Goal: Task Accomplishment & Management: Manage account settings

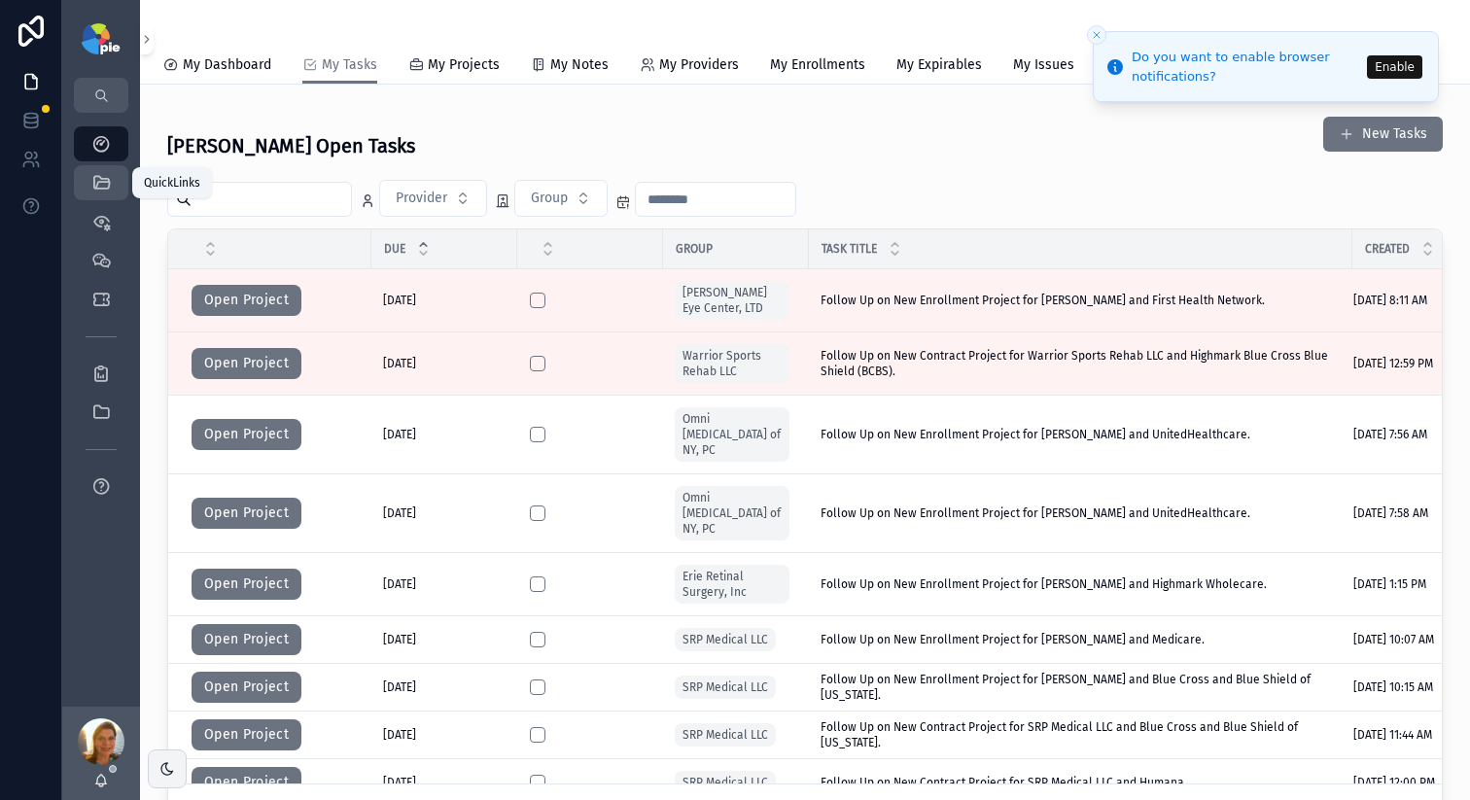
click at [99, 184] on icon "scrollable content" at bounding box center [100, 182] width 19 height 19
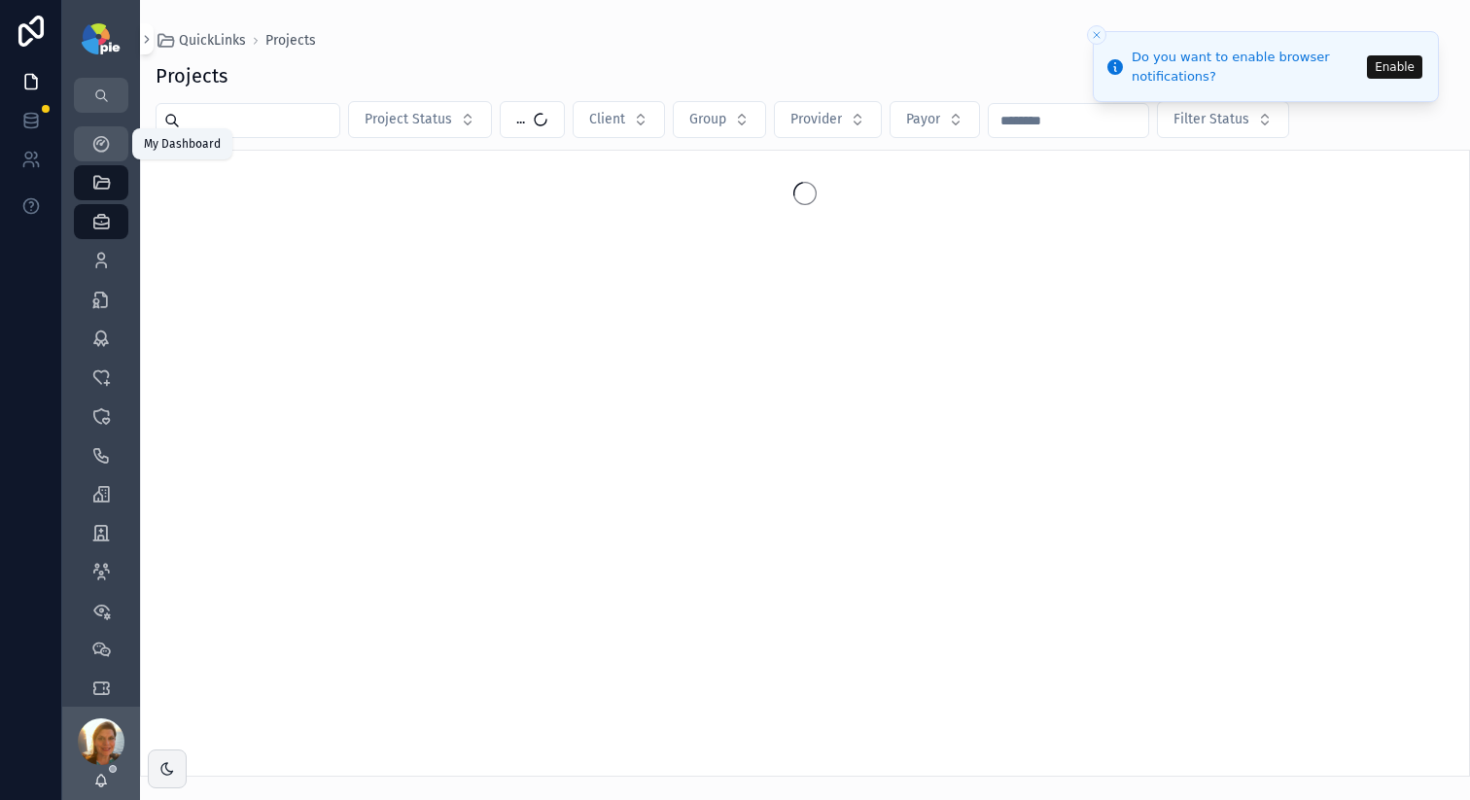
click at [94, 148] on icon "scrollable content" at bounding box center [100, 143] width 19 height 19
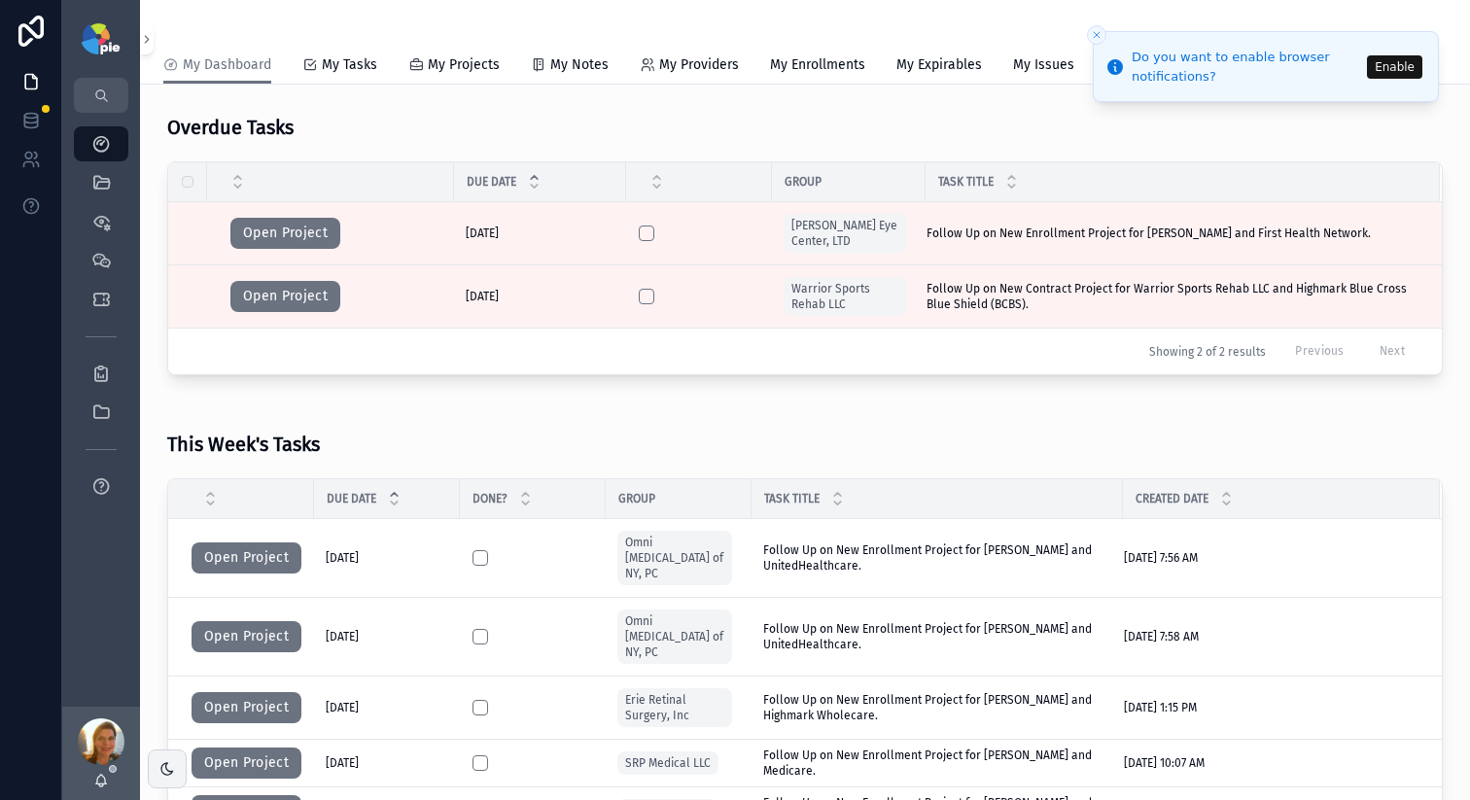
click at [1388, 70] on button "Enable" at bounding box center [1394, 66] width 55 height 23
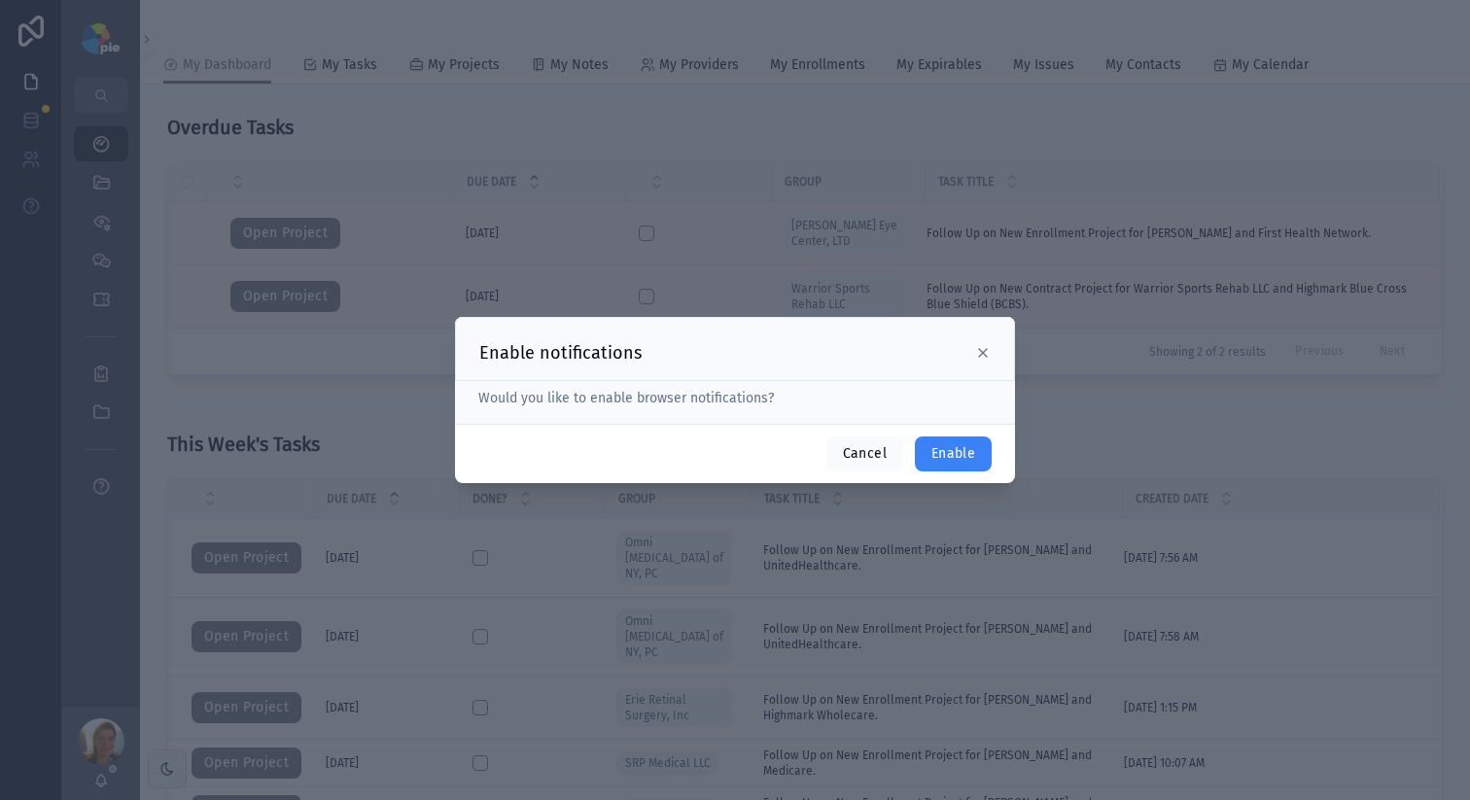
click at [932, 448] on button "Enable" at bounding box center [953, 454] width 77 height 35
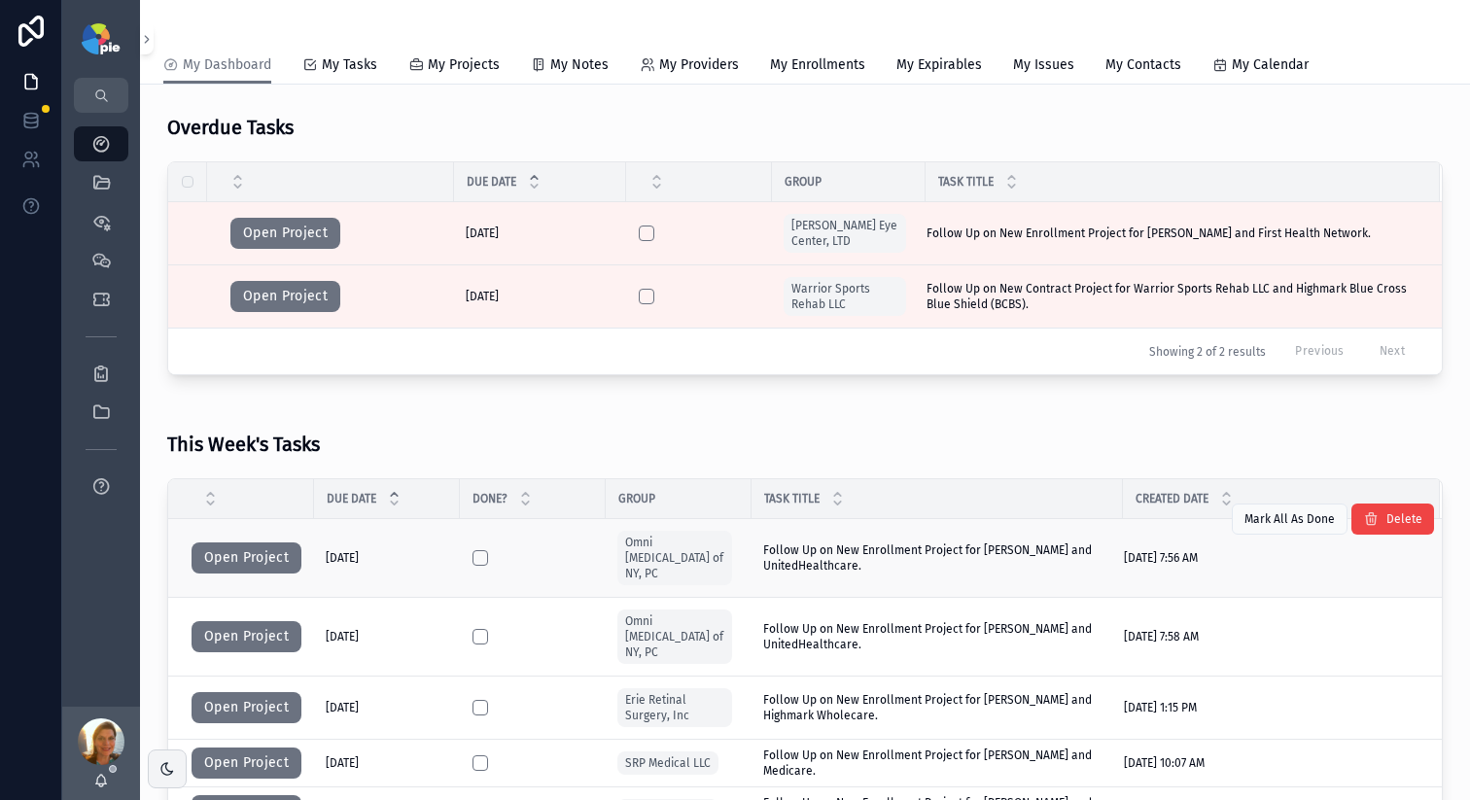
click at [912, 547] on span "Follow Up on New Enrollment Project for Tsai, Frances and UnitedHealthcare." at bounding box center [937, 558] width 348 height 31
click at [267, 545] on button "Open Project" at bounding box center [247, 558] width 110 height 31
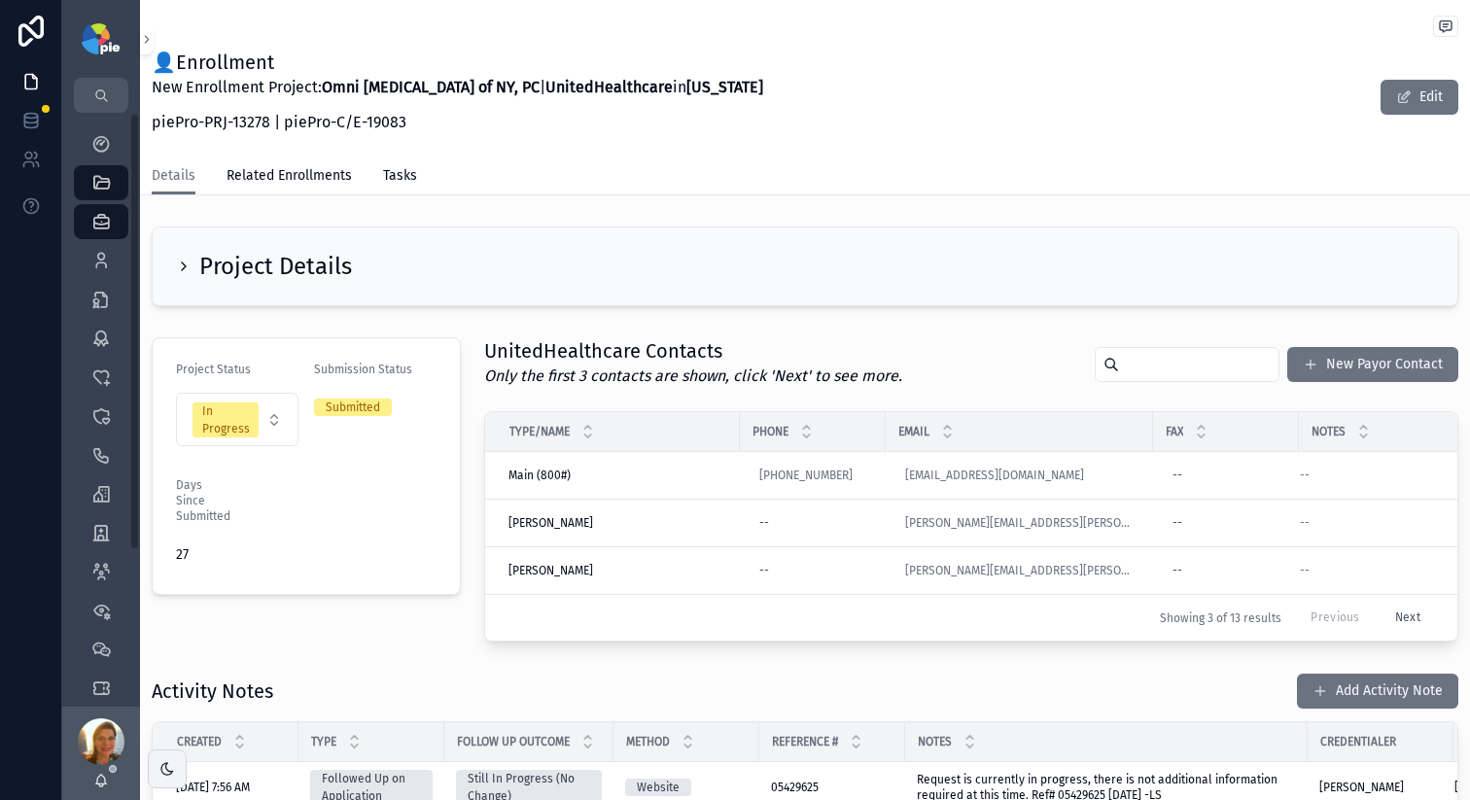
click at [188, 276] on div "Project Details" at bounding box center [264, 266] width 176 height 31
click at [222, 248] on div "Project Details" at bounding box center [805, 267] width 1305 height 78
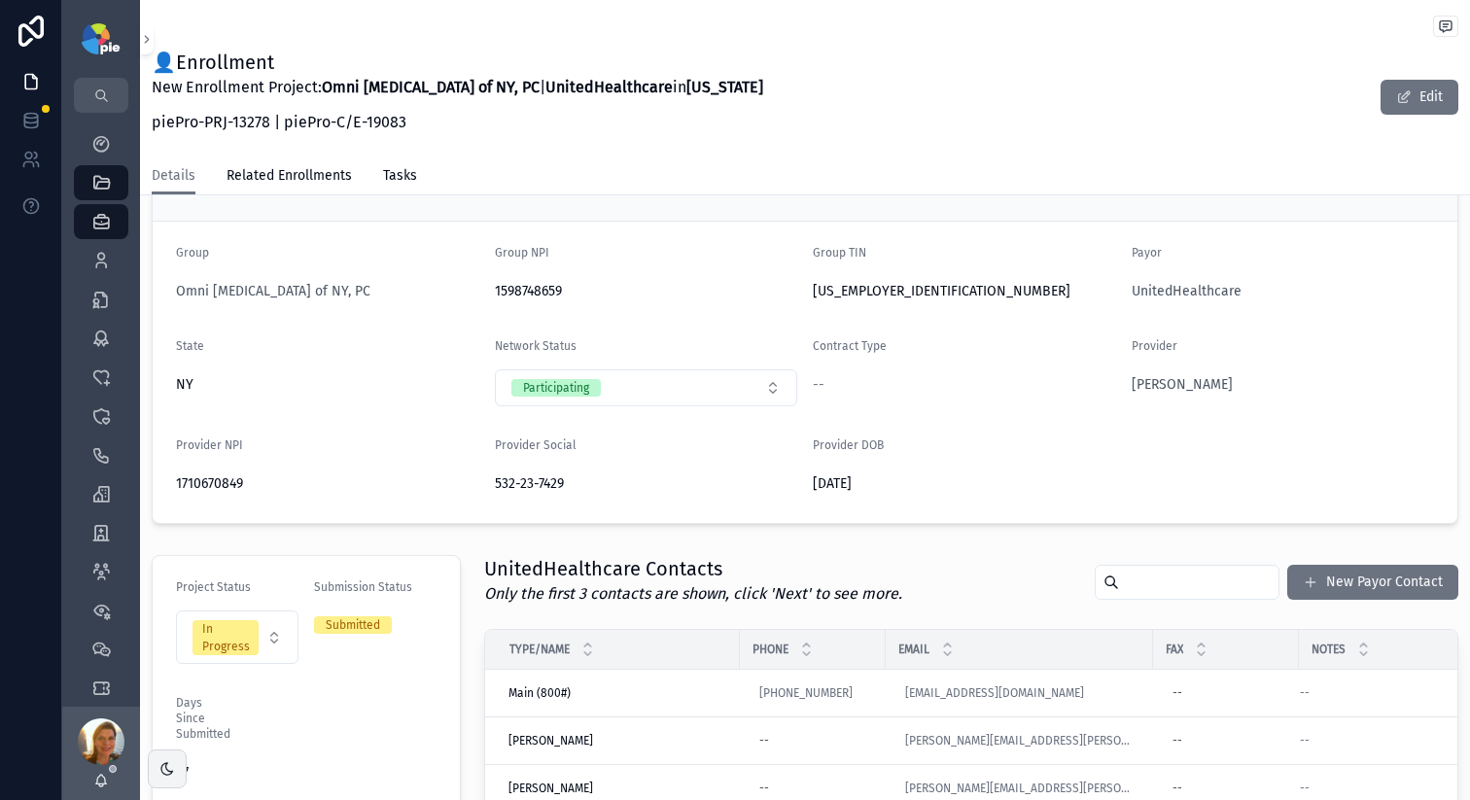
scroll to position [654, 0]
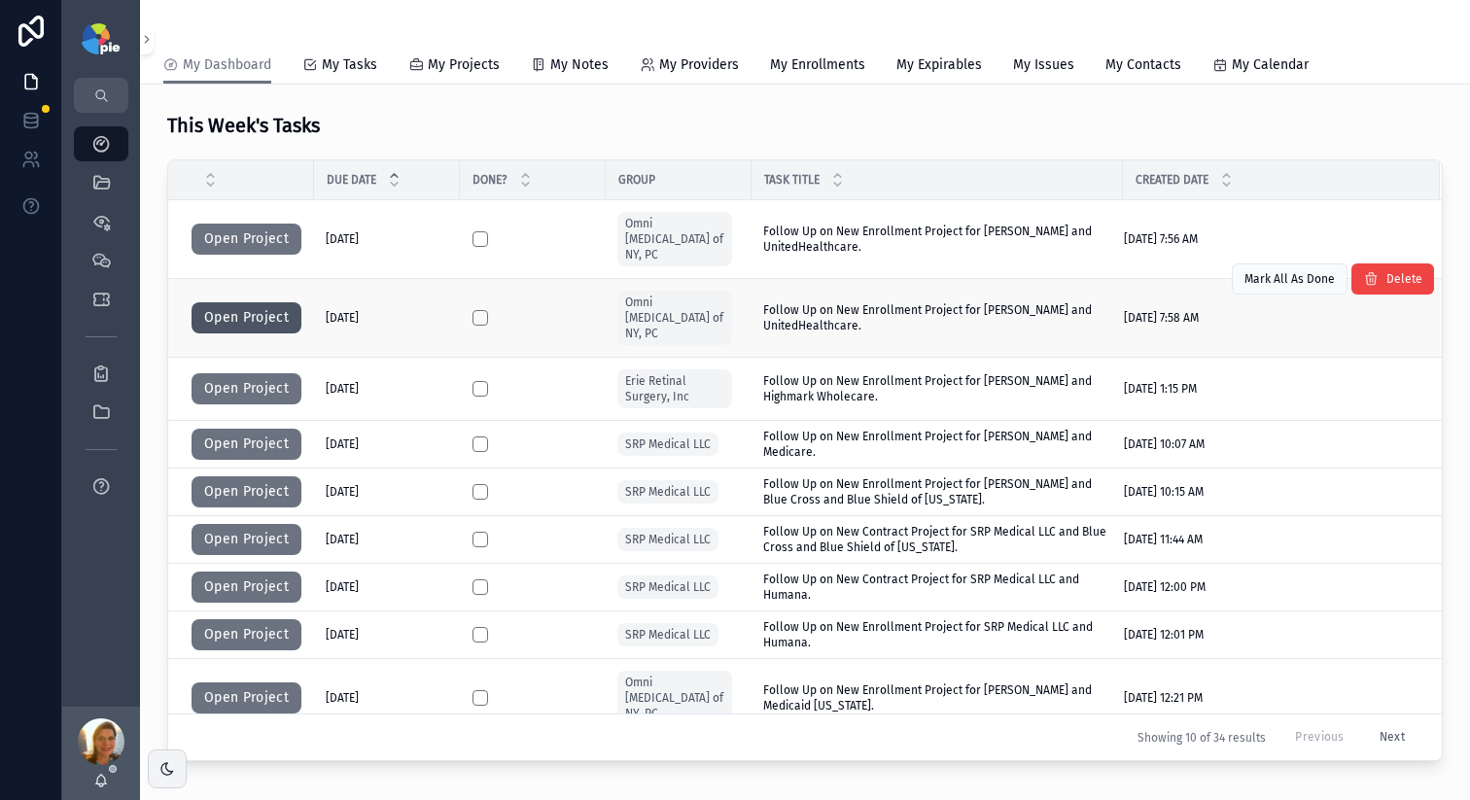
click at [289, 302] on button "Open Project" at bounding box center [247, 317] width 110 height 31
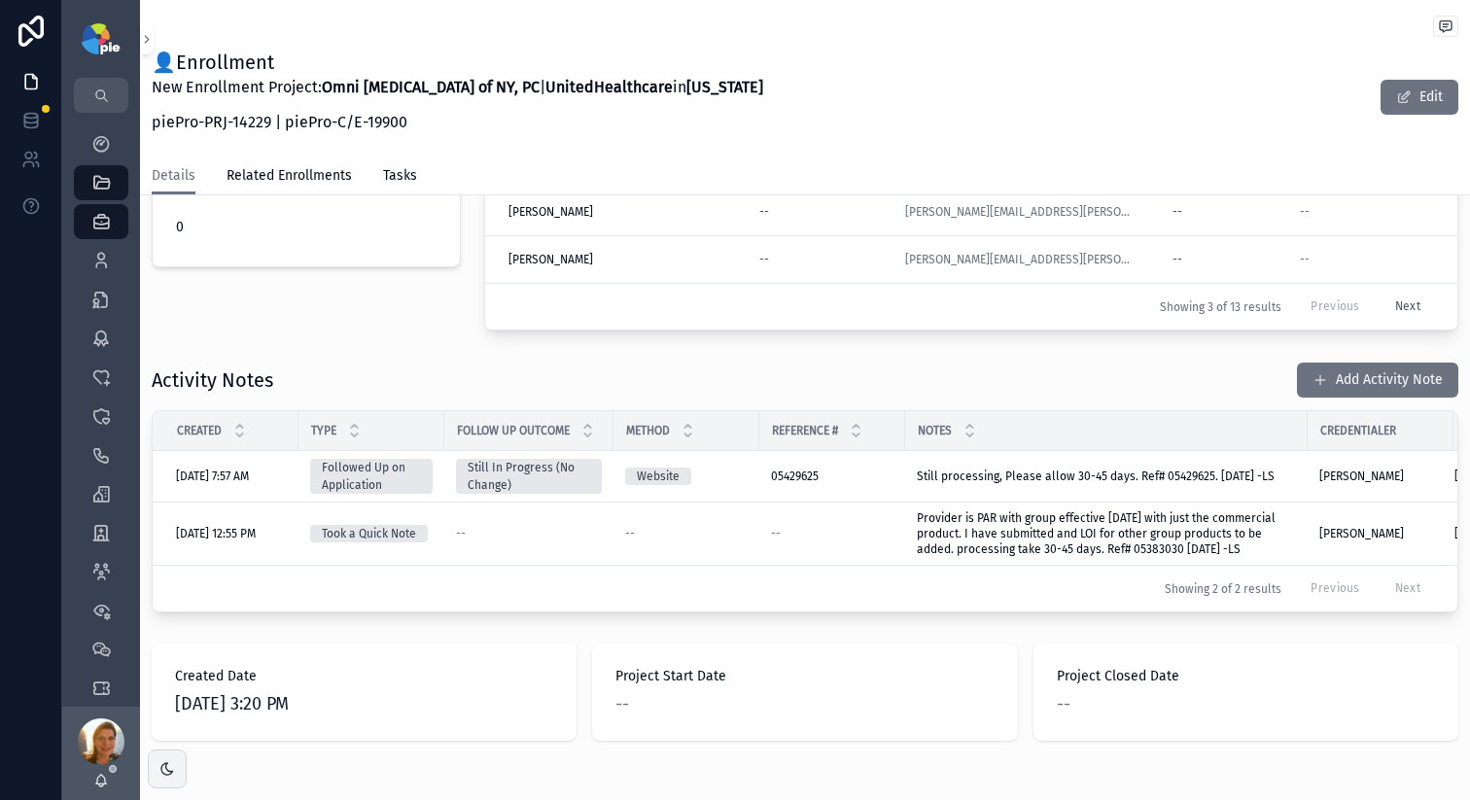
scroll to position [692, 0]
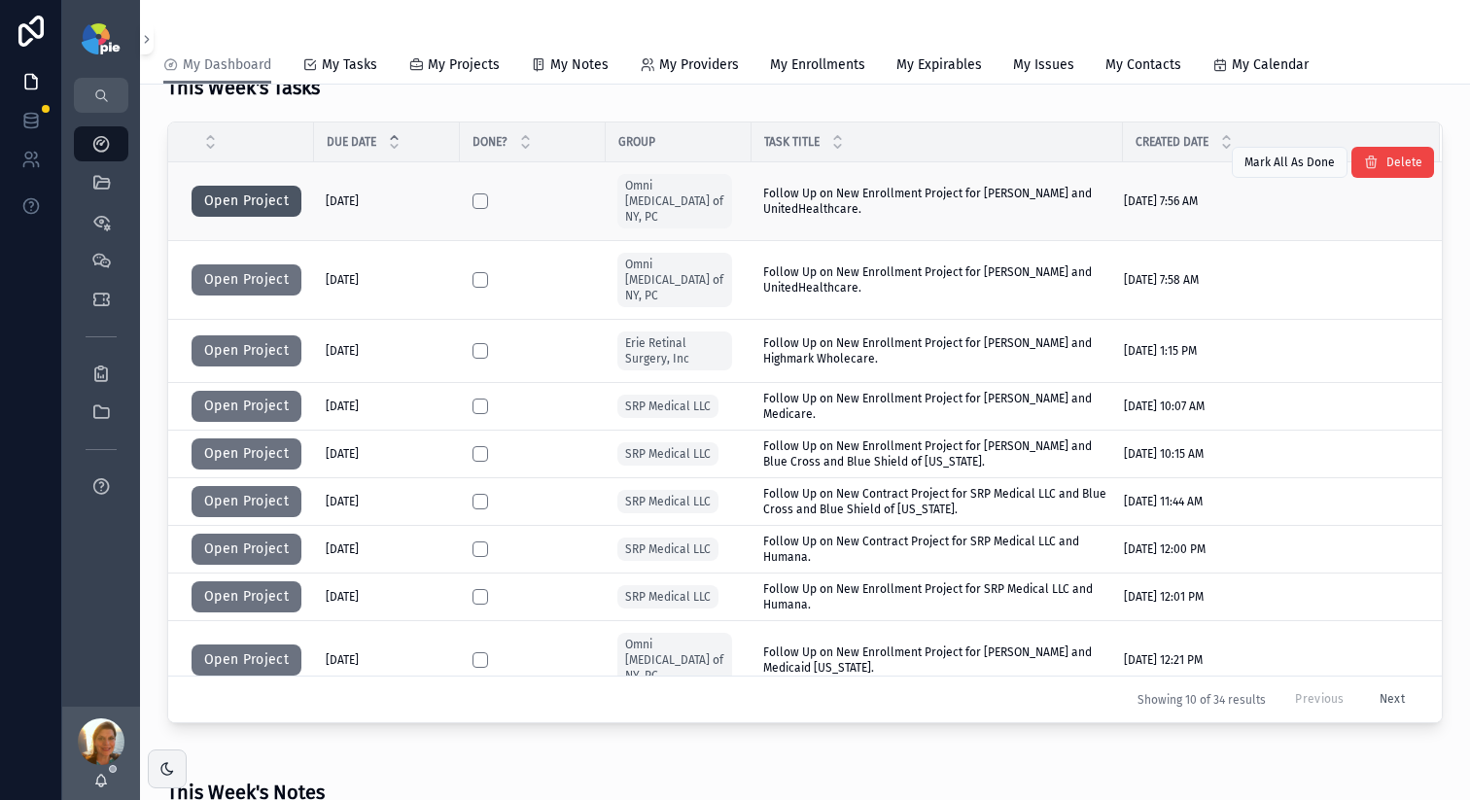
click at [243, 199] on button "Open Project" at bounding box center [247, 201] width 110 height 31
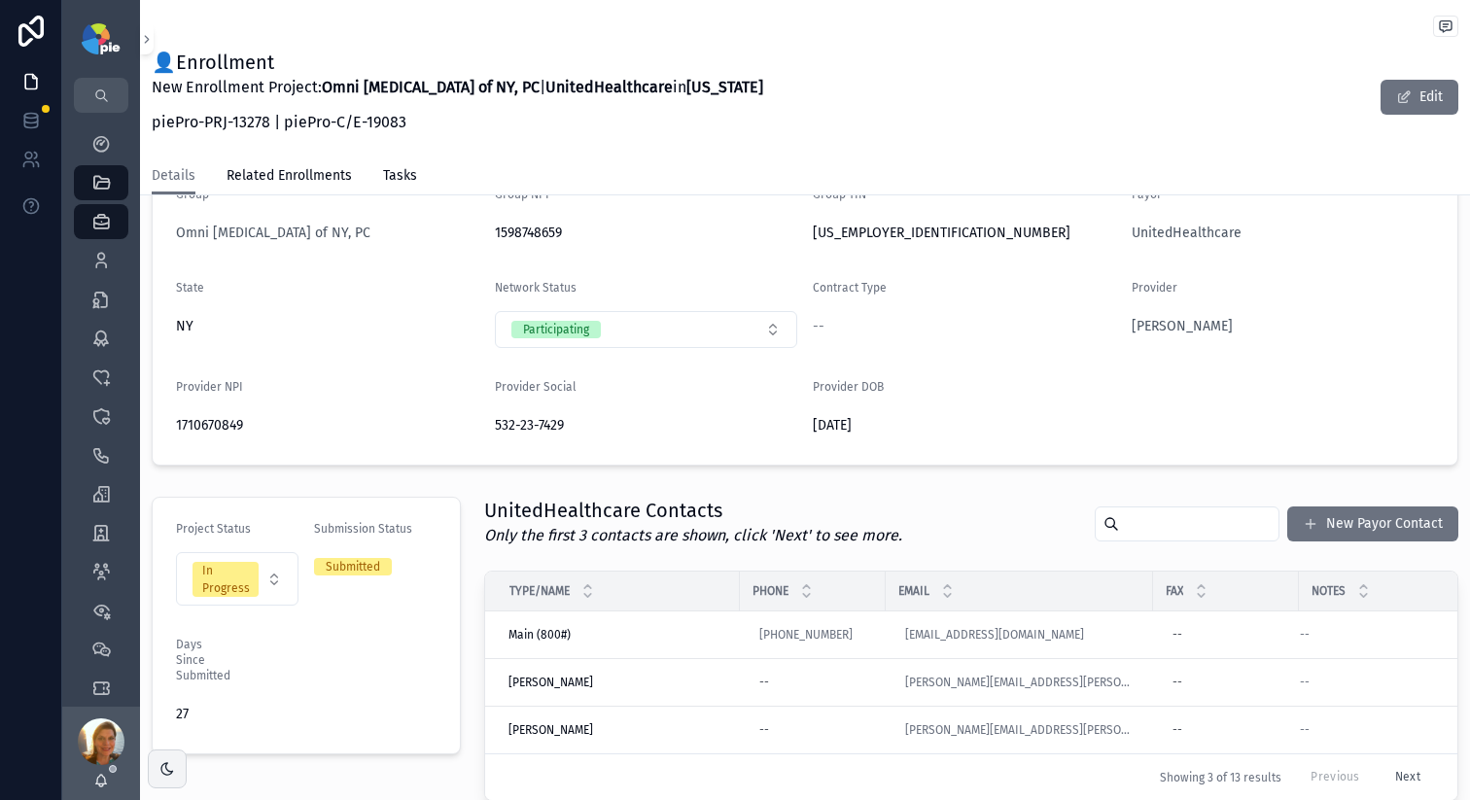
scroll to position [374, 0]
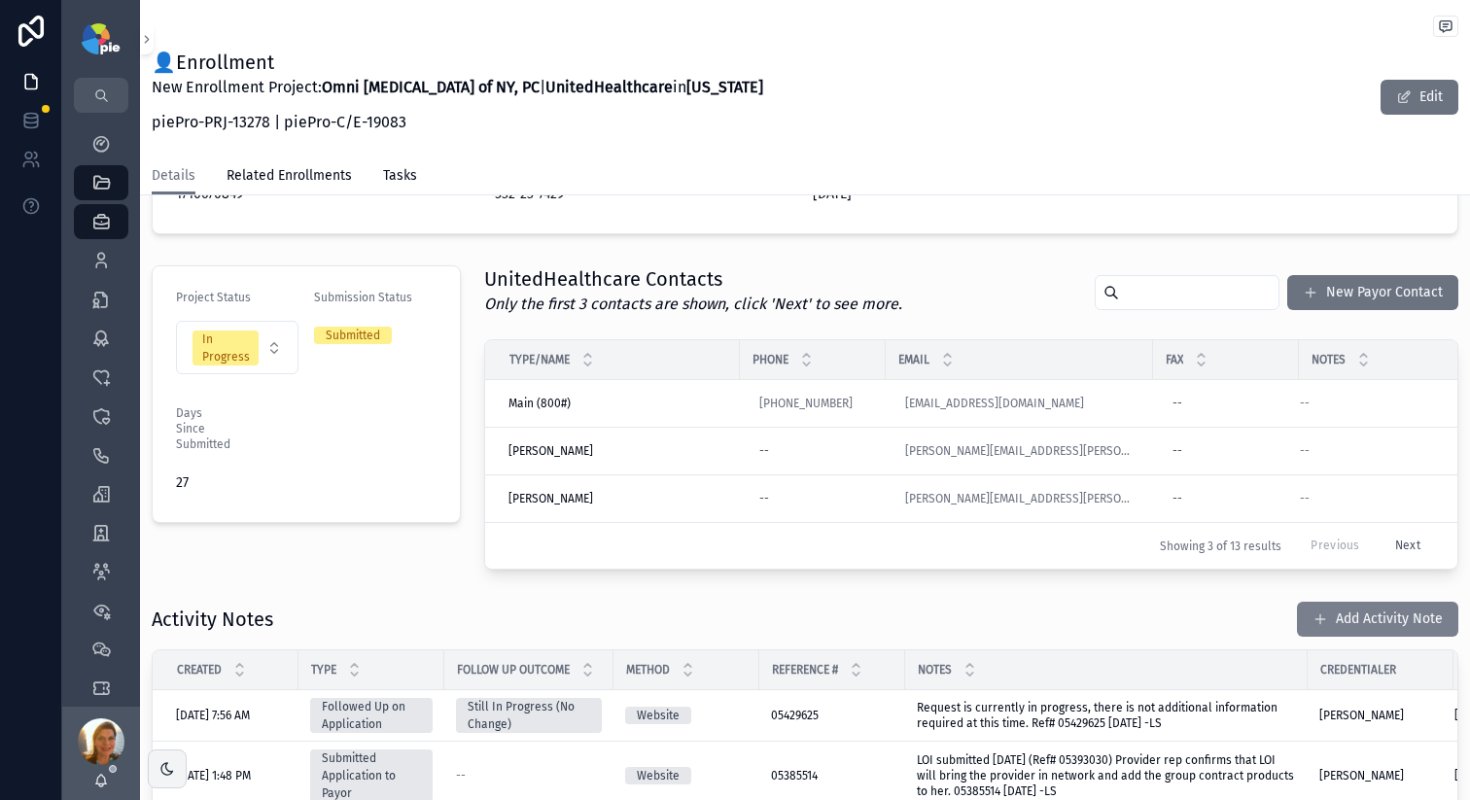
click at [1320, 630] on button "Add Activity Note" at bounding box center [1377, 619] width 161 height 35
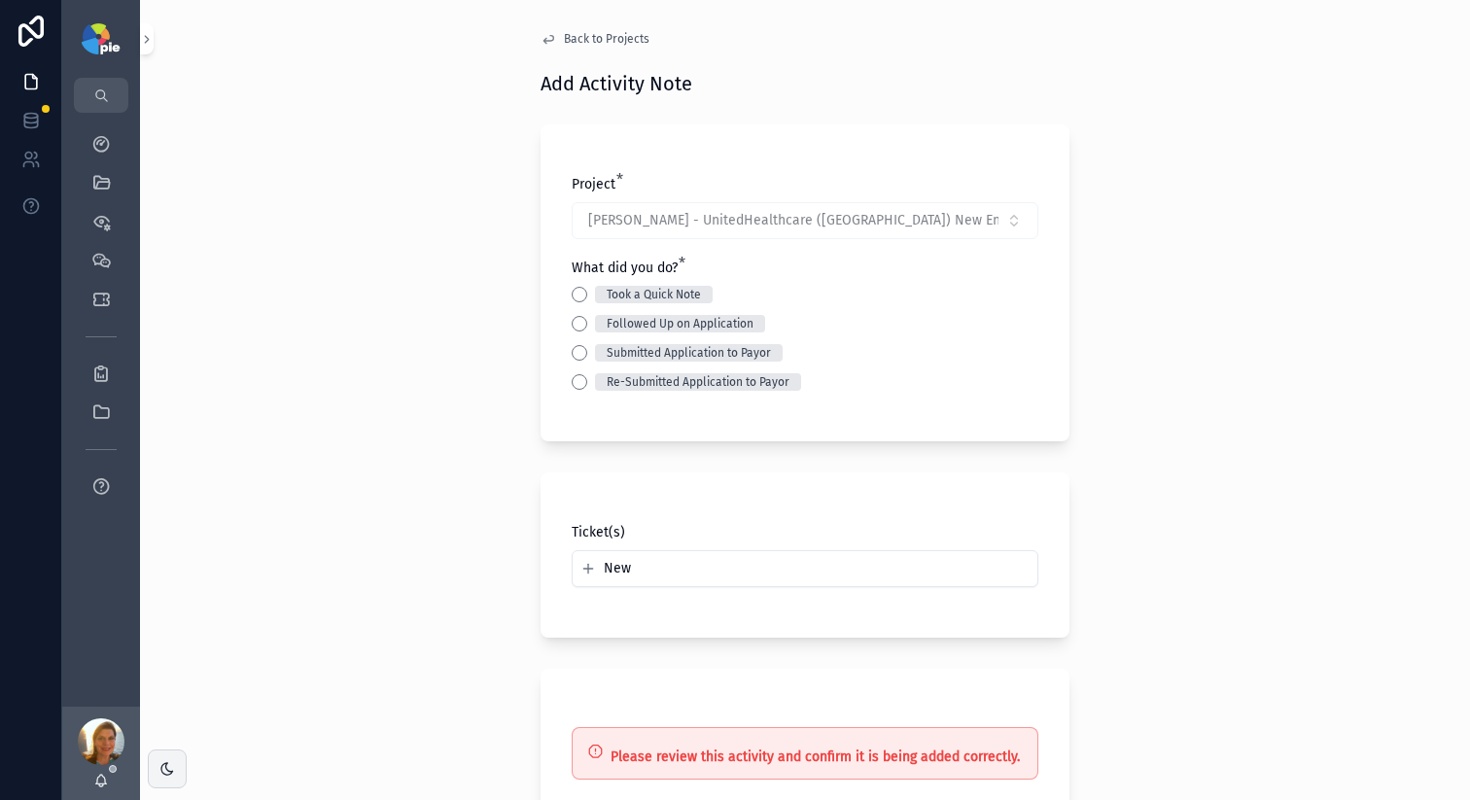
click at [580, 325] on div "Followed Up on Application" at bounding box center [805, 324] width 467 height 18
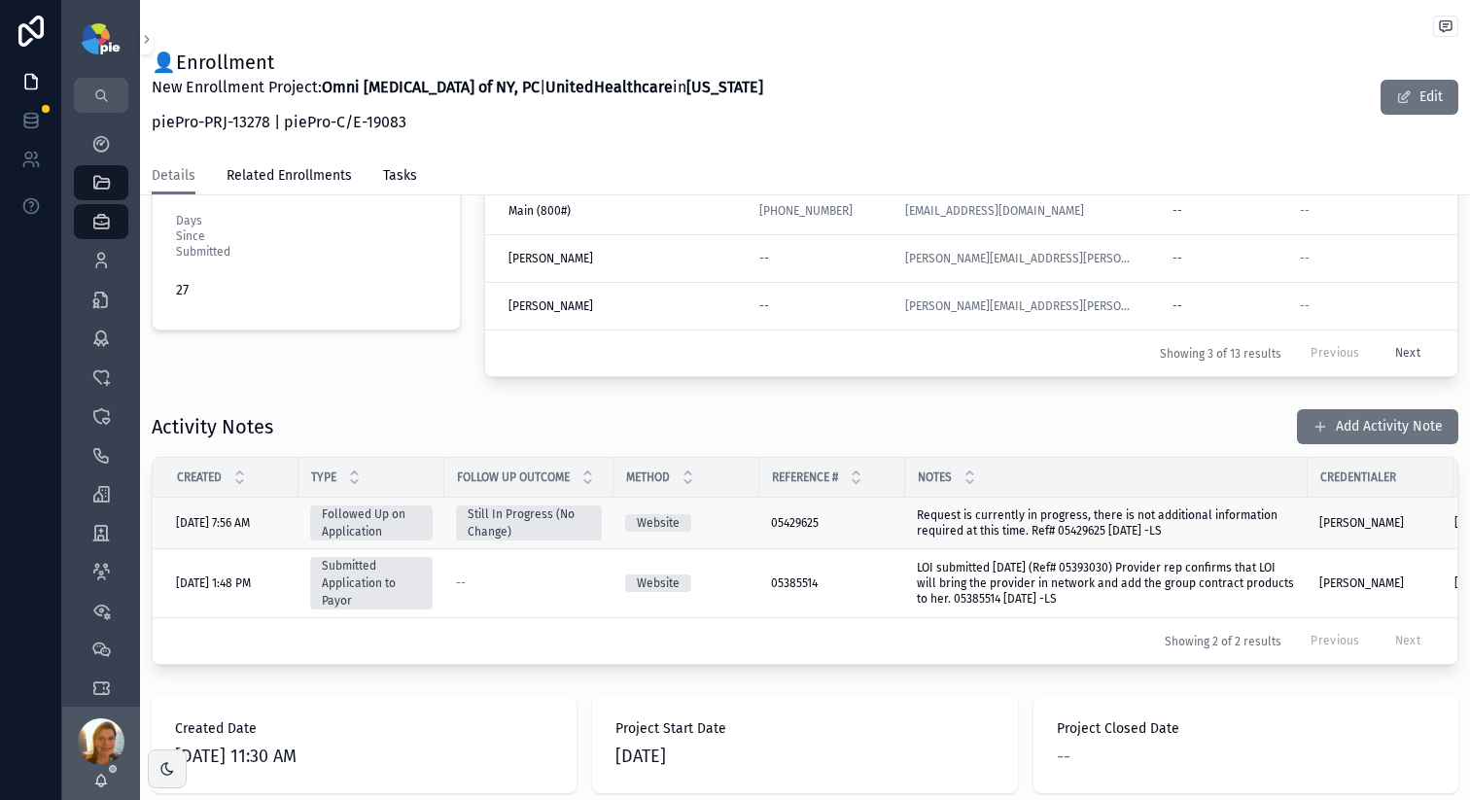
scroll to position [463, 0]
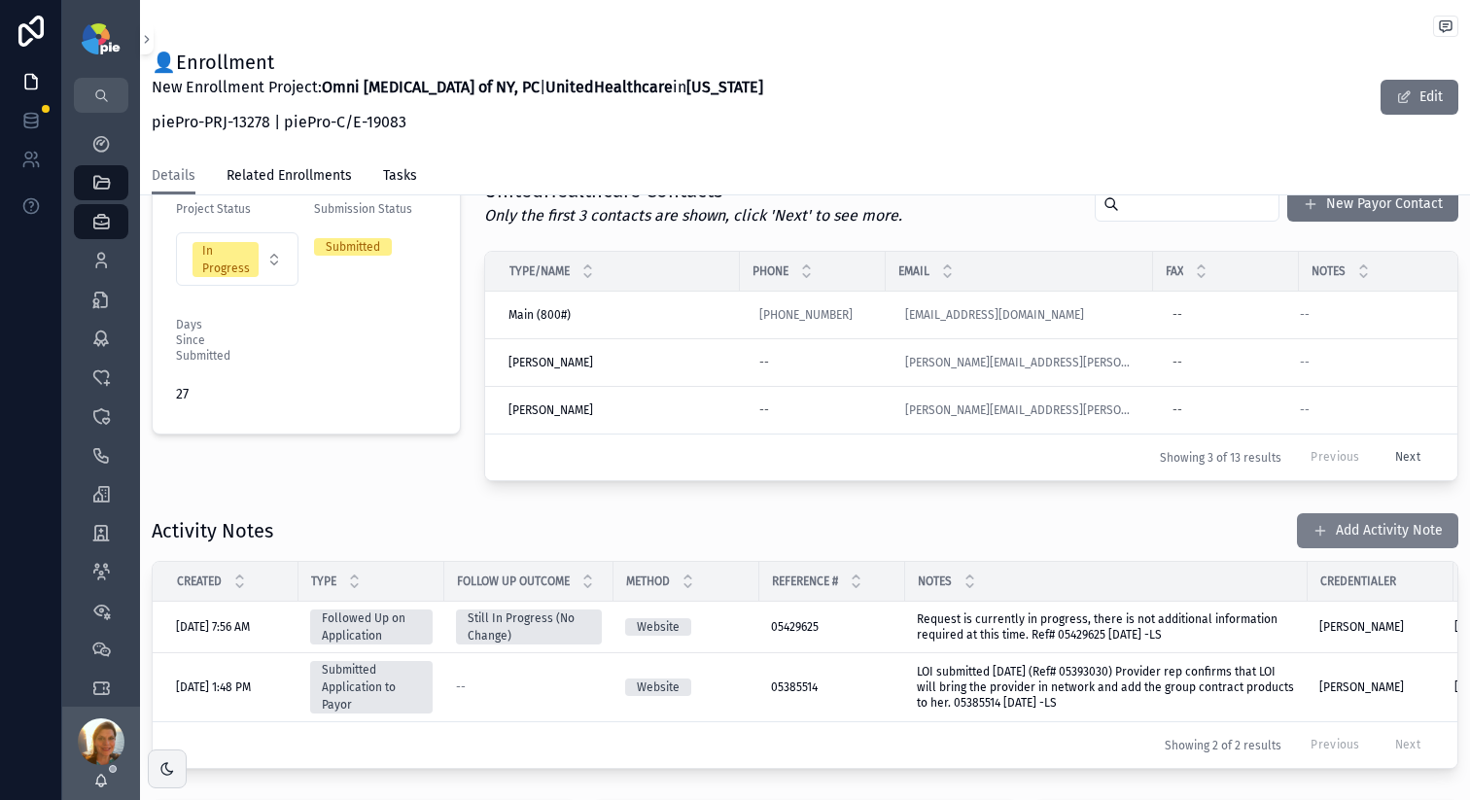
click at [1321, 535] on button "Add Activity Note" at bounding box center [1377, 530] width 161 height 35
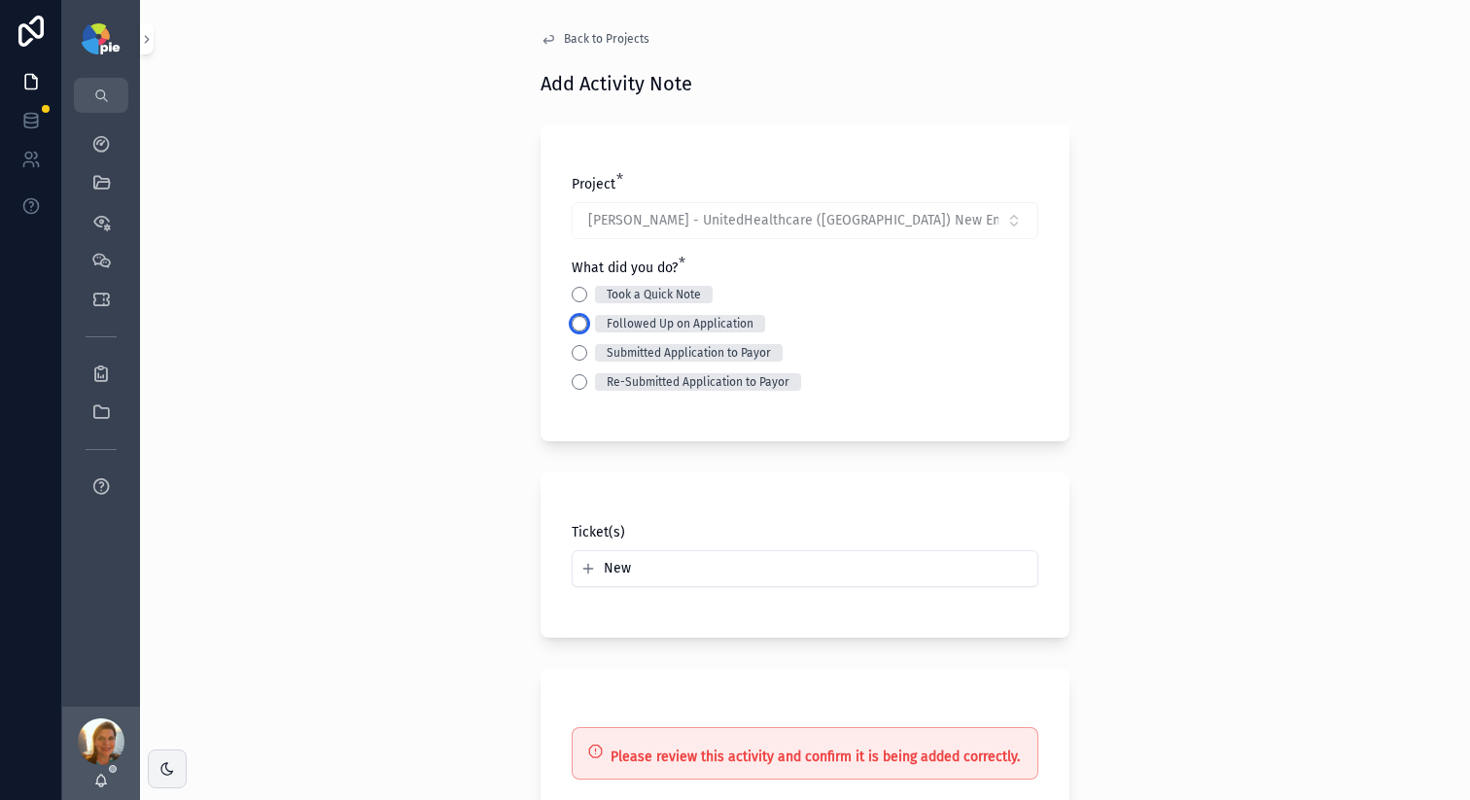
click at [572, 325] on button "Followed Up on Application" at bounding box center [580, 324] width 16 height 16
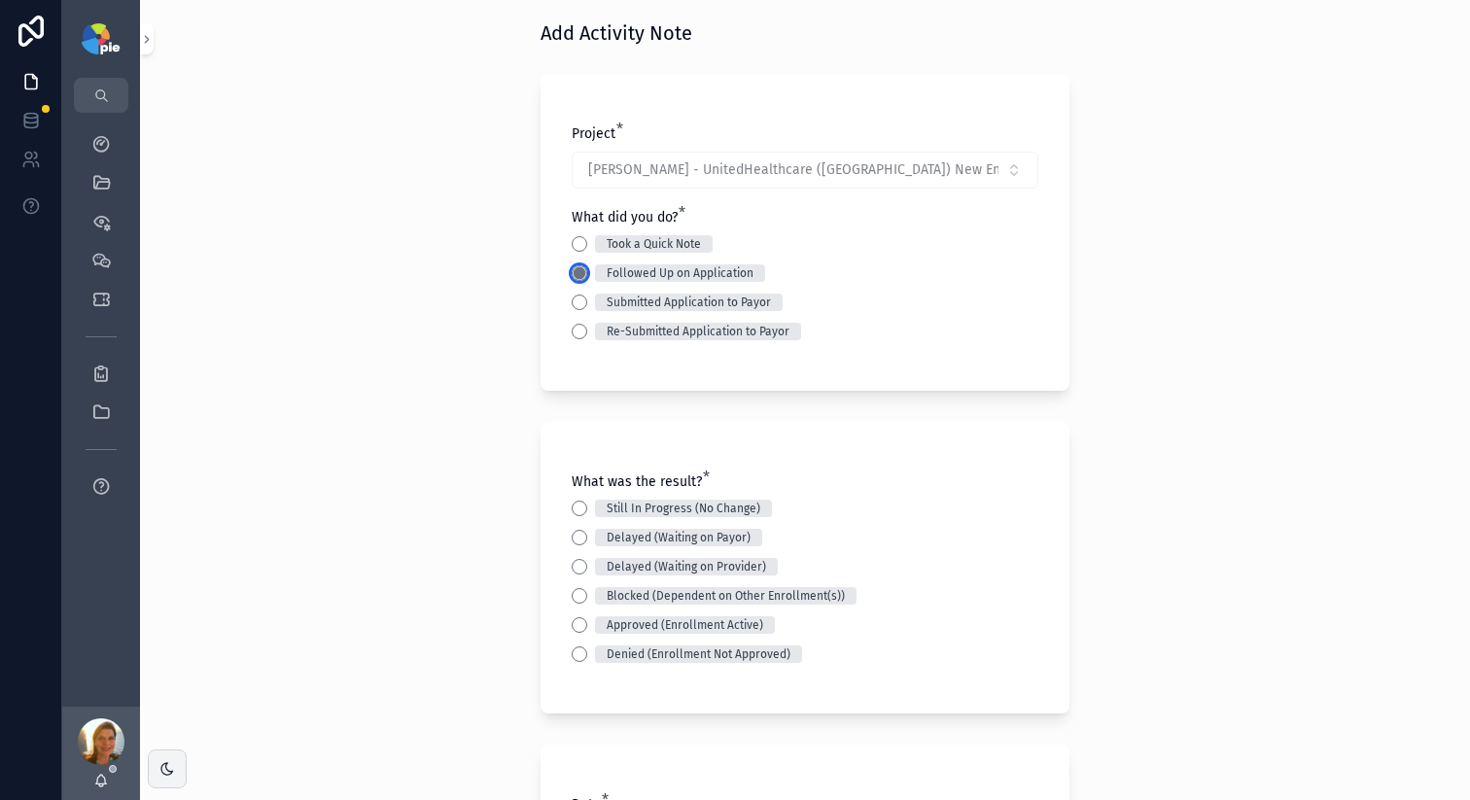
scroll to position [163, 0]
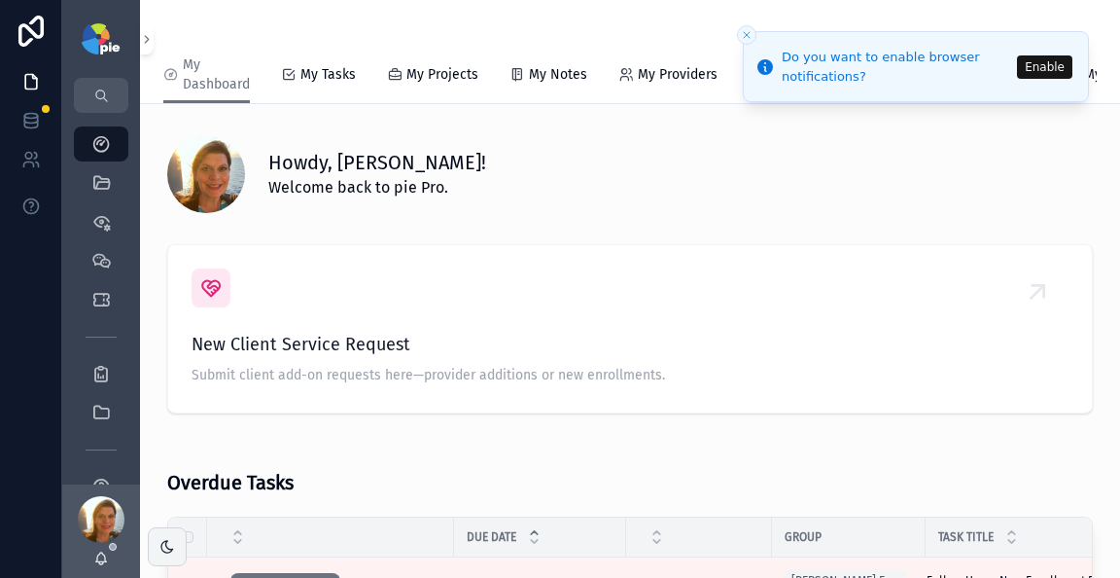
click at [1055, 69] on button "Enable" at bounding box center [1044, 66] width 55 height 23
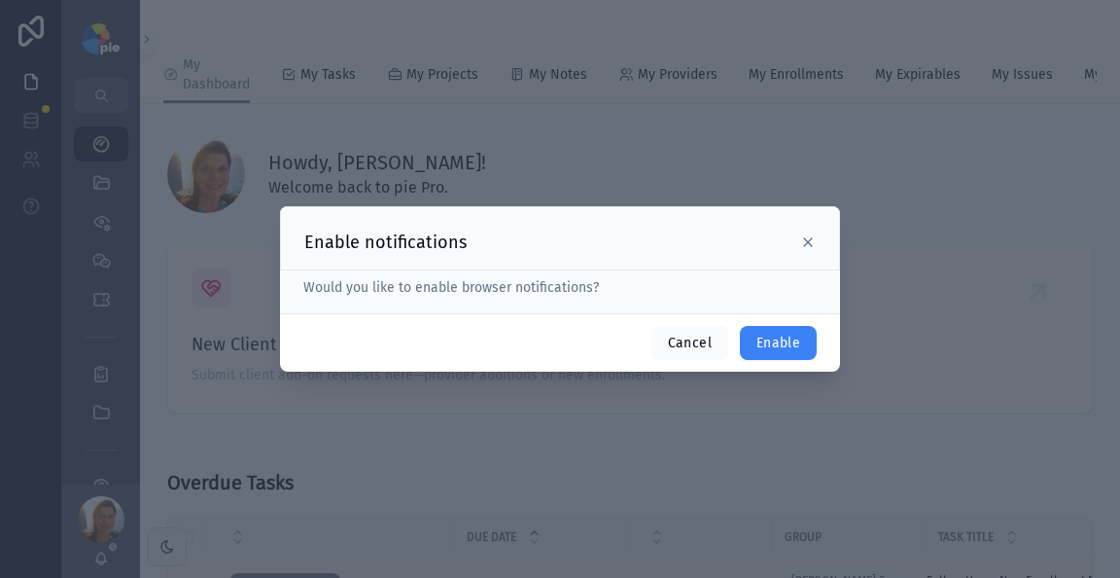
click at [786, 327] on button "Enable" at bounding box center [778, 343] width 77 height 35
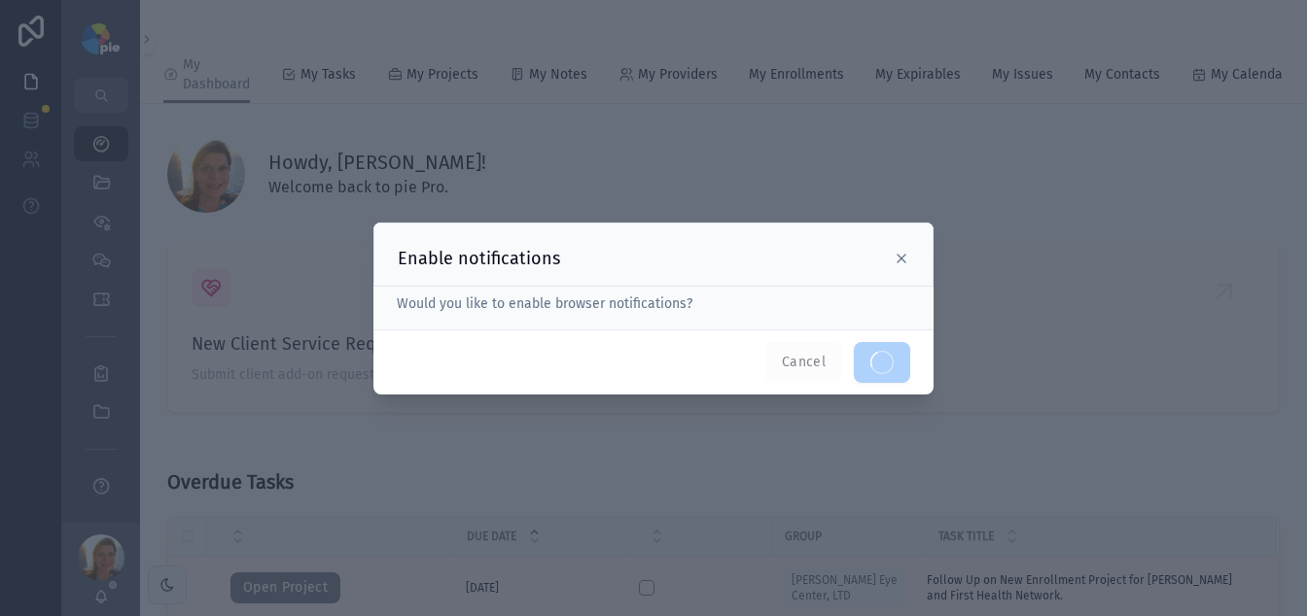
click at [895, 261] on icon at bounding box center [902, 259] width 16 height 16
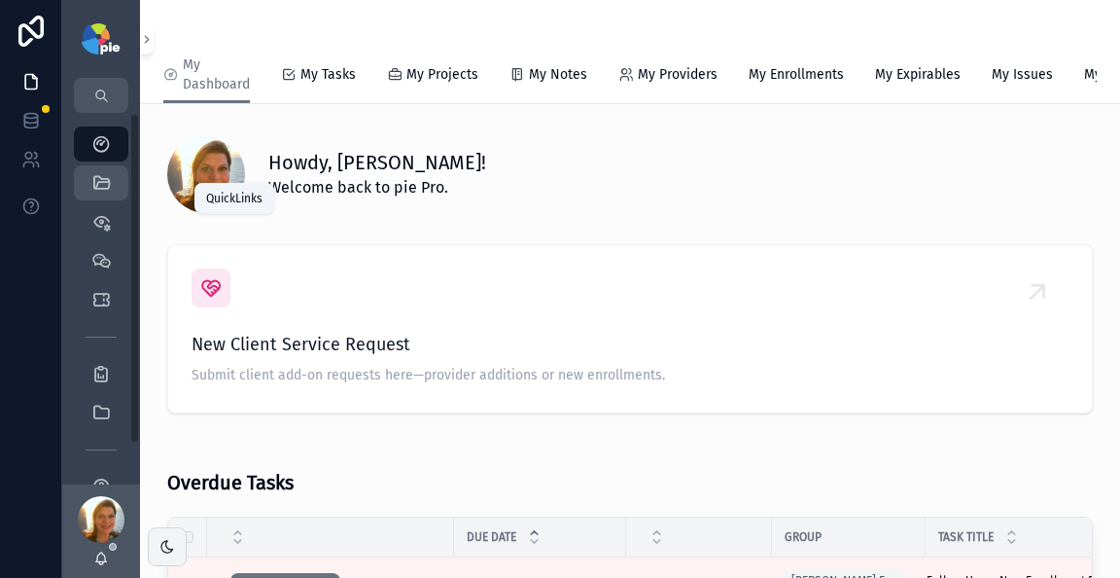
click at [96, 191] on icon "scrollable content" at bounding box center [100, 182] width 19 height 19
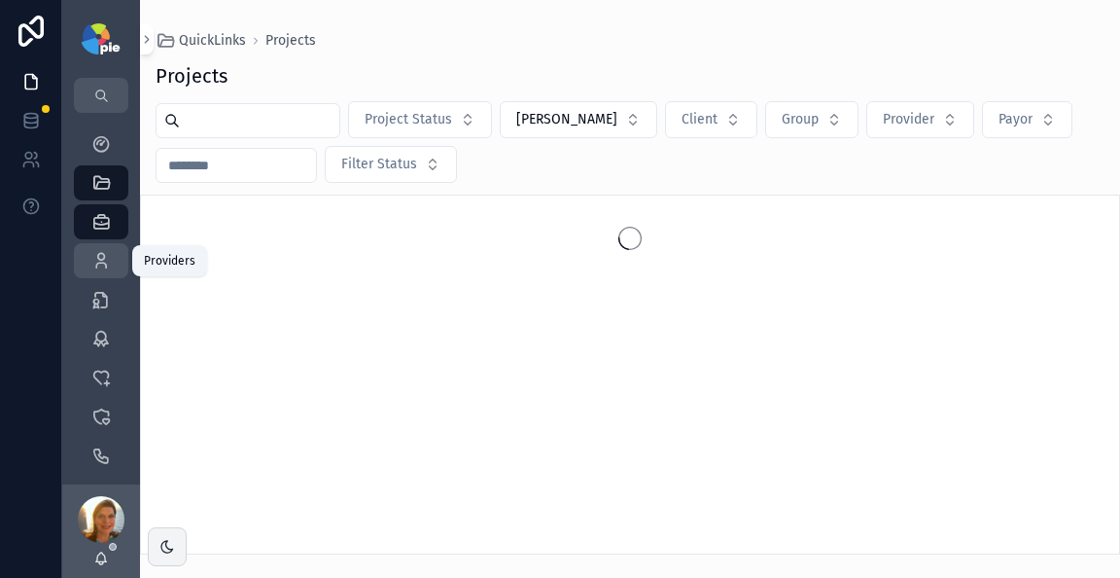
click at [96, 253] on icon "scrollable content" at bounding box center [100, 260] width 19 height 19
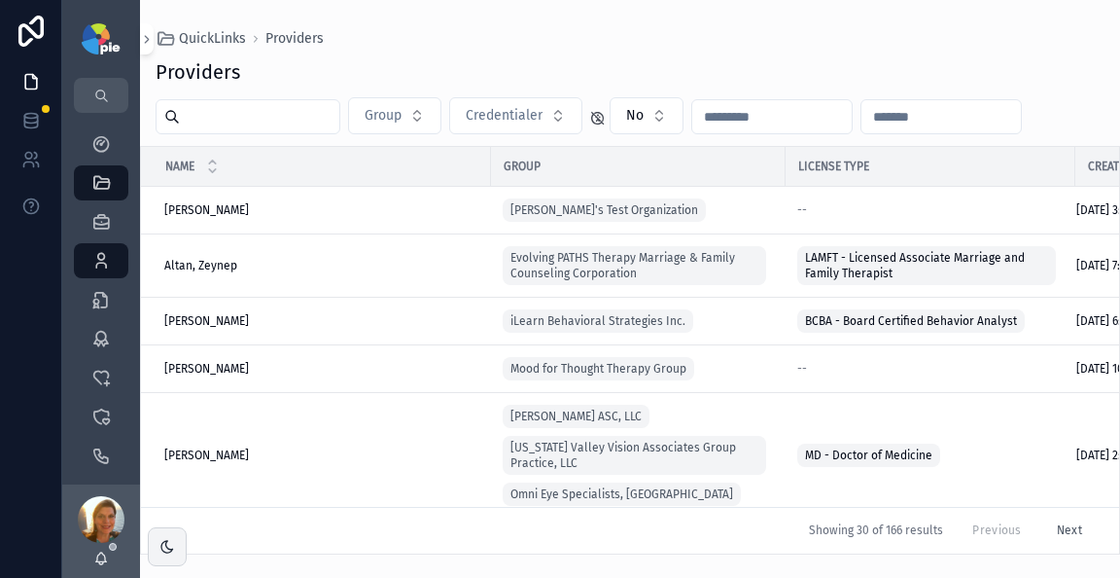
click at [293, 123] on input "scrollable content" at bounding box center [259, 116] width 159 height 27
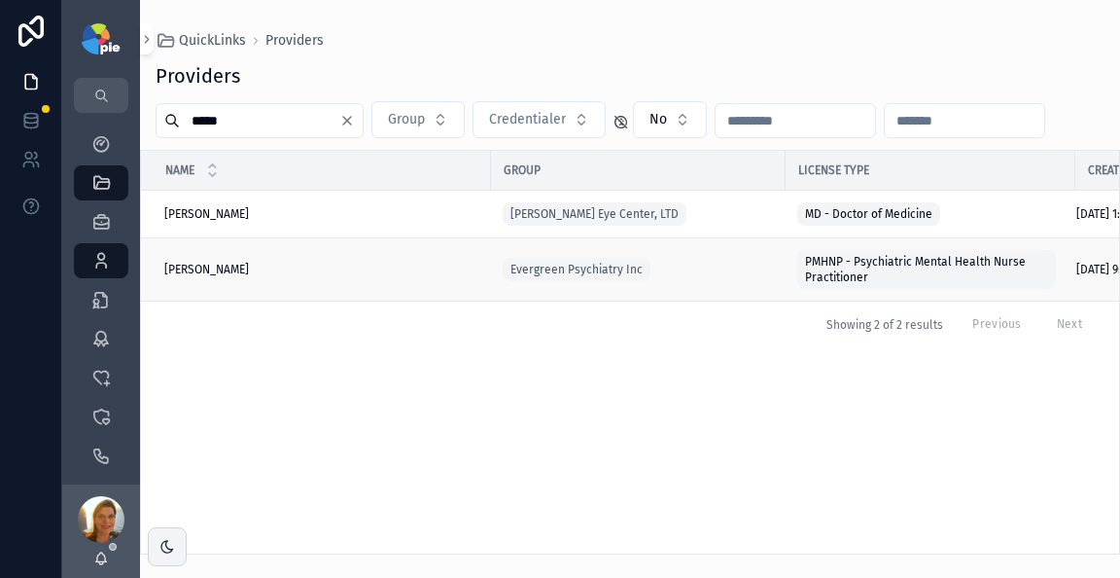
type input "*****"
click at [298, 270] on div "Lindley, David Lindley, David" at bounding box center [321, 270] width 315 height 16
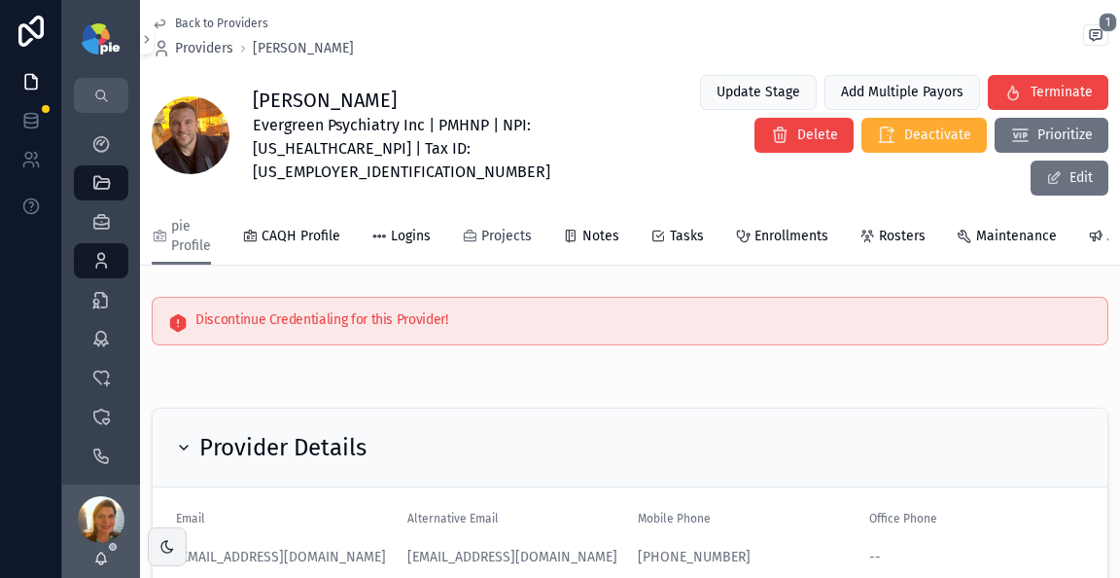
click at [515, 227] on span "Projects" at bounding box center [506, 236] width 51 height 19
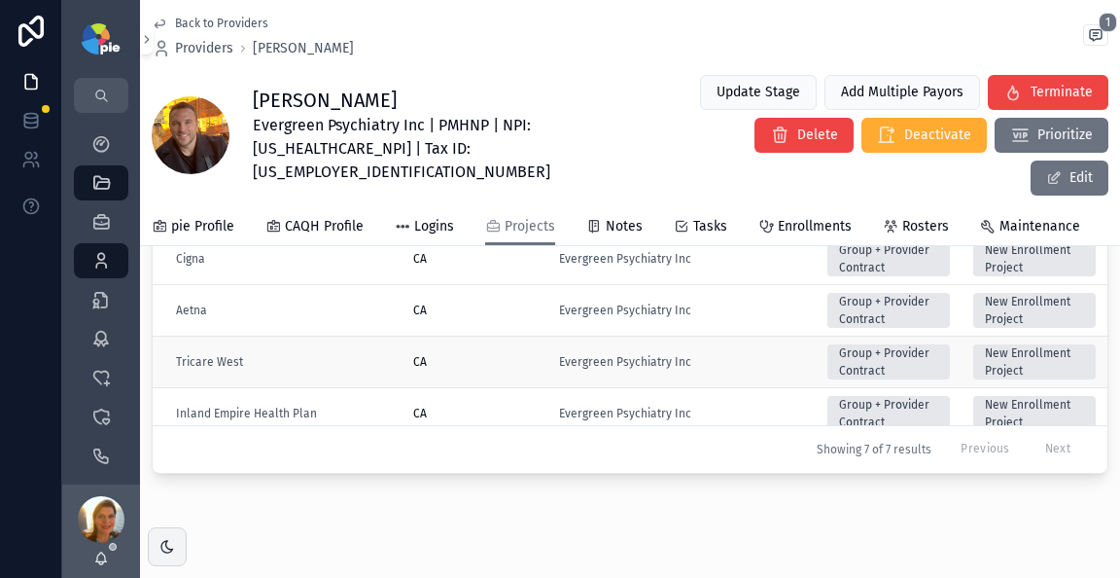
click at [492, 354] on div "CA" at bounding box center [474, 362] width 123 height 16
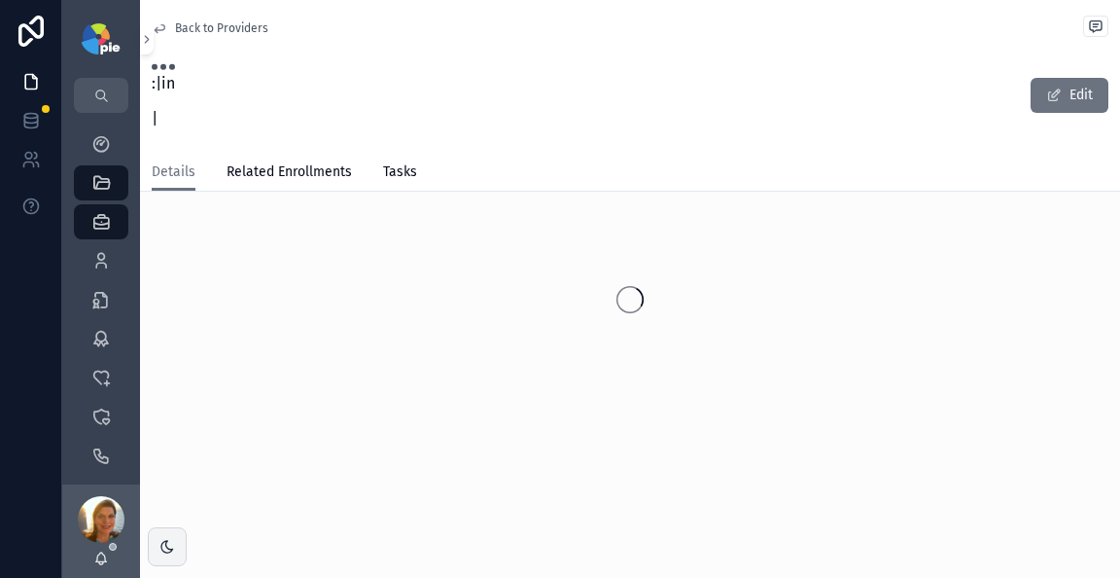
scroll to position [69, 0]
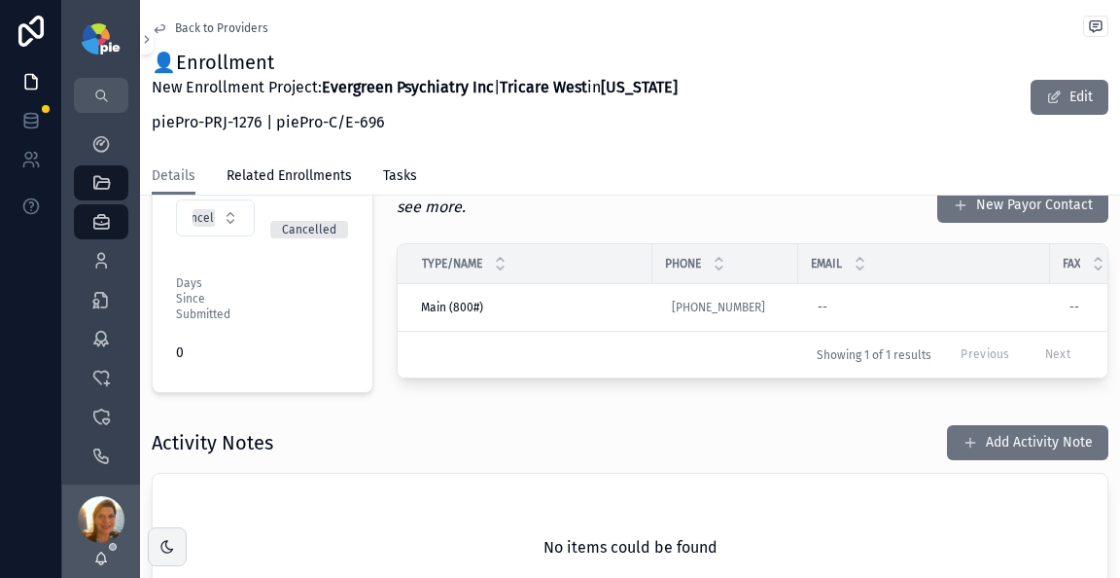
scroll to position [316, 0]
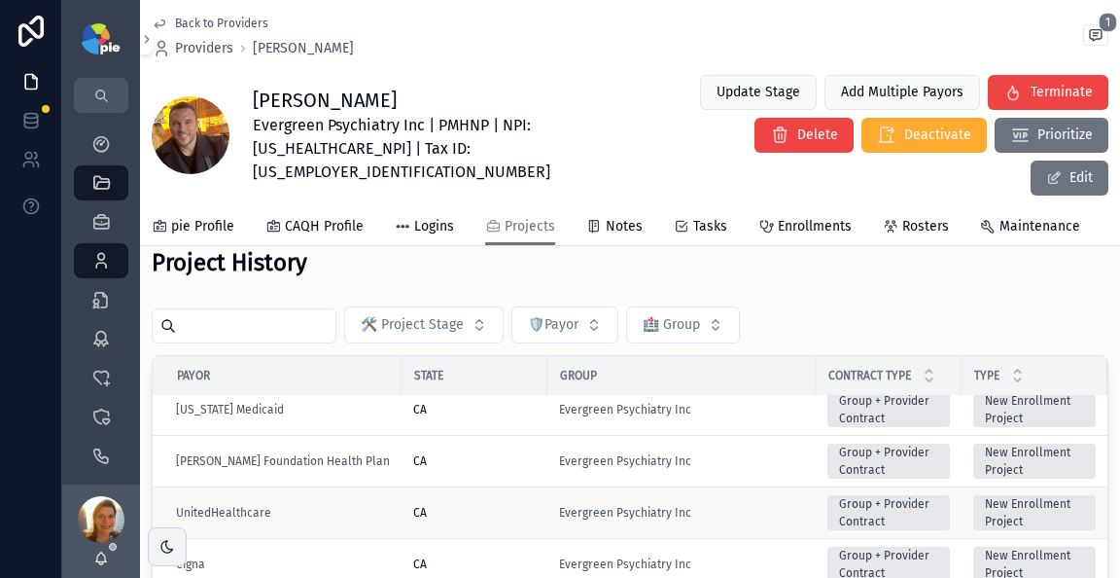
scroll to position [26, 0]
click at [475, 504] on div "CA" at bounding box center [474, 512] width 123 height 16
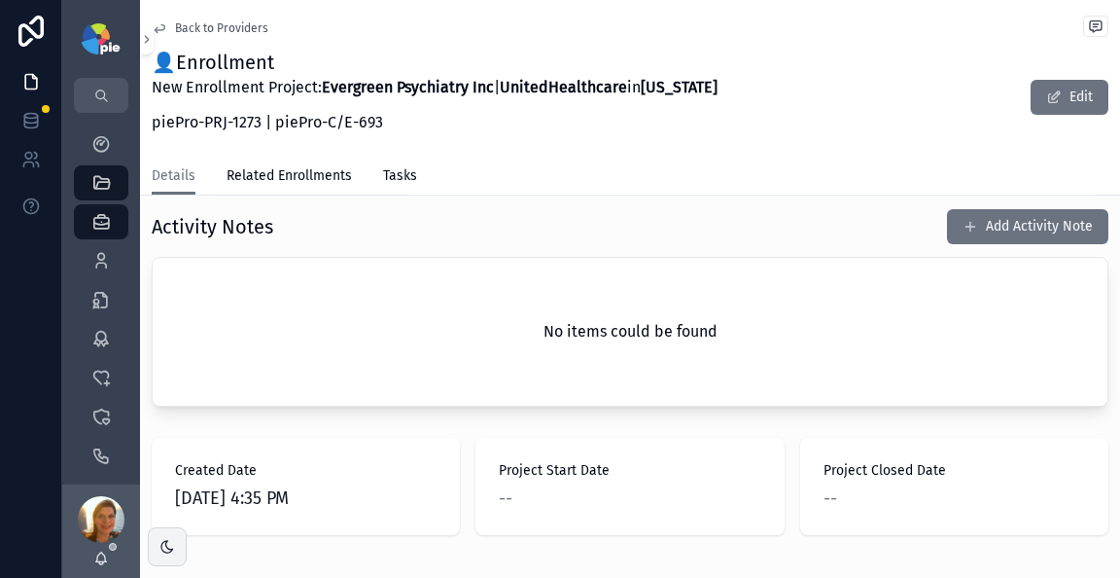
scroll to position [598, 0]
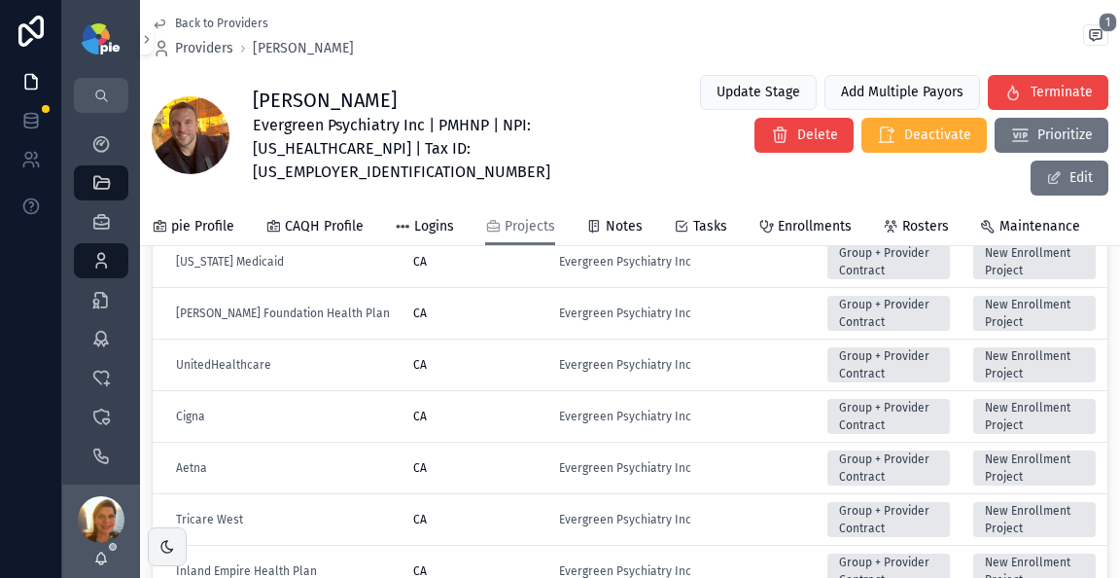
scroll to position [462, 0]
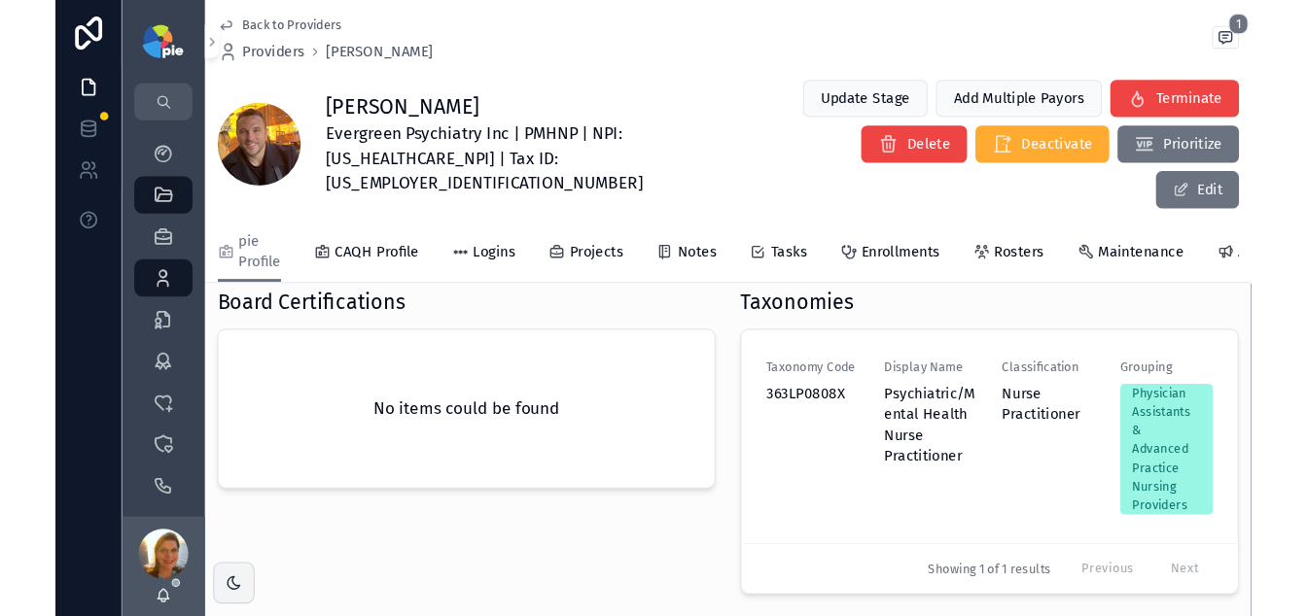
scroll to position [765, 0]
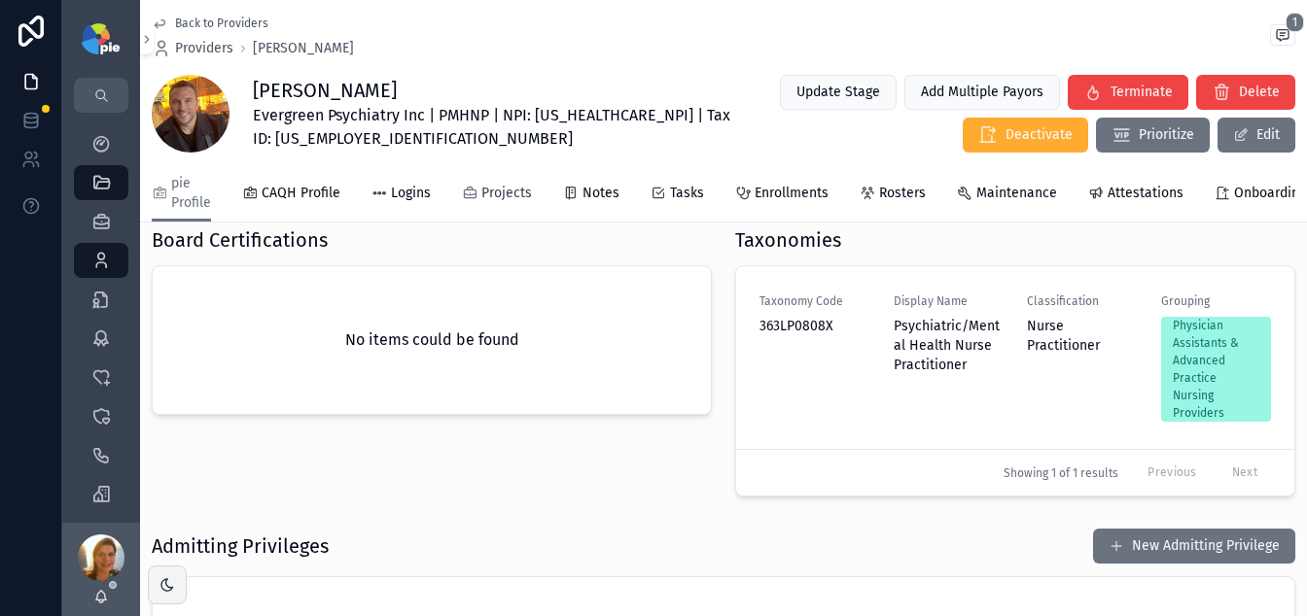
click at [527, 200] on span "Projects" at bounding box center [506, 193] width 51 height 19
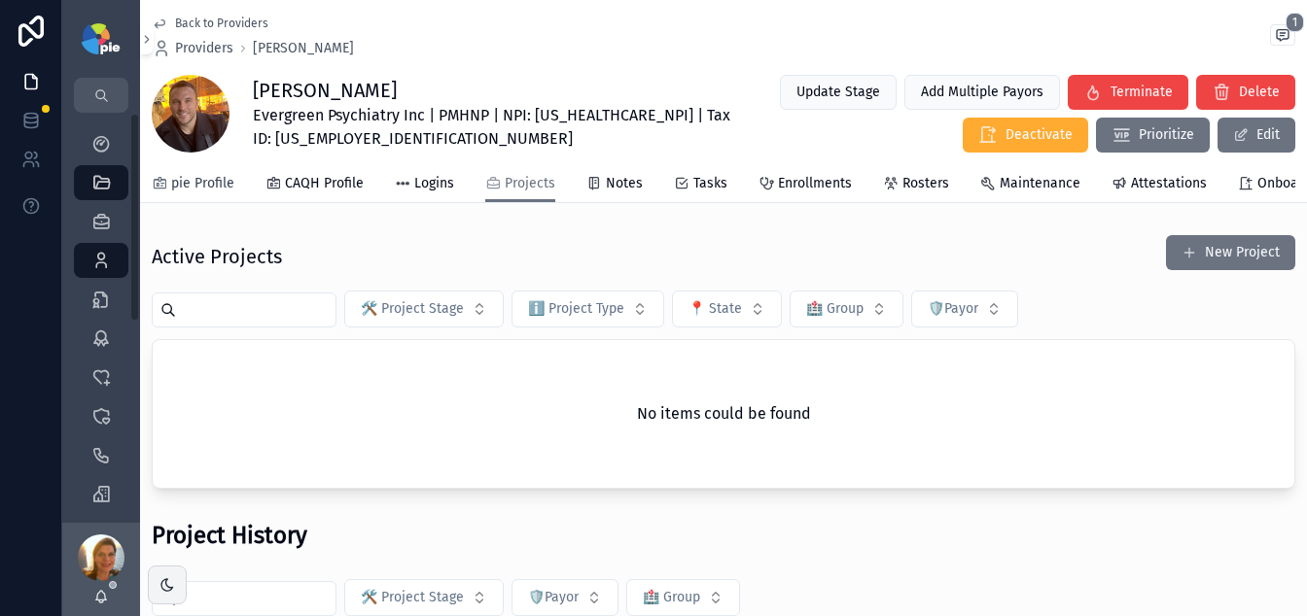
click at [197, 182] on span "pie Profile" at bounding box center [202, 183] width 63 height 19
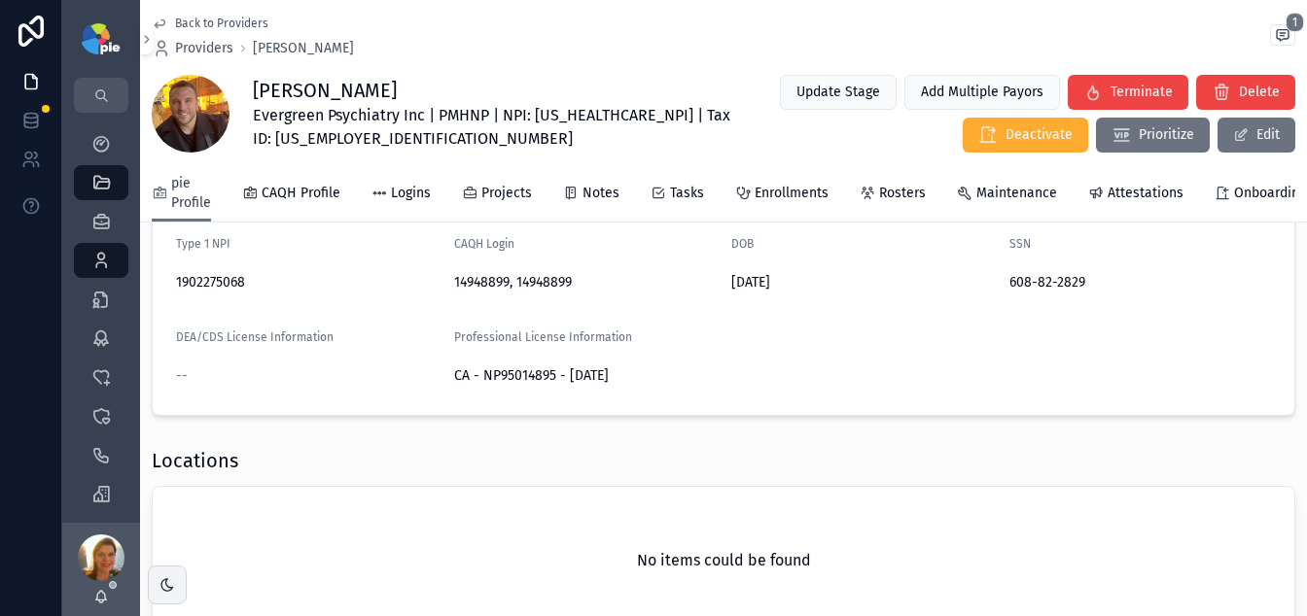
scroll to position [311, 0]
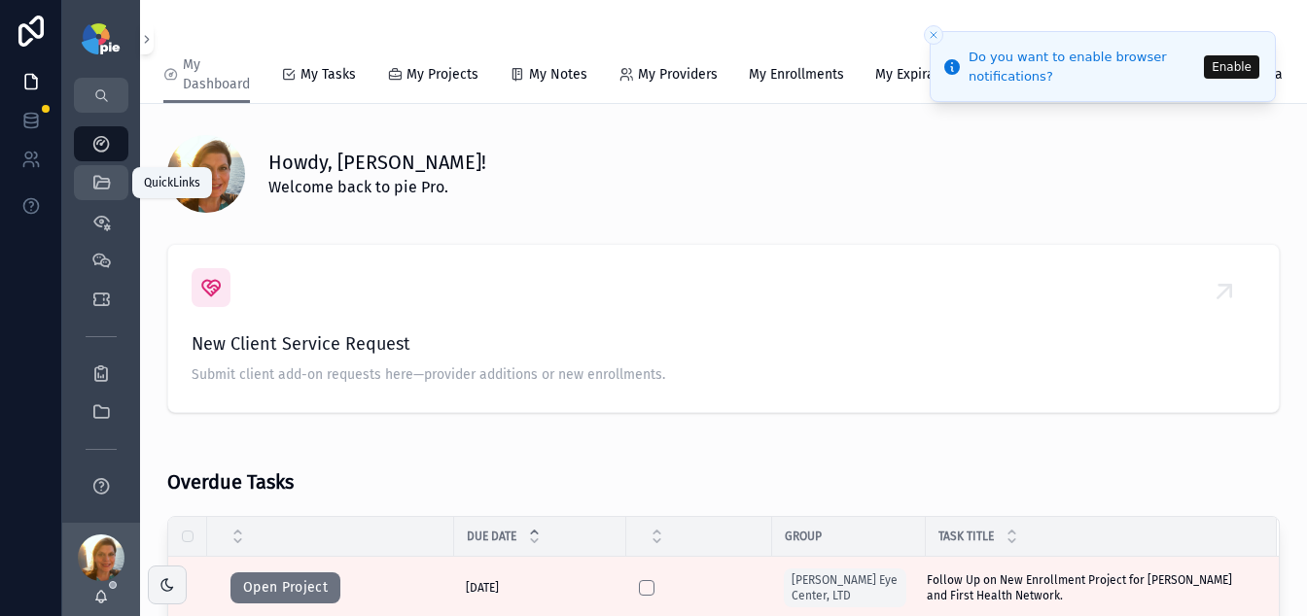
click at [111, 182] on div "QuickLinks" at bounding box center [101, 182] width 31 height 31
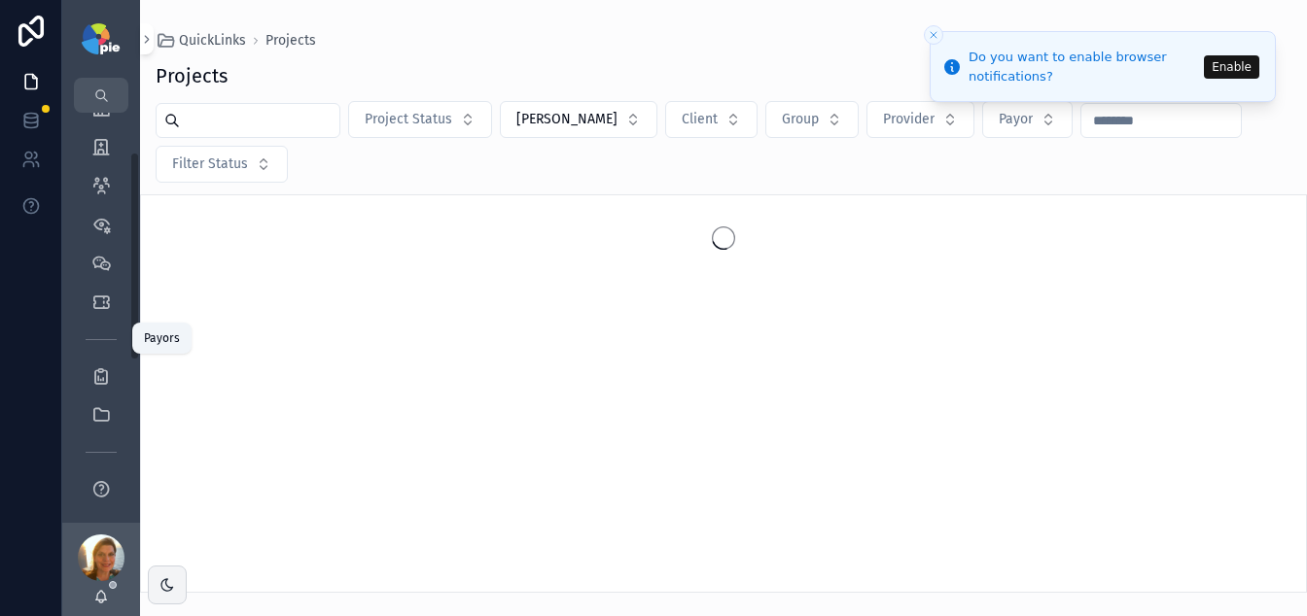
scroll to position [390, 0]
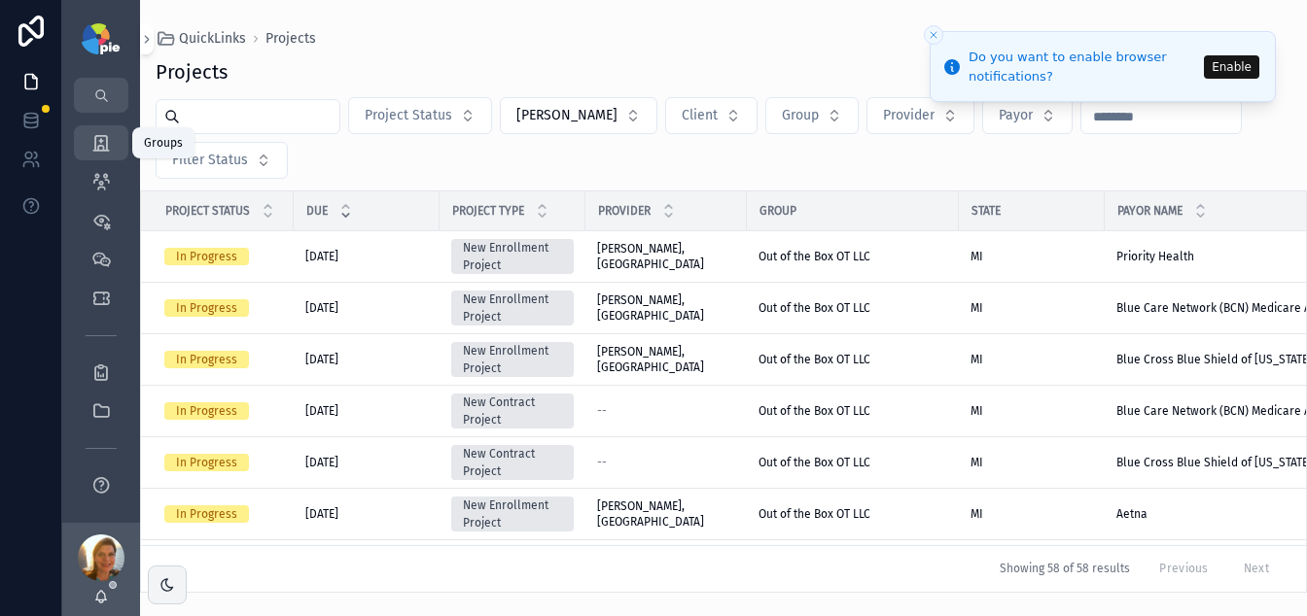
click at [95, 140] on icon "scrollable content" at bounding box center [100, 142] width 19 height 19
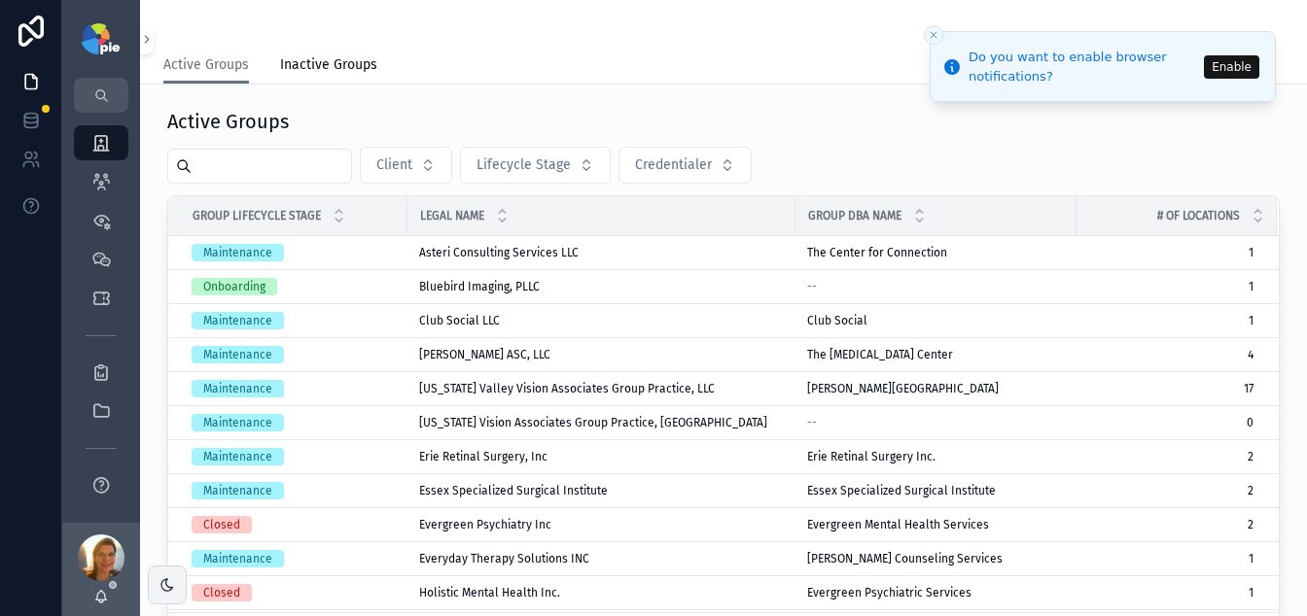
click at [279, 164] on input "scrollable content" at bounding box center [271, 166] width 159 height 27
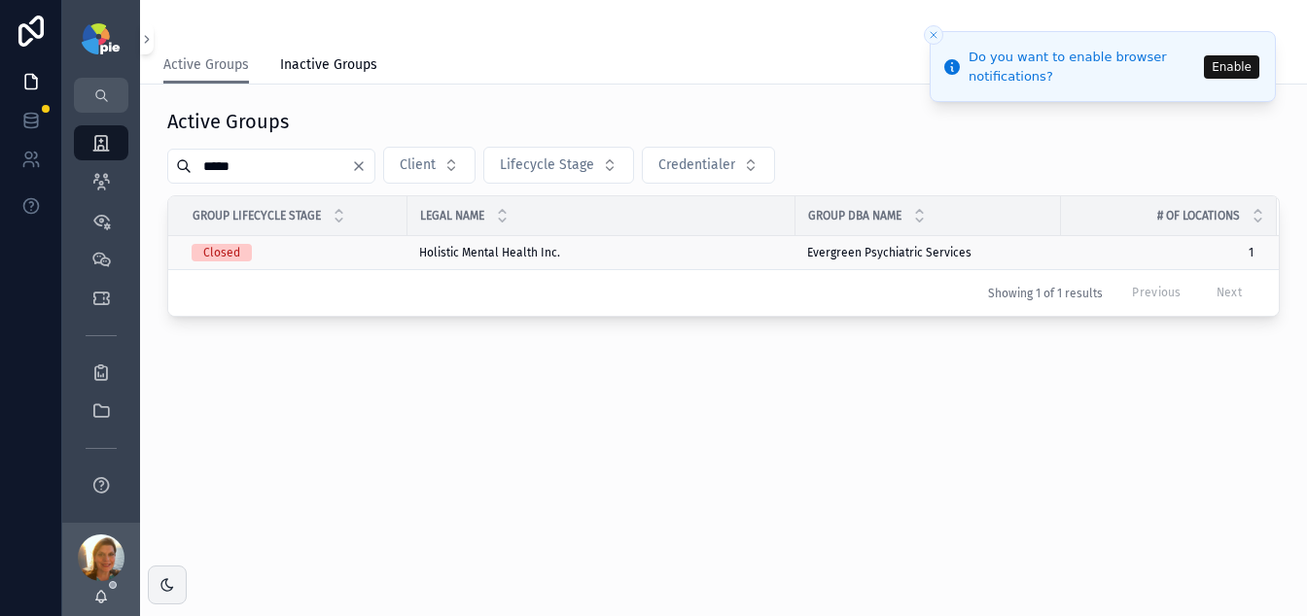
type input "*****"
click at [650, 243] on td "Holistic Mental Health Inc. Holistic Mental Health Inc." at bounding box center [601, 253] width 388 height 34
click at [649, 253] on div "Holistic Mental Health Inc. Holistic Mental Health Inc." at bounding box center [601, 253] width 365 height 16
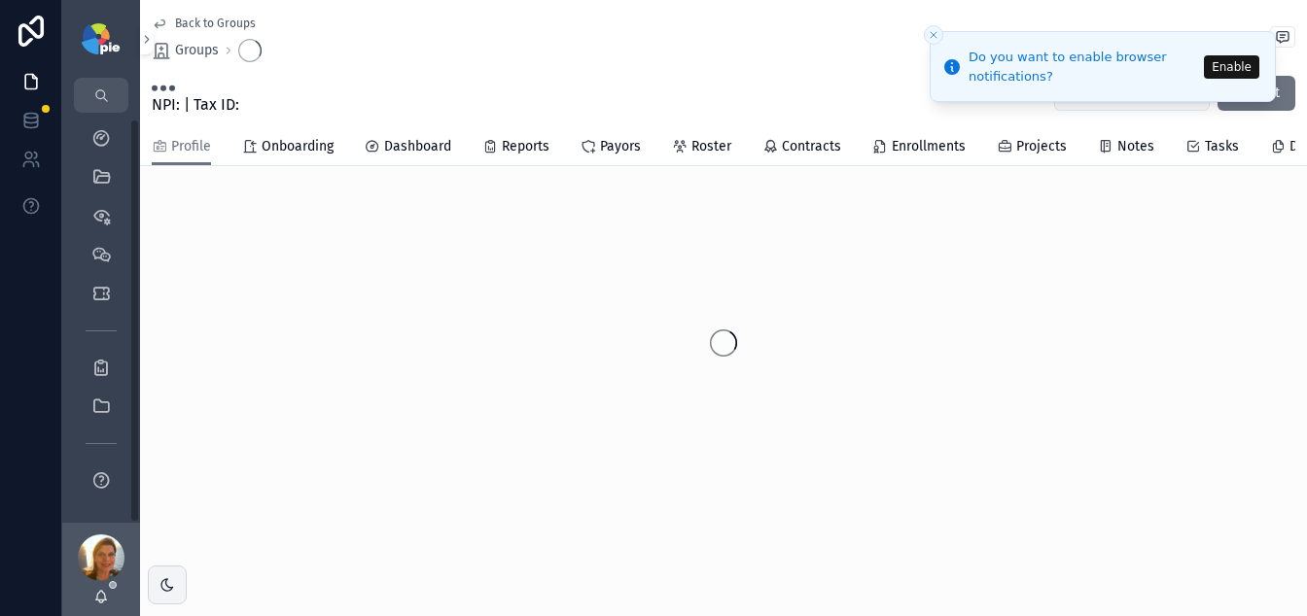
scroll to position [6, 0]
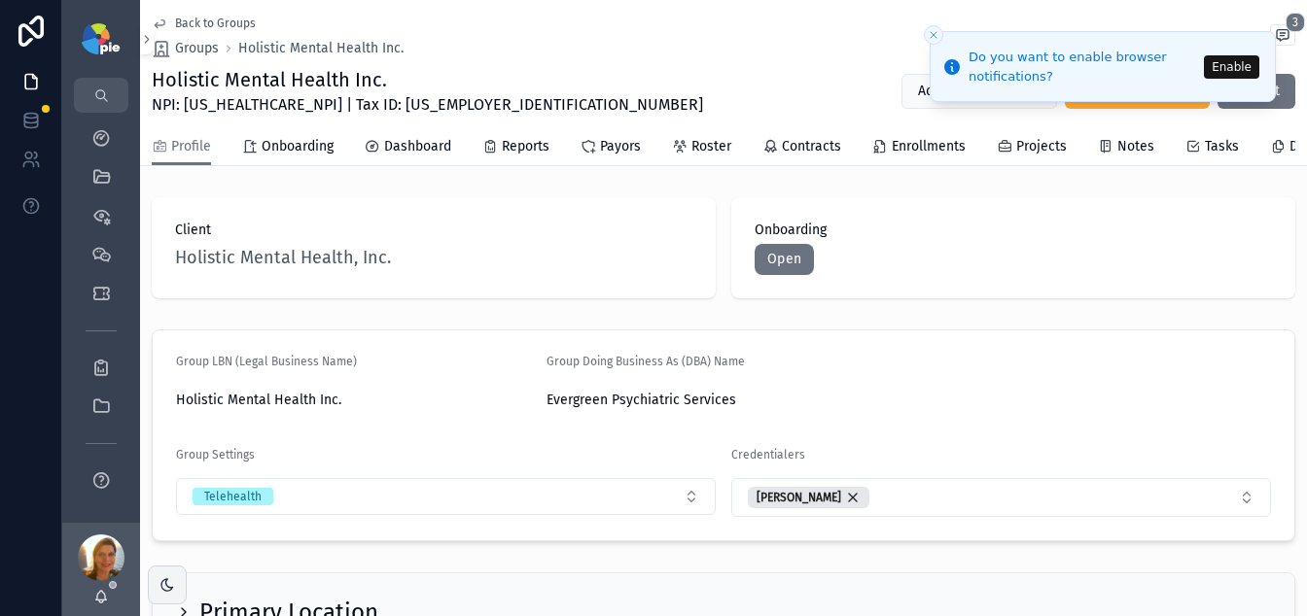
click at [930, 38] on icon "Close toast" at bounding box center [934, 35] width 12 height 12
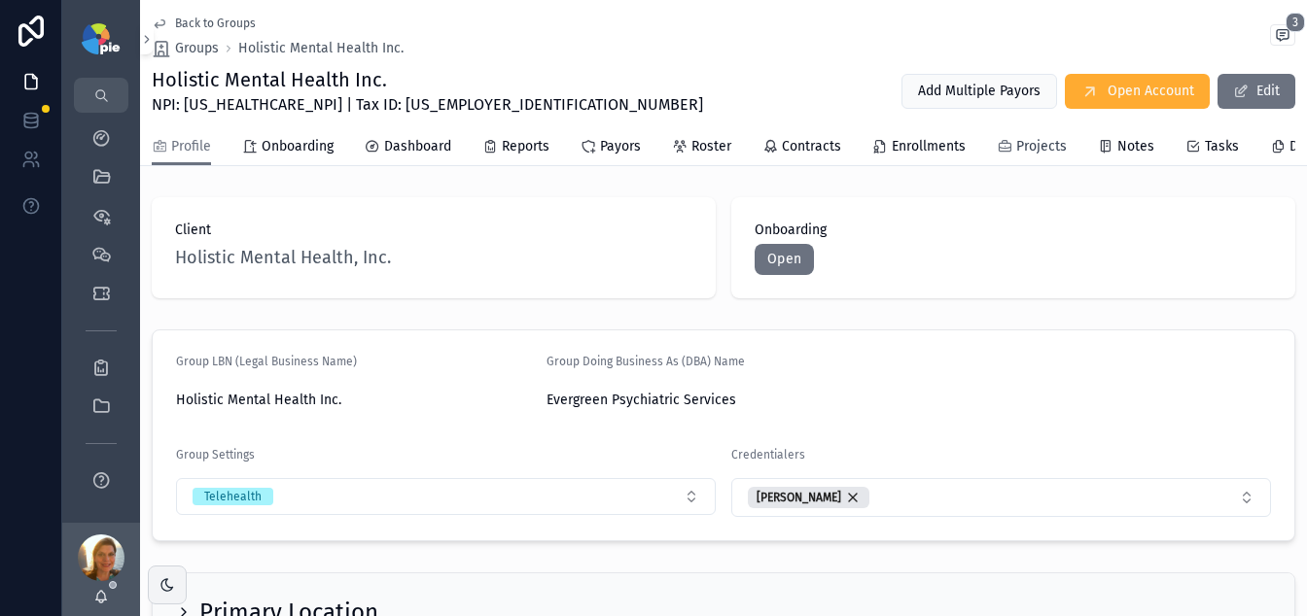
click at [1013, 140] on div "Projects" at bounding box center [1032, 146] width 70 height 19
drag, startPoint x: 327, startPoint y: 104, endPoint x: 425, endPoint y: 103, distance: 98.2
click at [425, 103] on div "Holistic Mental Health Inc. NPI: 1699516625 | Tax ID: 99-3041485​​ Add Multiple…" at bounding box center [723, 91] width 1143 height 51
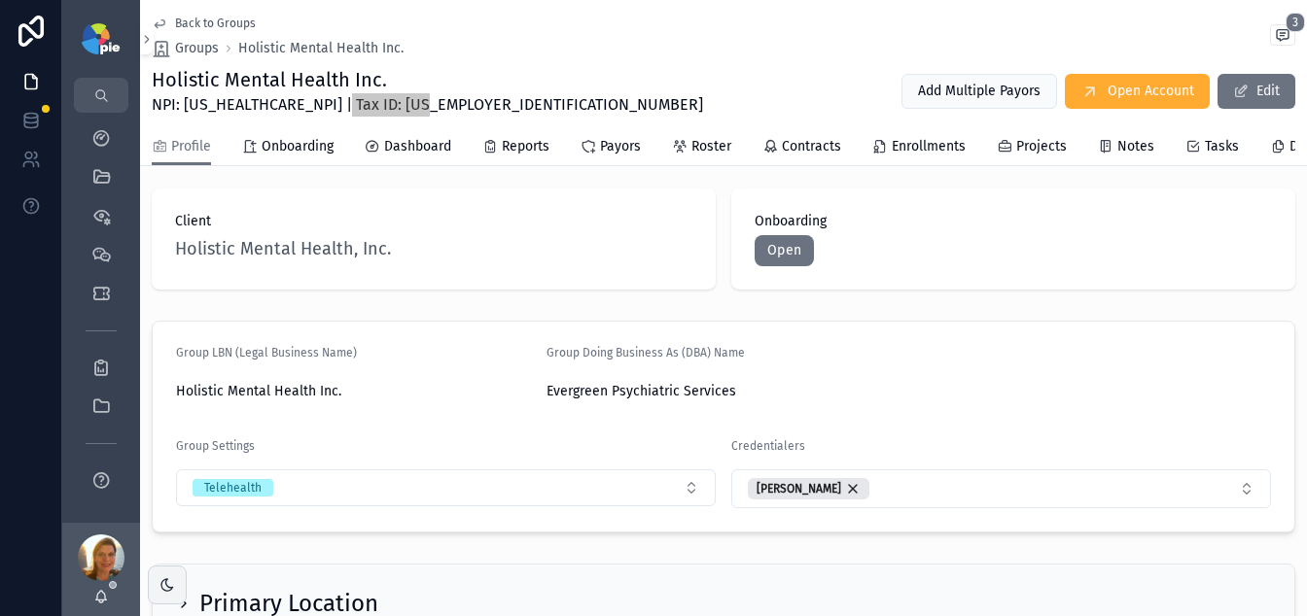
scroll to position [13, 0]
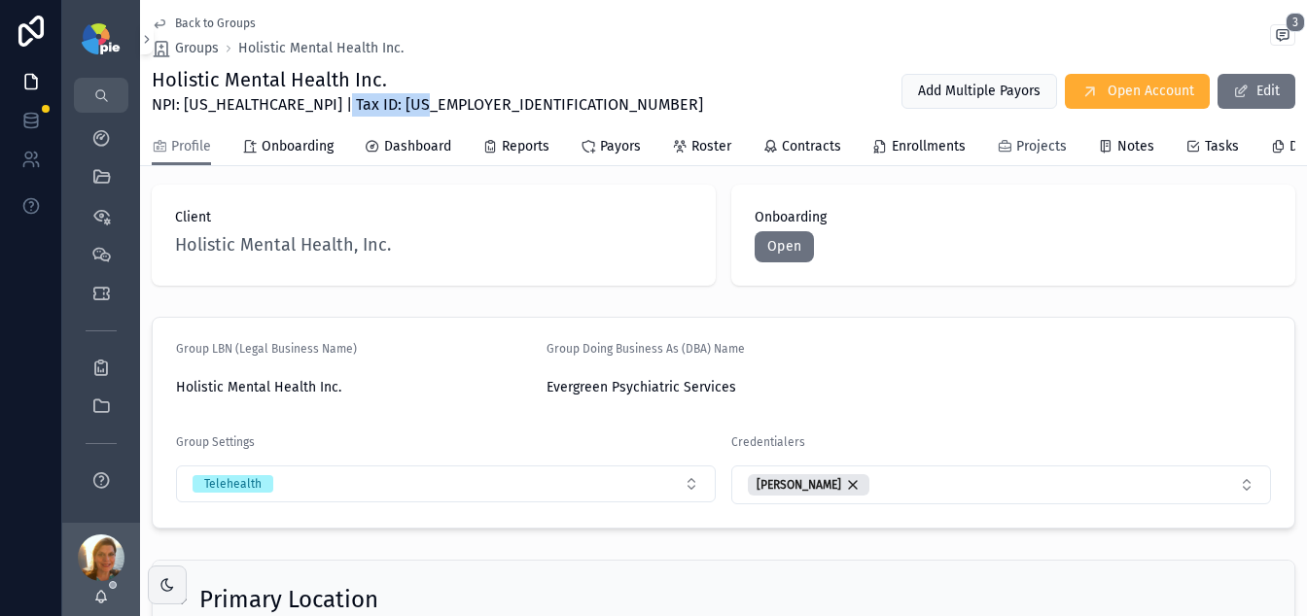
click at [1023, 142] on span "Projects" at bounding box center [1041, 146] width 51 height 19
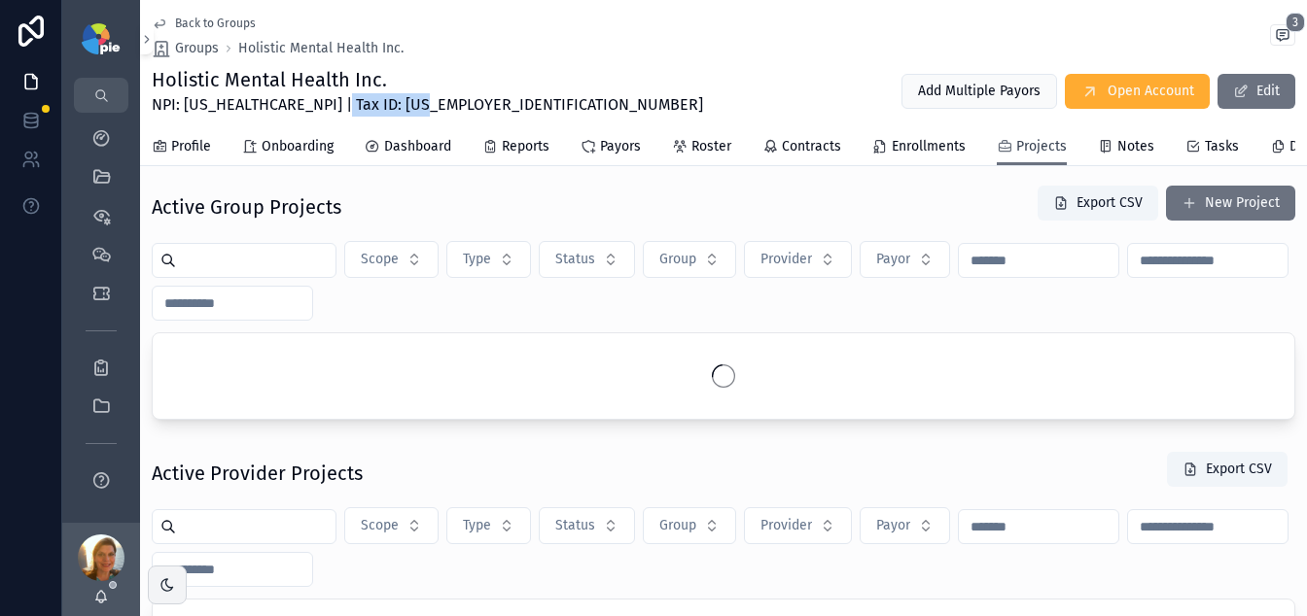
click at [1023, 145] on span "Projects" at bounding box center [1041, 146] width 51 height 19
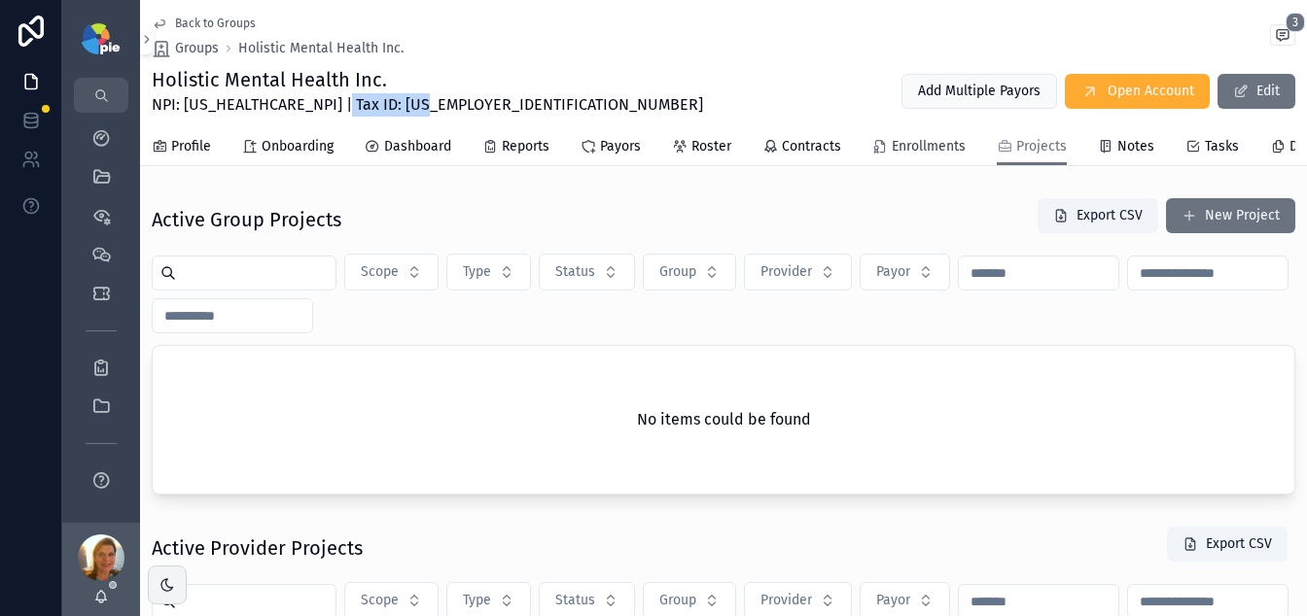
click at [936, 146] on span "Enrollments" at bounding box center [929, 146] width 74 height 19
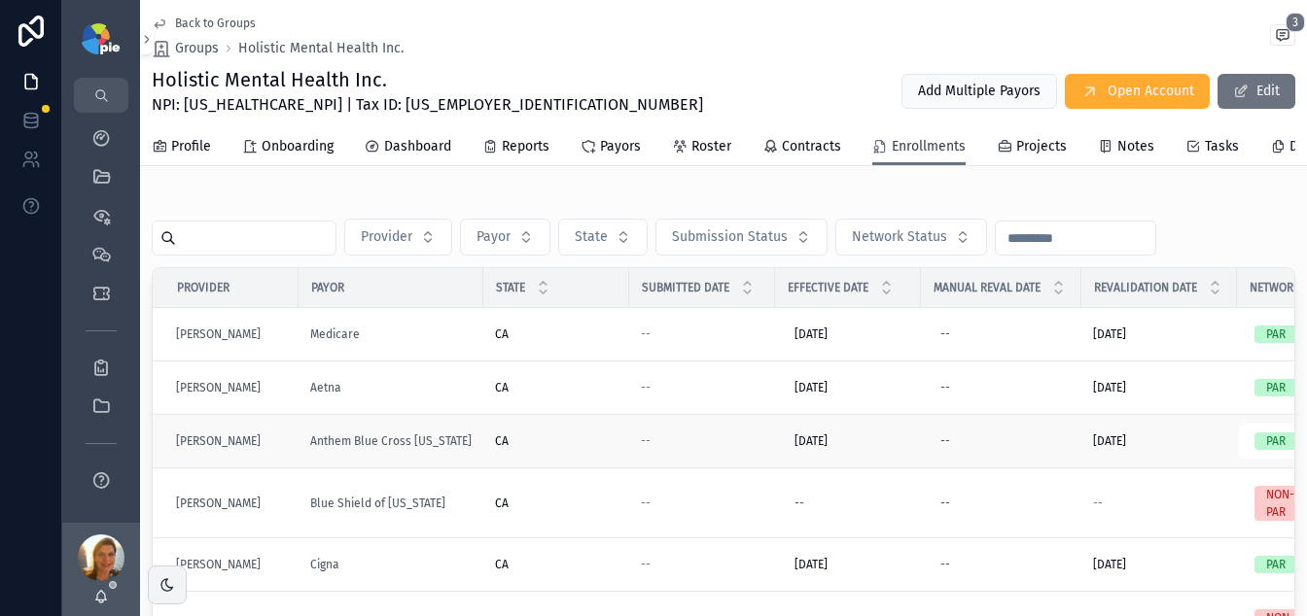
scroll to position [4, 0]
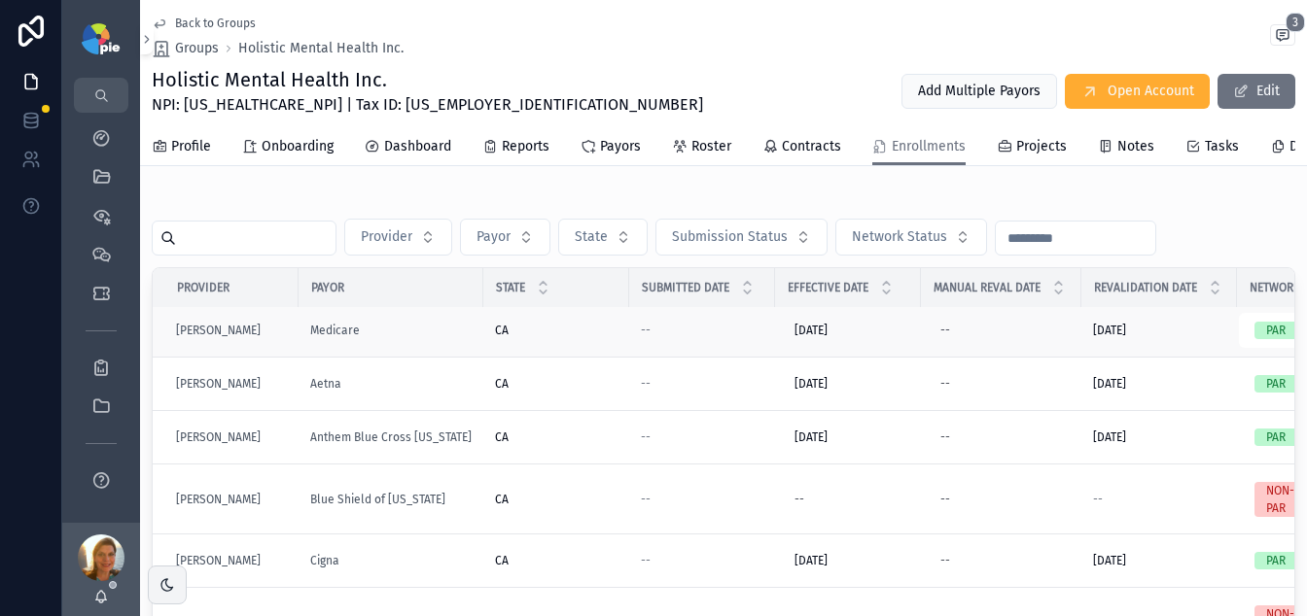
click at [585, 355] on td "CA CA" at bounding box center [556, 330] width 146 height 53
click at [585, 338] on div "CA CA" at bounding box center [556, 331] width 123 height 16
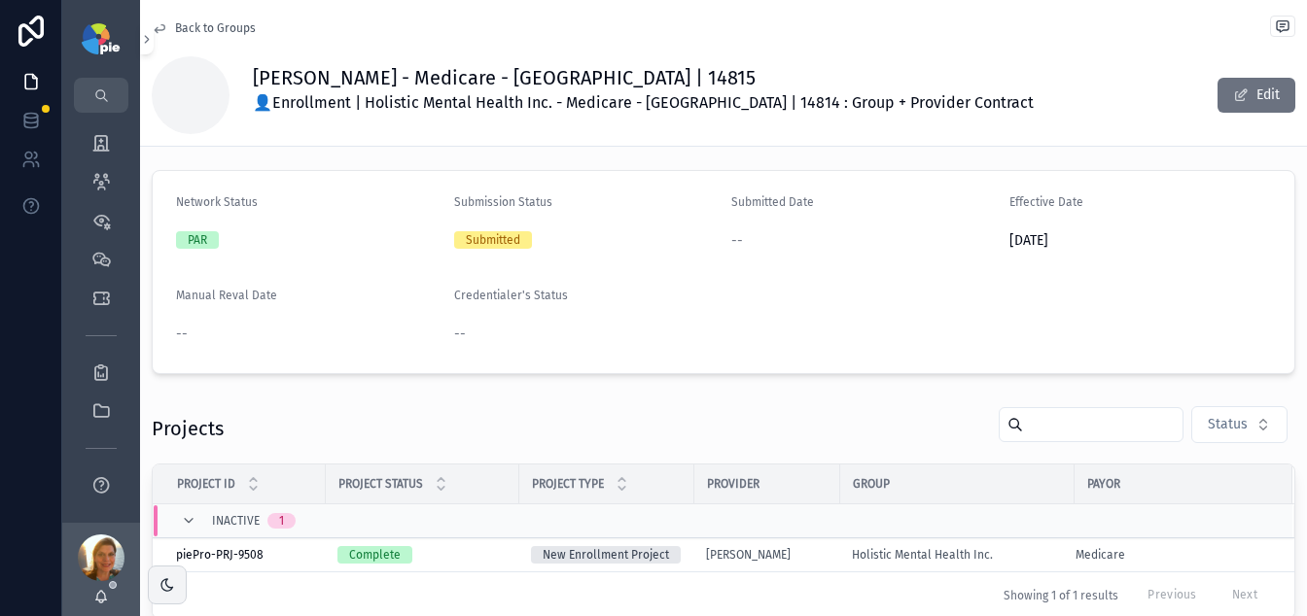
scroll to position [299, 0]
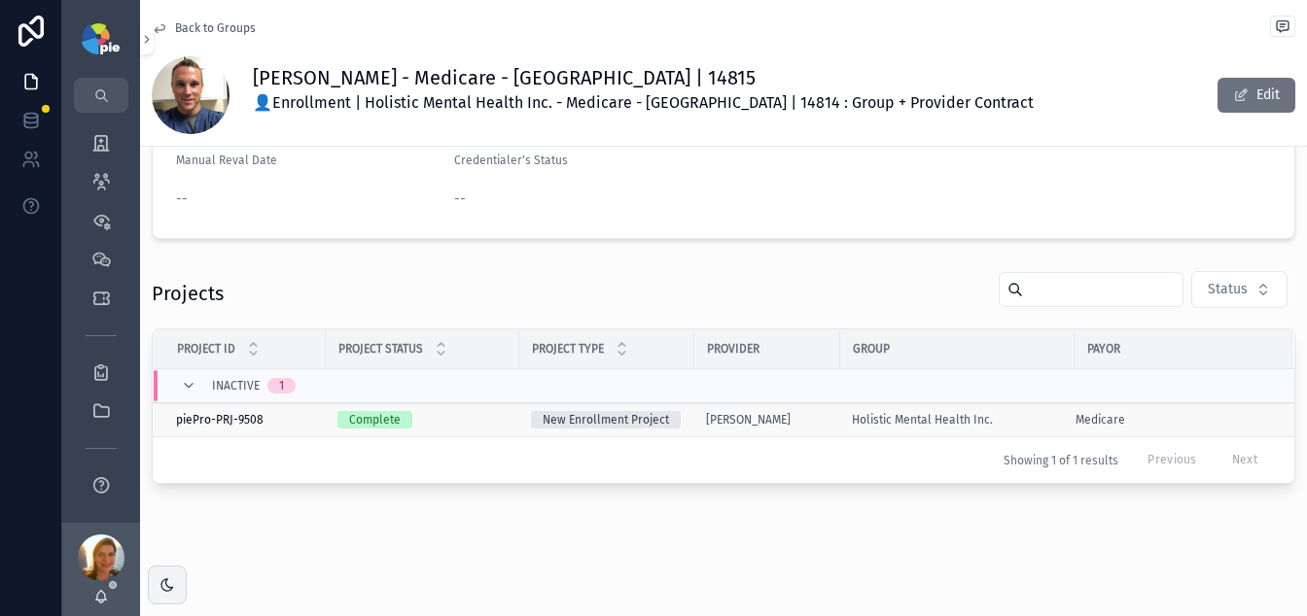
click at [838, 407] on td "[PERSON_NAME]" at bounding box center [767, 421] width 146 height 34
click at [823, 412] on div "[PERSON_NAME]" at bounding box center [767, 420] width 123 height 16
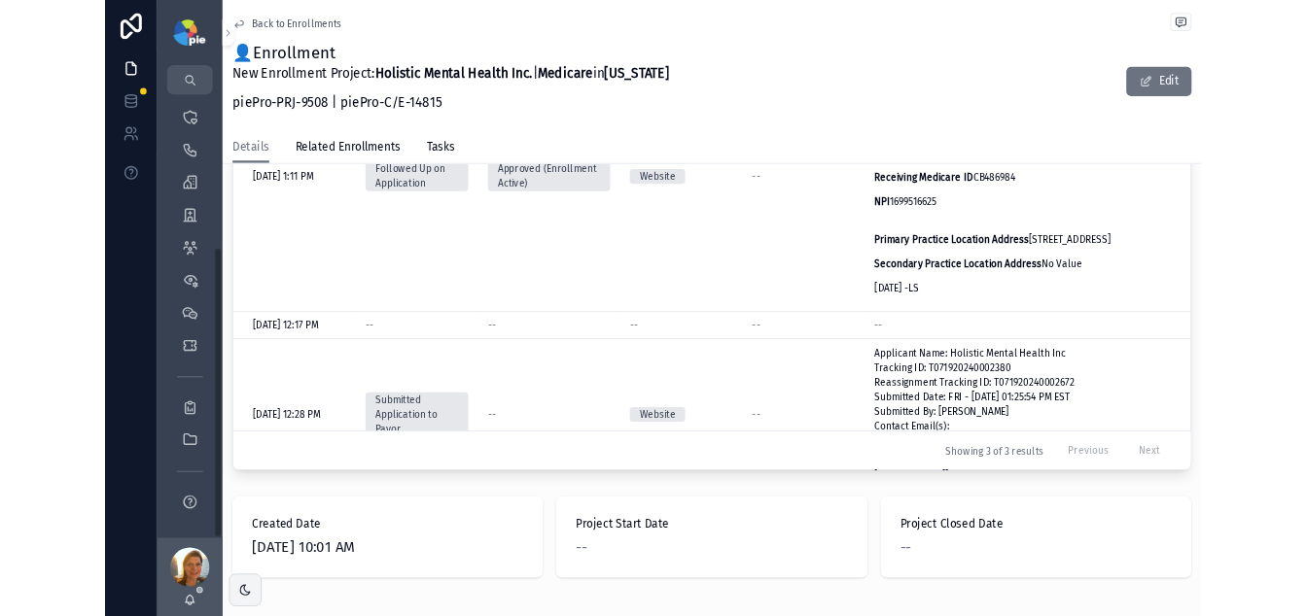
scroll to position [1023, 0]
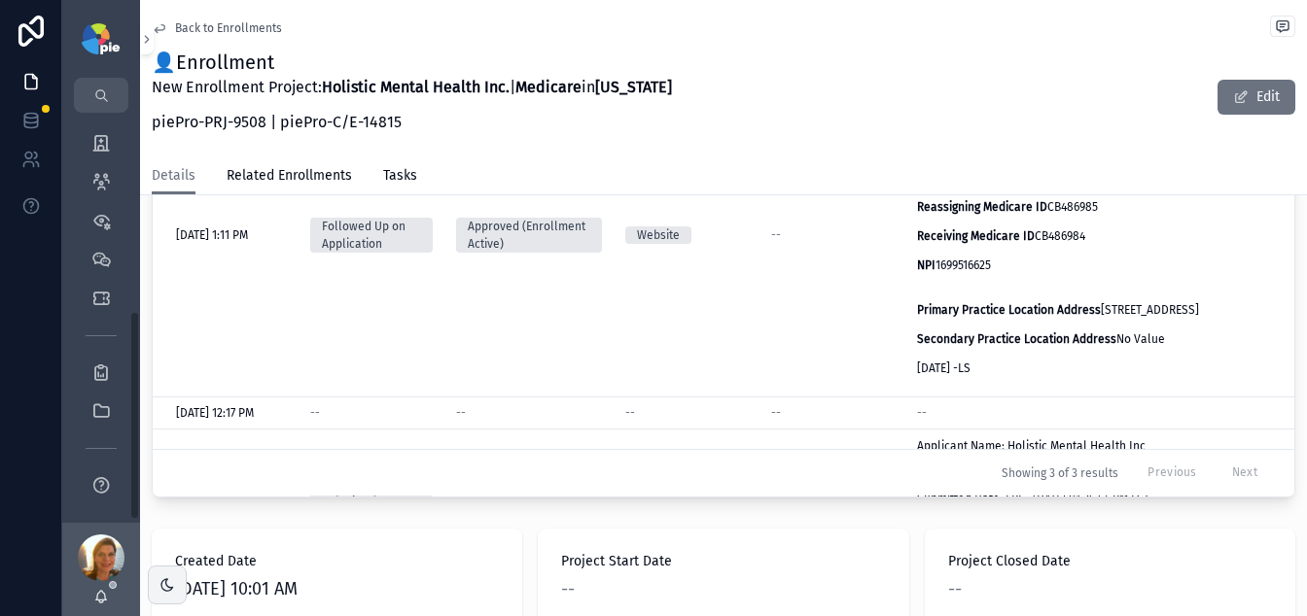
scroll to position [299, 0]
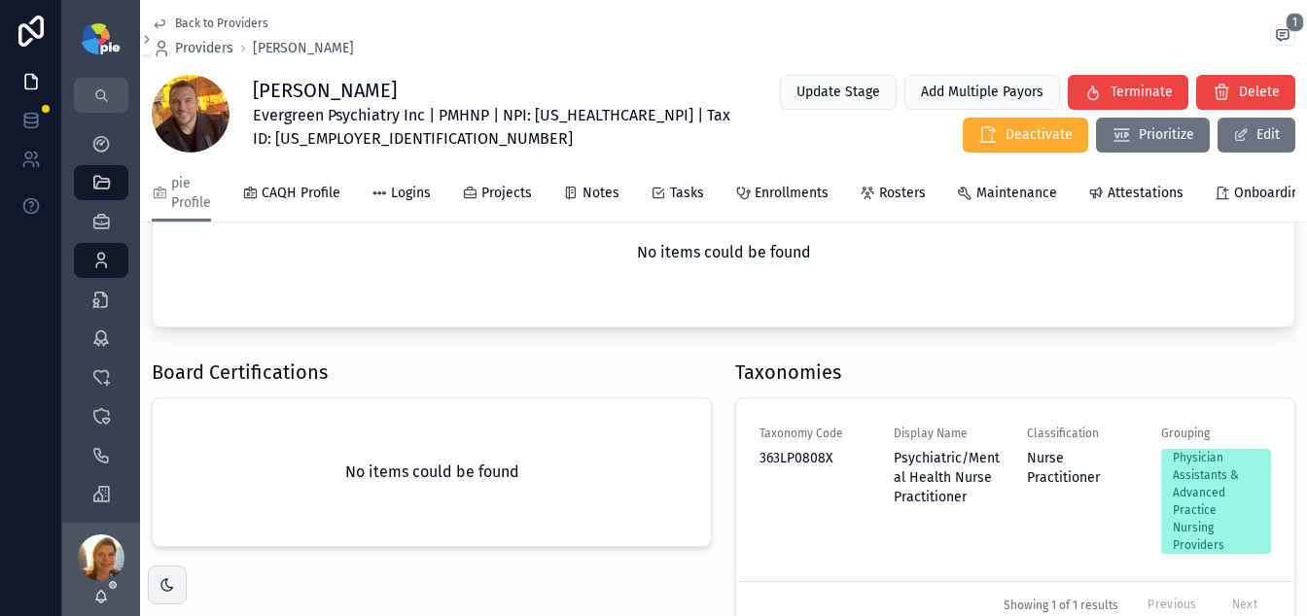
scroll to position [645, 0]
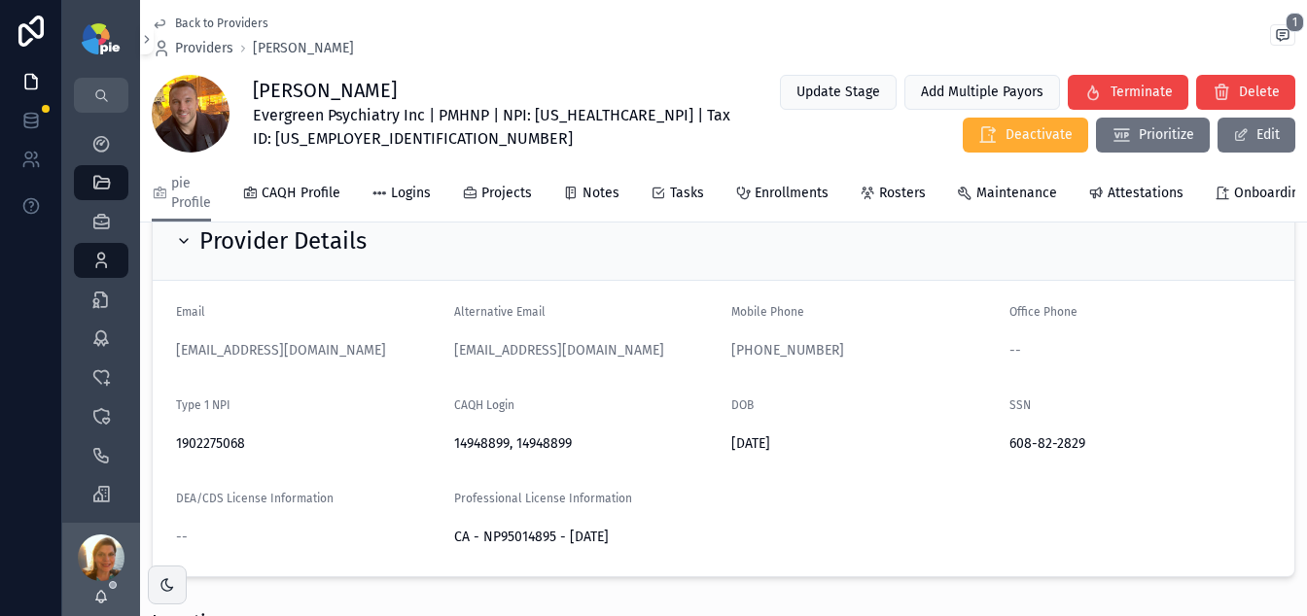
scroll to position [201, 0]
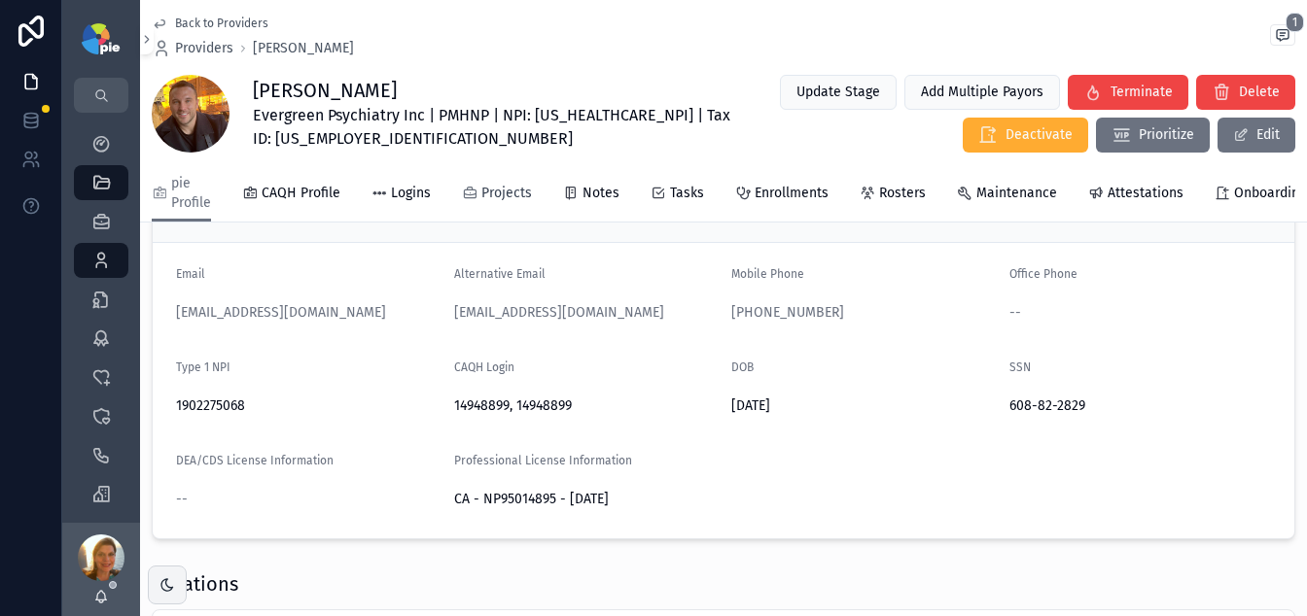
click at [488, 190] on span "Projects" at bounding box center [506, 193] width 51 height 19
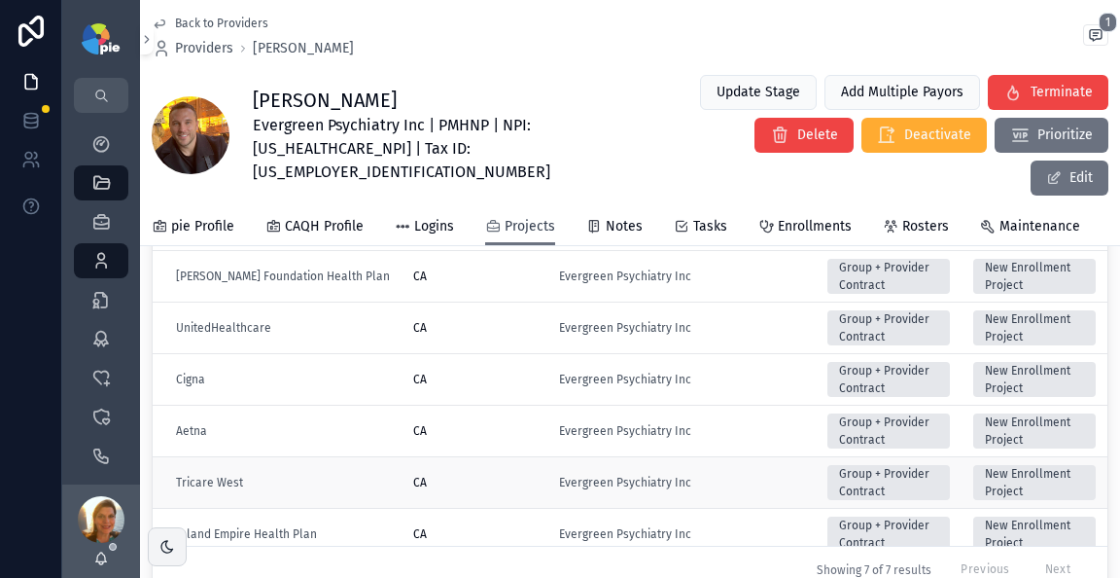
scroll to position [504, 0]
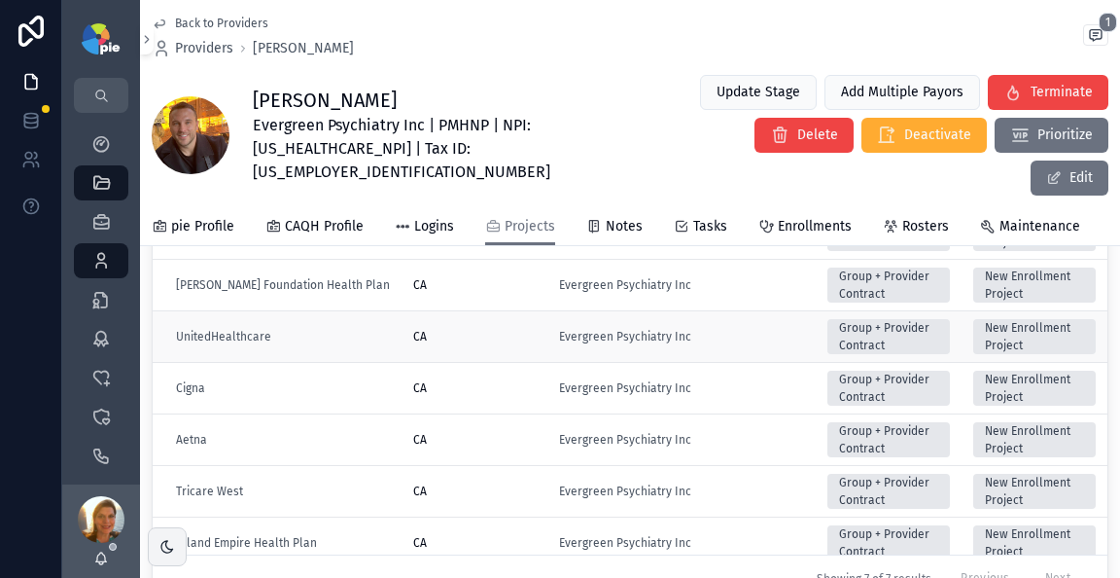
click at [508, 329] on div "CA" at bounding box center [474, 337] width 123 height 16
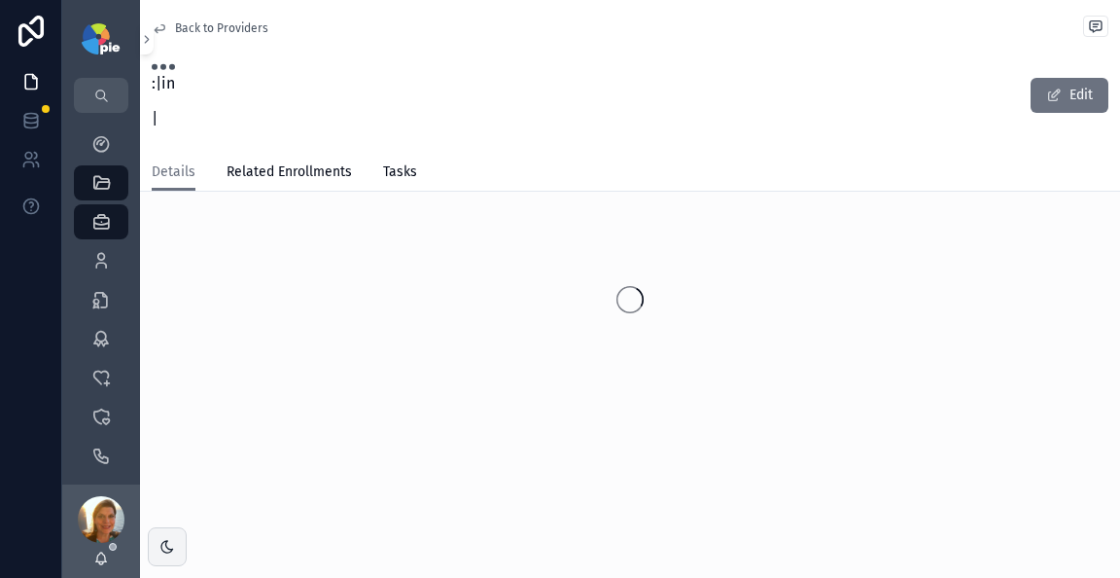
scroll to position [69, 0]
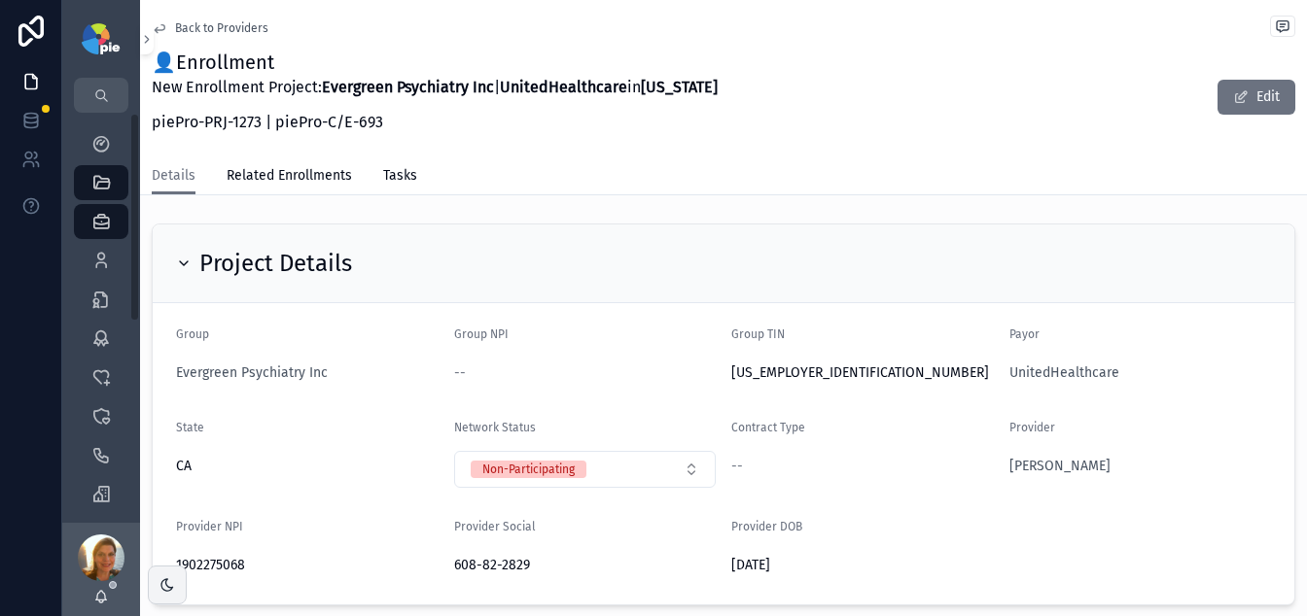
scroll to position [4, 0]
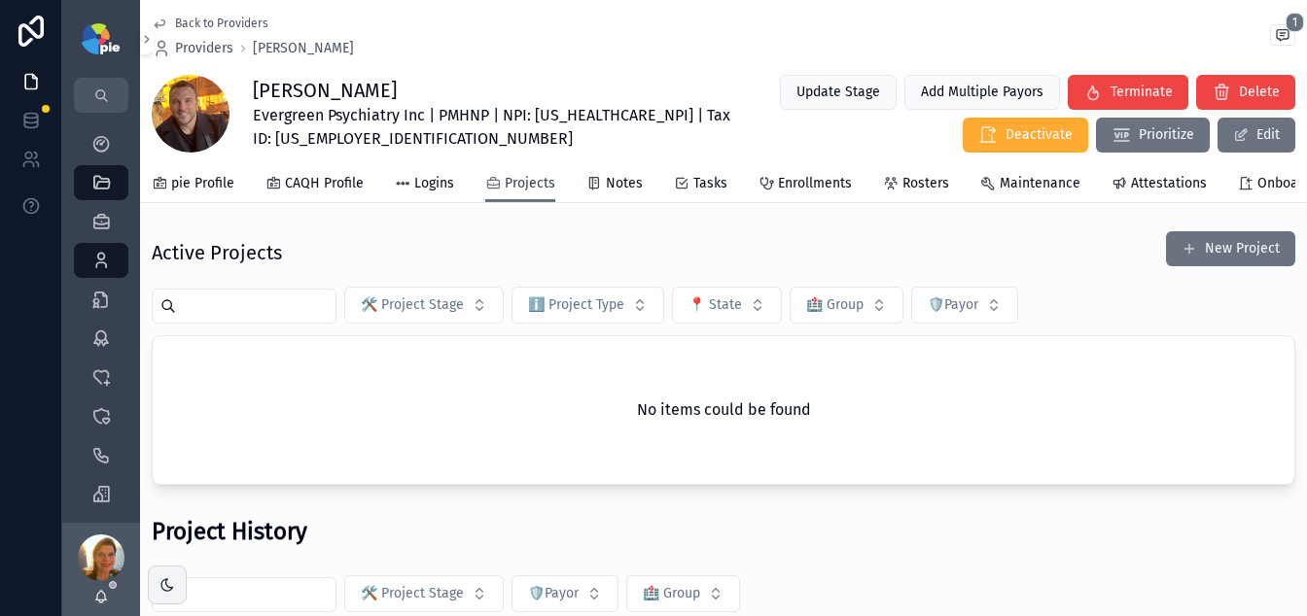
click at [545, 177] on span "Projects" at bounding box center [530, 183] width 51 height 19
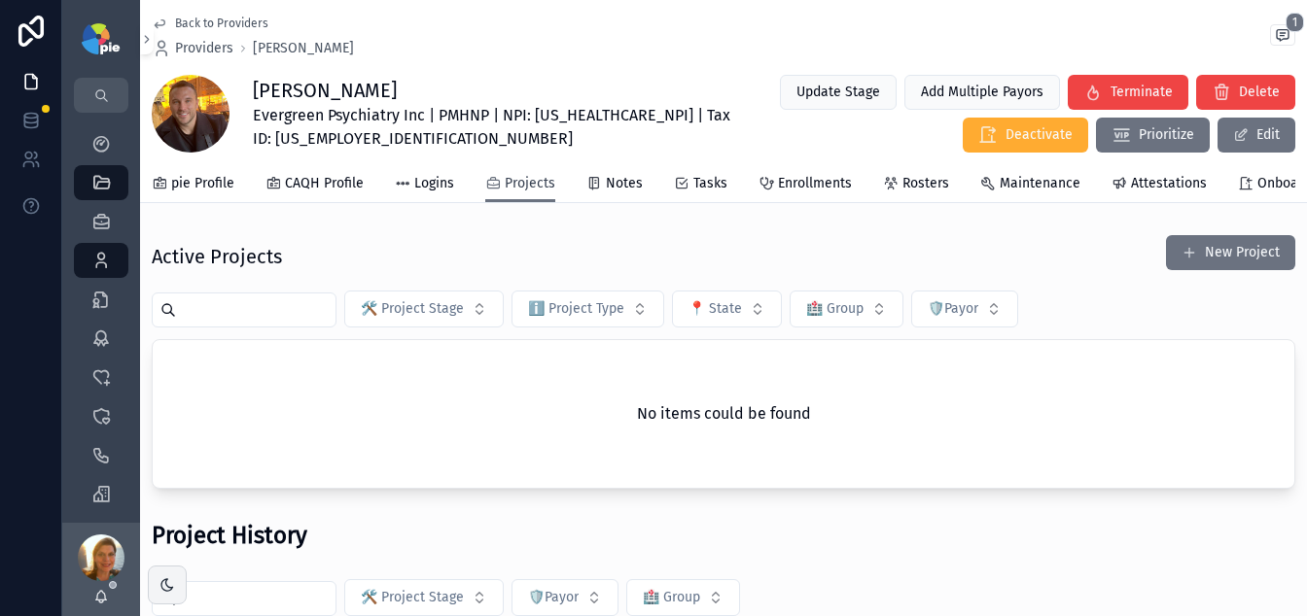
click at [510, 178] on span "Projects" at bounding box center [530, 183] width 51 height 19
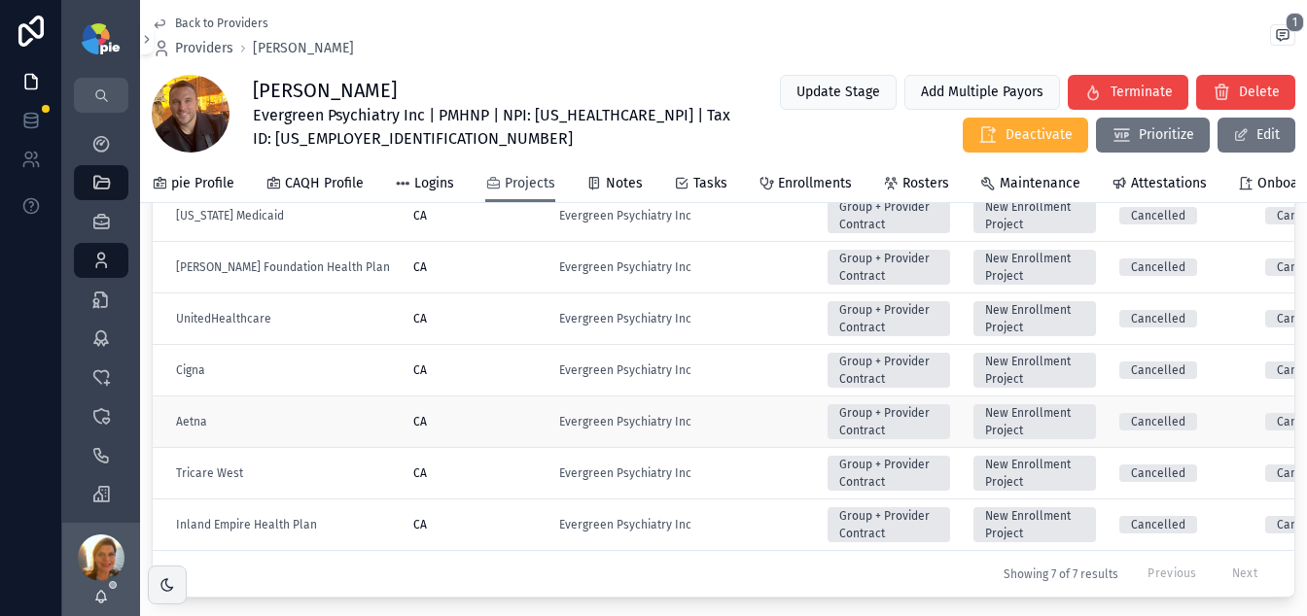
scroll to position [510, 0]
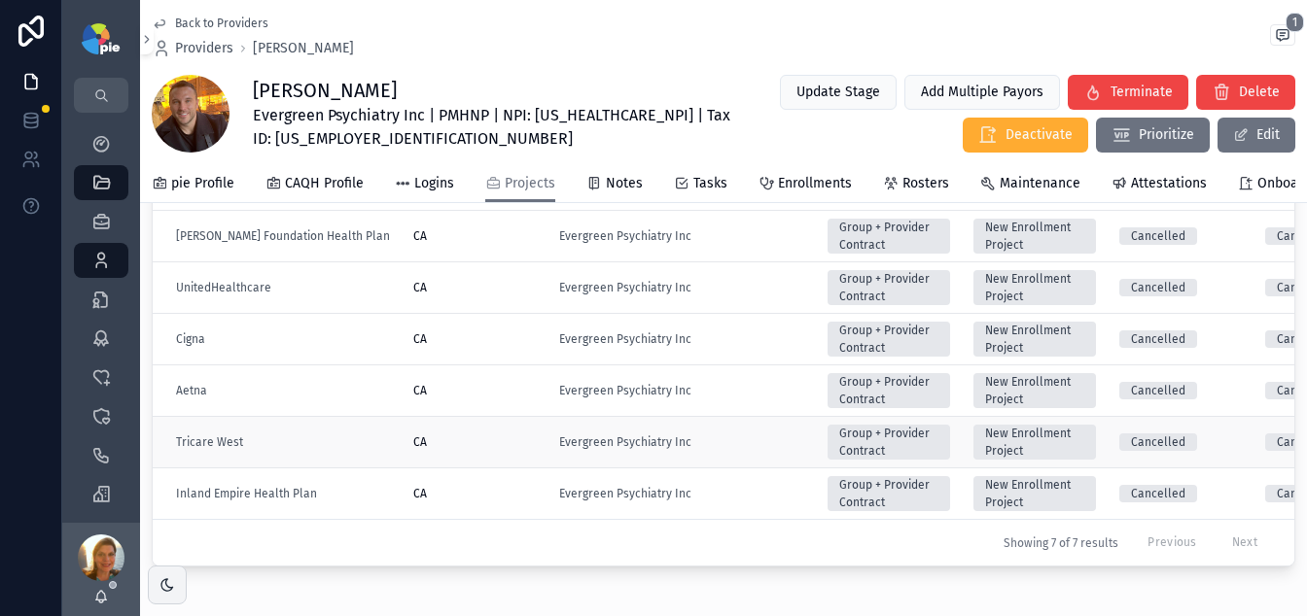
click at [743, 450] on div "Evergreen Psychiatry Inc" at bounding box center [681, 443] width 245 height 16
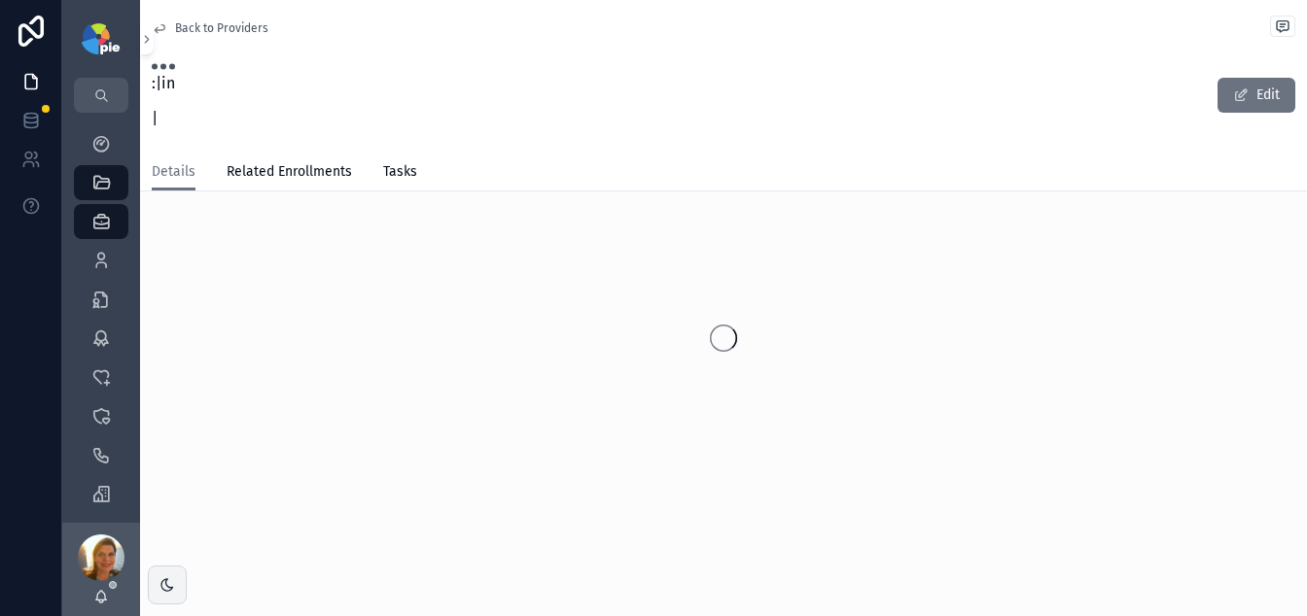
scroll to position [30, 0]
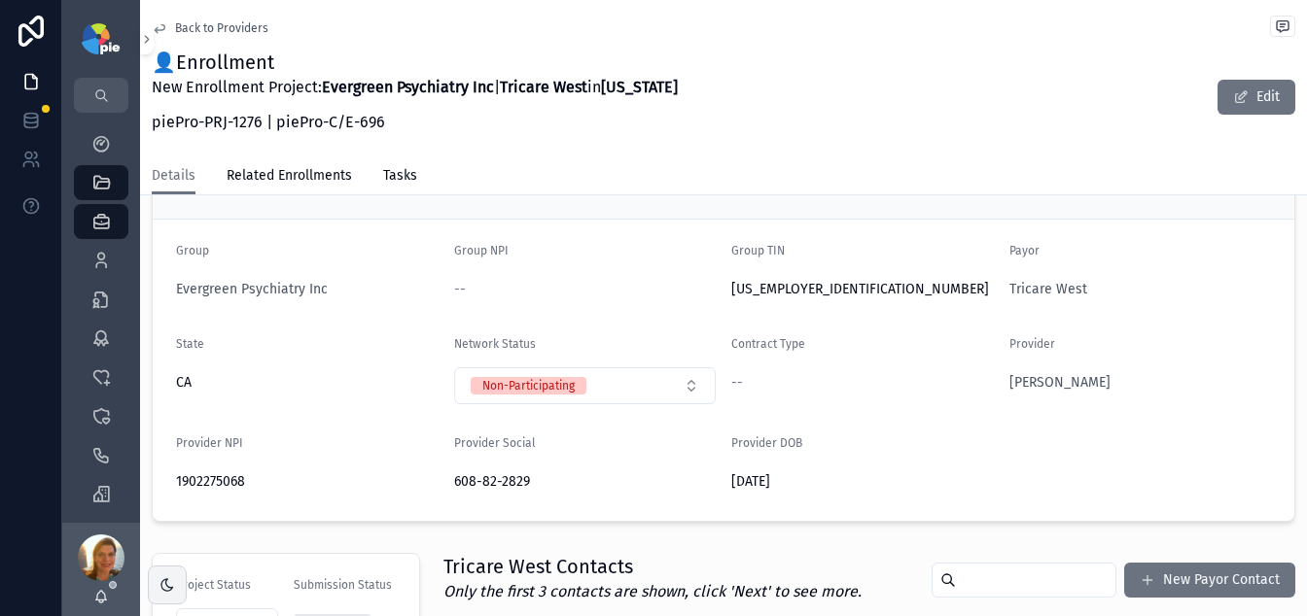
scroll to position [49, 0]
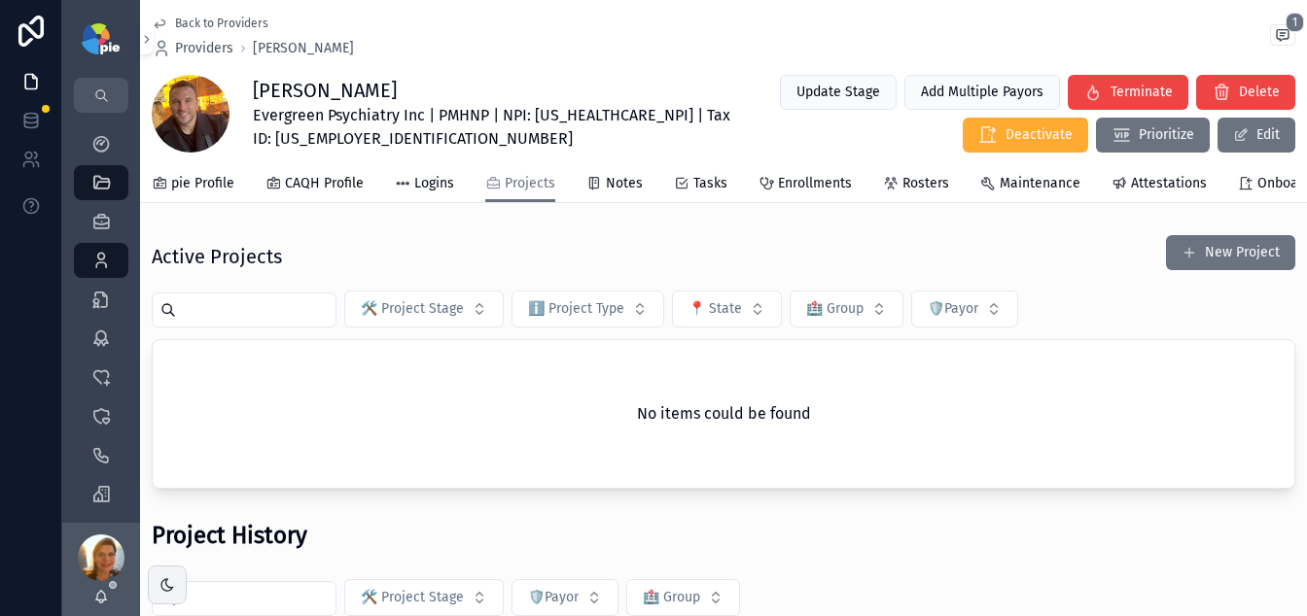
scroll to position [291, 0]
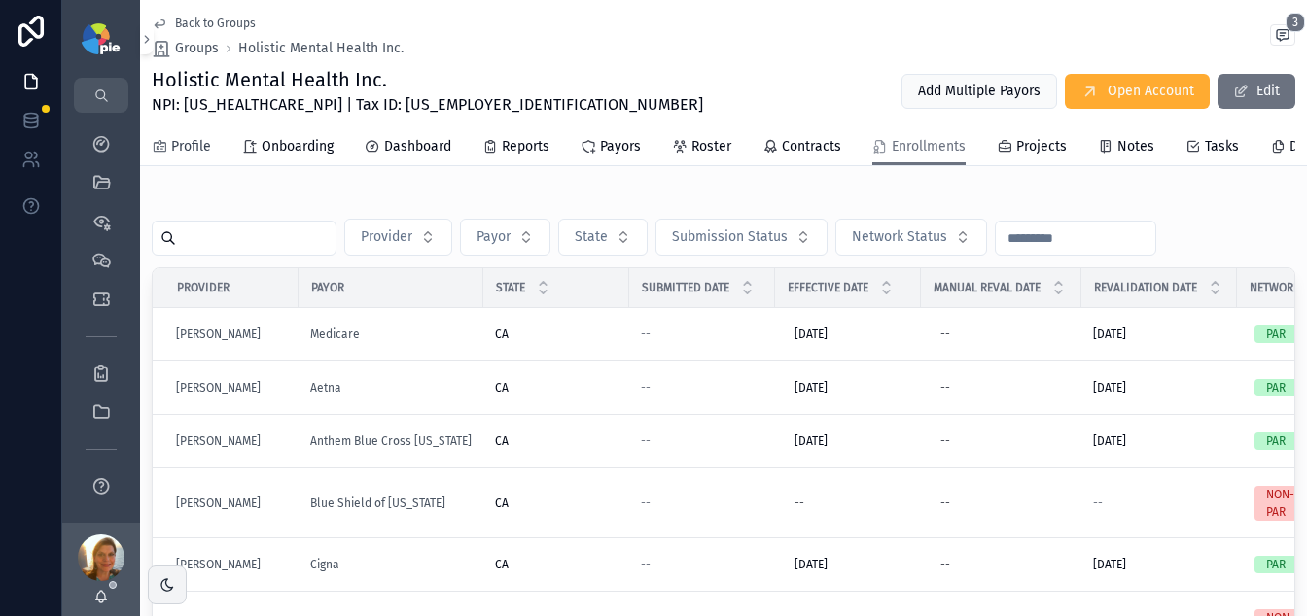
click at [193, 134] on link "Profile" at bounding box center [181, 148] width 59 height 39
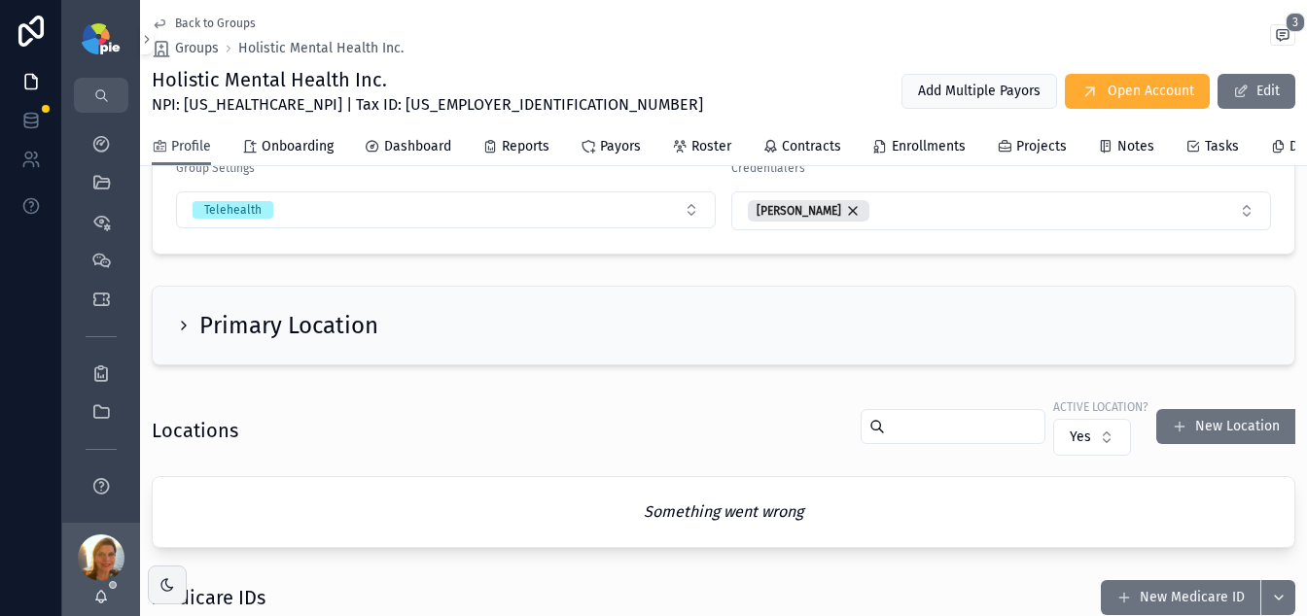
scroll to position [288, 0]
click at [185, 333] on icon "scrollable content" at bounding box center [184, 325] width 16 height 16
click at [184, 329] on icon "scrollable content" at bounding box center [184, 325] width 4 height 8
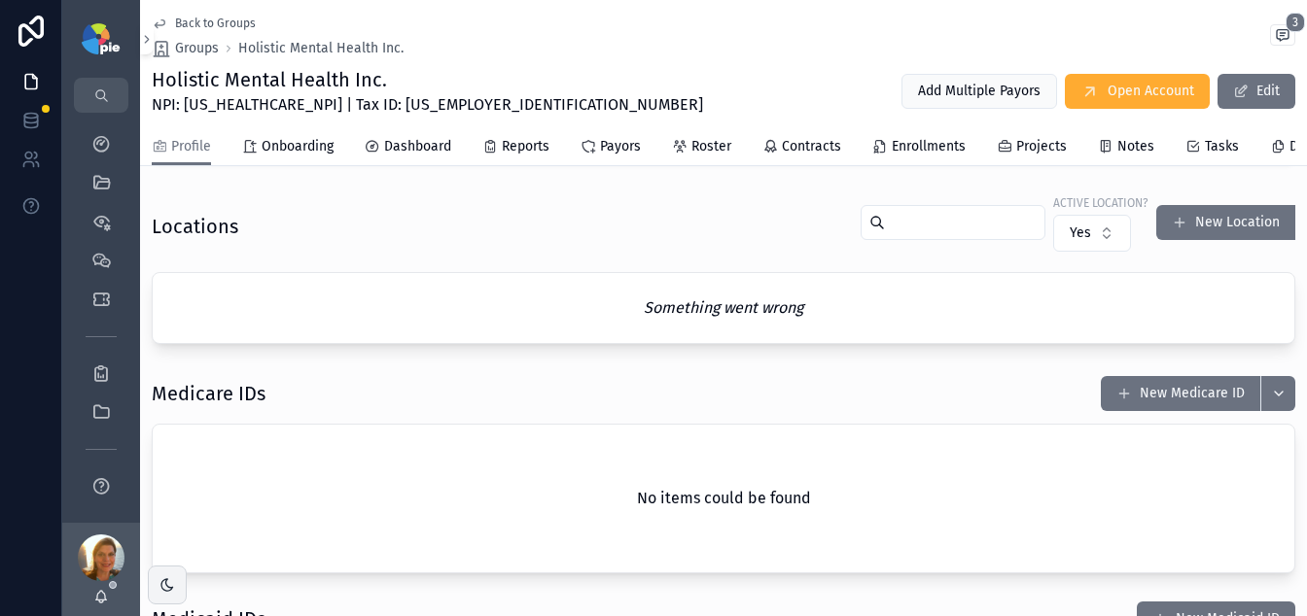
scroll to position [700, 0]
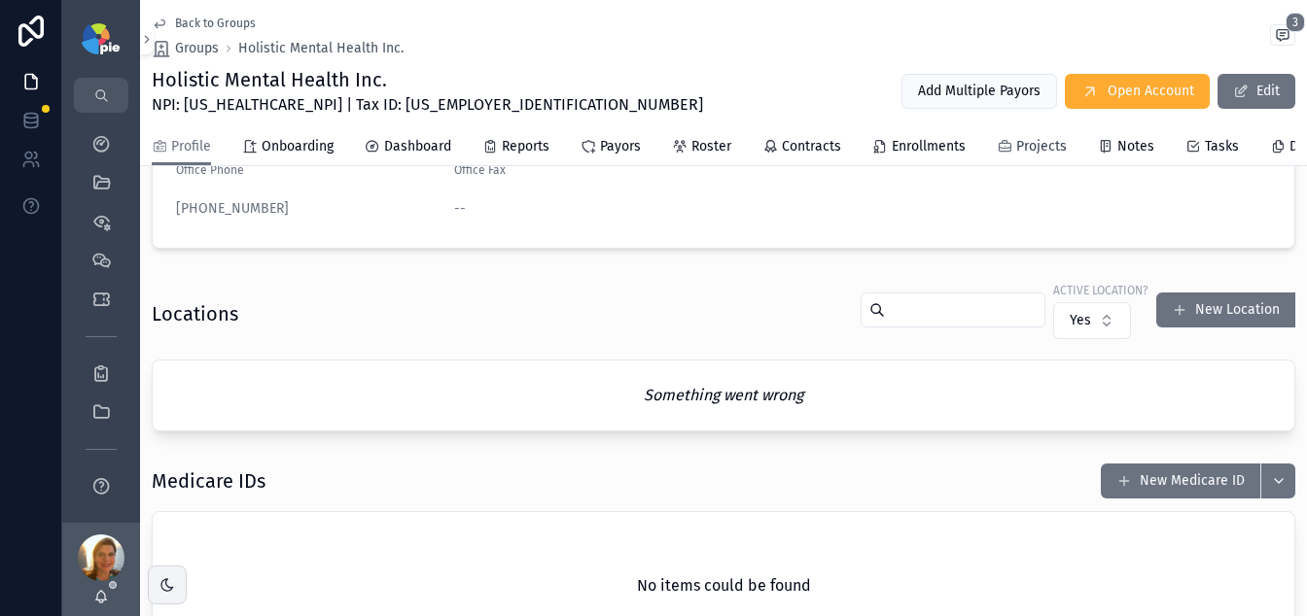
click at [1009, 156] on div "Projects" at bounding box center [1032, 146] width 70 height 19
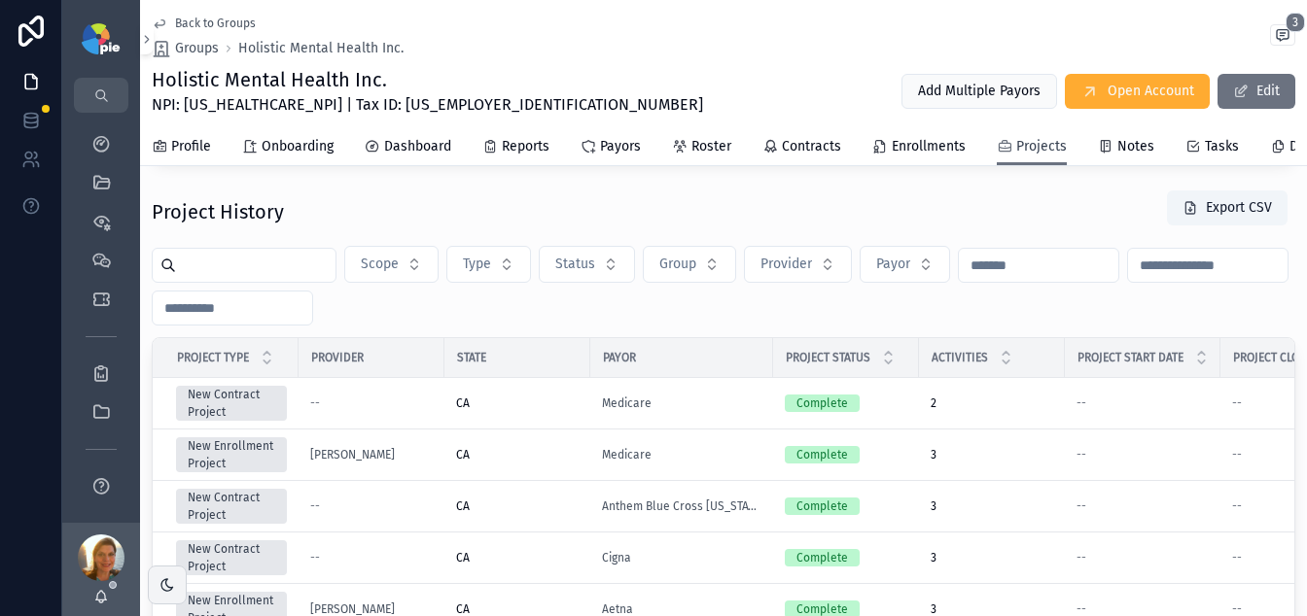
scroll to position [649, 0]
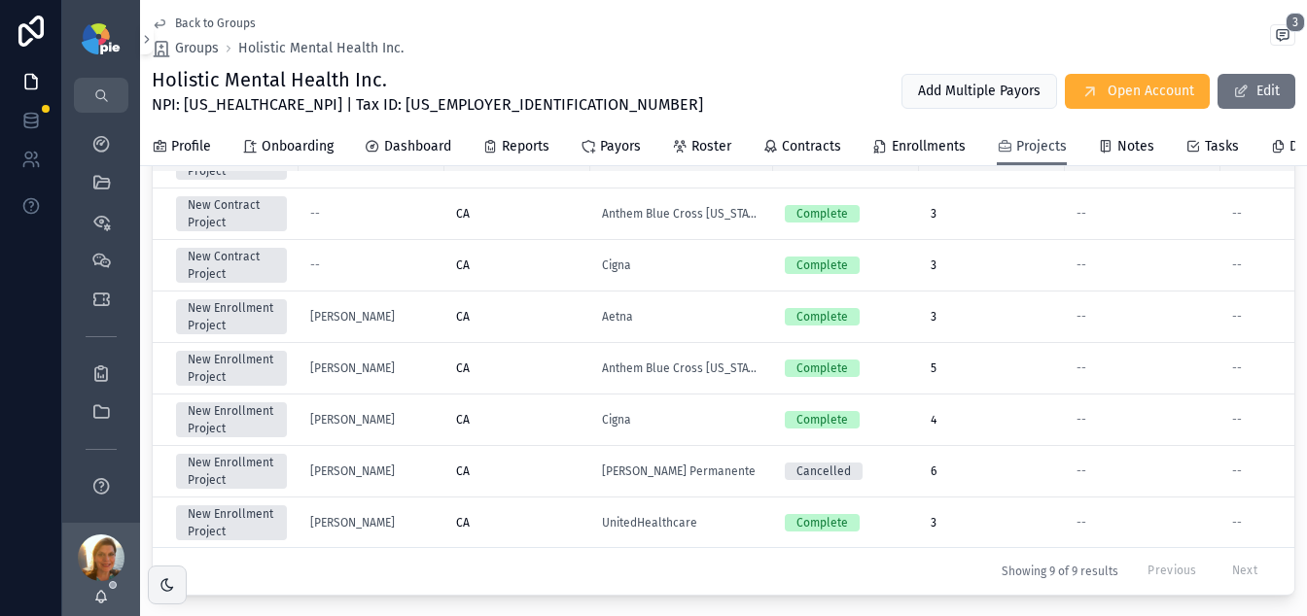
scroll to position [884, 0]
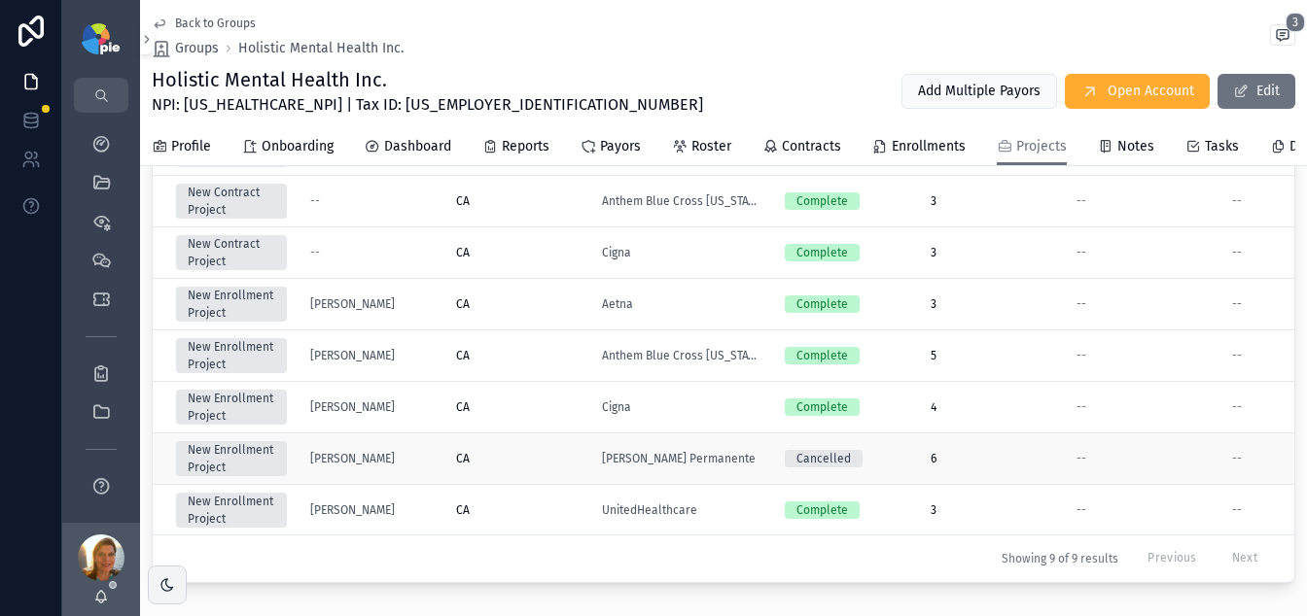
click at [536, 457] on div "CA" at bounding box center [517, 459] width 123 height 16
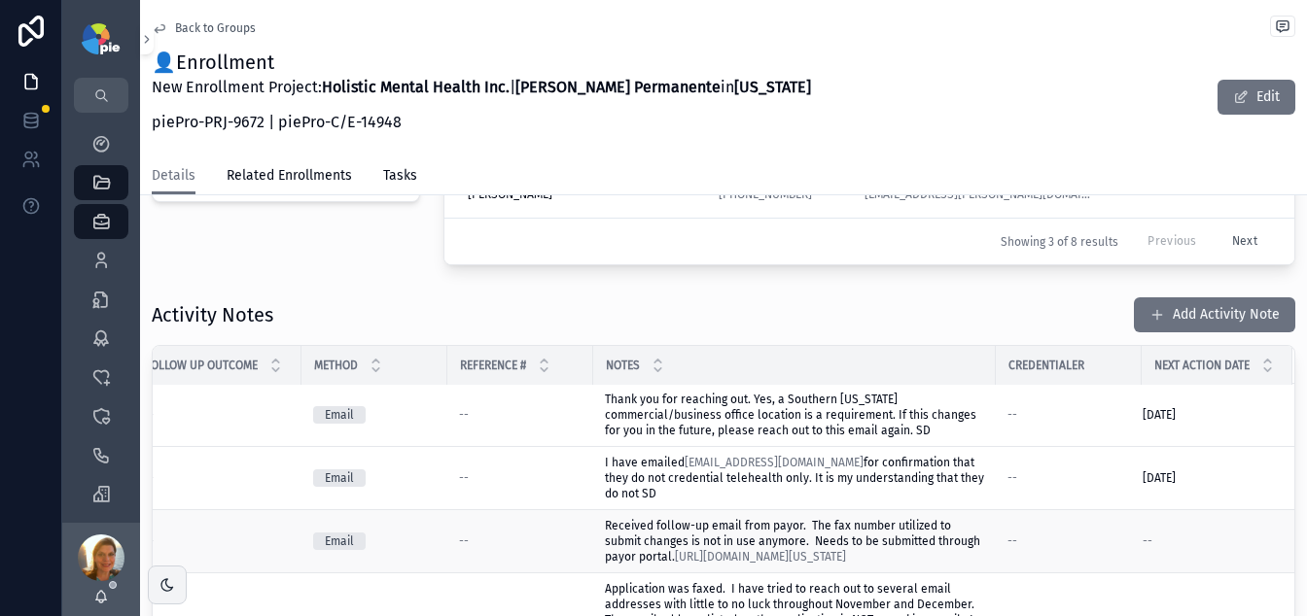
scroll to position [0, 341]
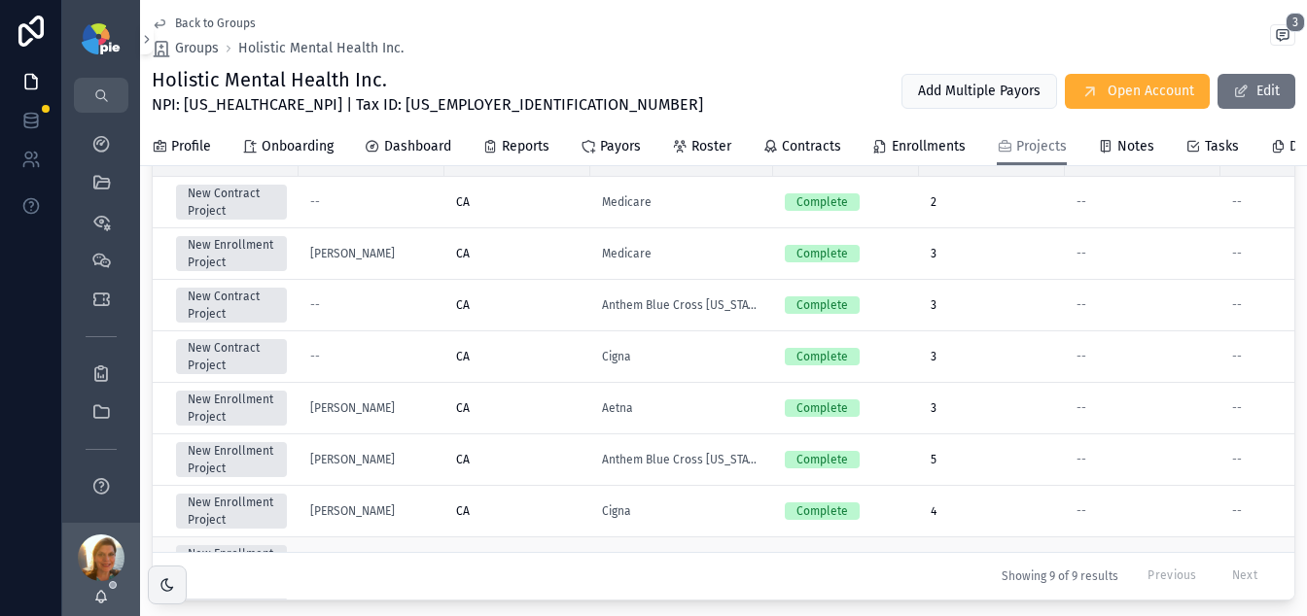
scroll to position [859, 0]
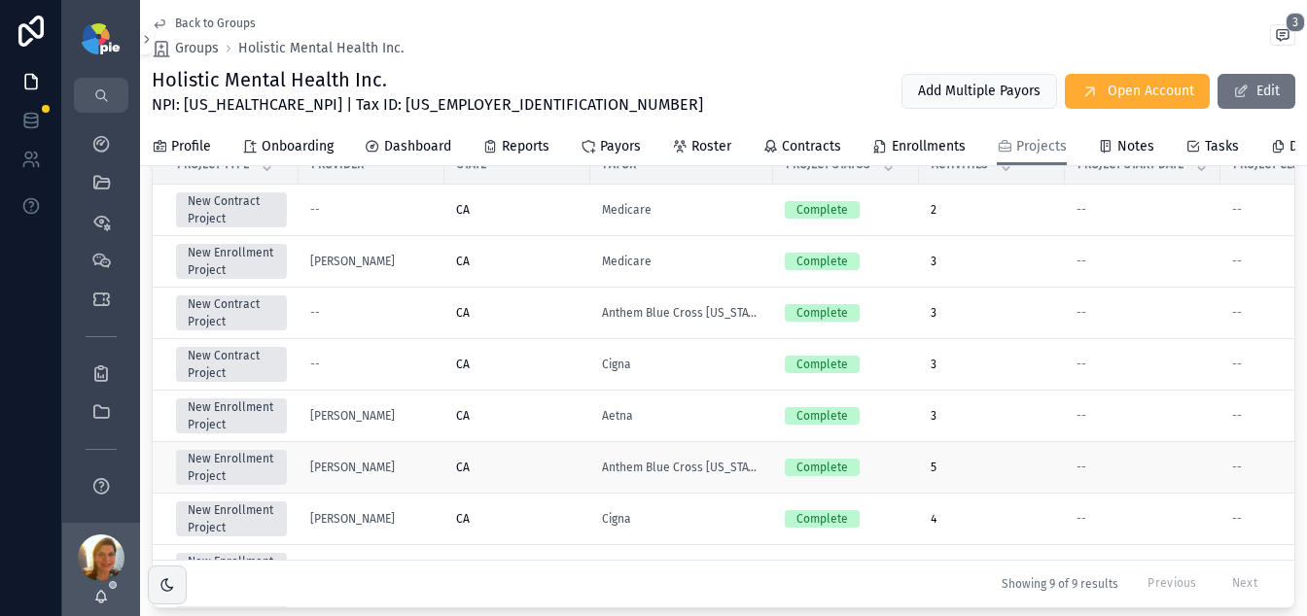
click at [545, 475] on div "CA" at bounding box center [517, 468] width 123 height 16
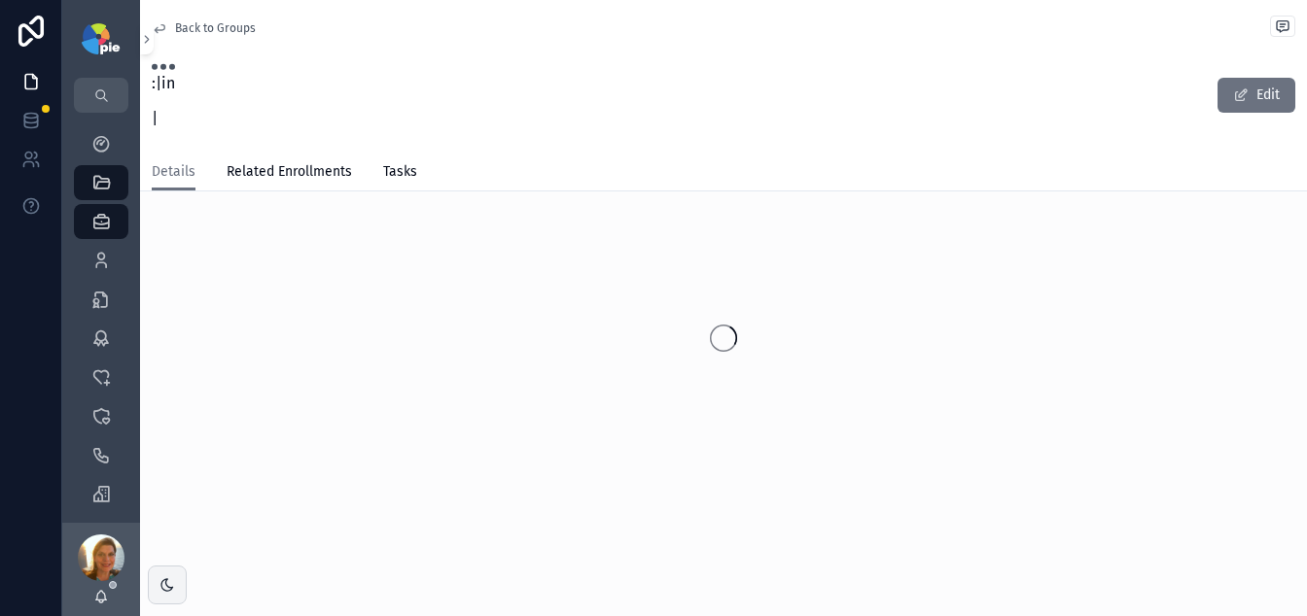
scroll to position [30, 0]
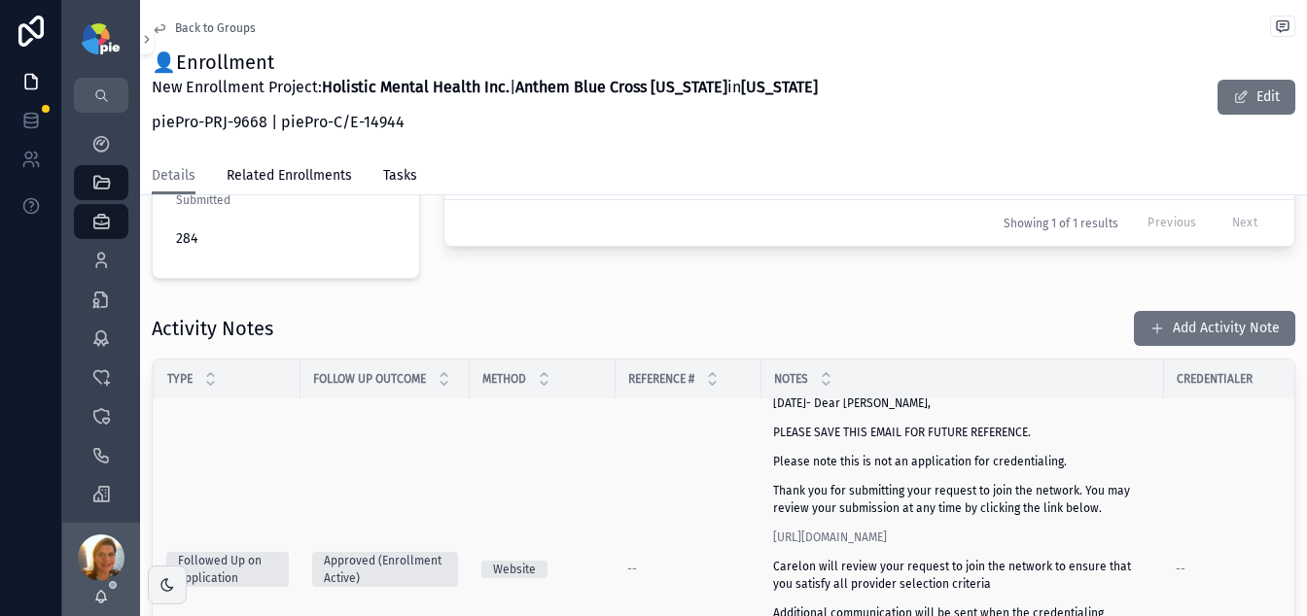
scroll to position [347, 144]
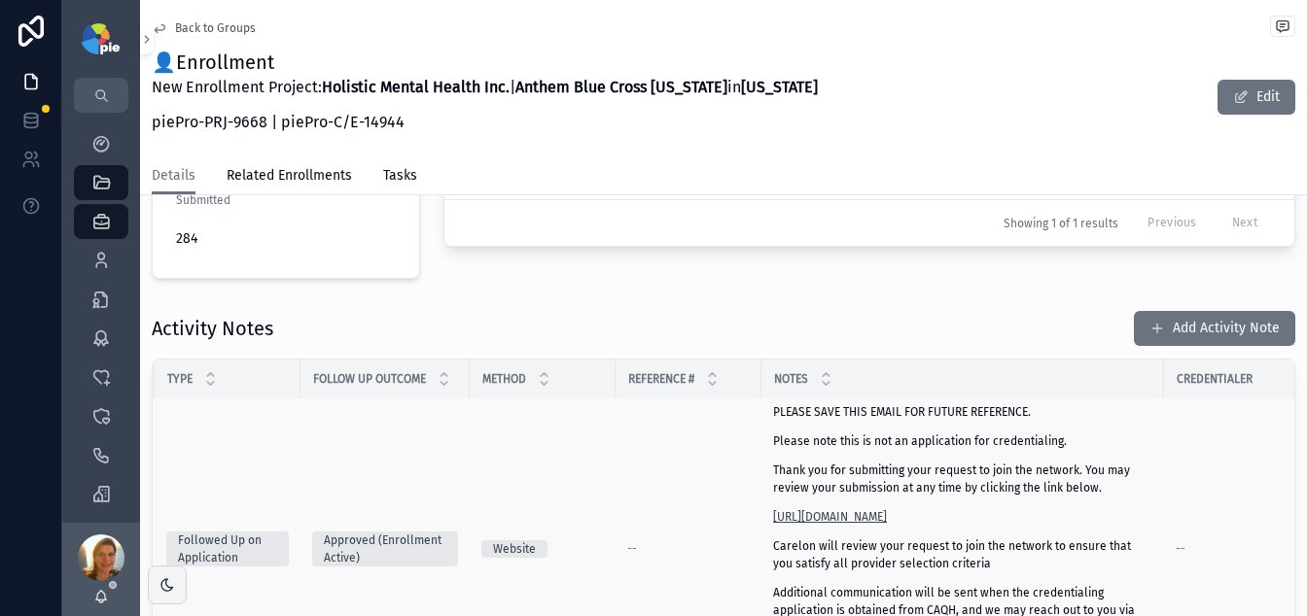
click at [887, 513] on link "https://join.carelonbehavioralhealth.com/validate/20AB1A55AA430A0EE063A17D8662F…" at bounding box center [830, 517] width 114 height 14
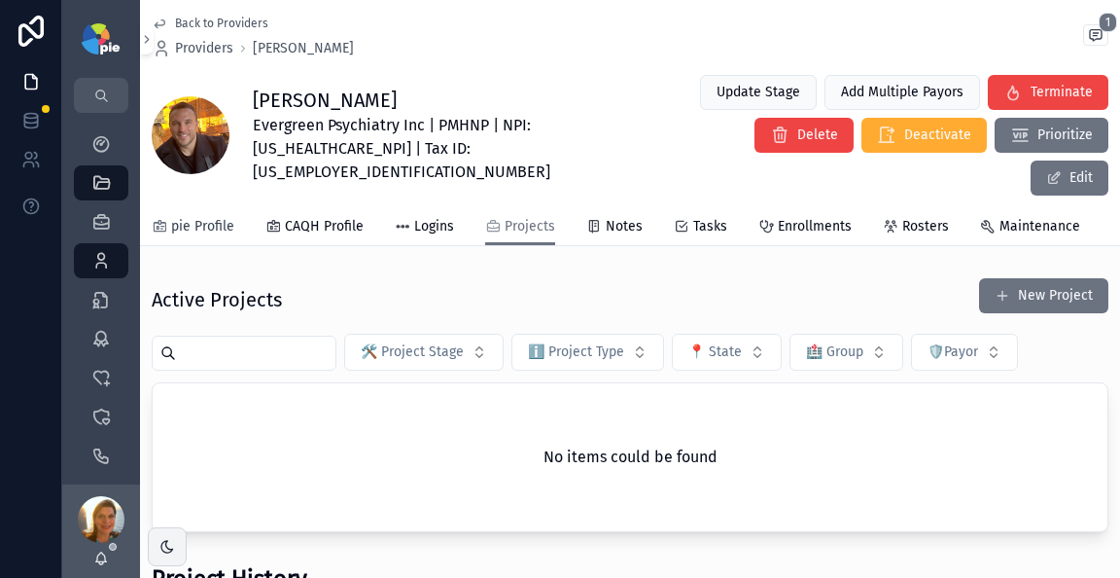
click at [216, 217] on span "pie Profile" at bounding box center [202, 226] width 63 height 19
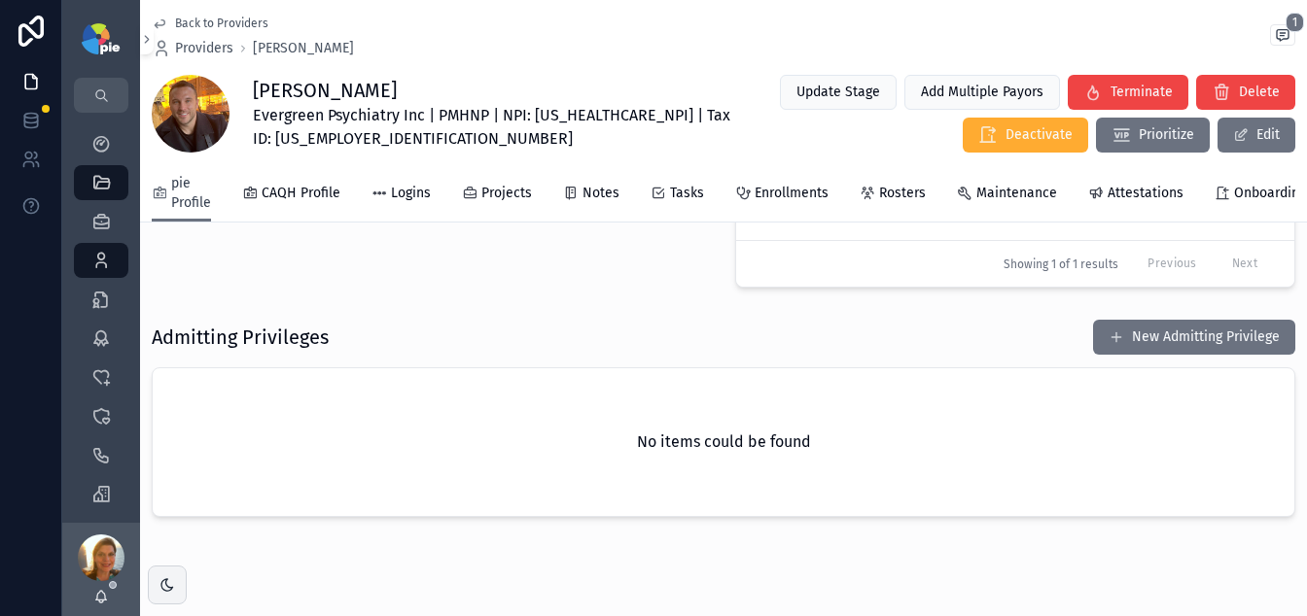
scroll to position [1022, 0]
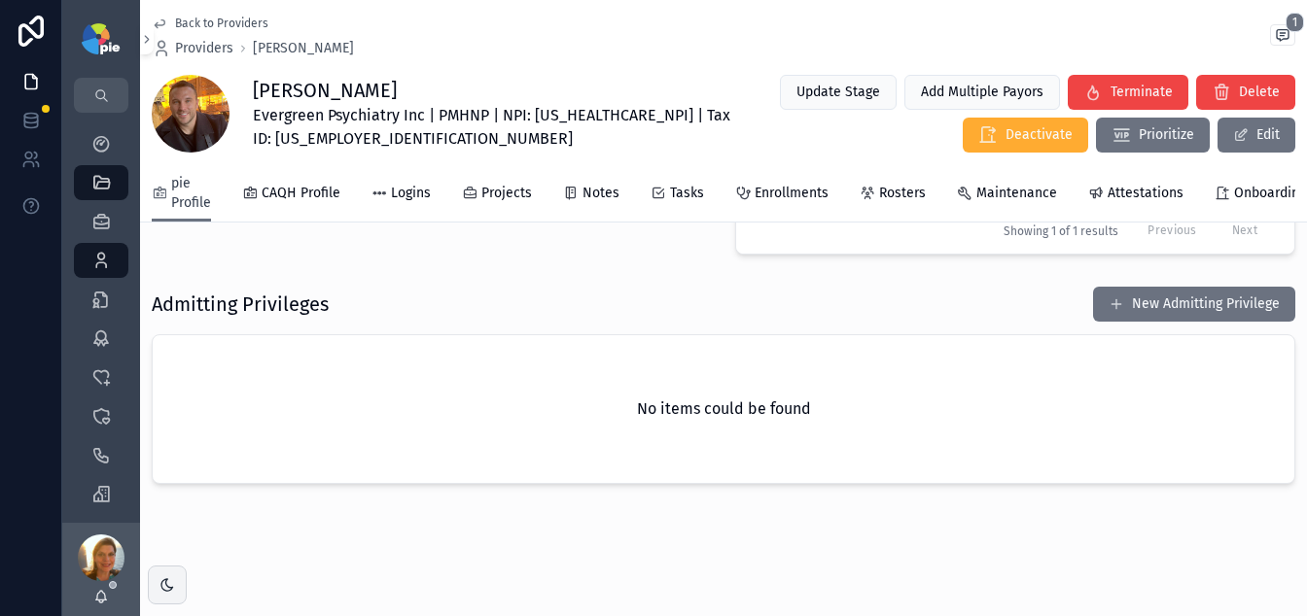
click at [171, 189] on span "pie Profile" at bounding box center [191, 193] width 40 height 39
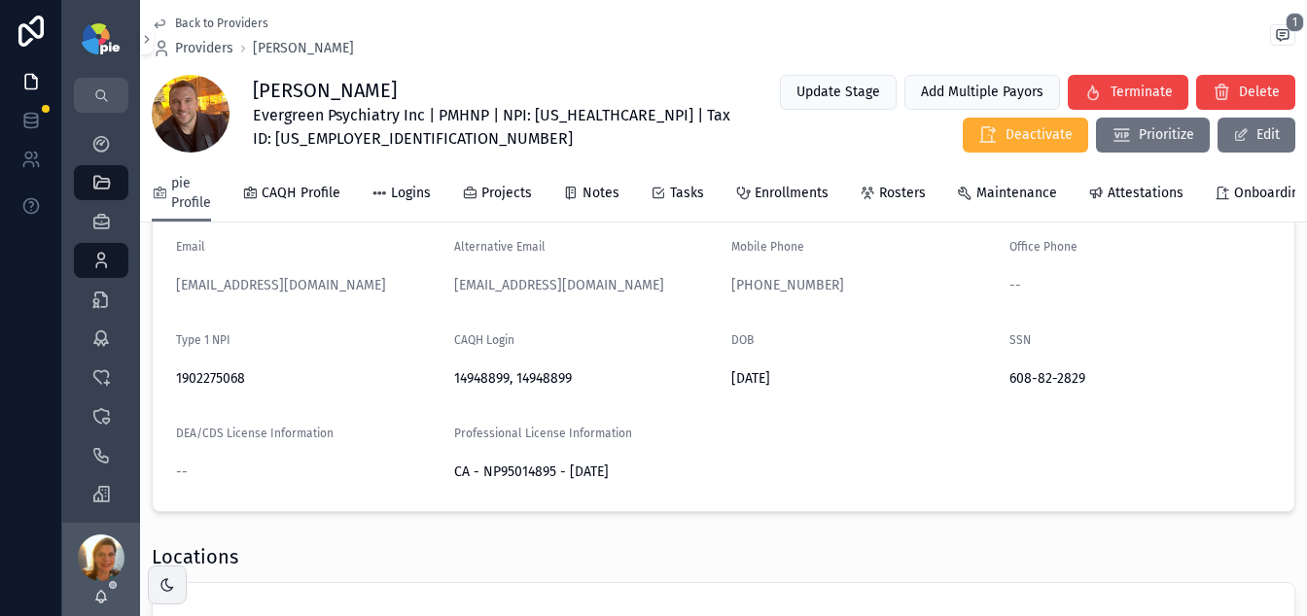
scroll to position [348, 0]
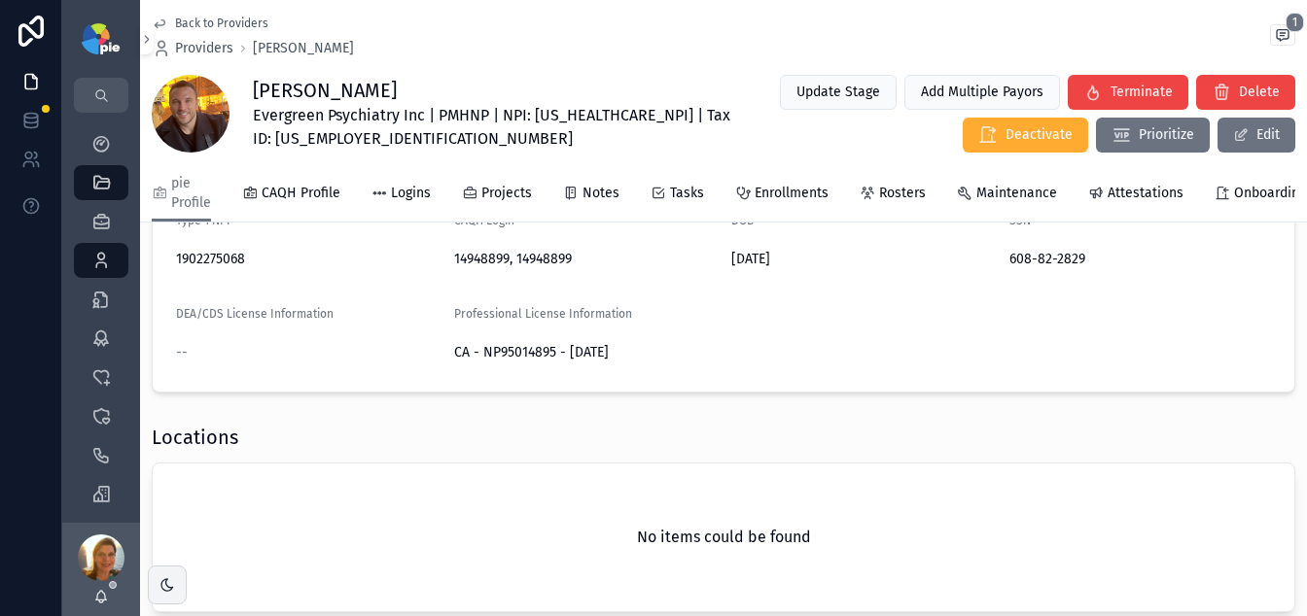
click at [1115, 376] on form "Email davidlndly@gmail.com Alternative Email evergreenMHservices@gmail.com Mobi…" at bounding box center [724, 244] width 1142 height 296
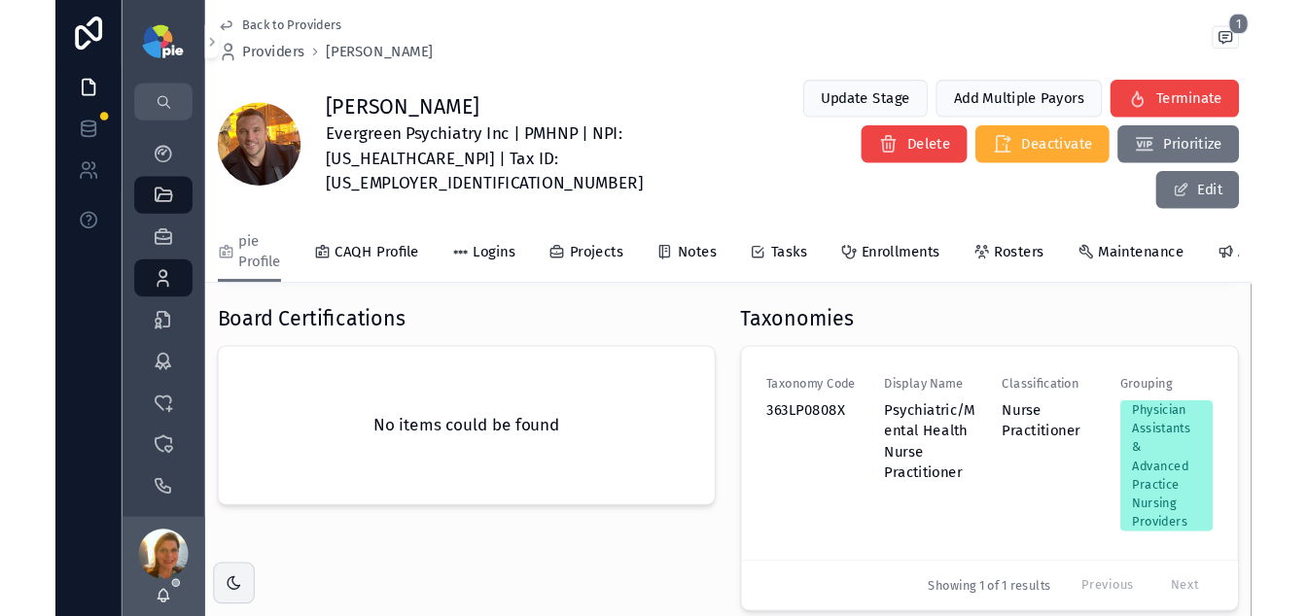
scroll to position [763, 0]
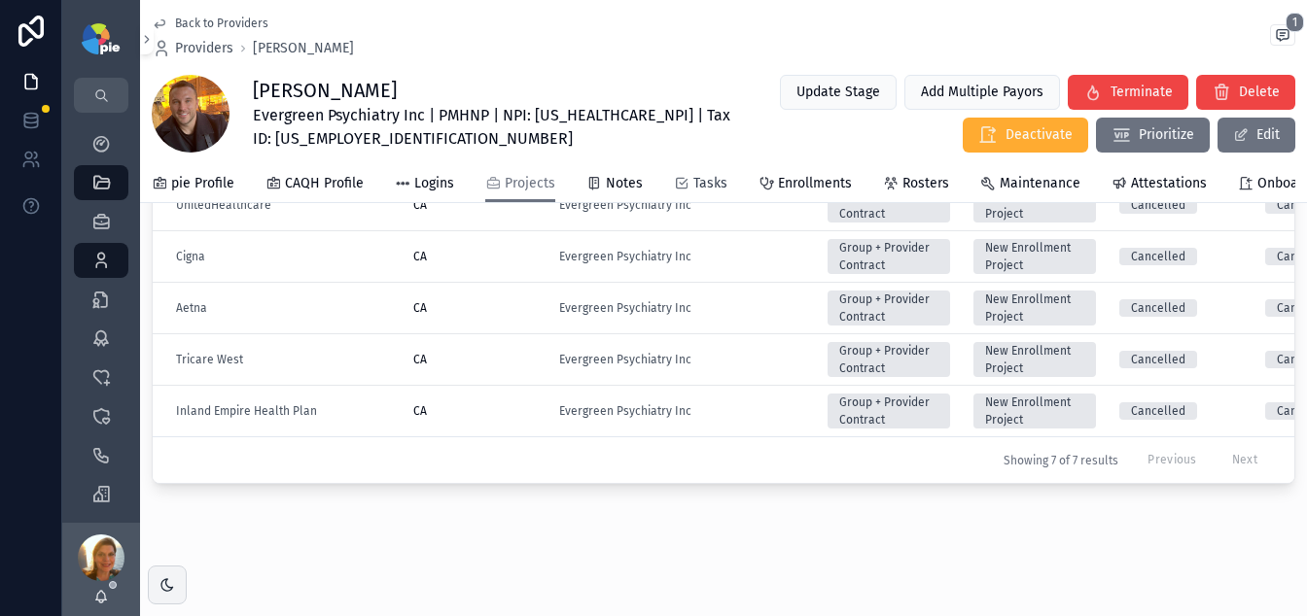
scroll to position [146, 0]
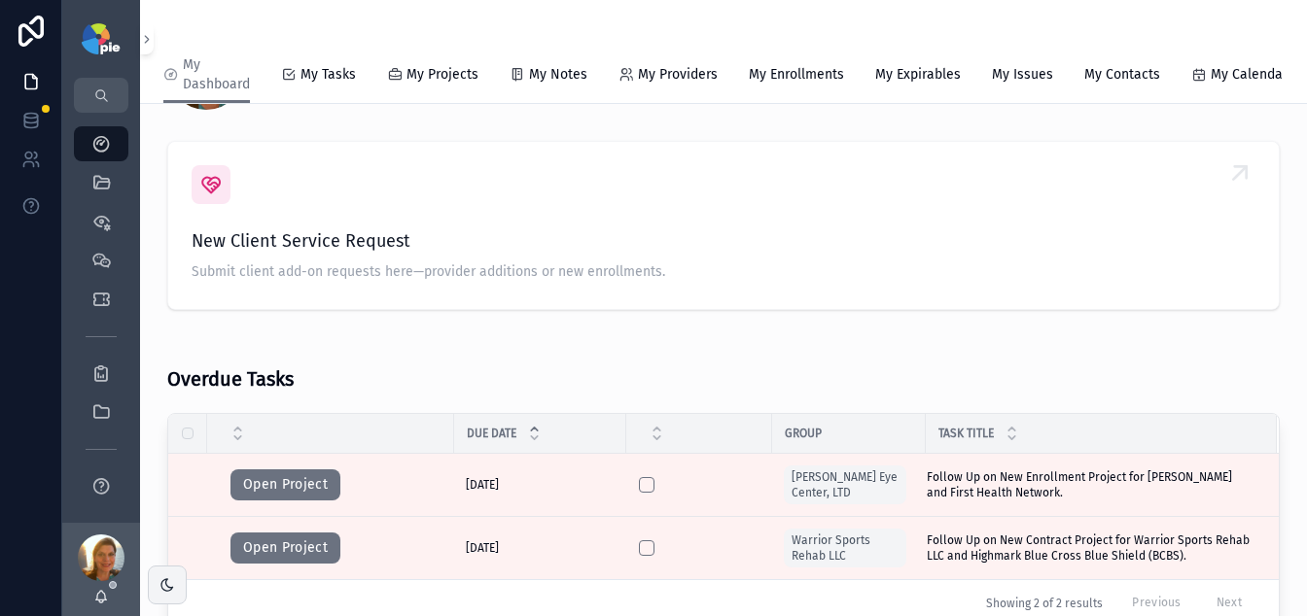
scroll to position [117, 0]
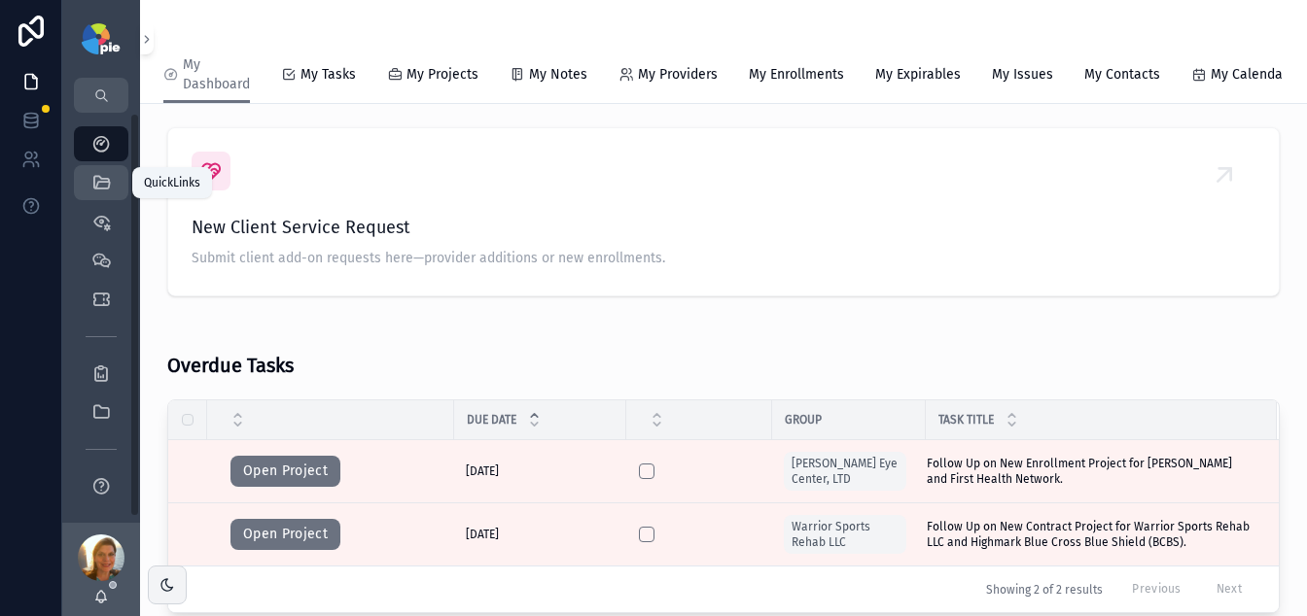
click at [108, 170] on div "QuickLinks" at bounding box center [101, 182] width 31 height 31
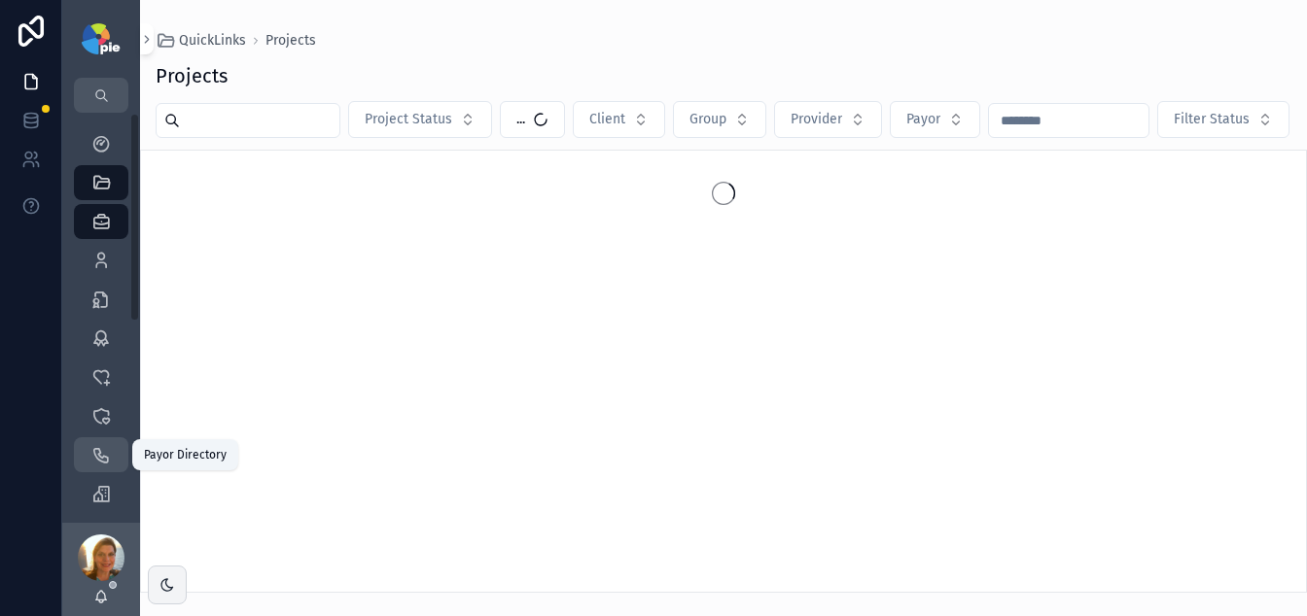
scroll to position [395, 0]
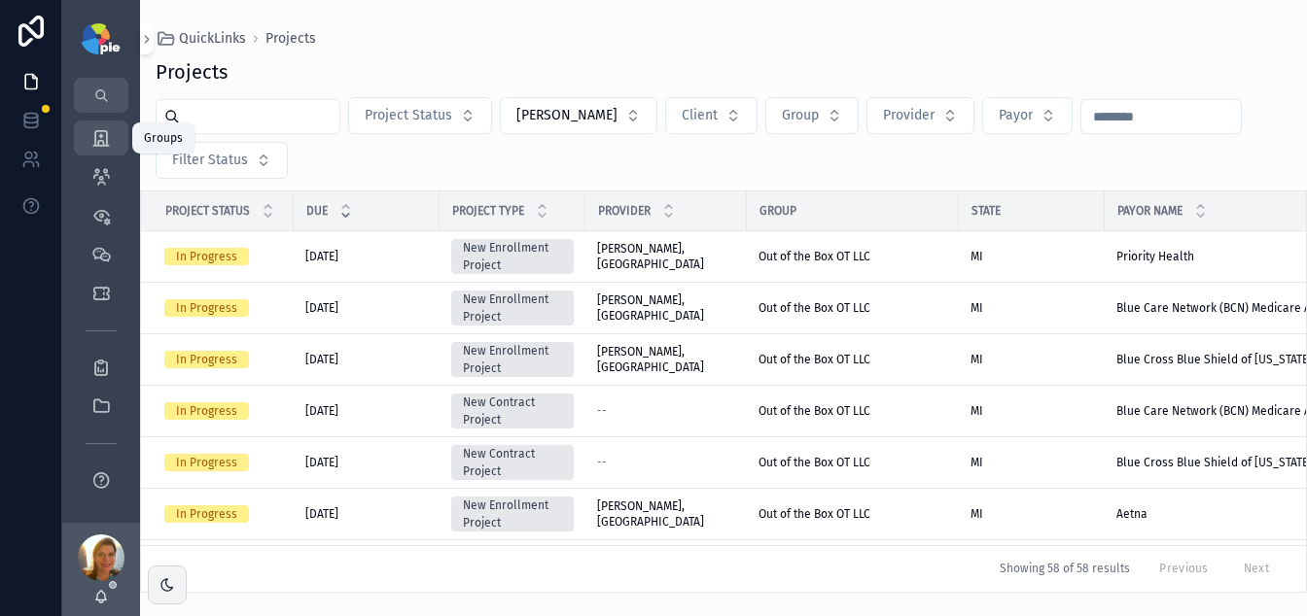
click at [101, 140] on icon "scrollable content" at bounding box center [100, 137] width 19 height 19
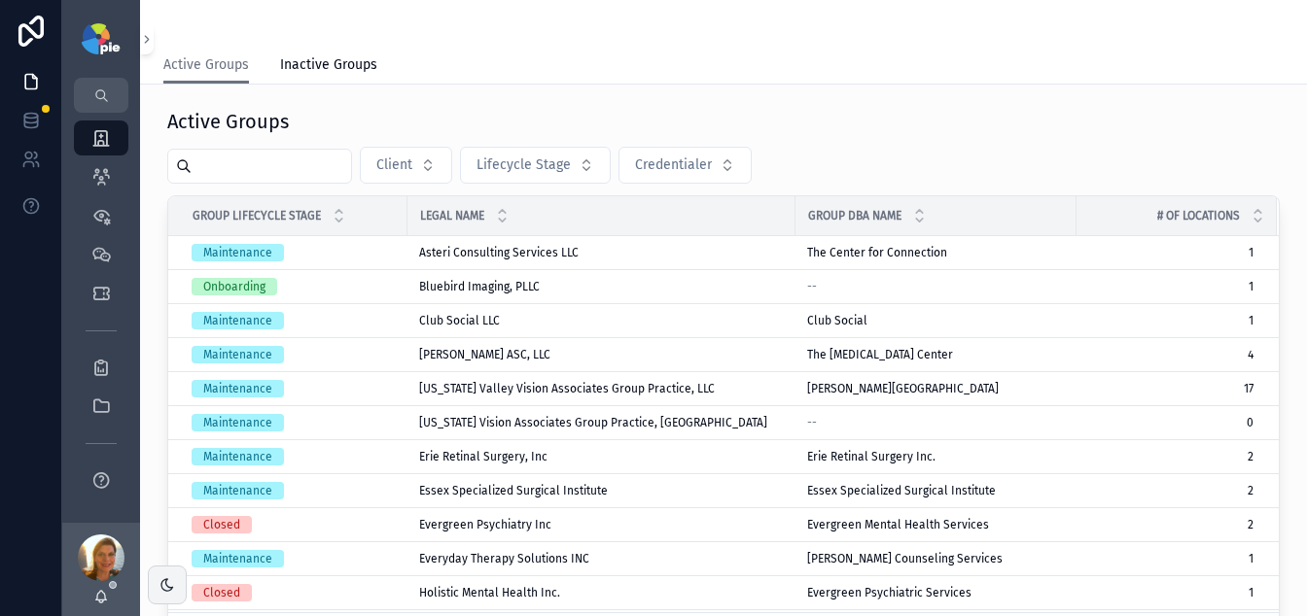
click at [250, 165] on input "scrollable content" at bounding box center [271, 166] width 159 height 27
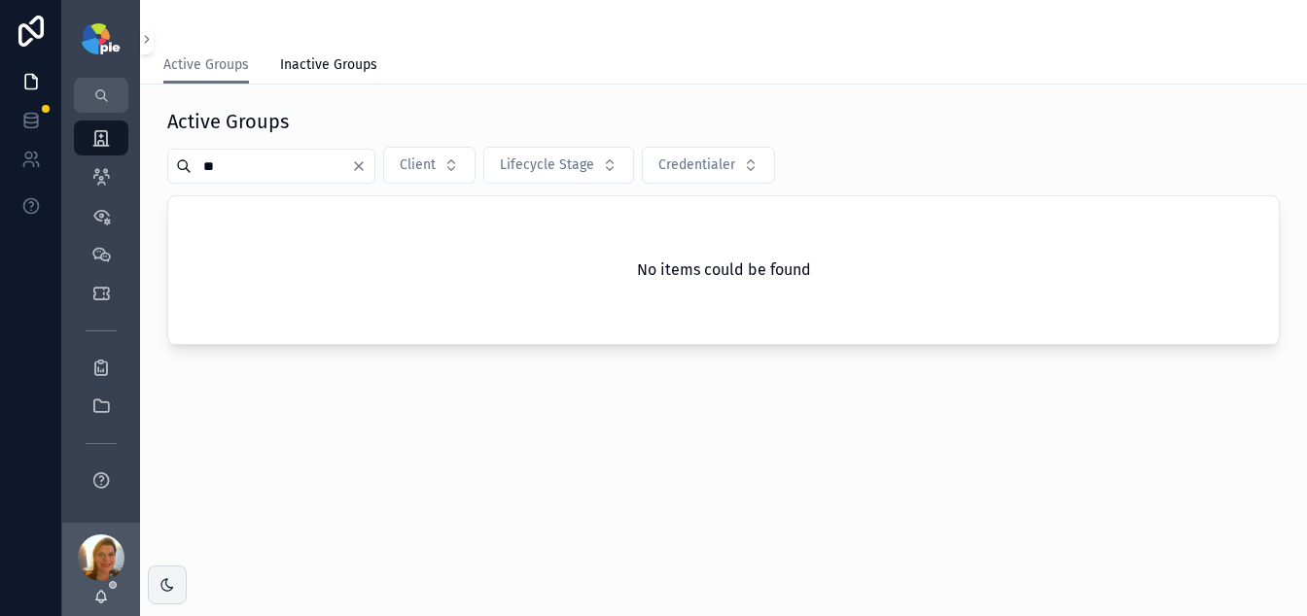
type input "*"
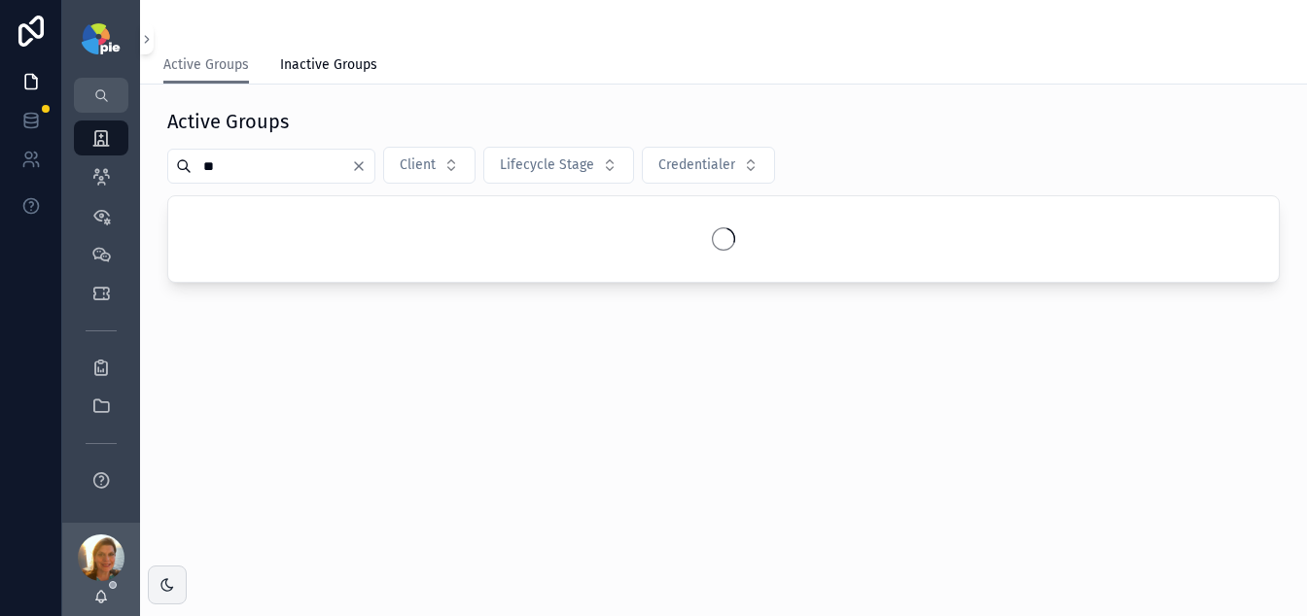
type input "*"
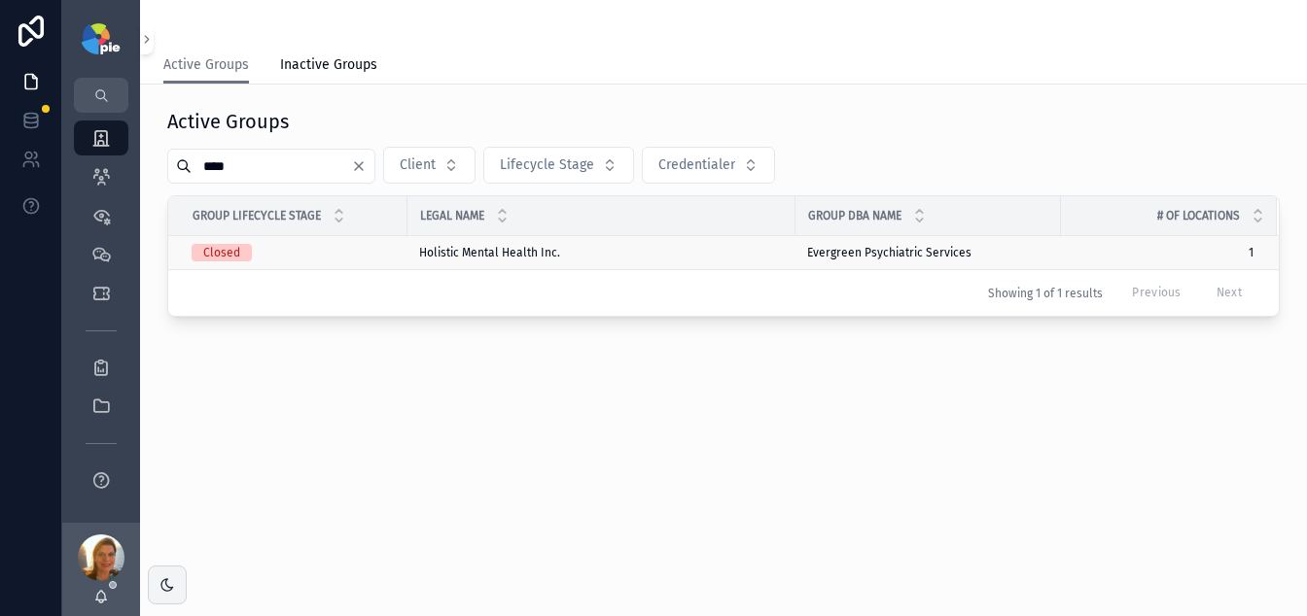
type input "****"
click at [528, 255] on span "Holistic Mental Health Inc." at bounding box center [489, 253] width 141 height 16
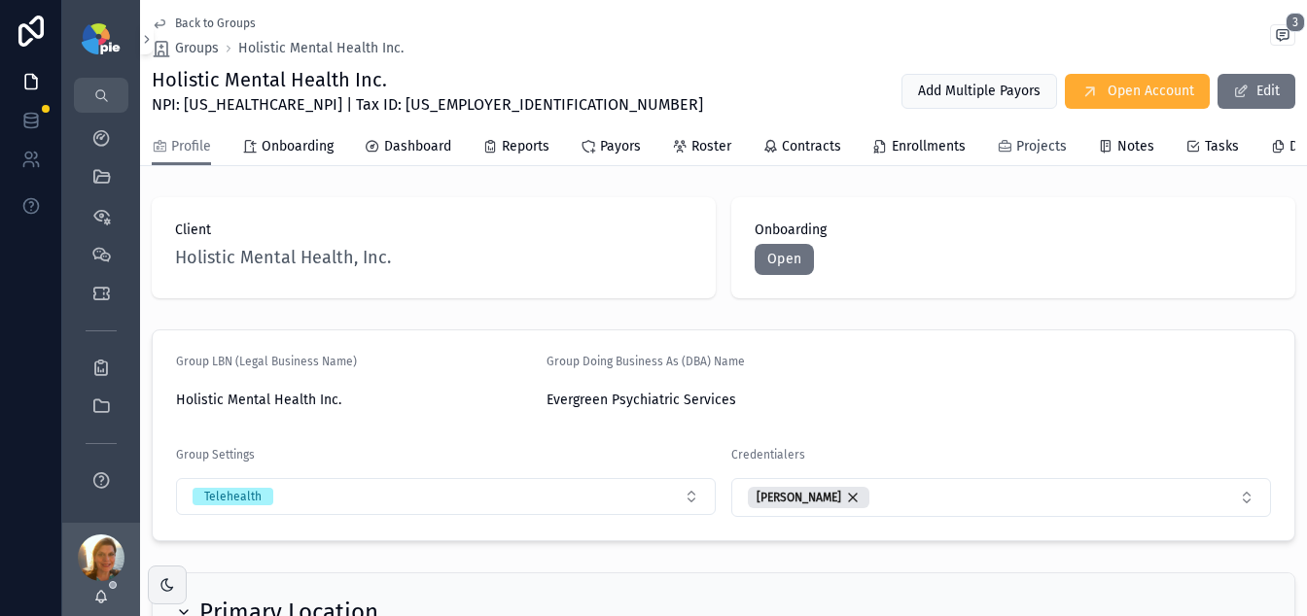
click at [1031, 146] on span "Projects" at bounding box center [1041, 146] width 51 height 19
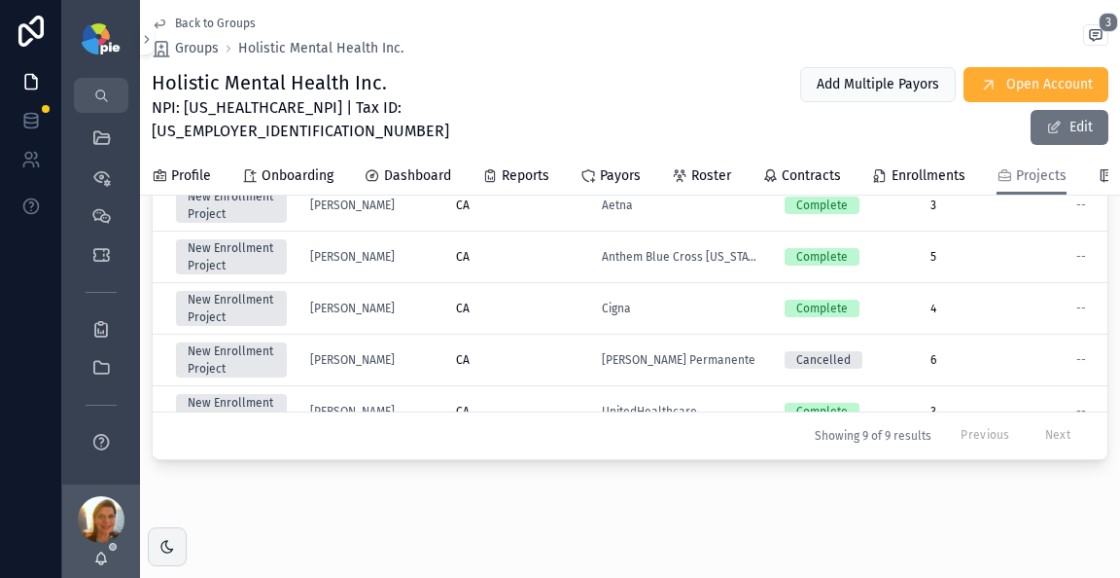
scroll to position [88, 0]
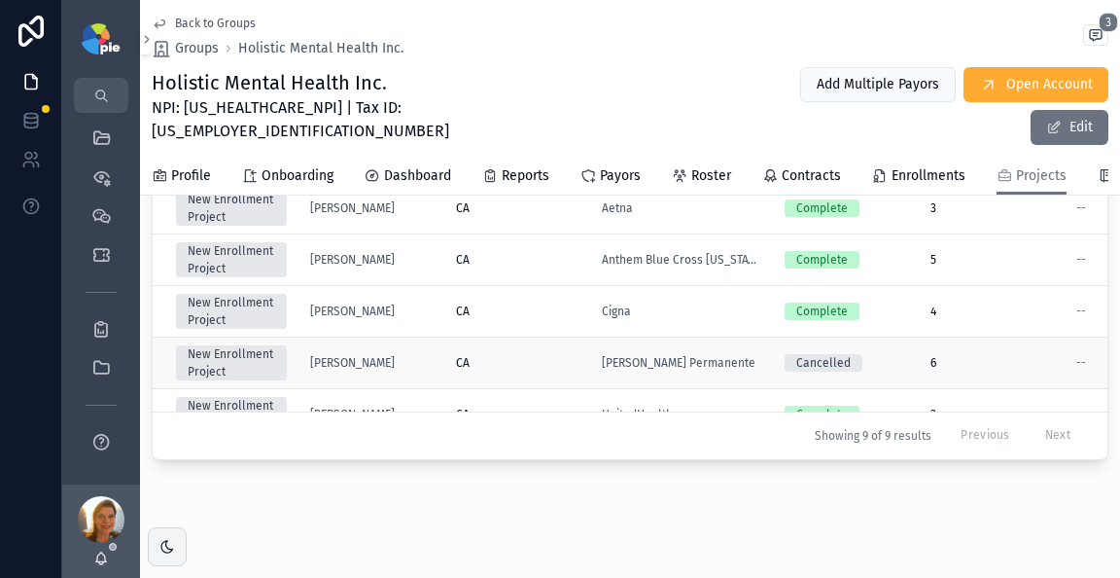
click at [520, 355] on div "CA" at bounding box center [517, 363] width 123 height 16
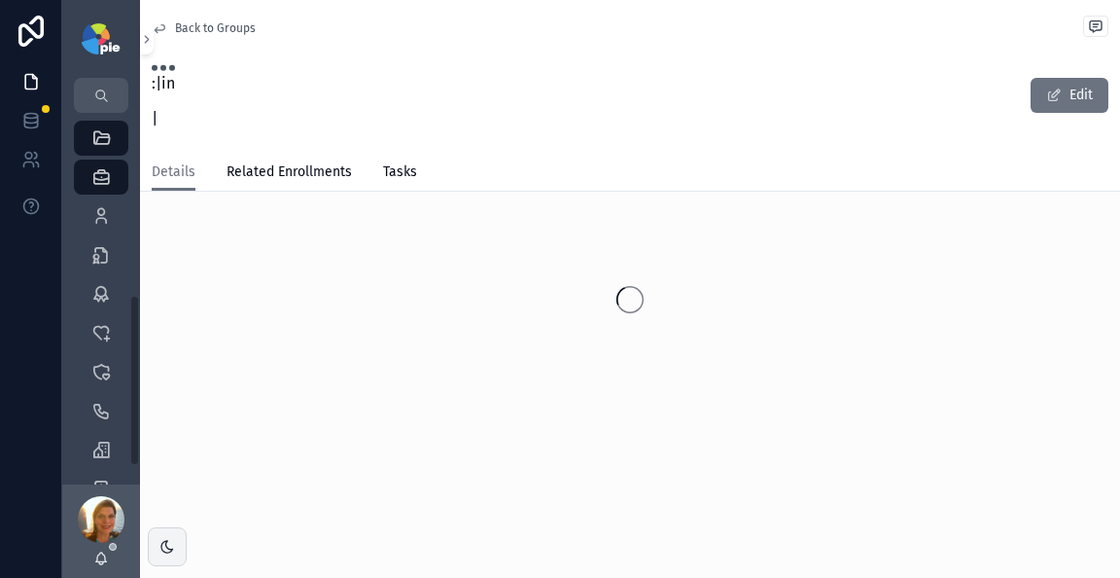
scroll to position [395, 0]
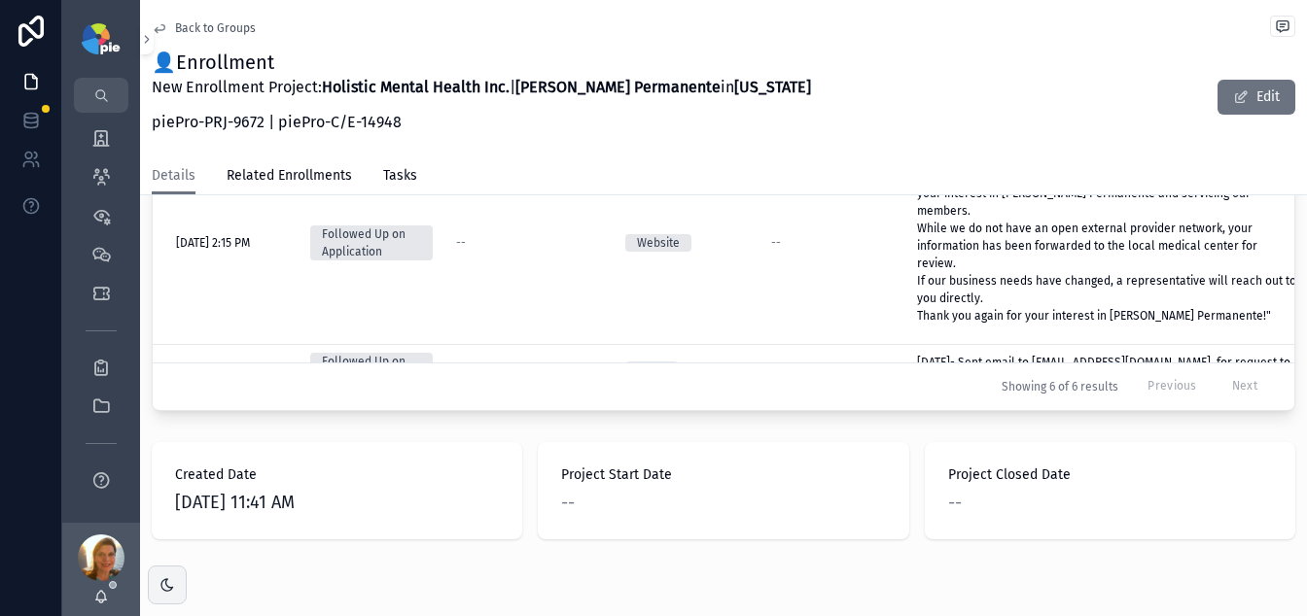
scroll to position [1147, 0]
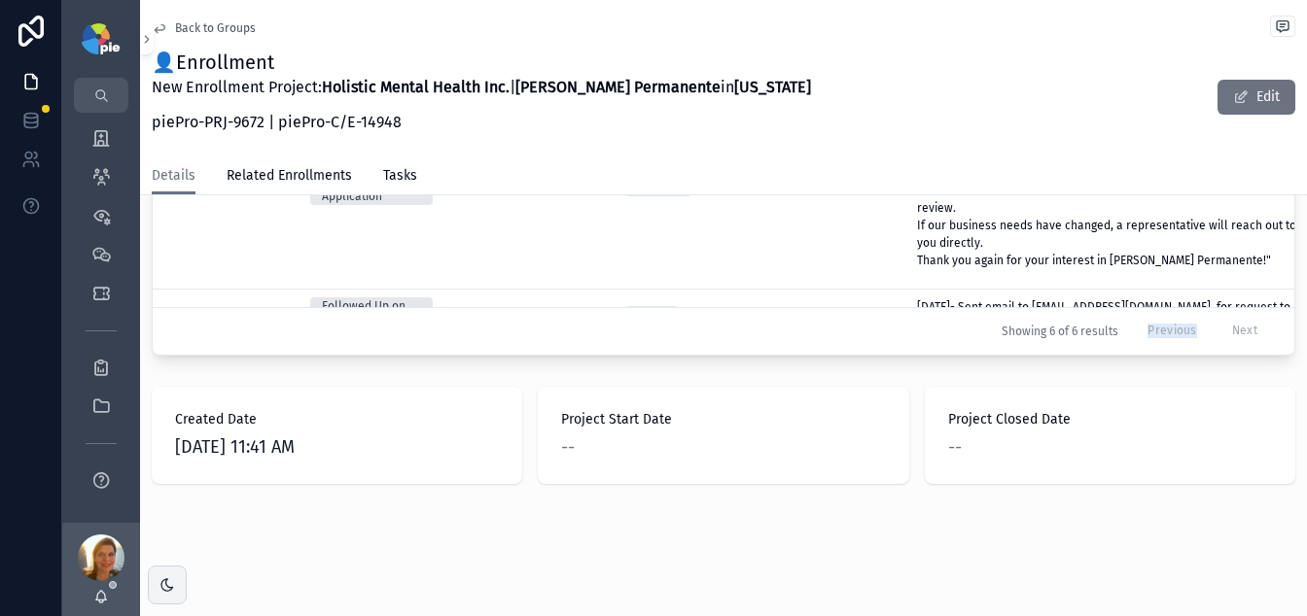
drag, startPoint x: 943, startPoint y: 355, endPoint x: 1106, endPoint y: 364, distance: 162.6
drag, startPoint x: 976, startPoint y: 339, endPoint x: 988, endPoint y: 335, distance: 12.3
click at [1011, 344] on div "Created Type Follow Up Outcome Method Reference # Notes Credentialer Next Actio…" at bounding box center [724, 123] width 1142 height 463
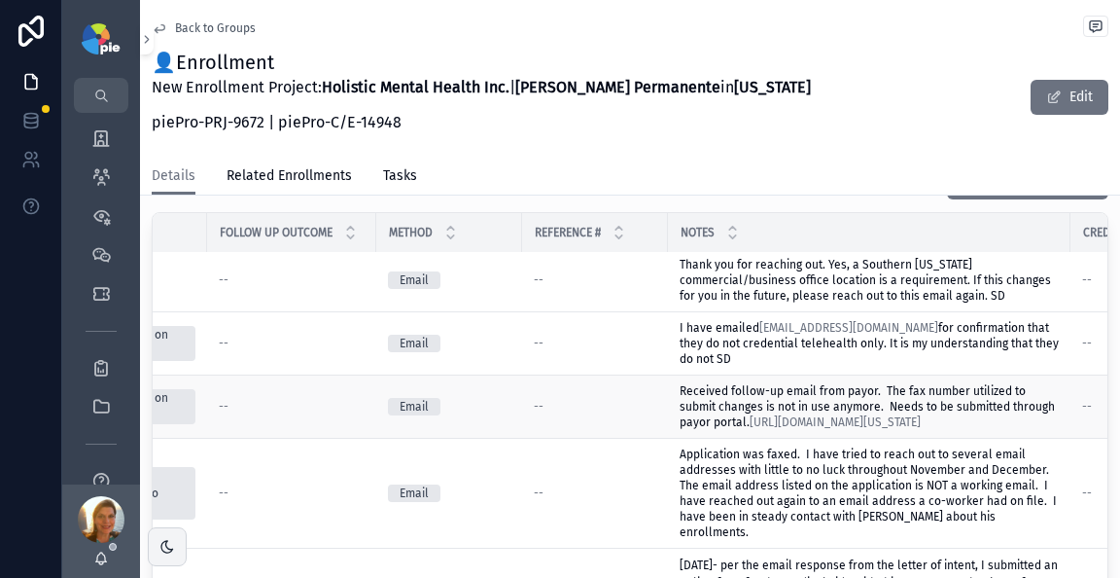
scroll to position [30, 237]
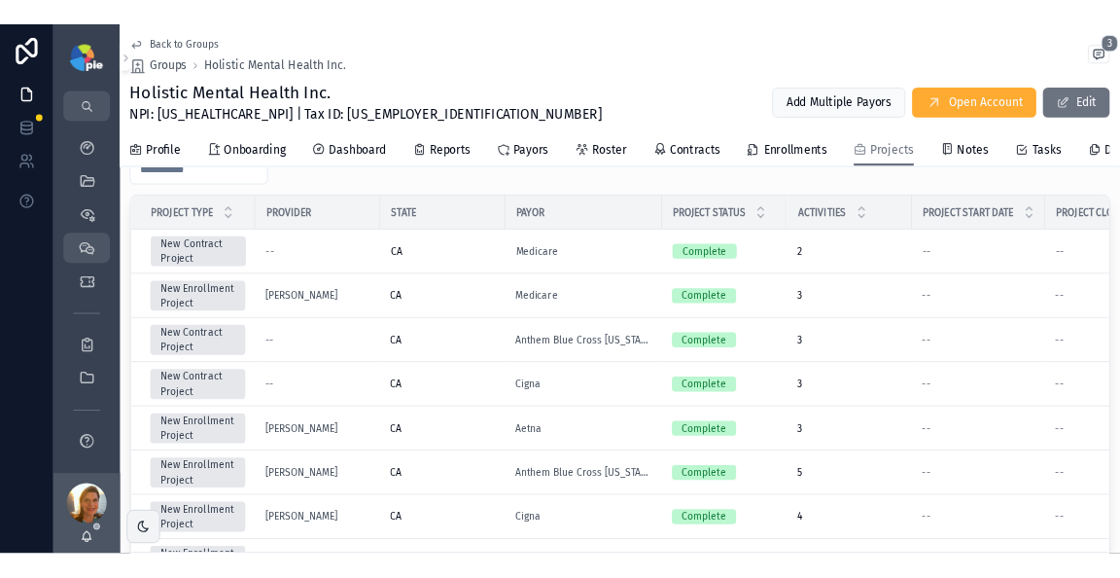
scroll to position [767, 0]
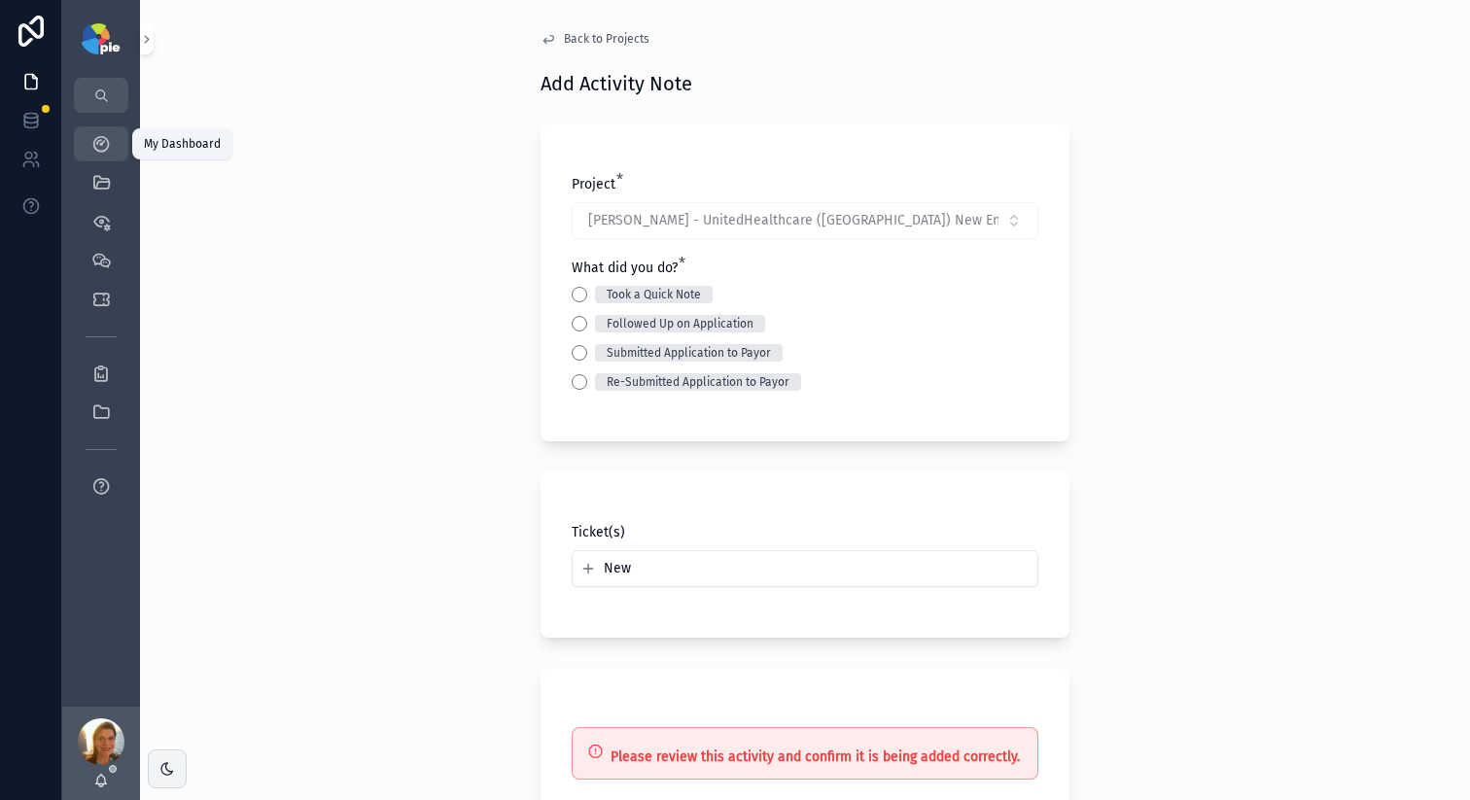
click at [109, 146] on icon "scrollable content" at bounding box center [100, 143] width 19 height 19
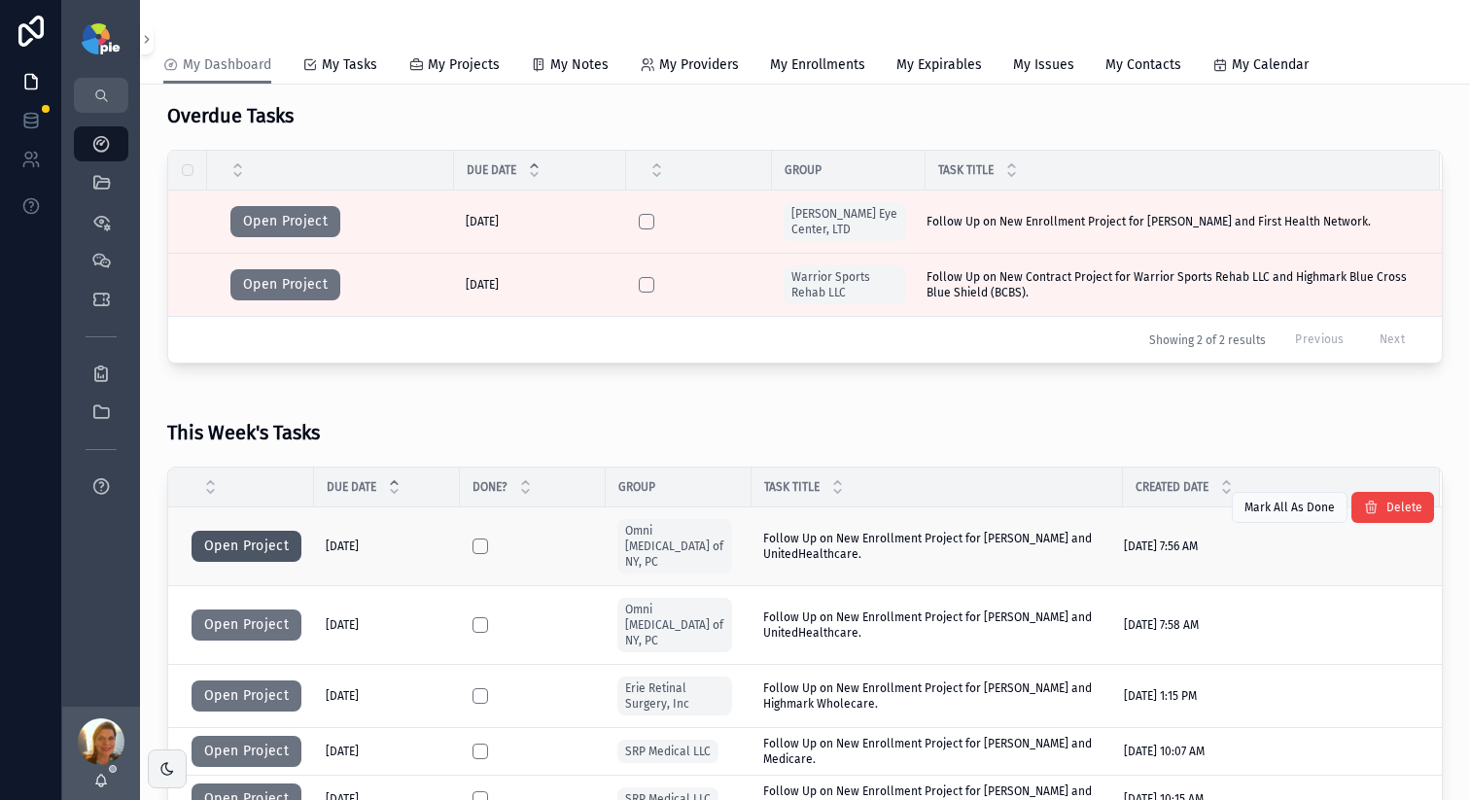
click at [199, 531] on button "Open Project" at bounding box center [247, 546] width 110 height 31
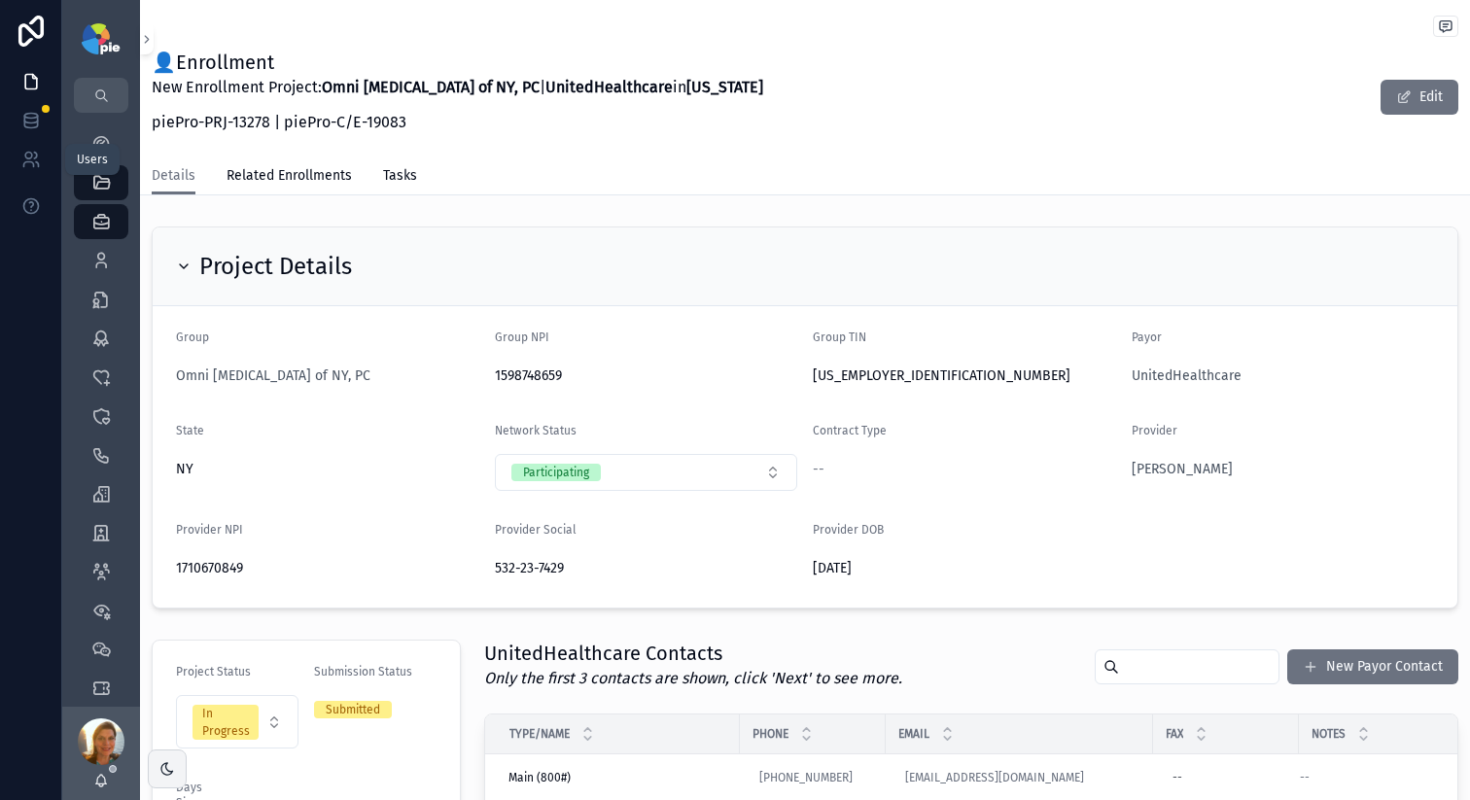
click at [109, 145] on div "Users" at bounding box center [92, 159] width 54 height 31
click at [105, 132] on div "My Dashboard" at bounding box center [101, 143] width 31 height 31
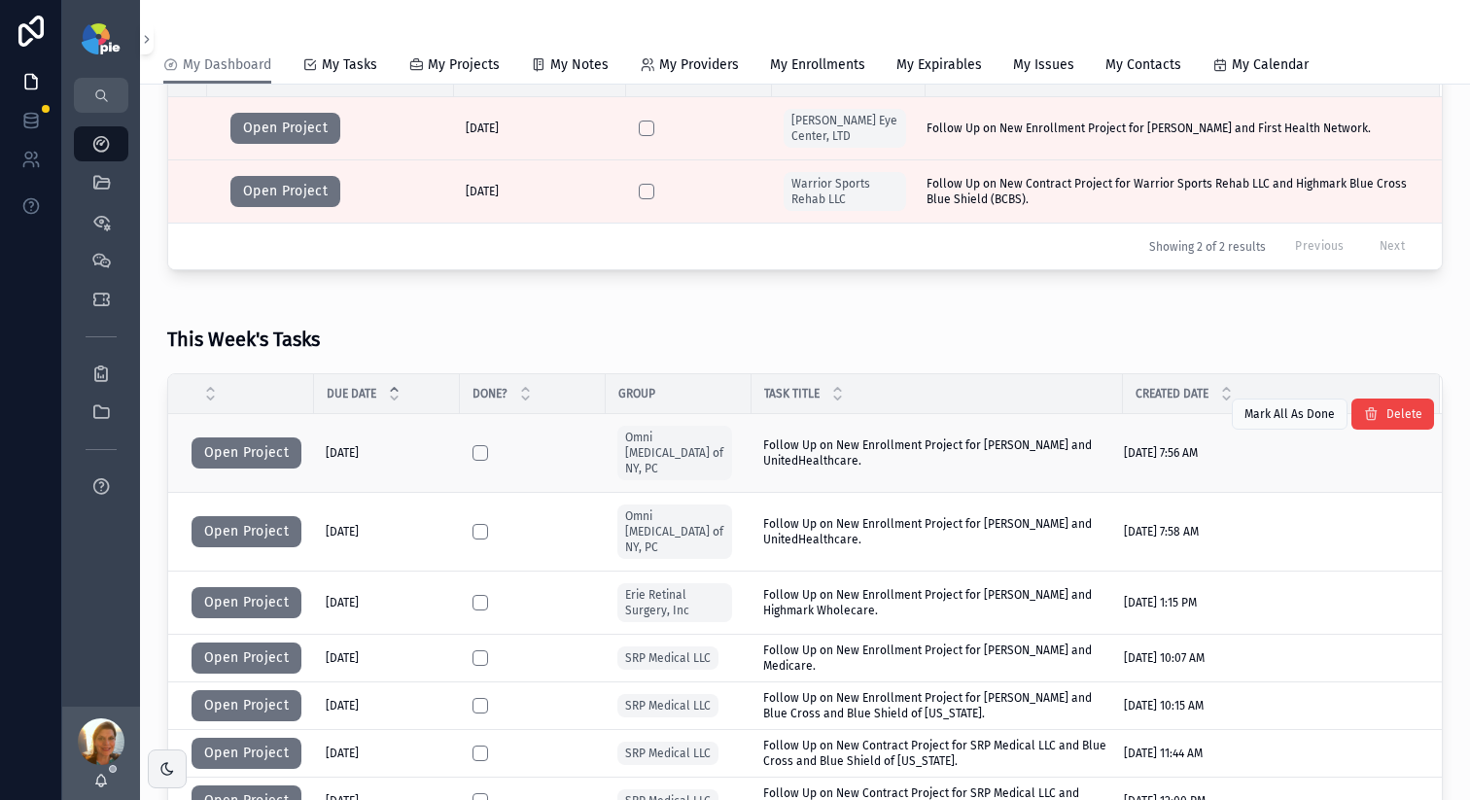
scroll to position [488, 0]
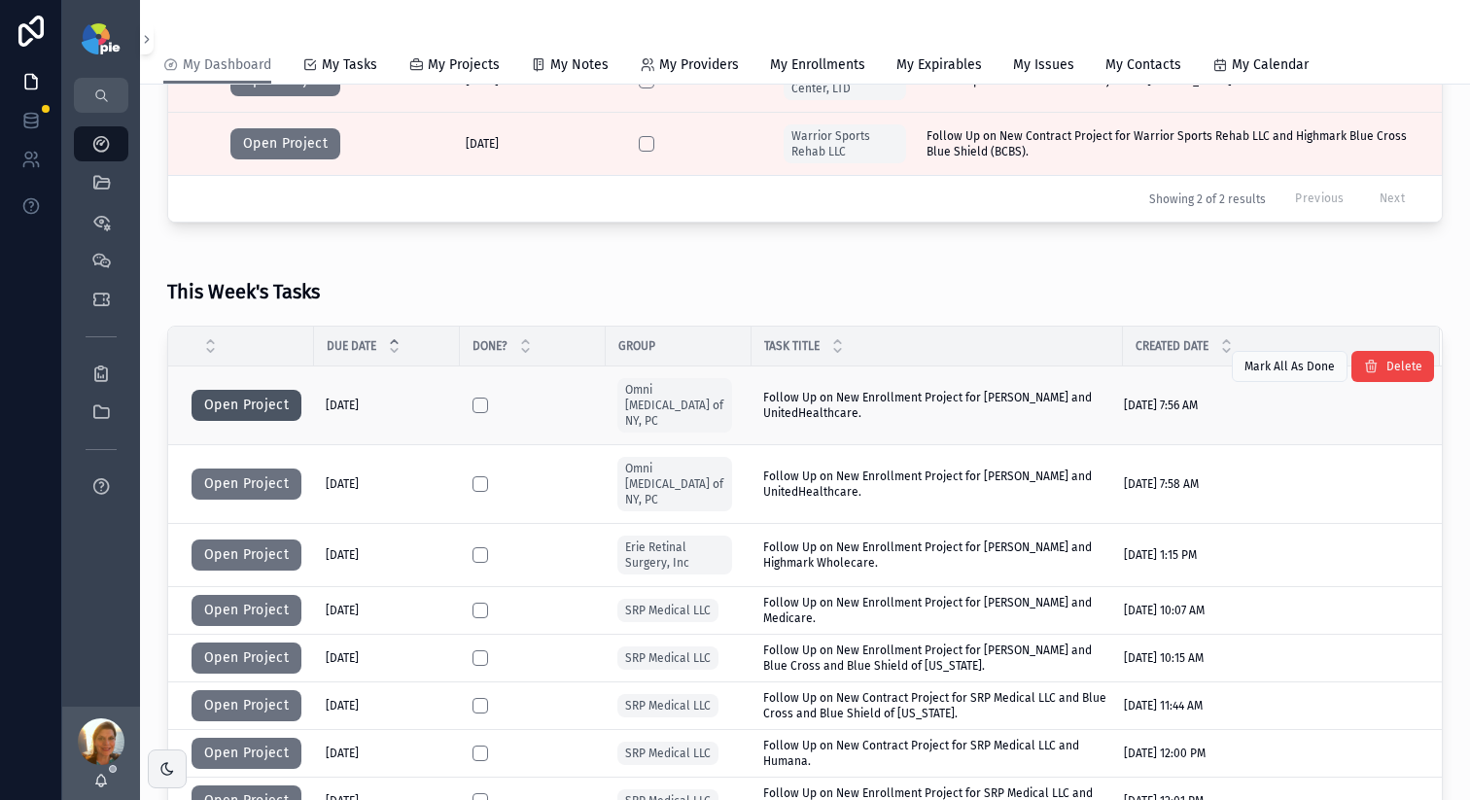
click at [268, 411] on button "Open Project" at bounding box center [247, 405] width 110 height 31
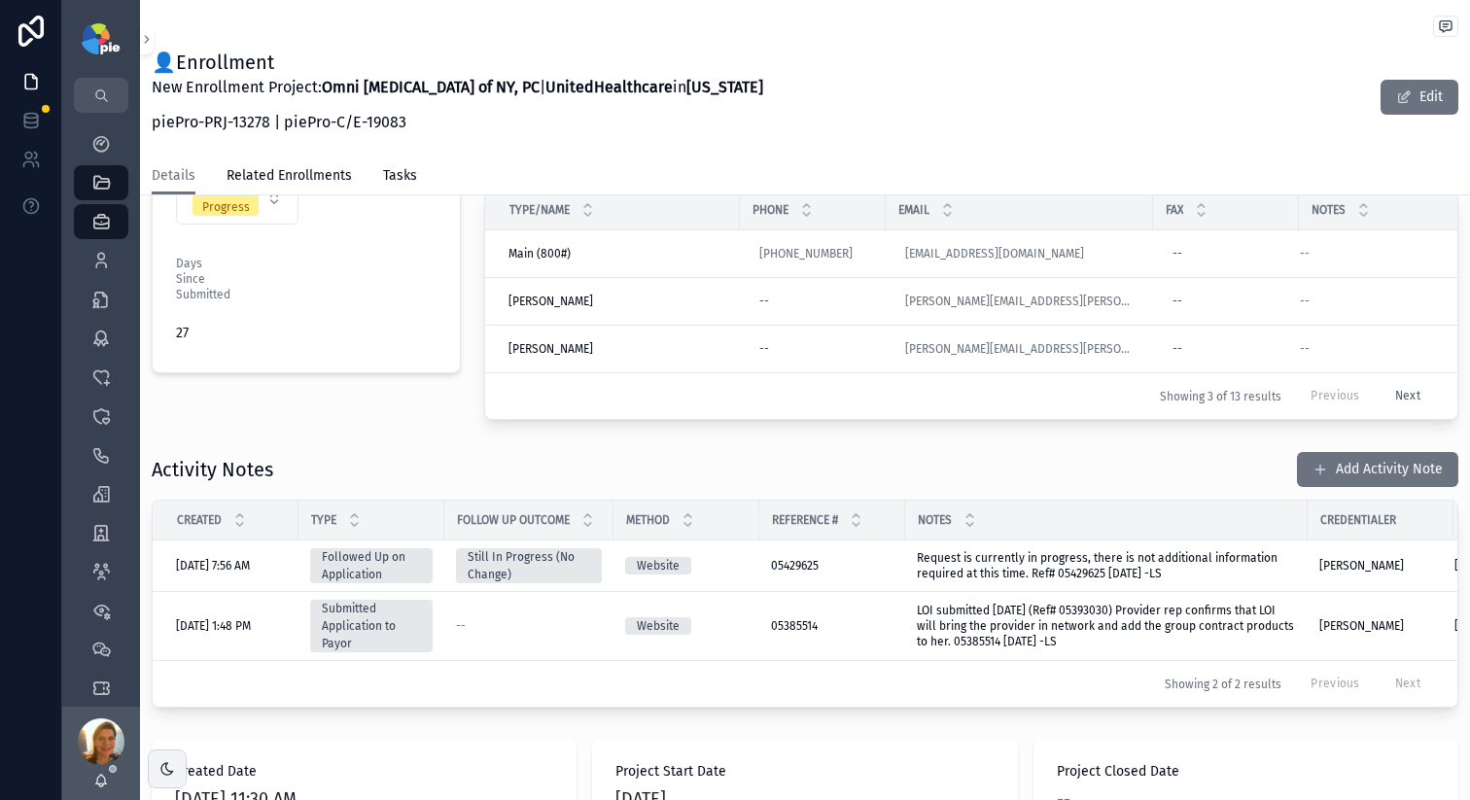
scroll to position [573, 0]
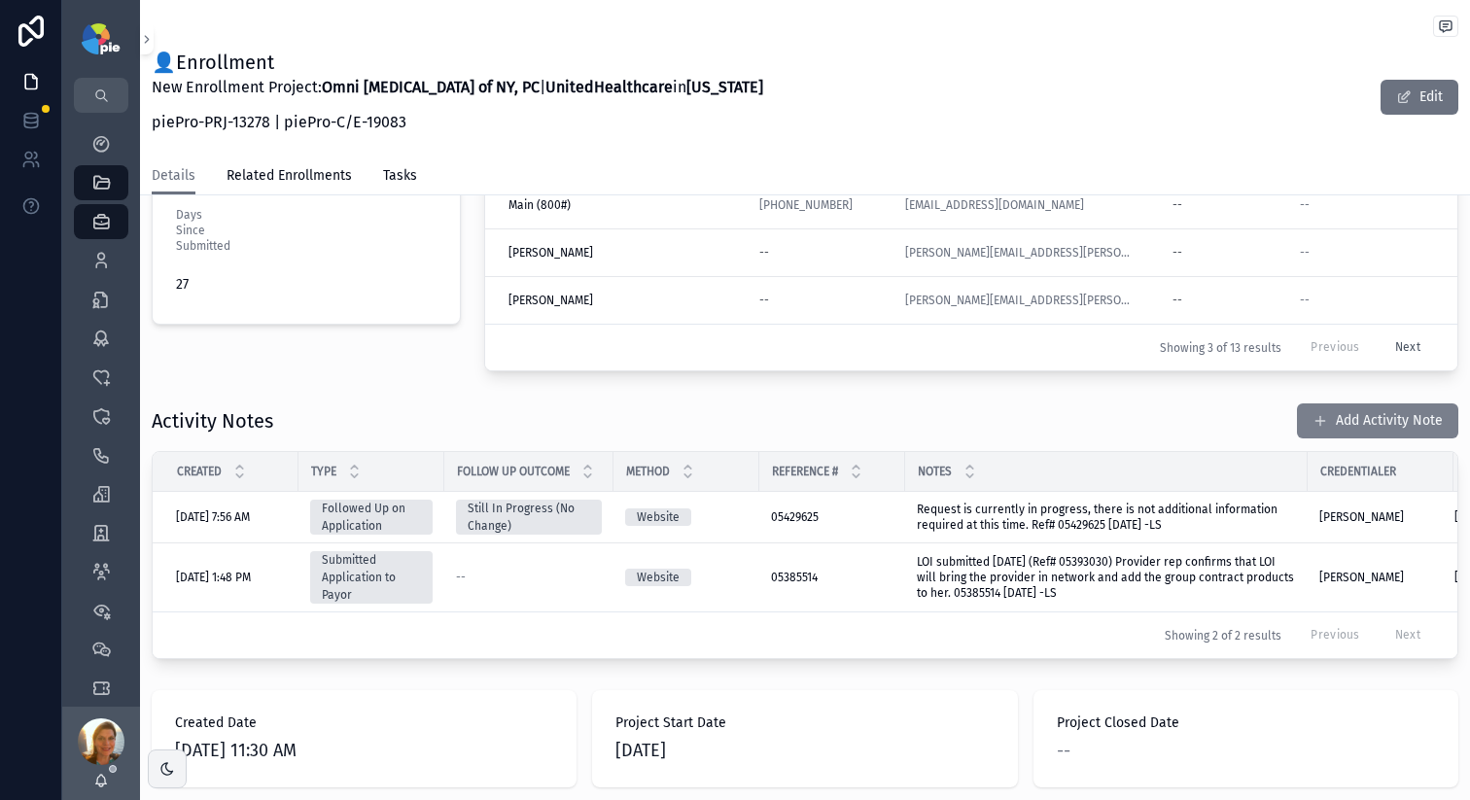
click at [1318, 439] on button "Add Activity Note" at bounding box center [1377, 421] width 161 height 35
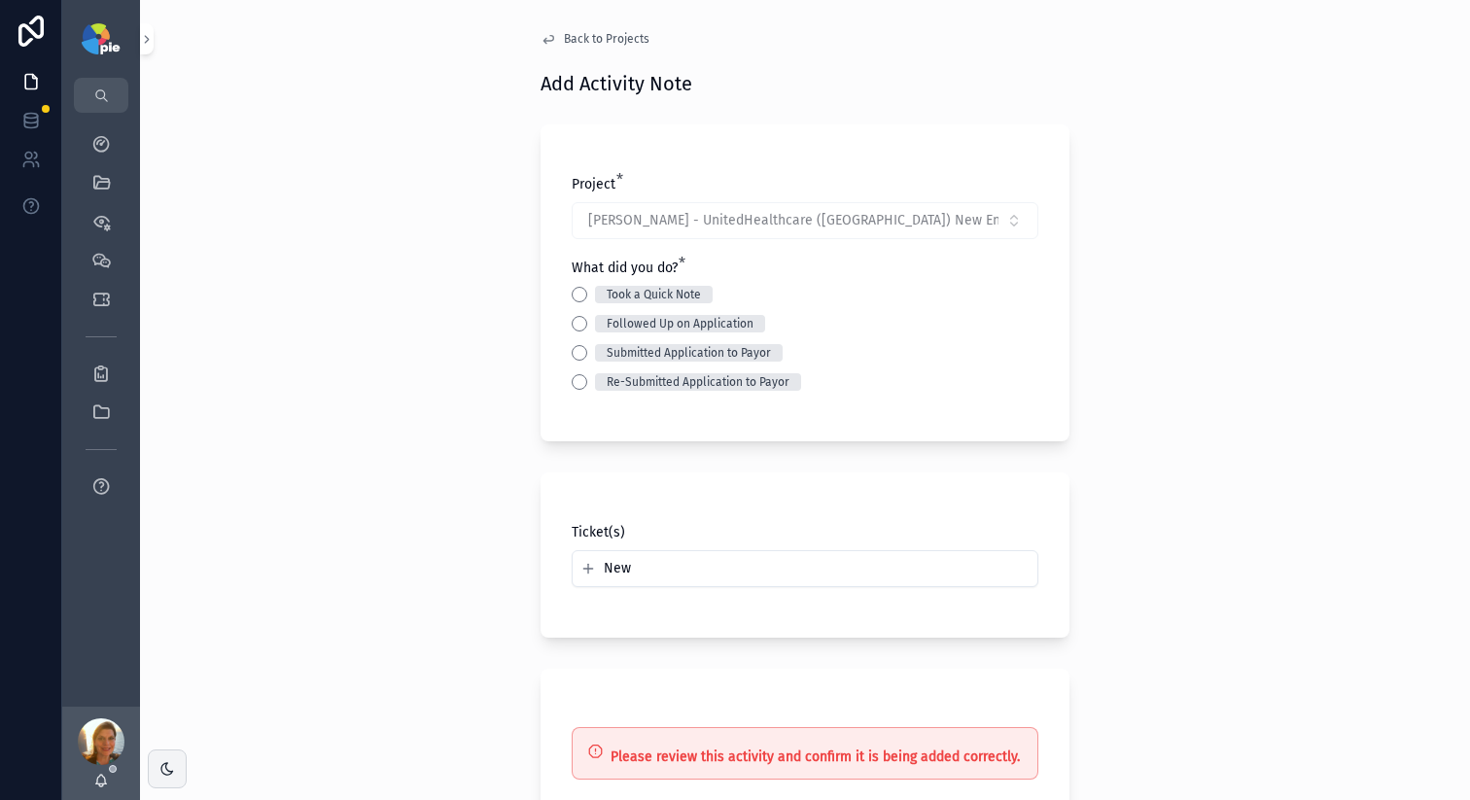
click at [579, 318] on div "Followed Up on Application" at bounding box center [805, 324] width 467 height 18
click at [576, 319] on button "Followed Up on Application" at bounding box center [580, 324] width 16 height 16
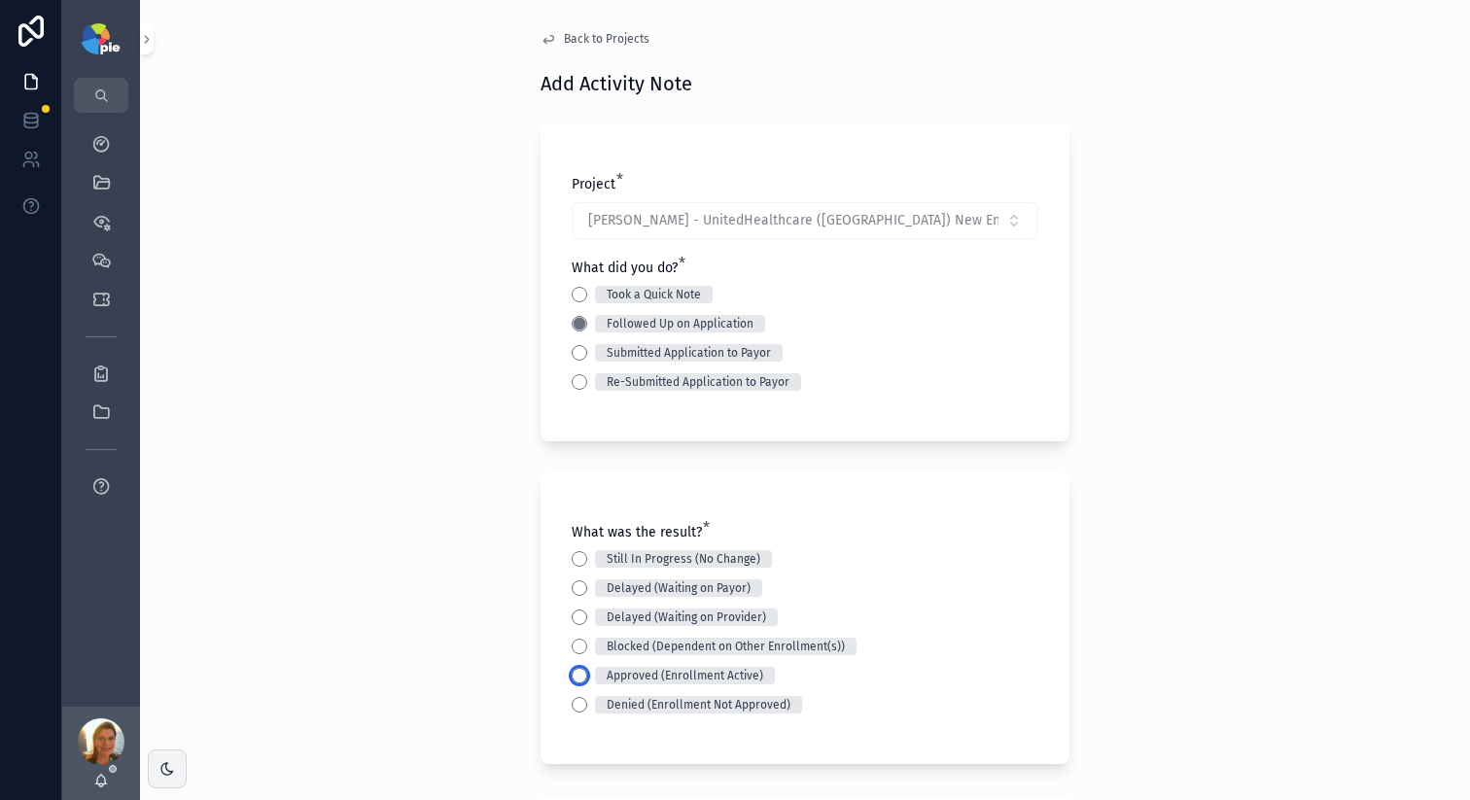
click at [578, 675] on button "Approved (Enrollment Active)" at bounding box center [580, 676] width 16 height 16
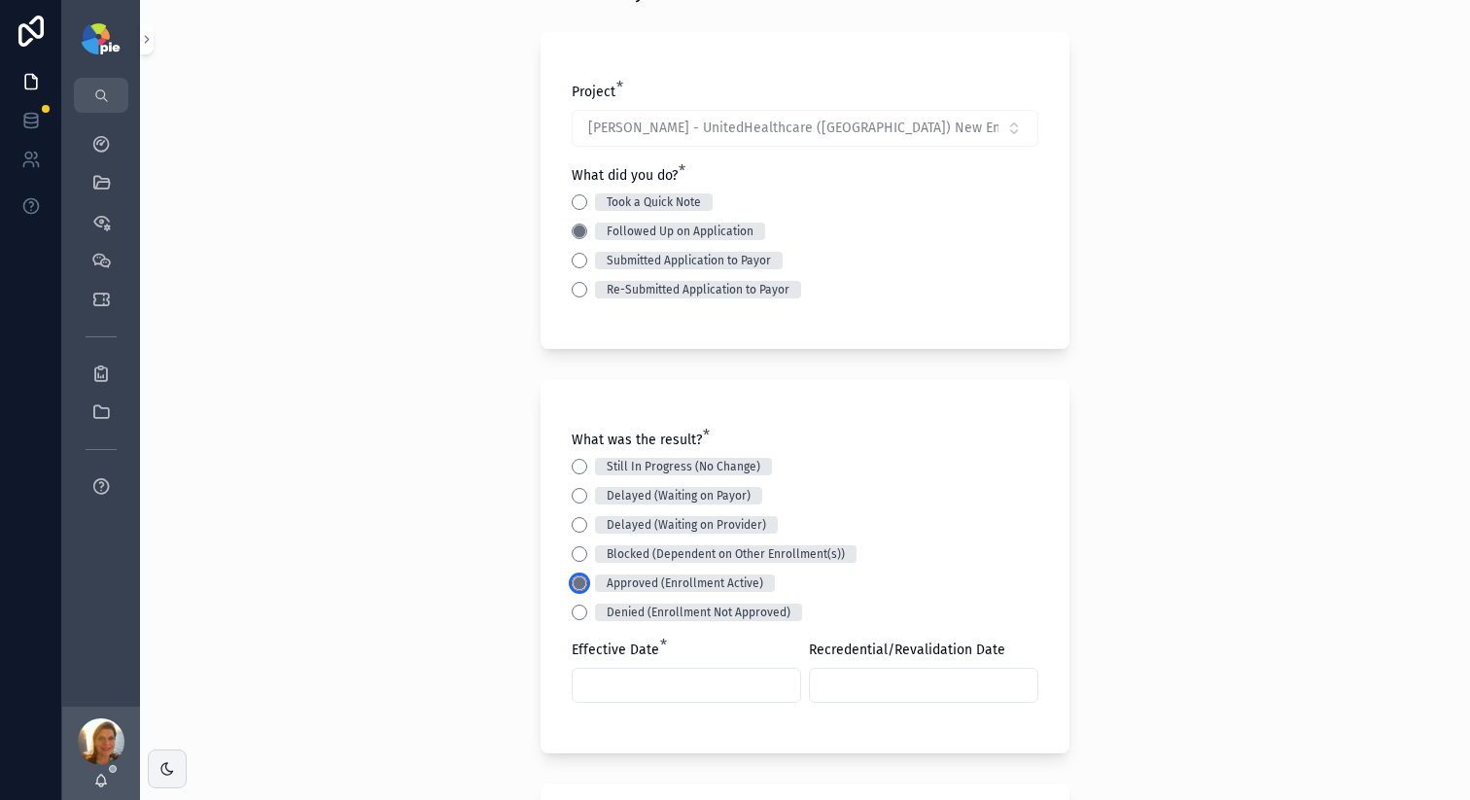
scroll to position [107, 0]
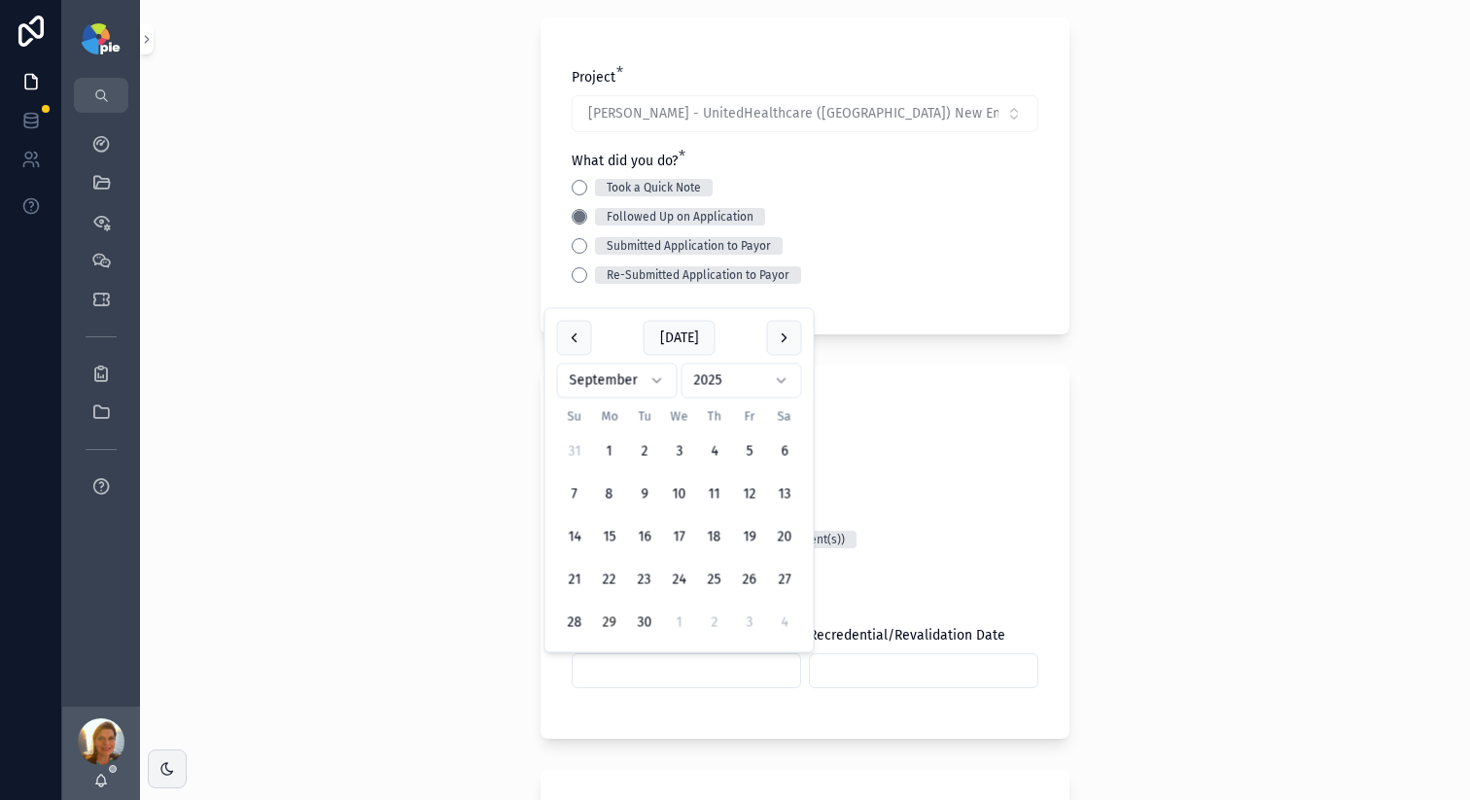
click at [698, 673] on input "scrollable content" at bounding box center [687, 670] width 228 height 27
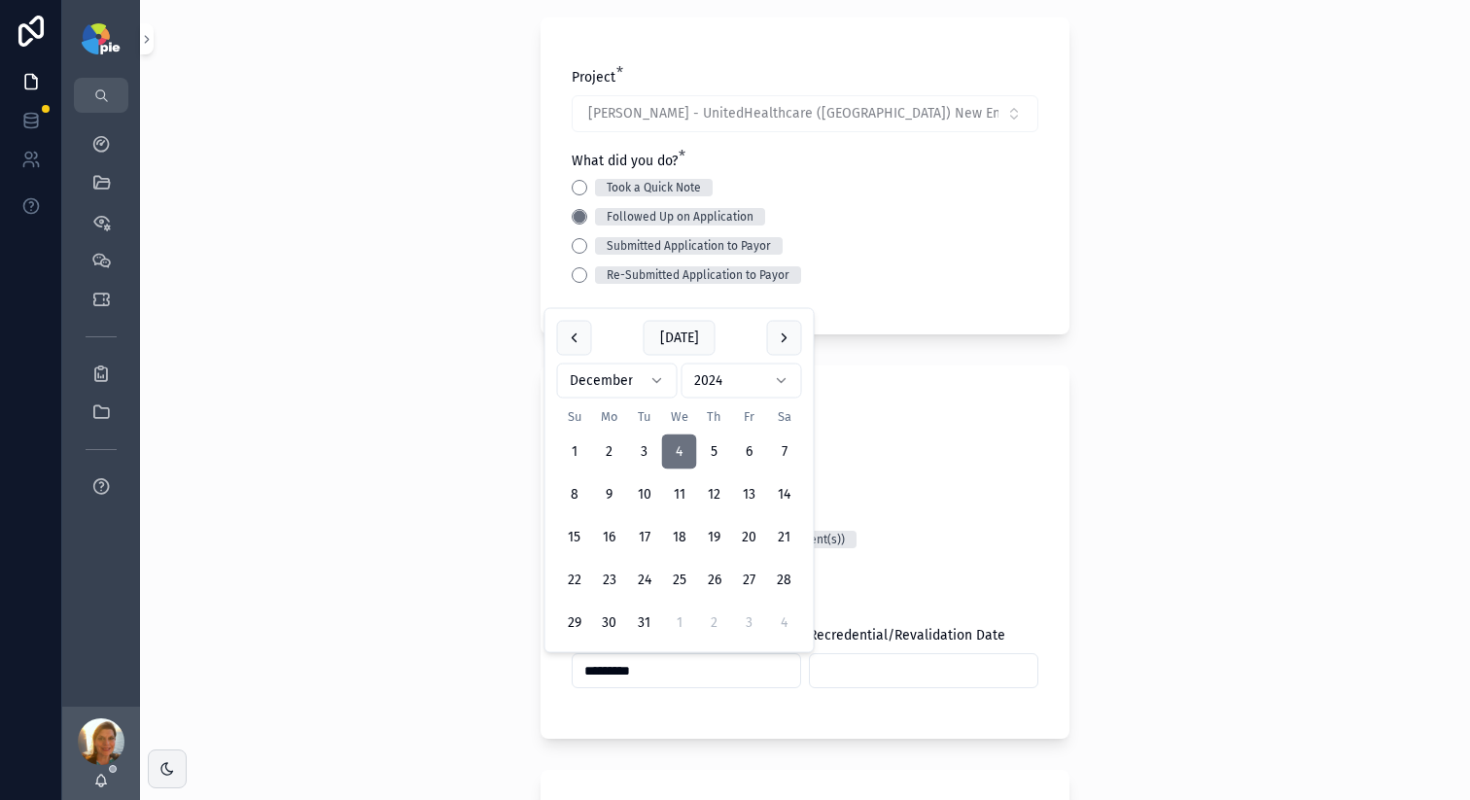
type input "*********"
click at [1026, 432] on div "What was the result? *" at bounding box center [805, 425] width 467 height 19
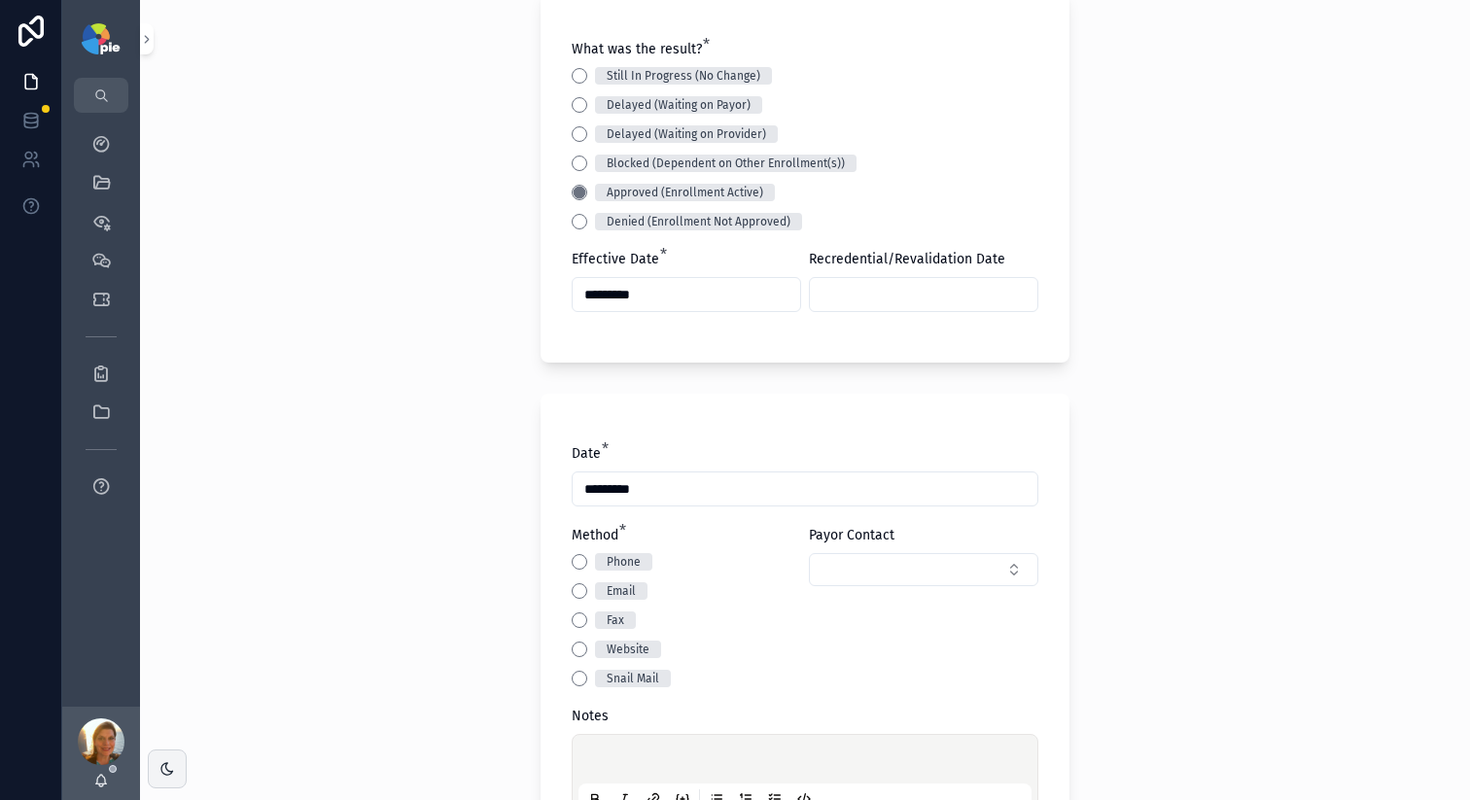
scroll to position [505, 0]
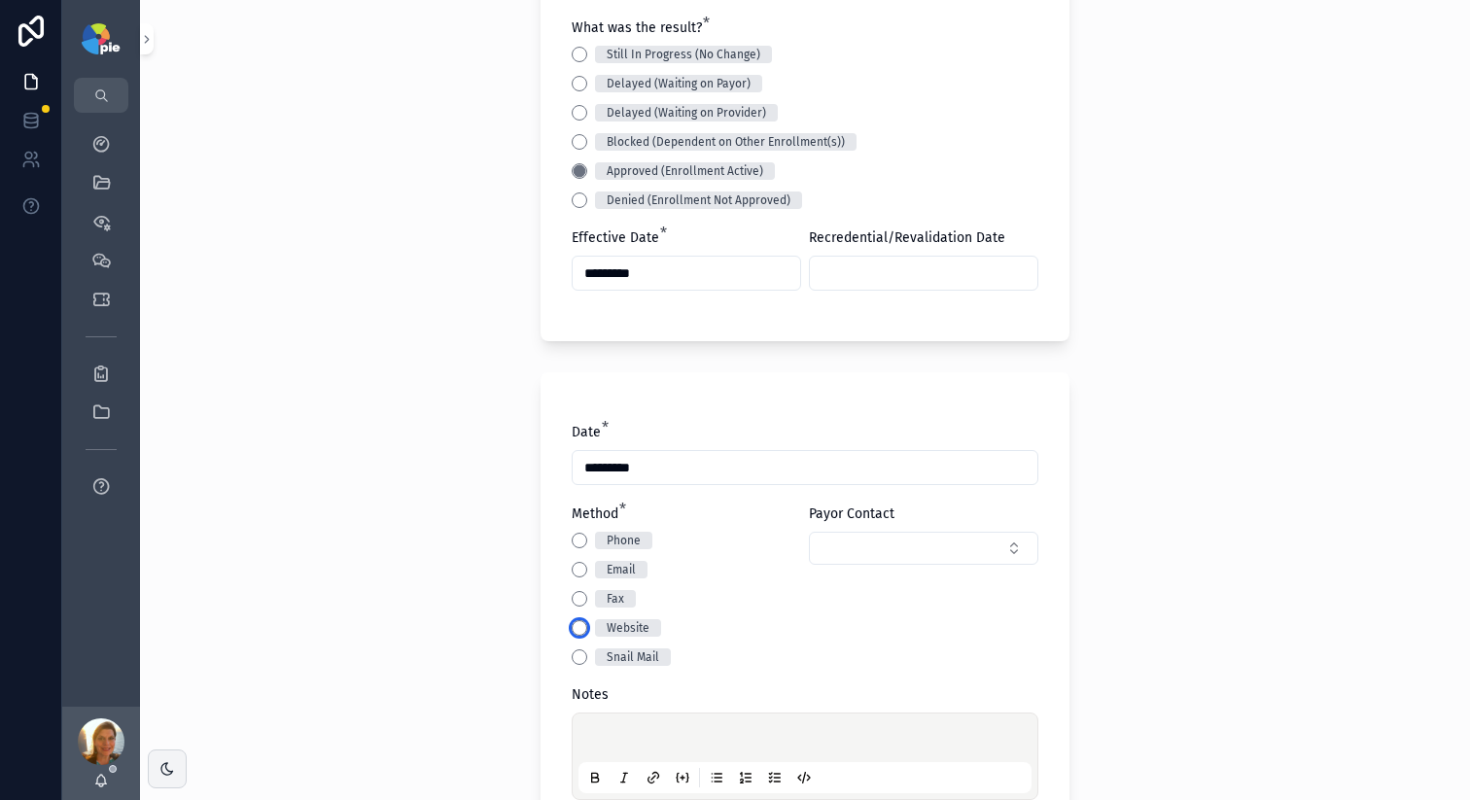
click at [572, 631] on button "Website" at bounding box center [580, 628] width 16 height 16
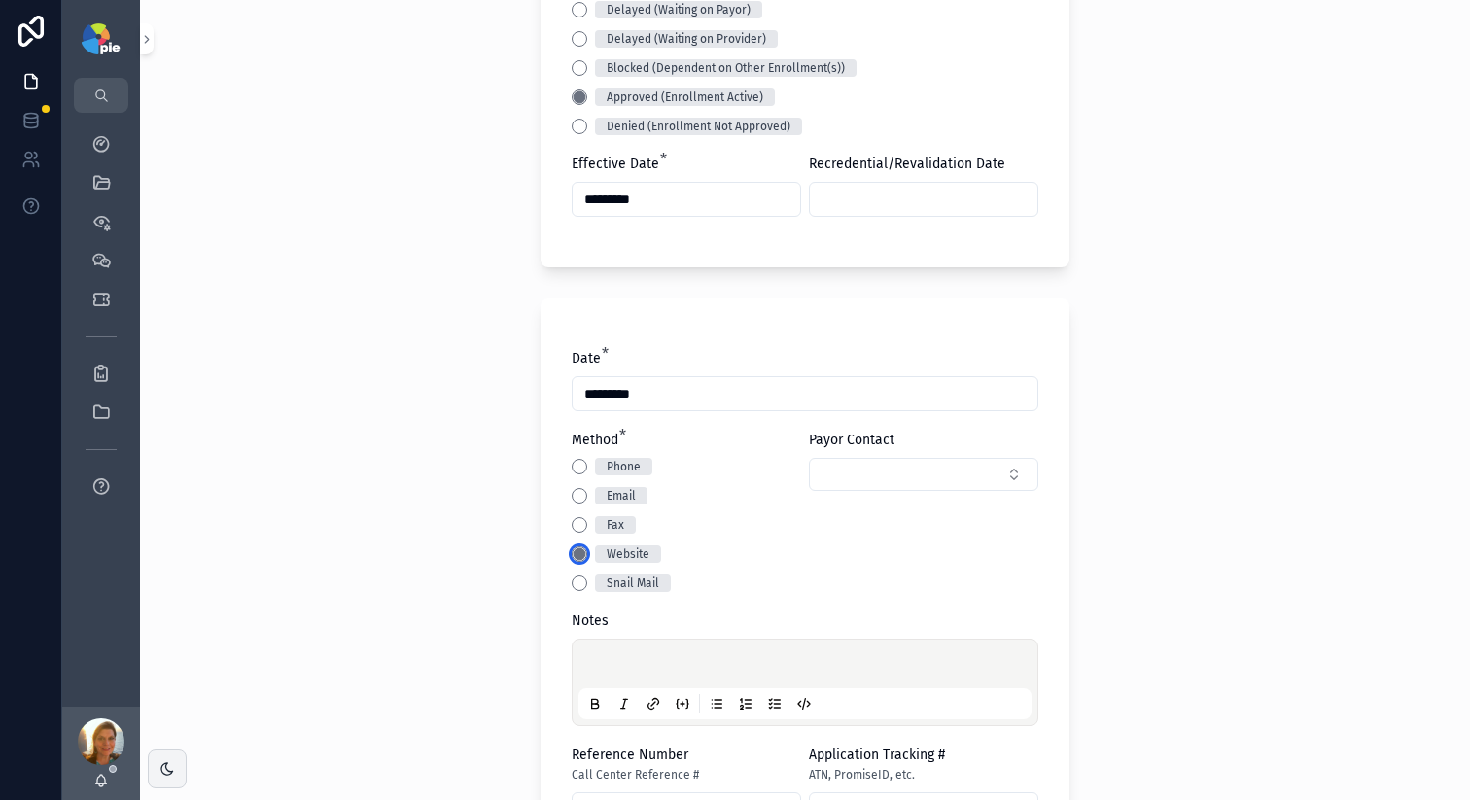
scroll to position [804, 0]
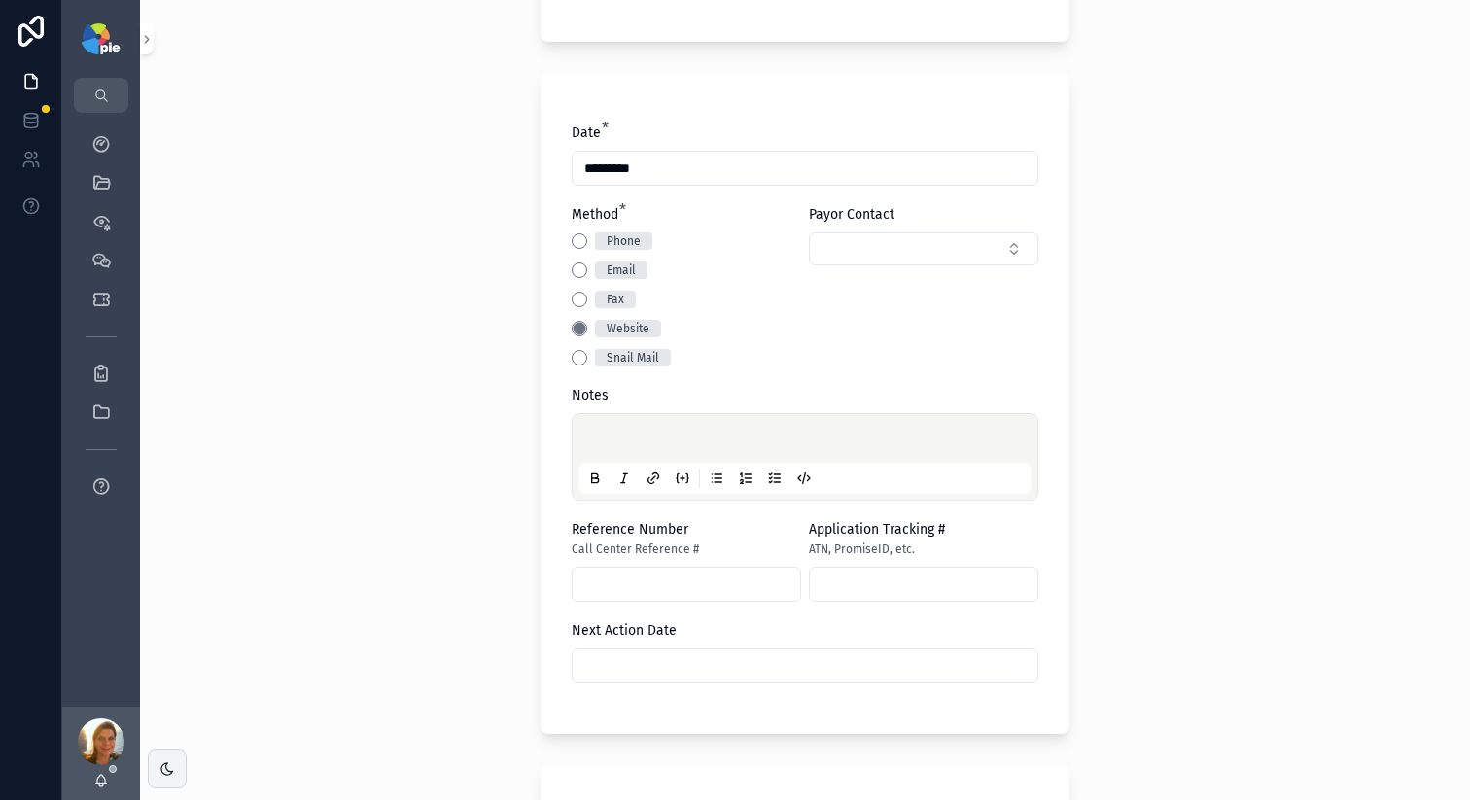
click at [653, 442] on p "scrollable content" at bounding box center [808, 441] width 453 height 19
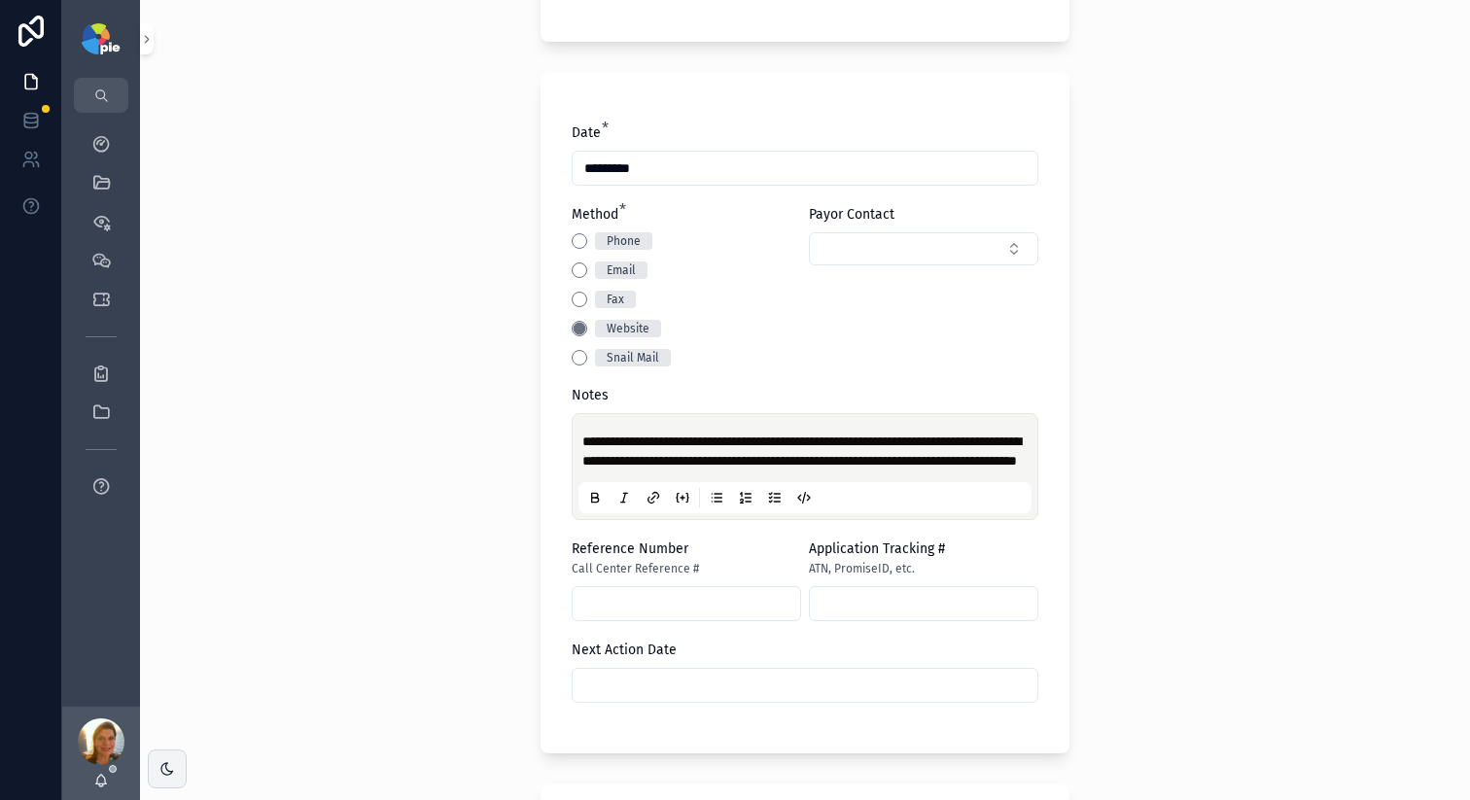
click at [710, 468] on span "**********" at bounding box center [801, 451] width 439 height 33
copy span "********"
click at [615, 617] on input "scrollable content" at bounding box center [687, 603] width 228 height 27
paste input "********"
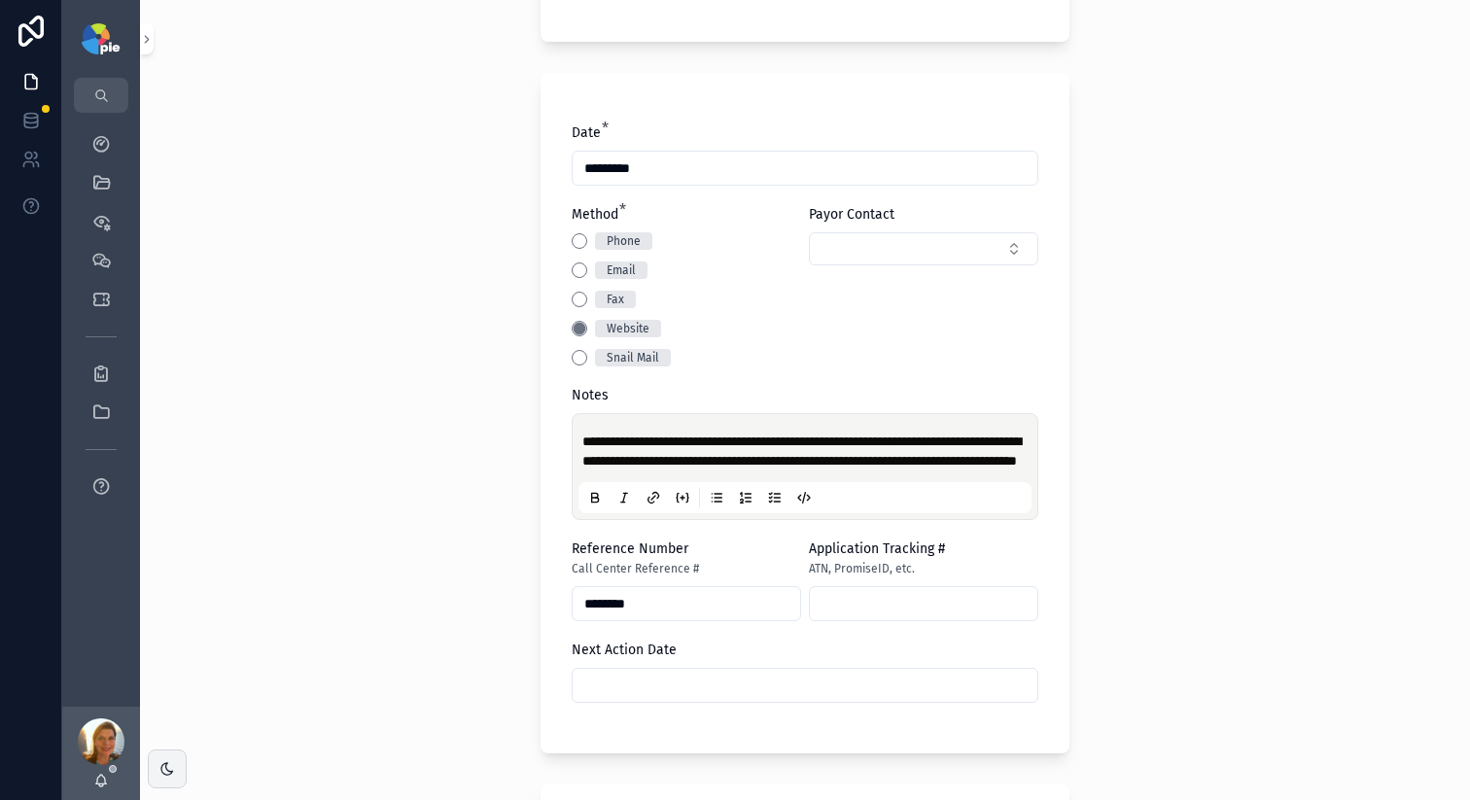
type input "********"
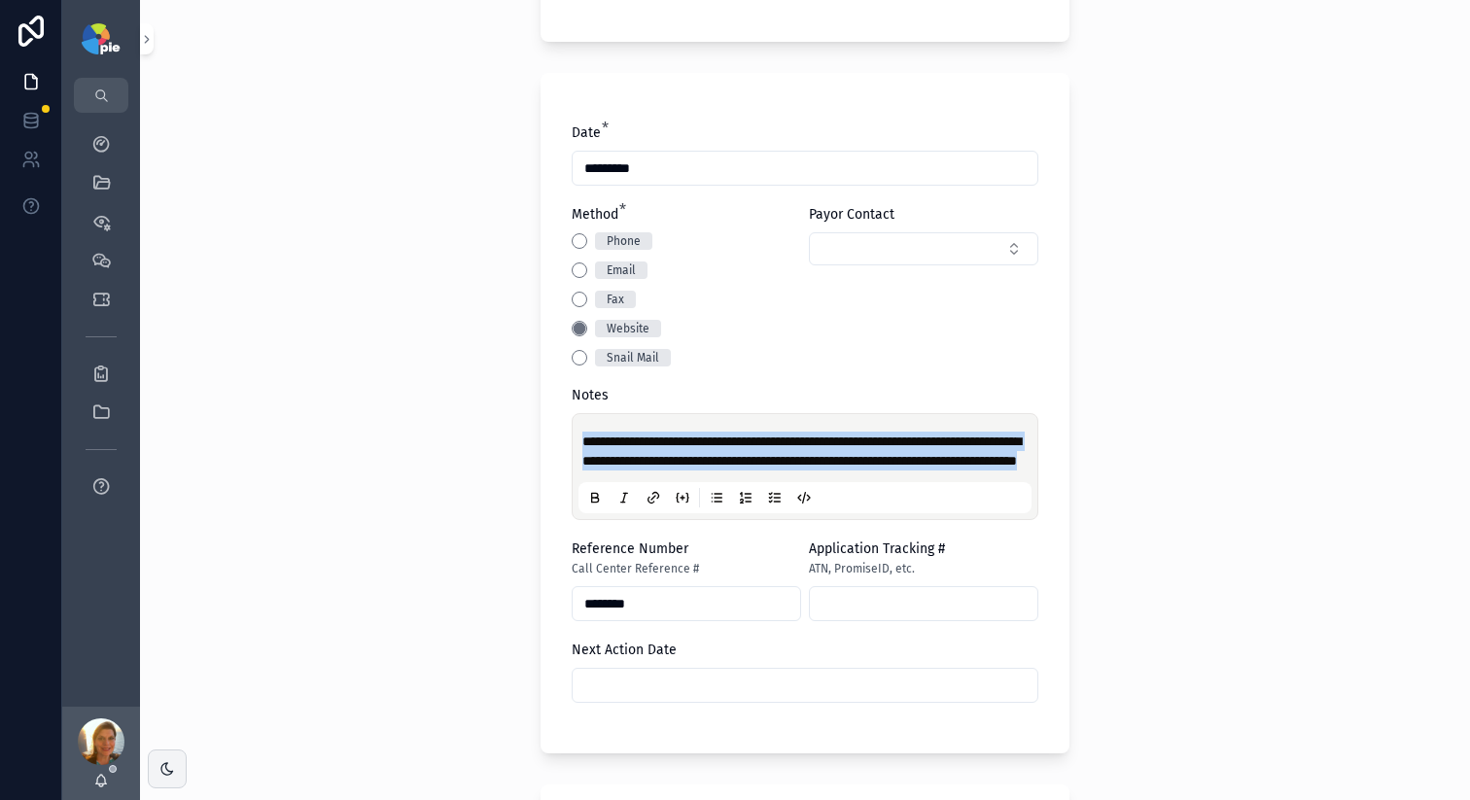
drag, startPoint x: 723, startPoint y: 490, endPoint x: 490, endPoint y: 422, distance: 243.1
click at [490, 422] on div "**********" at bounding box center [805, 400] width 1330 height 800
drag, startPoint x: 643, startPoint y: 436, endPoint x: 475, endPoint y: 577, distance: 219.5
click at [475, 569] on div "**********" at bounding box center [805, 400] width 1330 height 800
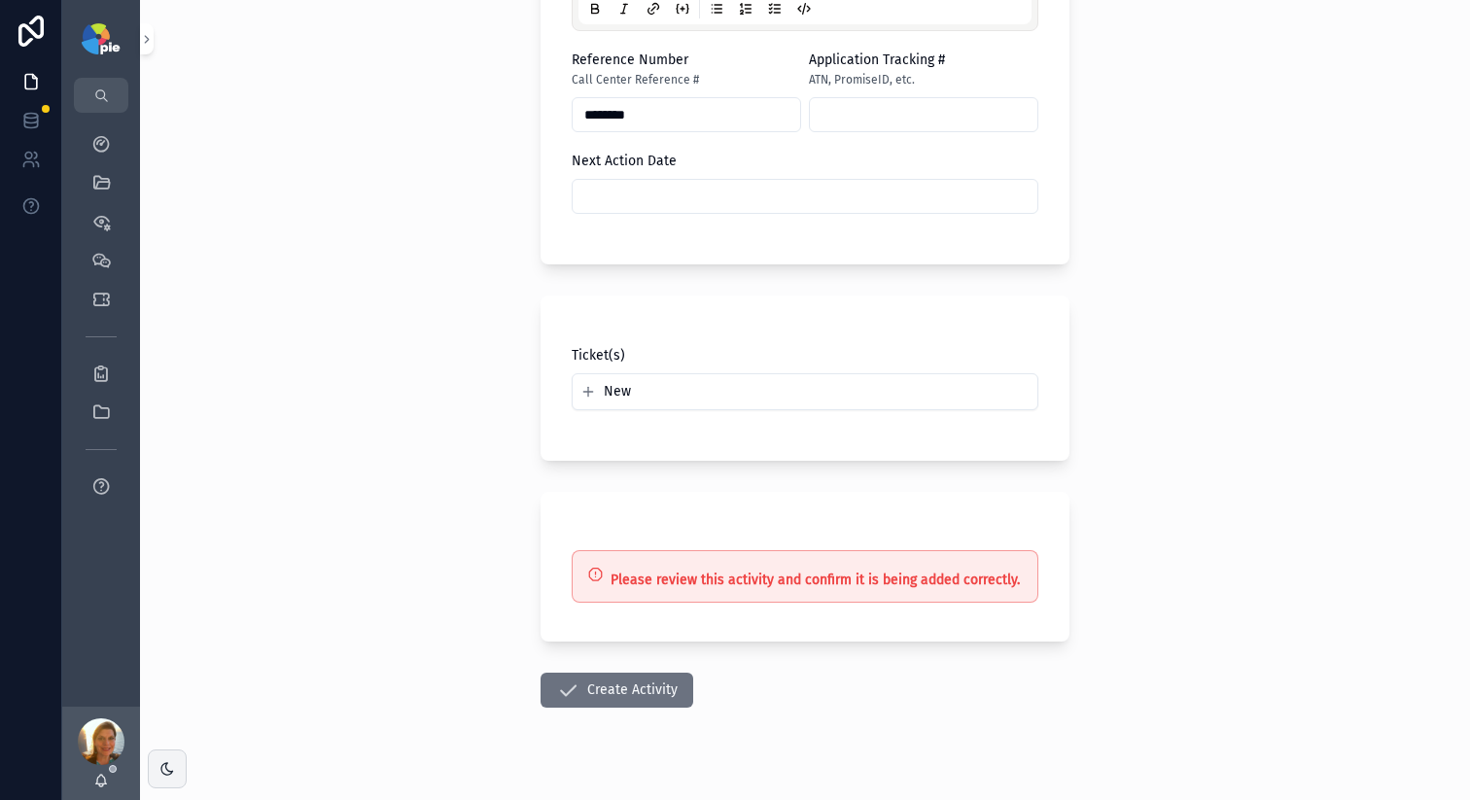
scroll to position [986, 0]
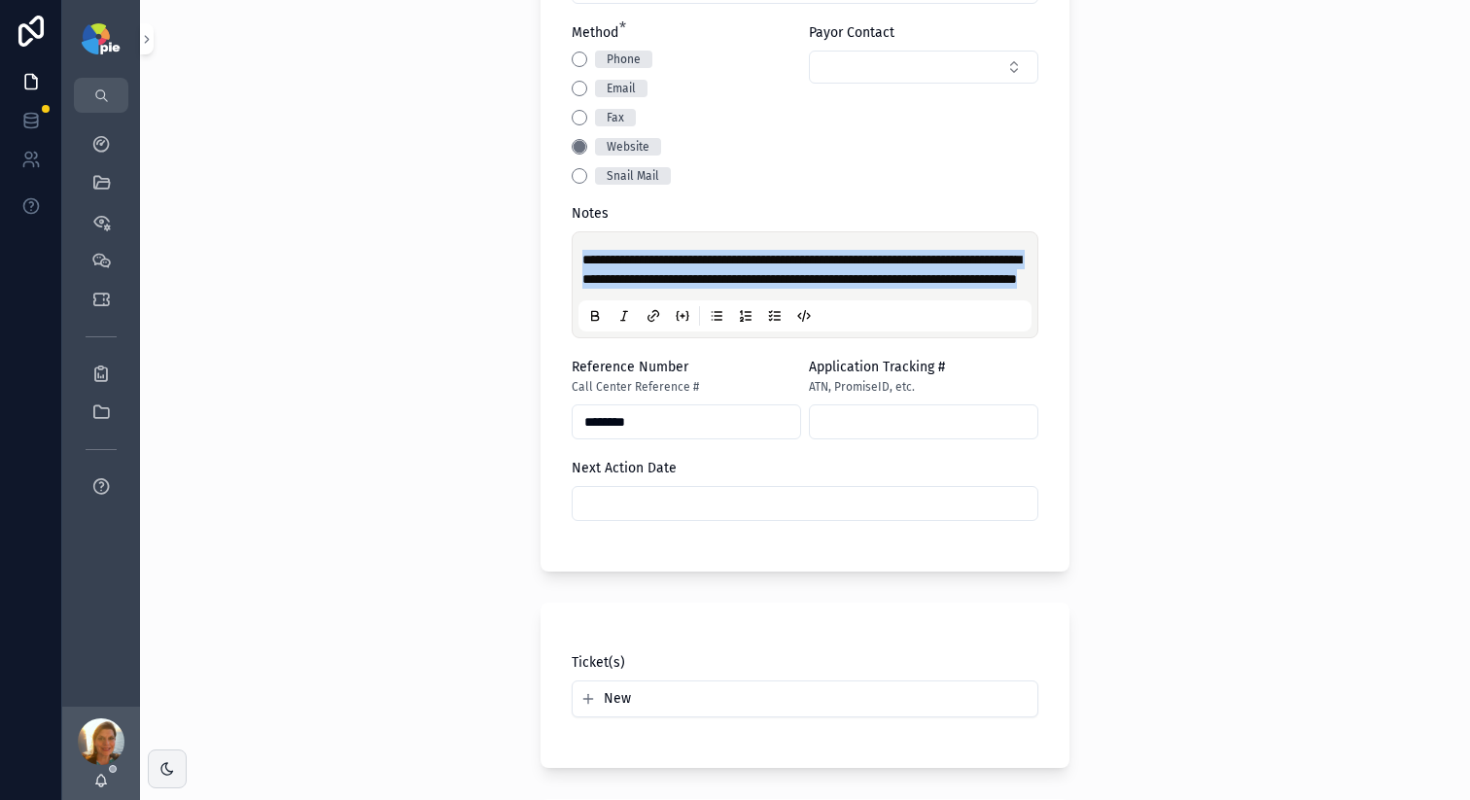
click at [783, 286] on p "**********" at bounding box center [808, 269] width 453 height 39
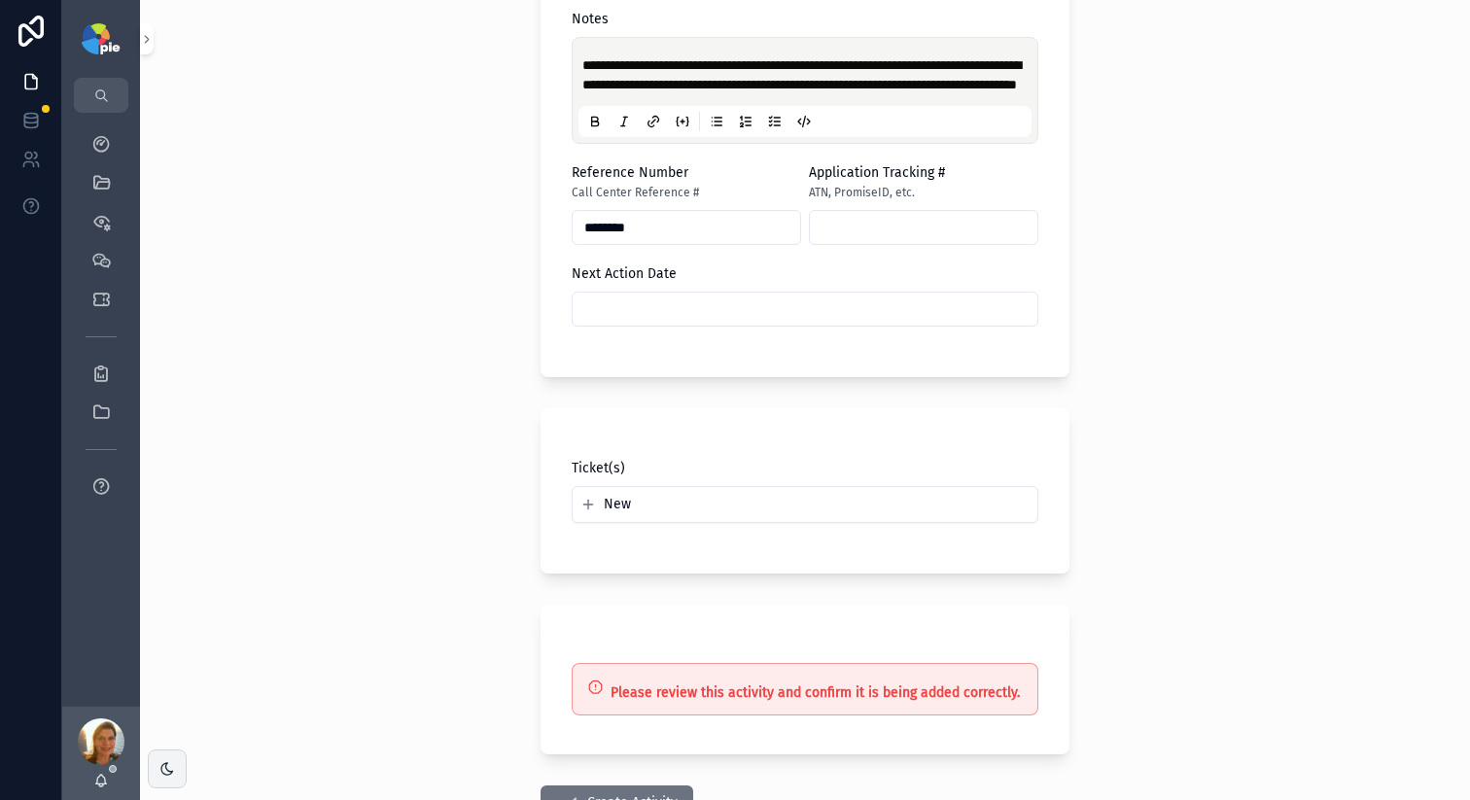
scroll to position [1345, 0]
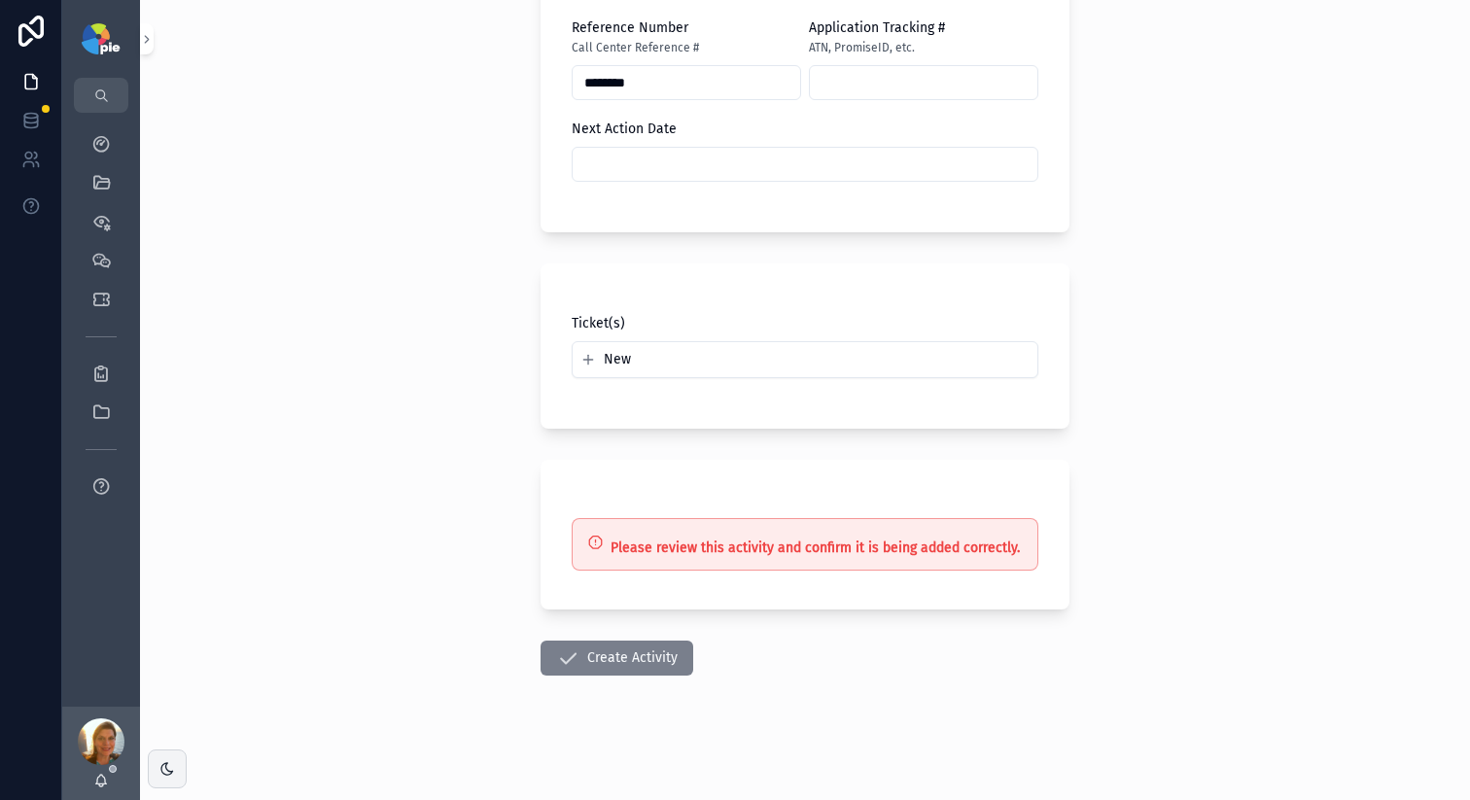
click at [557, 664] on icon "scrollable content" at bounding box center [567, 658] width 23 height 23
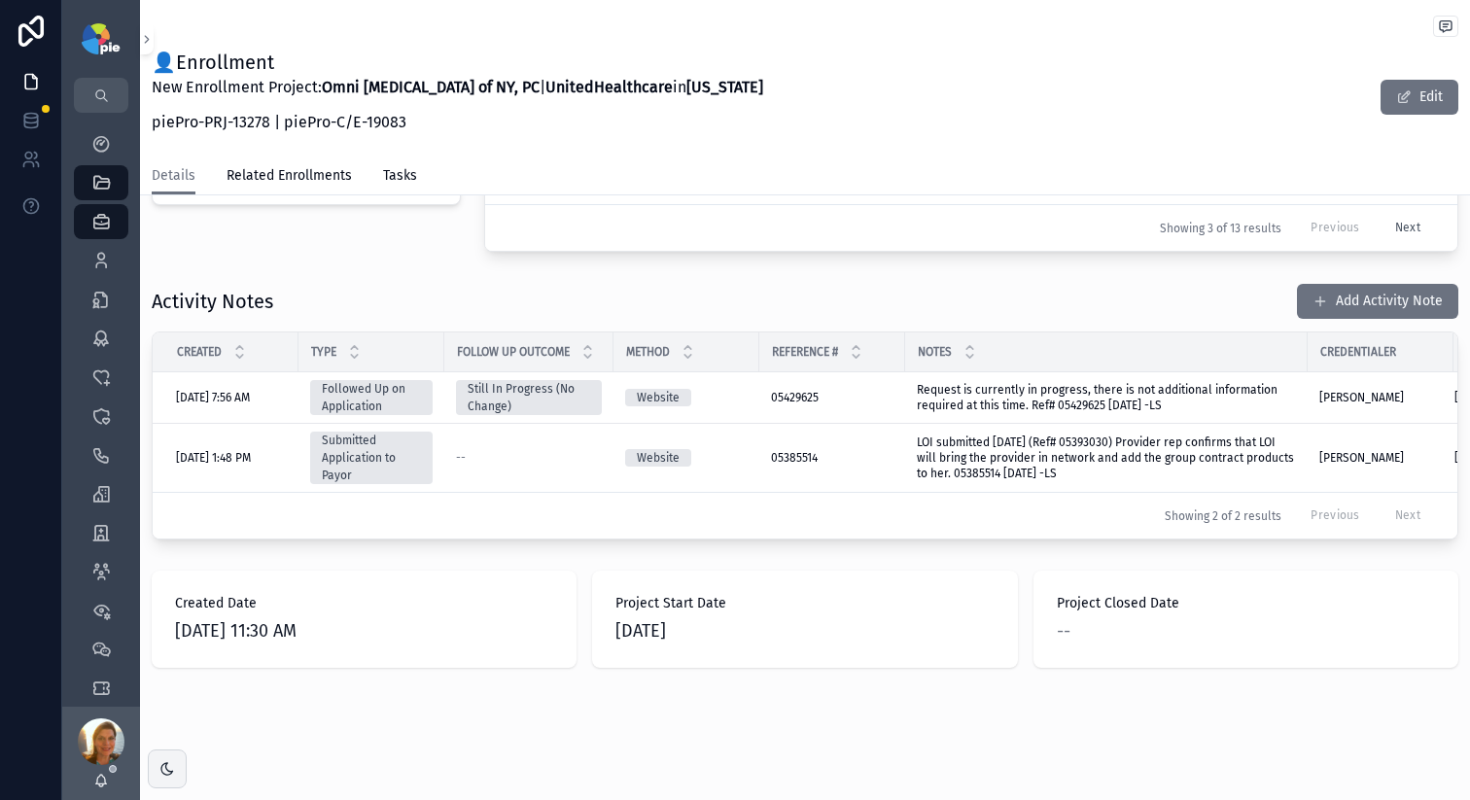
scroll to position [784, 0]
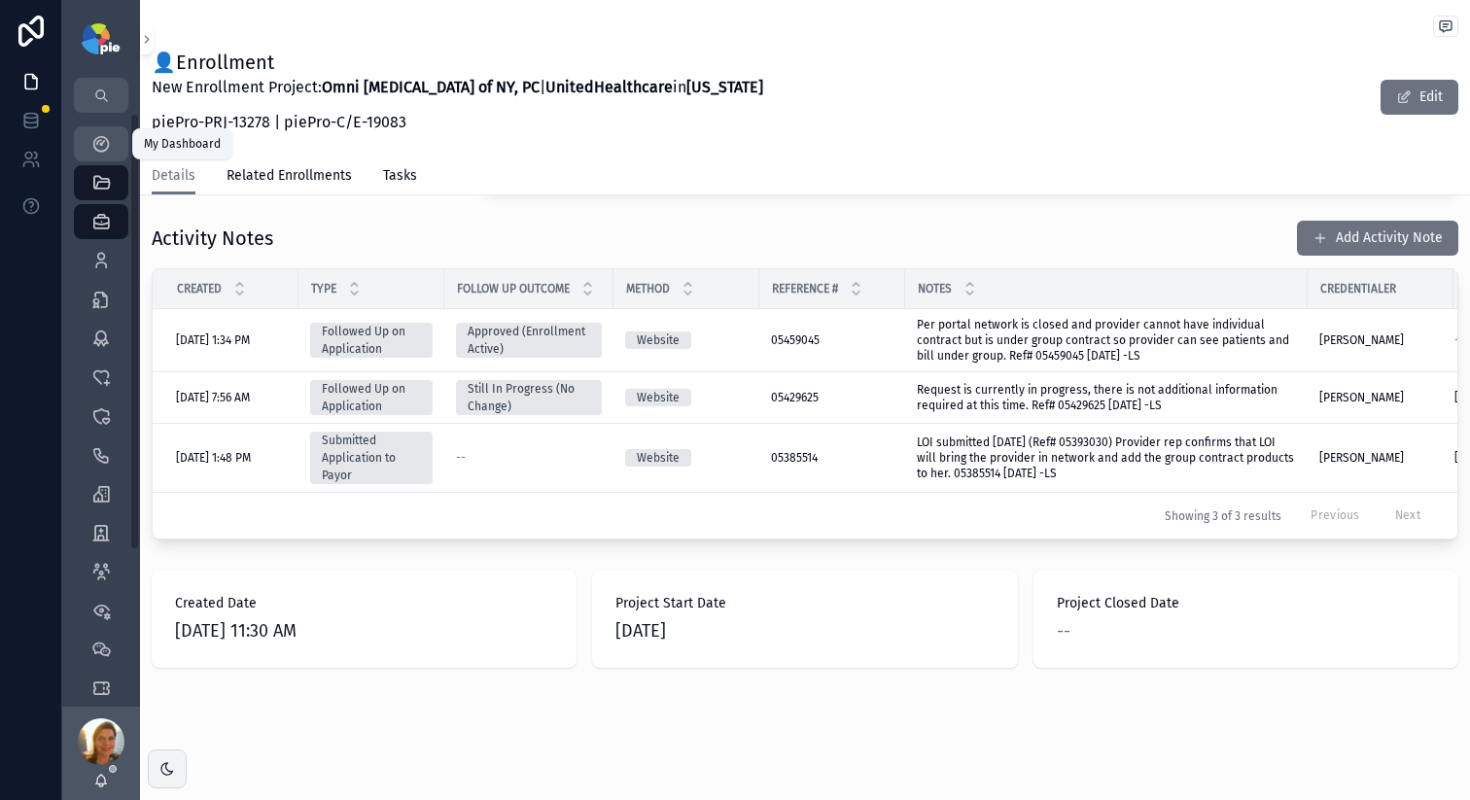
click at [105, 135] on icon "scrollable content" at bounding box center [100, 143] width 19 height 19
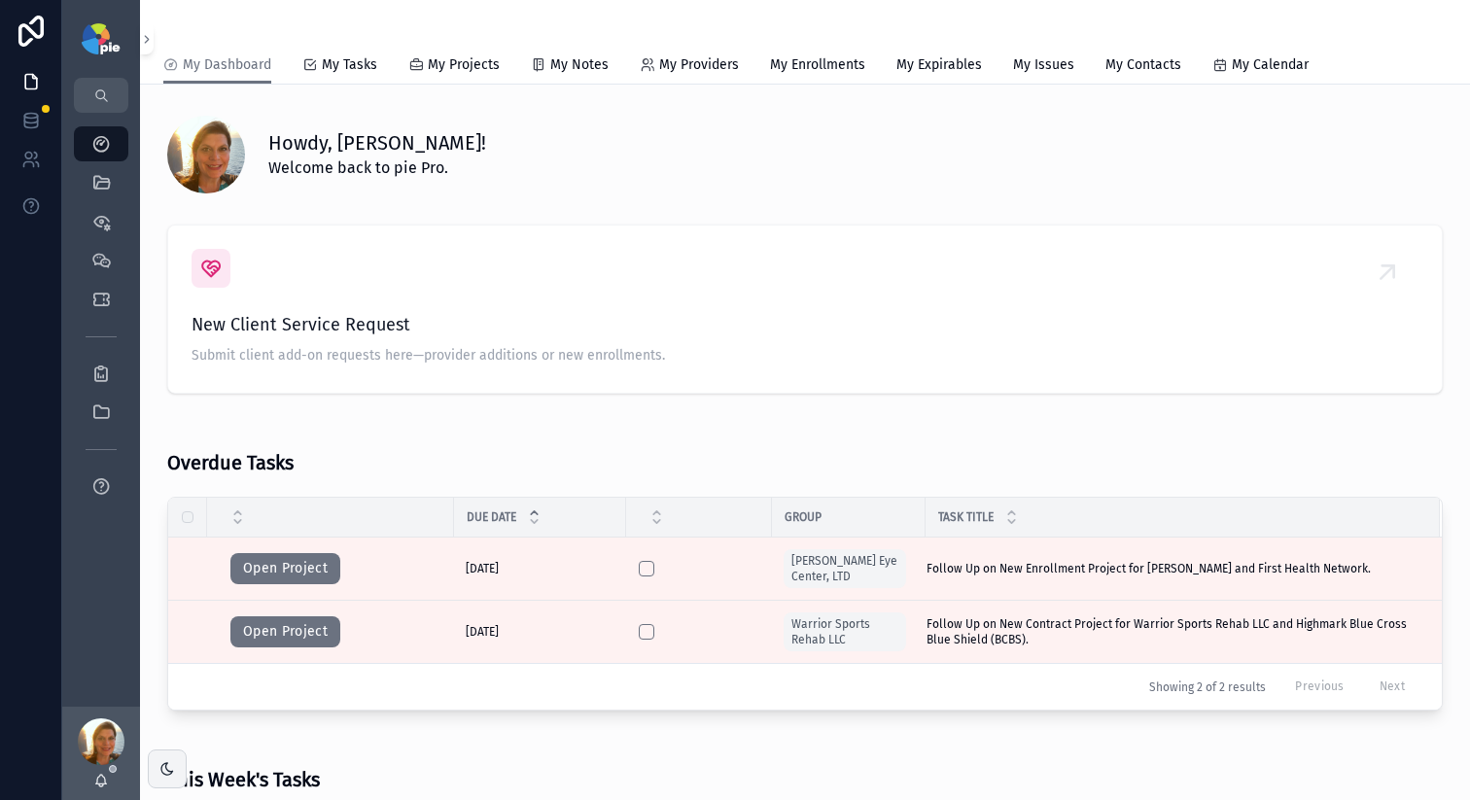
scroll to position [292, 0]
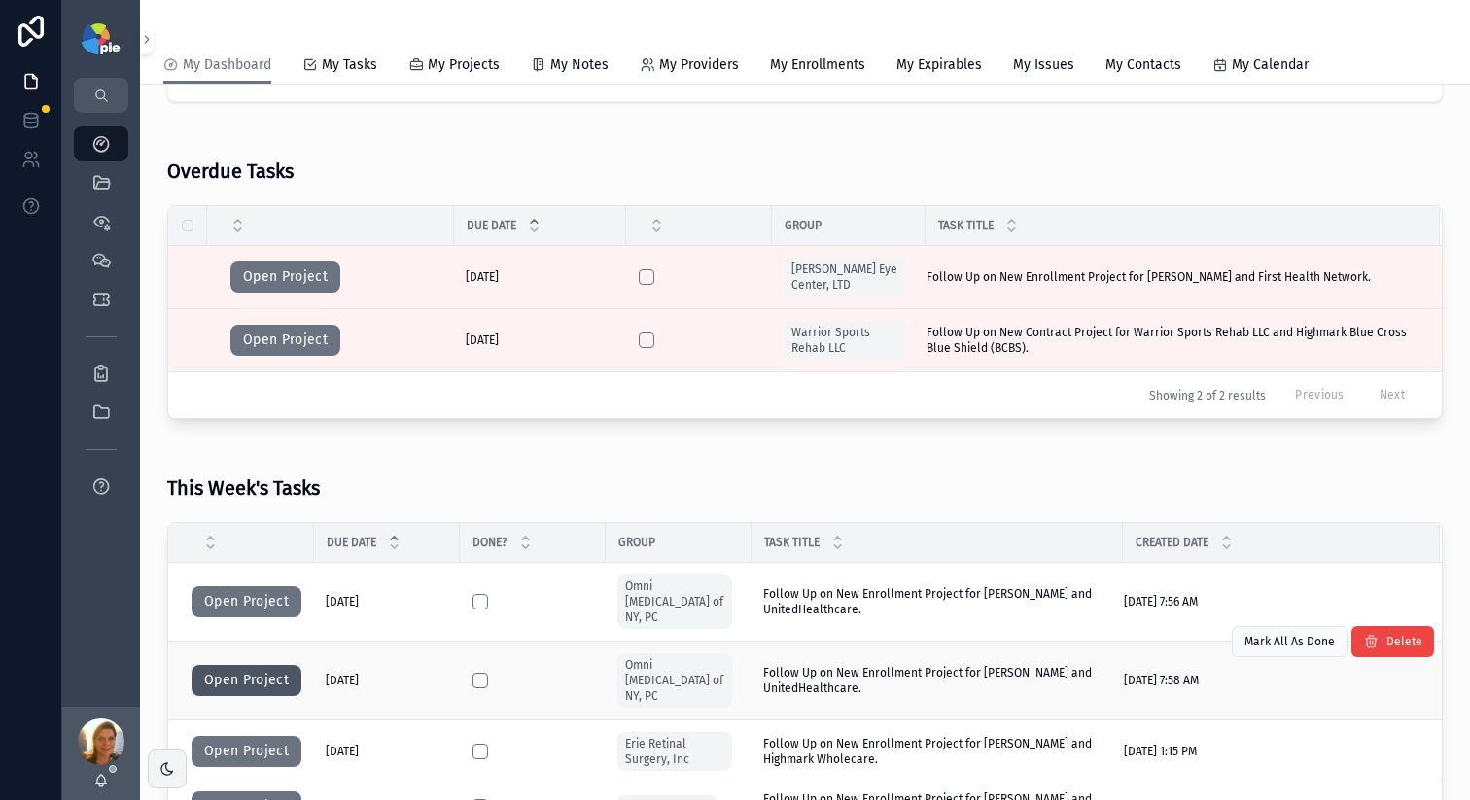
click at [239, 665] on button "Open Project" at bounding box center [247, 680] width 110 height 31
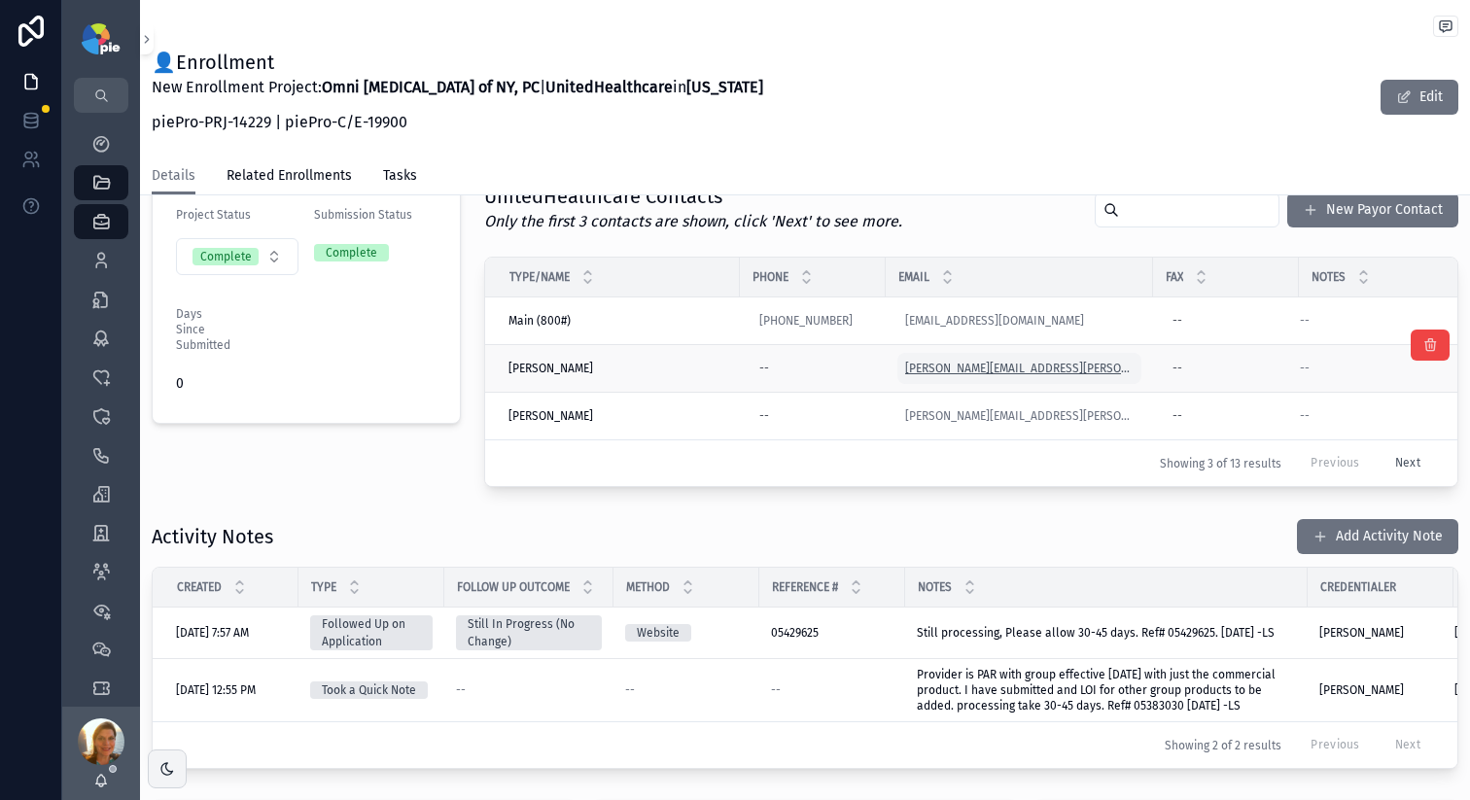
scroll to position [794, 0]
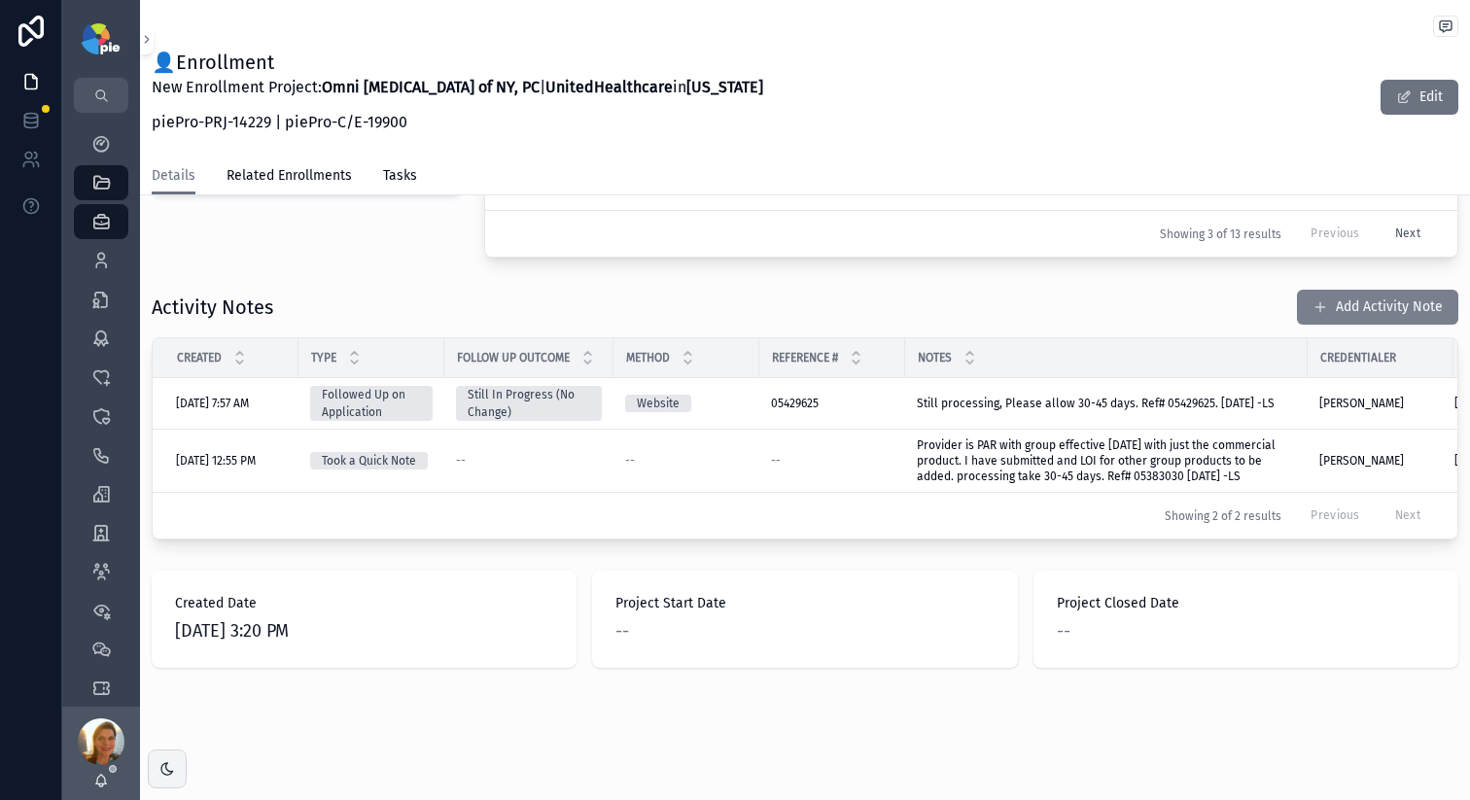
click at [1313, 299] on span "scrollable content" at bounding box center [1321, 307] width 16 height 16
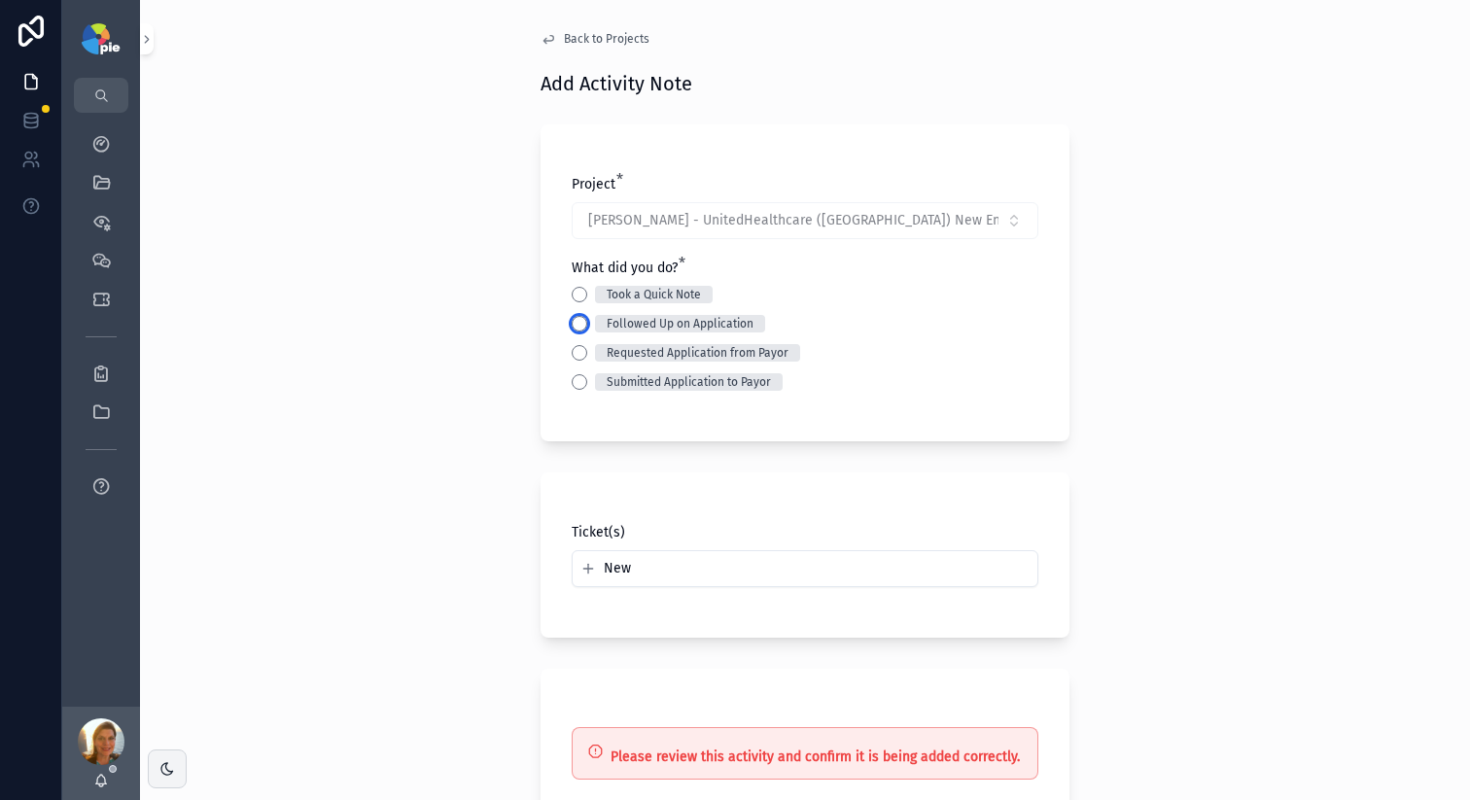
click at [572, 325] on button "Followed Up on Application" at bounding box center [580, 324] width 16 height 16
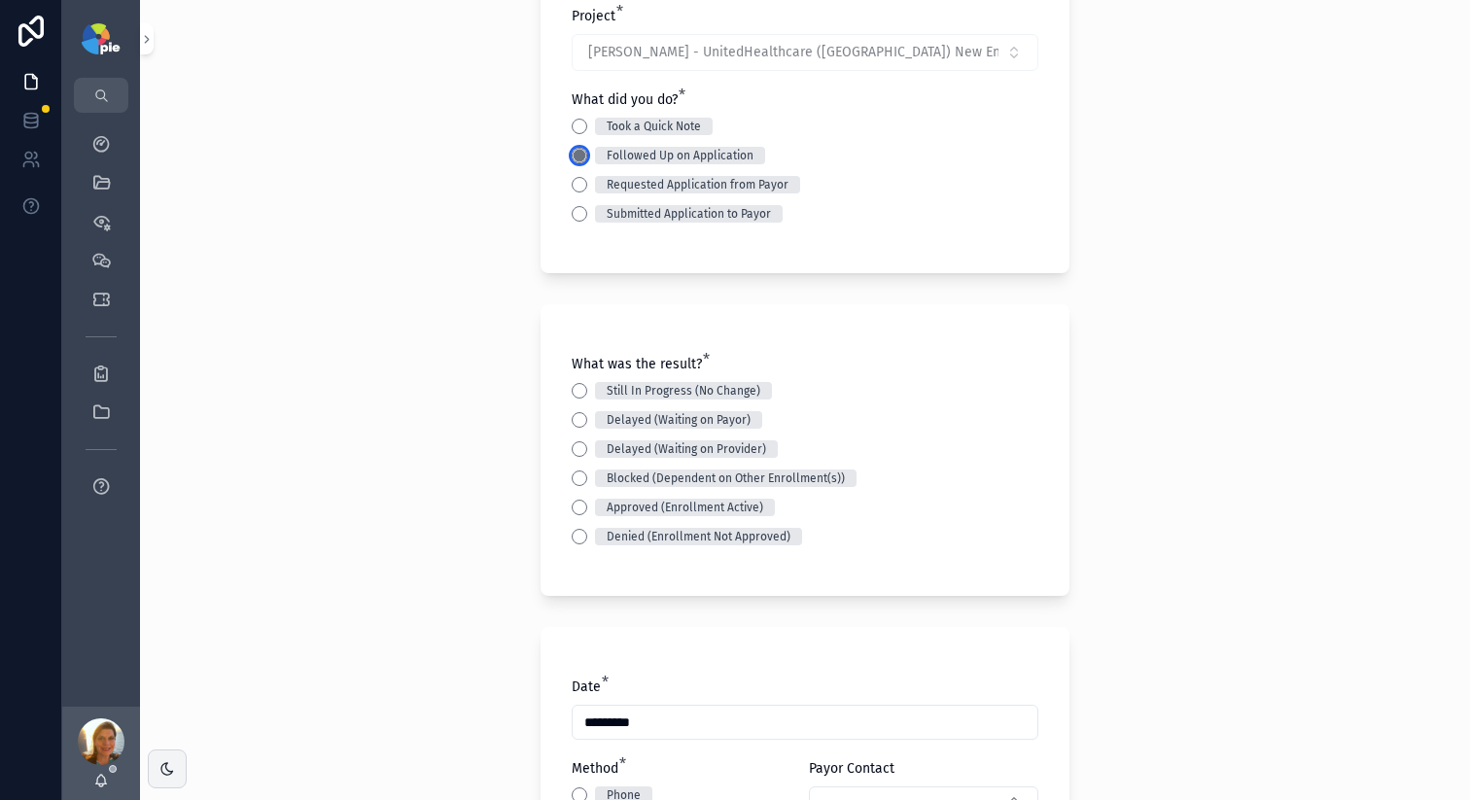
scroll to position [230, 0]
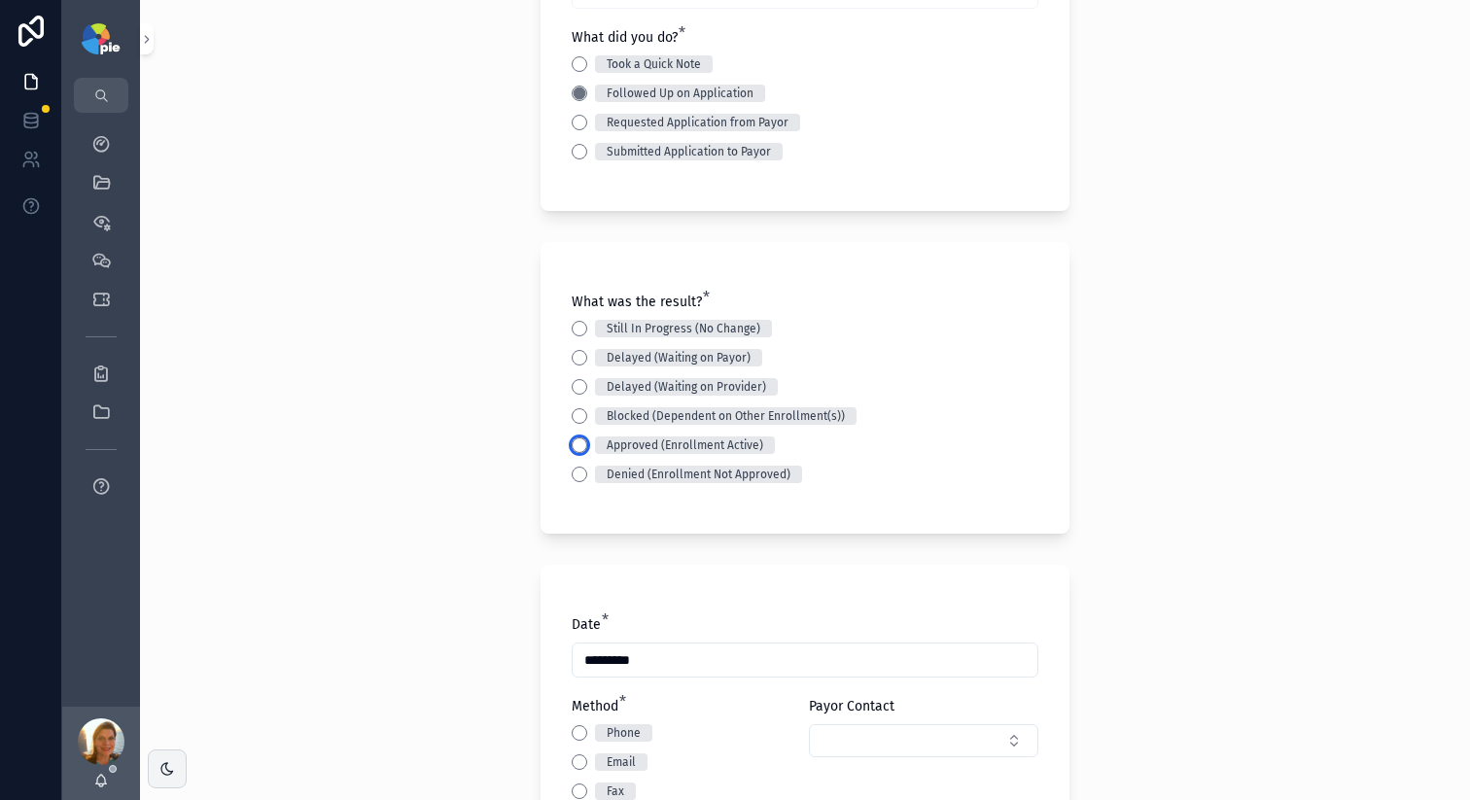
click at [572, 439] on button "Approved (Enrollment Active)" at bounding box center [580, 446] width 16 height 16
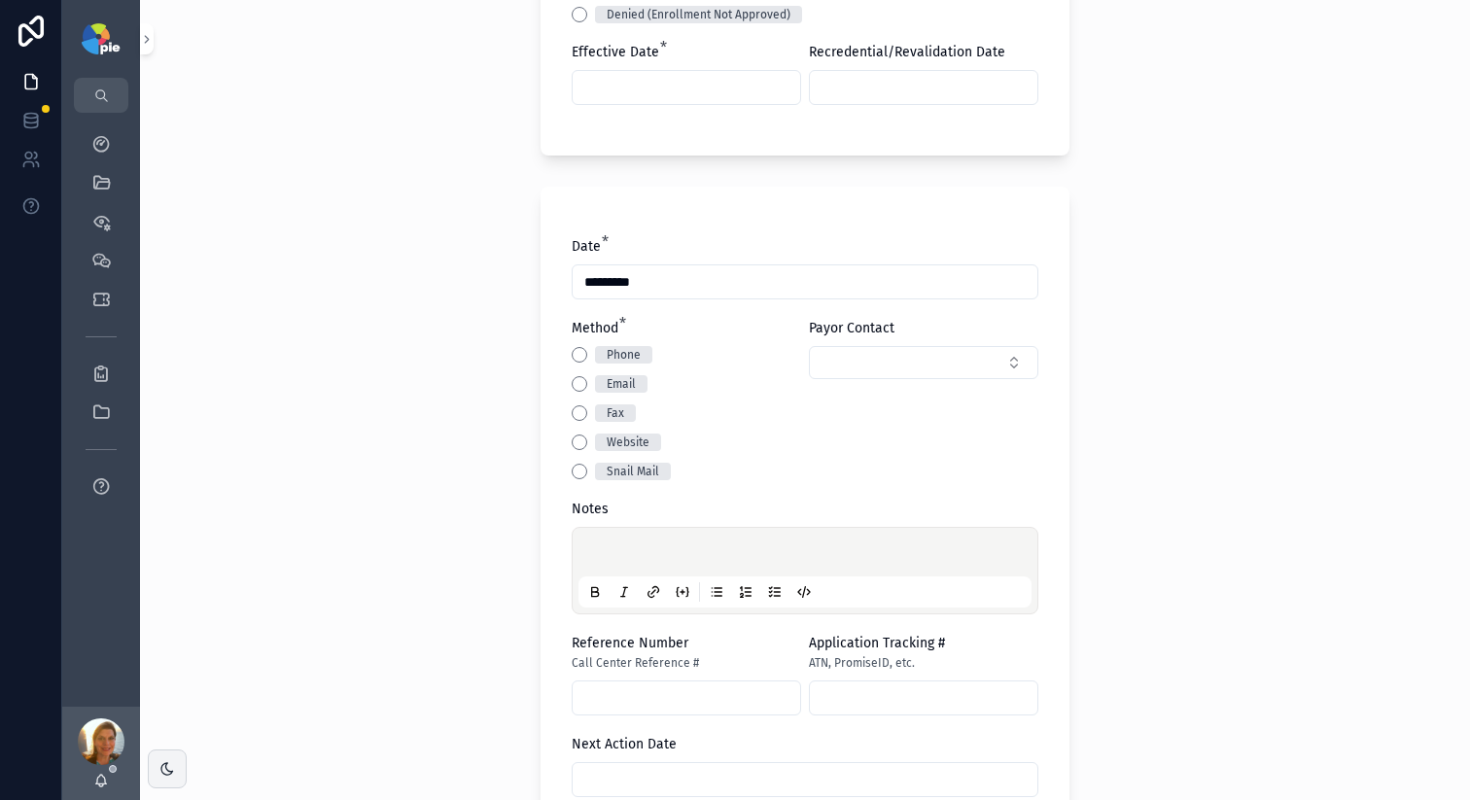
scroll to position [423, 0]
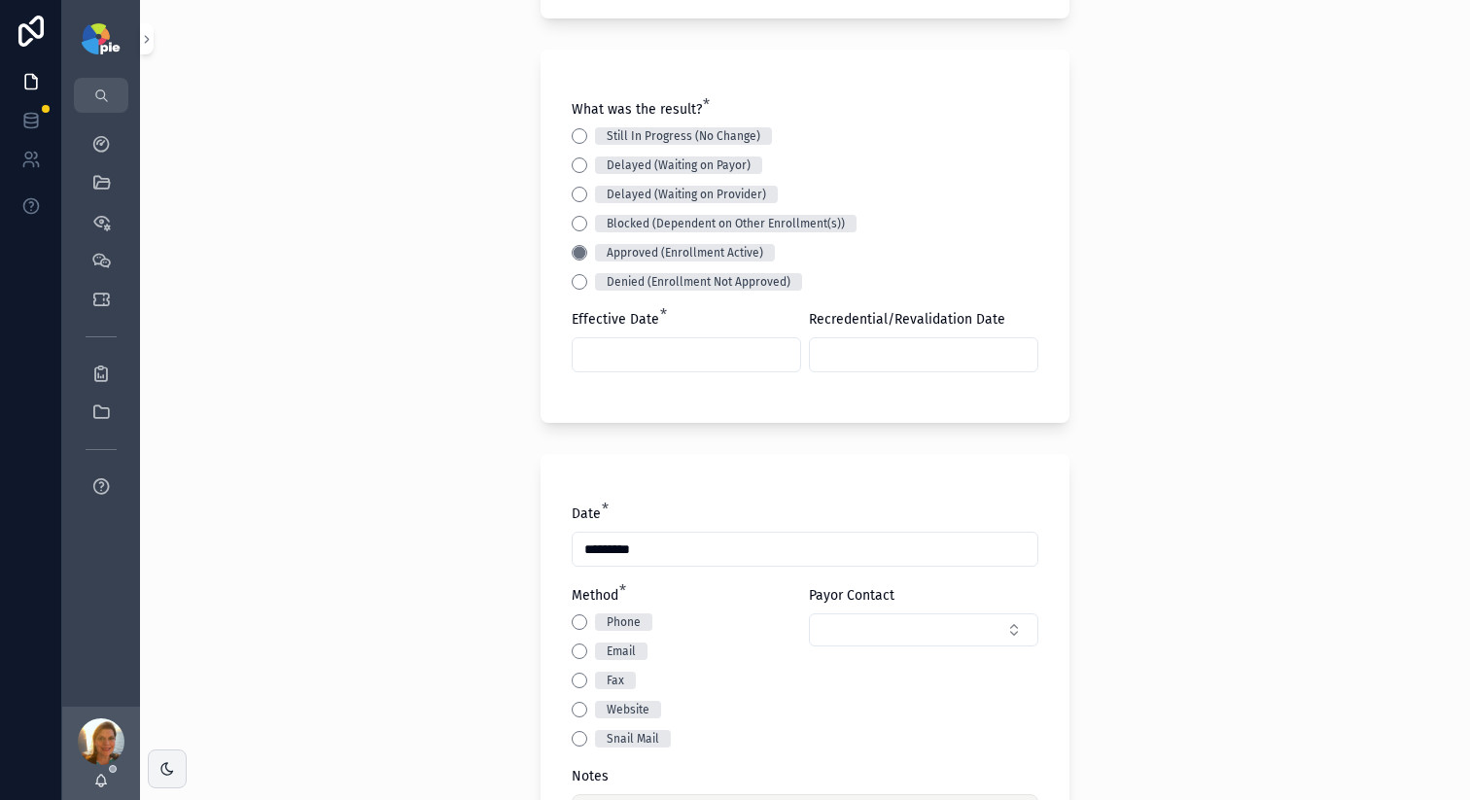
click at [696, 363] on input "scrollable content" at bounding box center [687, 354] width 228 height 27
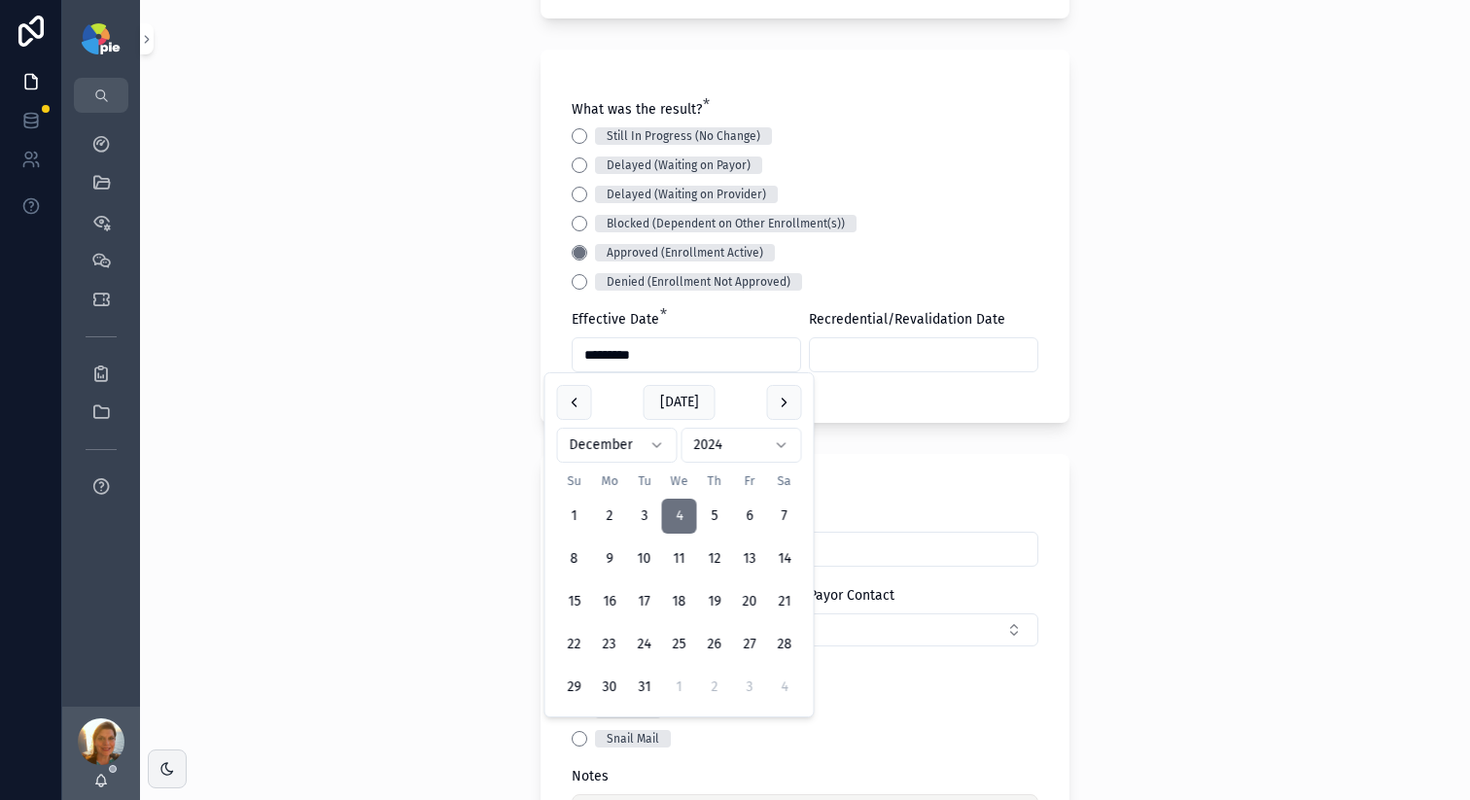
type input "*********"
click at [842, 438] on form "Project * Sanborn, Samantha - UnitedHealthcare (NY) New Enrollment Project | 14…" at bounding box center [805, 686] width 529 height 1993
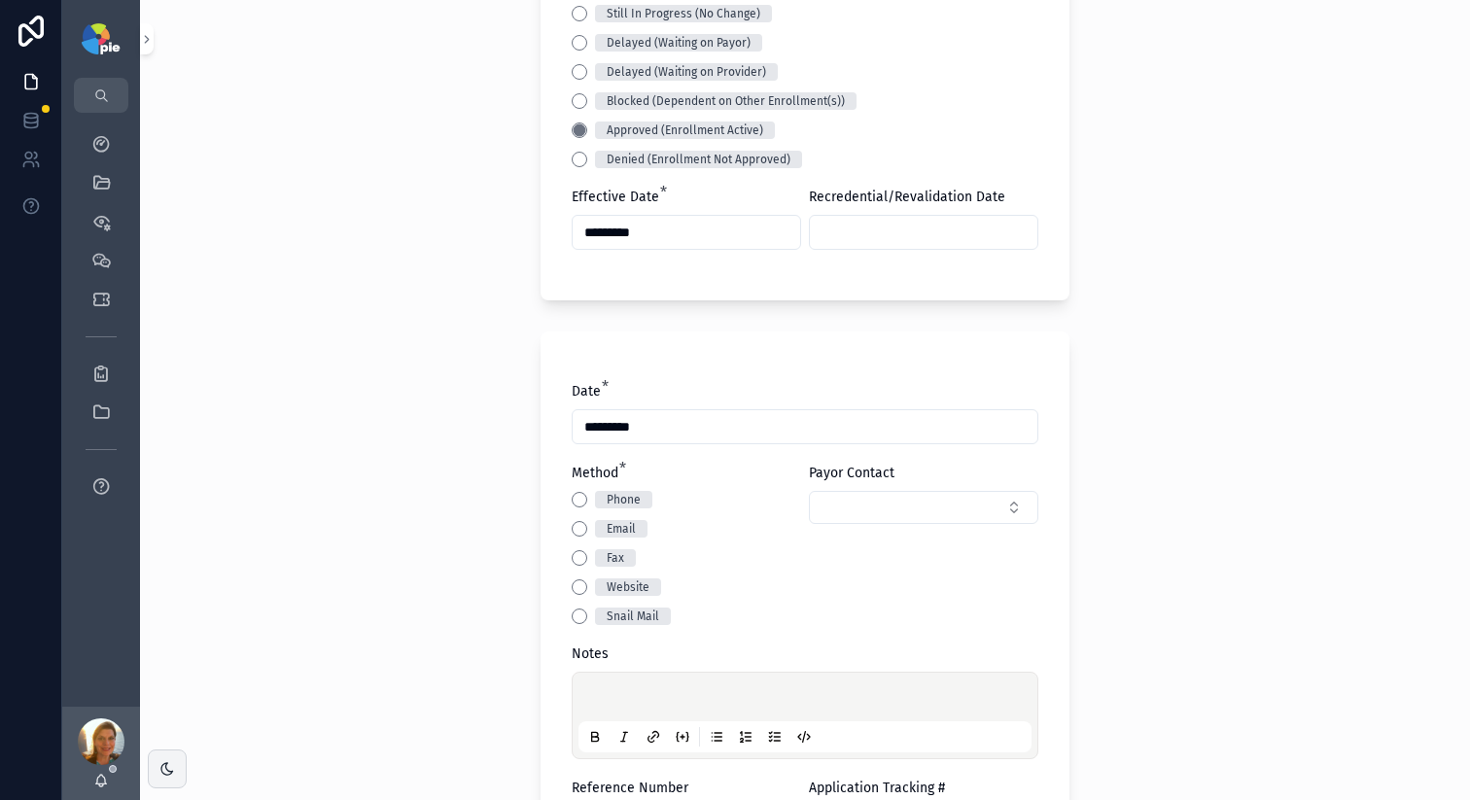
scroll to position [879, 0]
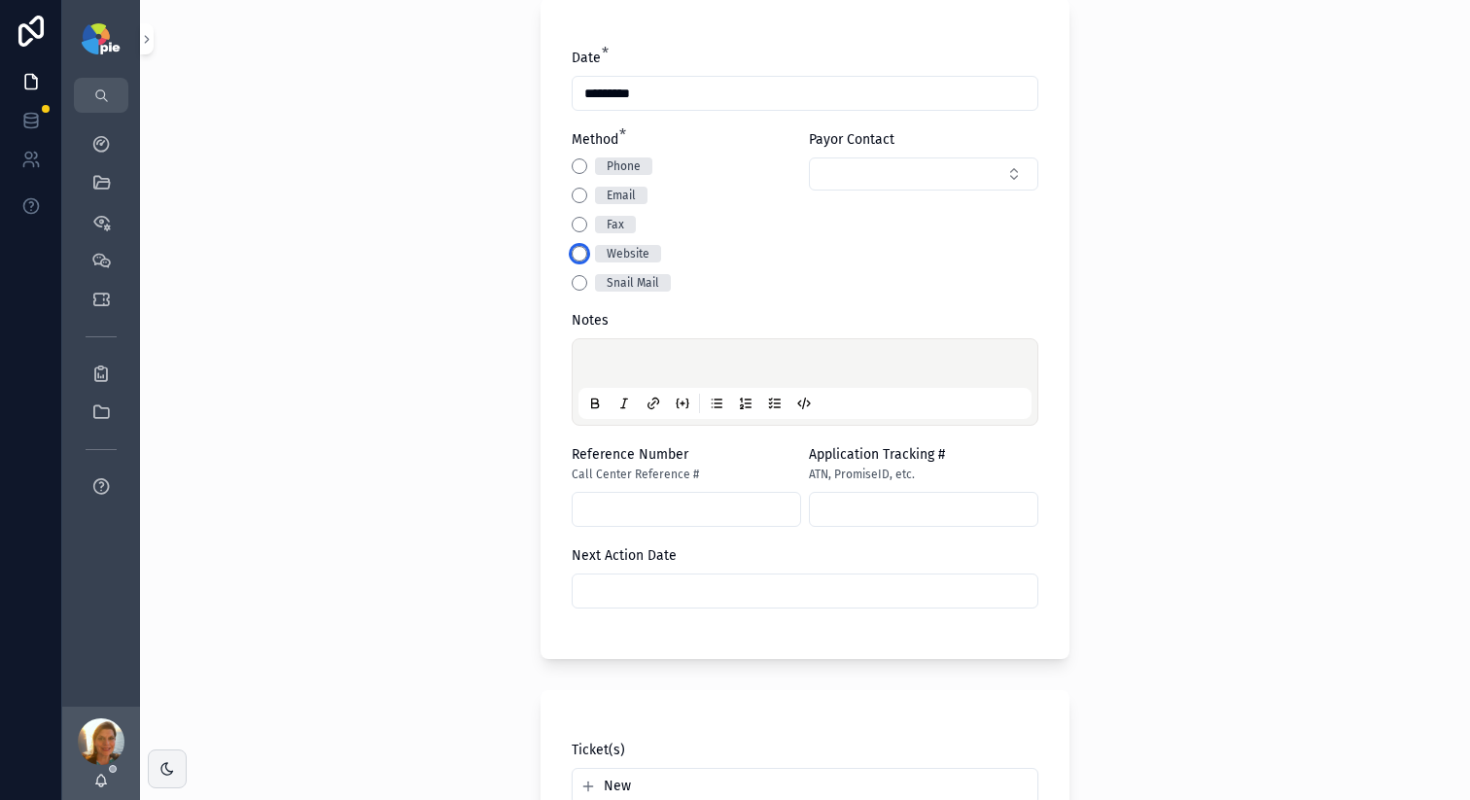
click at [572, 254] on button "Website" at bounding box center [580, 254] width 16 height 16
click at [626, 368] on p "scrollable content" at bounding box center [808, 366] width 453 height 19
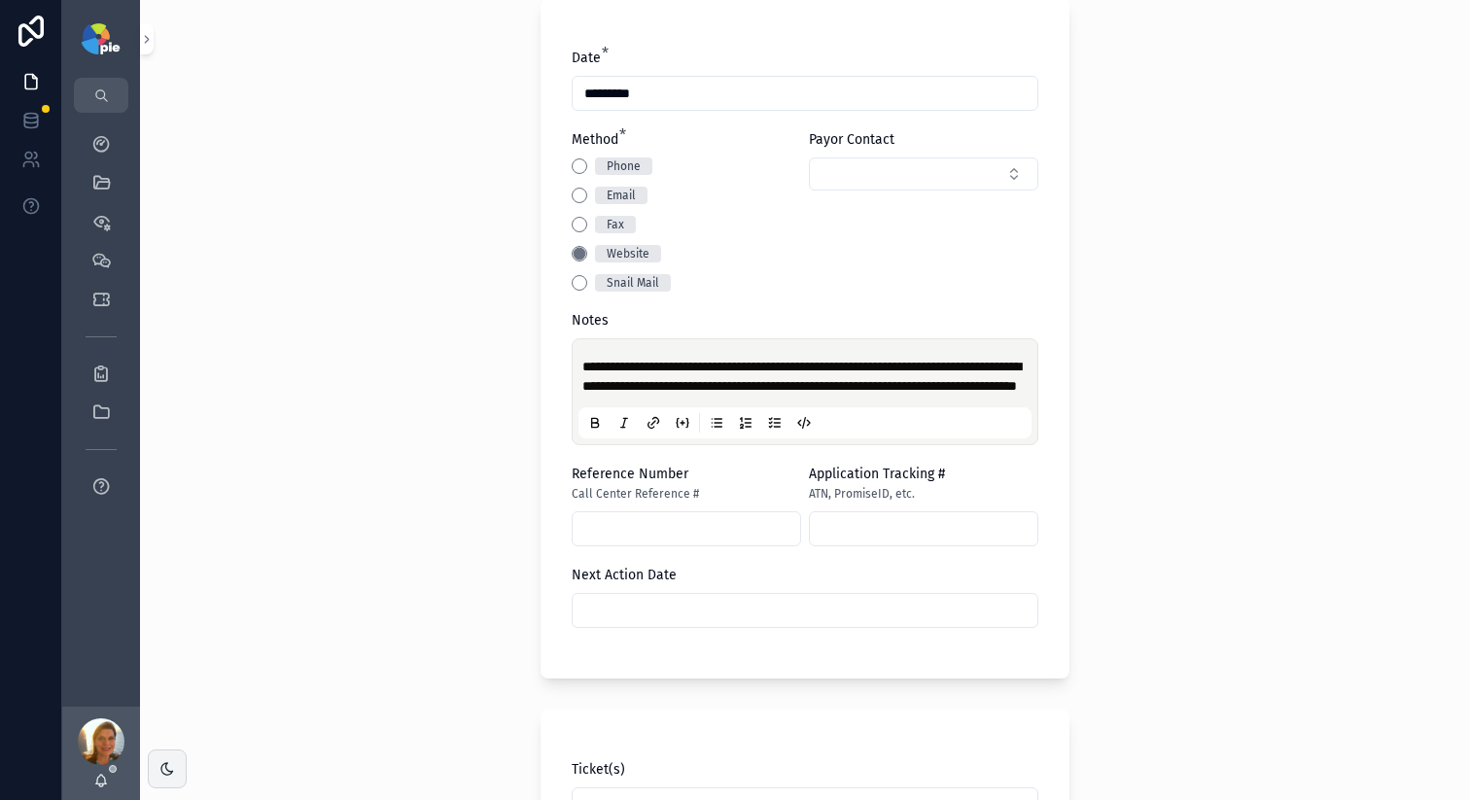
click at [715, 393] on span "**********" at bounding box center [801, 376] width 439 height 33
copy span "********"
drag, startPoint x: 632, startPoint y: 535, endPoint x: 635, endPoint y: 545, distance: 10.2
click at [633, 536] on input "scrollable content" at bounding box center [687, 528] width 228 height 27
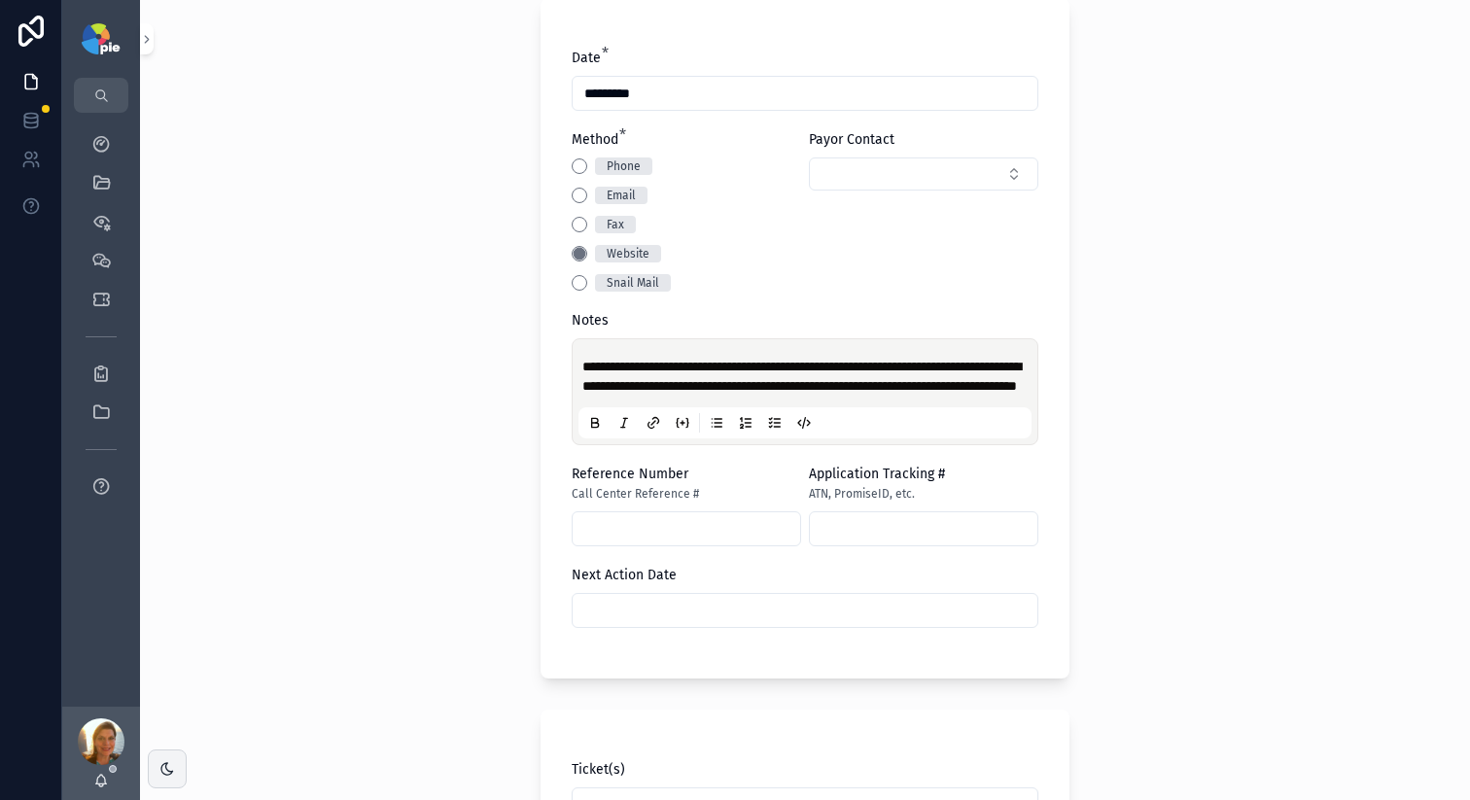
paste input "********"
type input "********"
click at [500, 626] on div "**********" at bounding box center [805, 400] width 1330 height 800
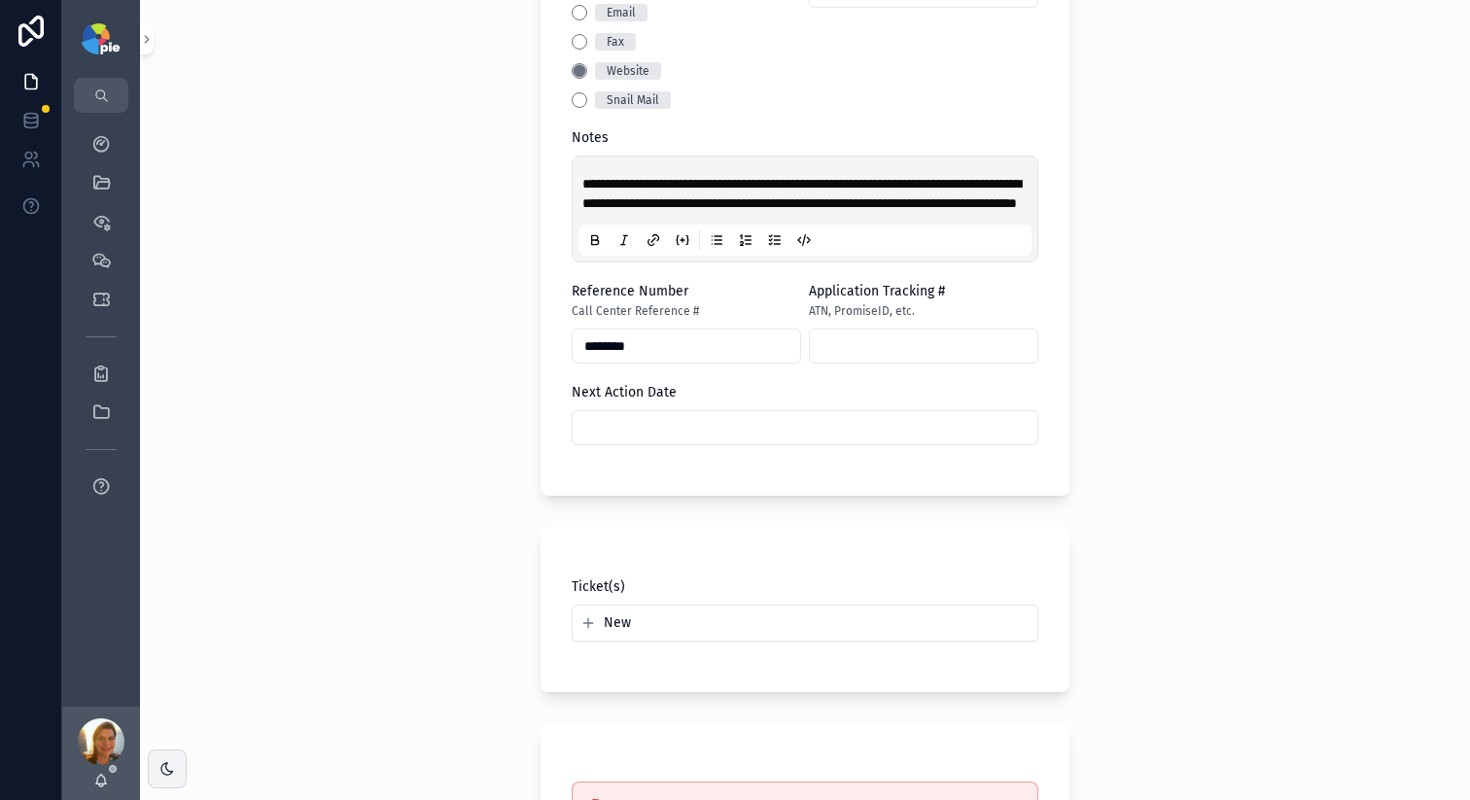
scroll to position [1345, 0]
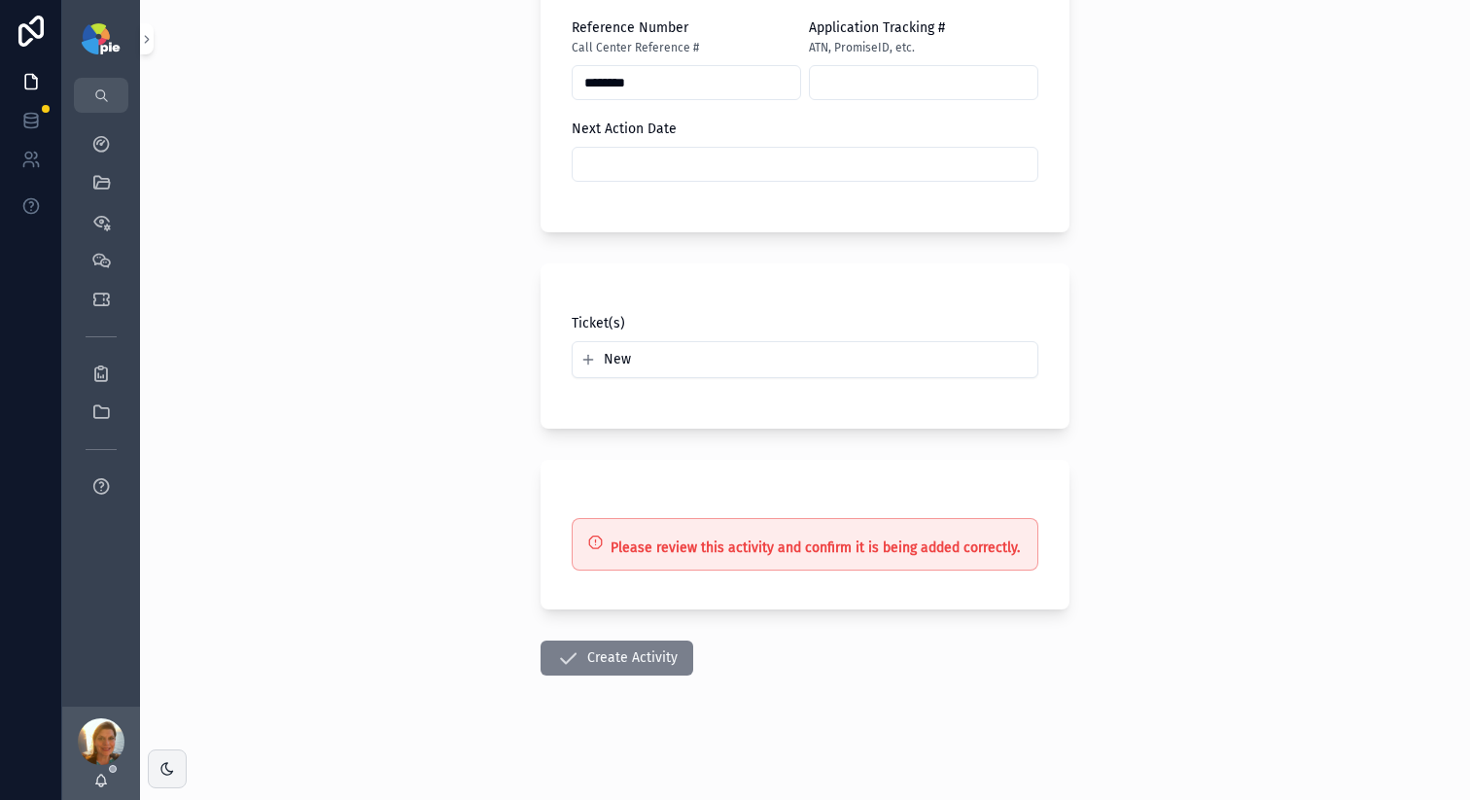
click at [556, 657] on icon "scrollable content" at bounding box center [567, 658] width 23 height 23
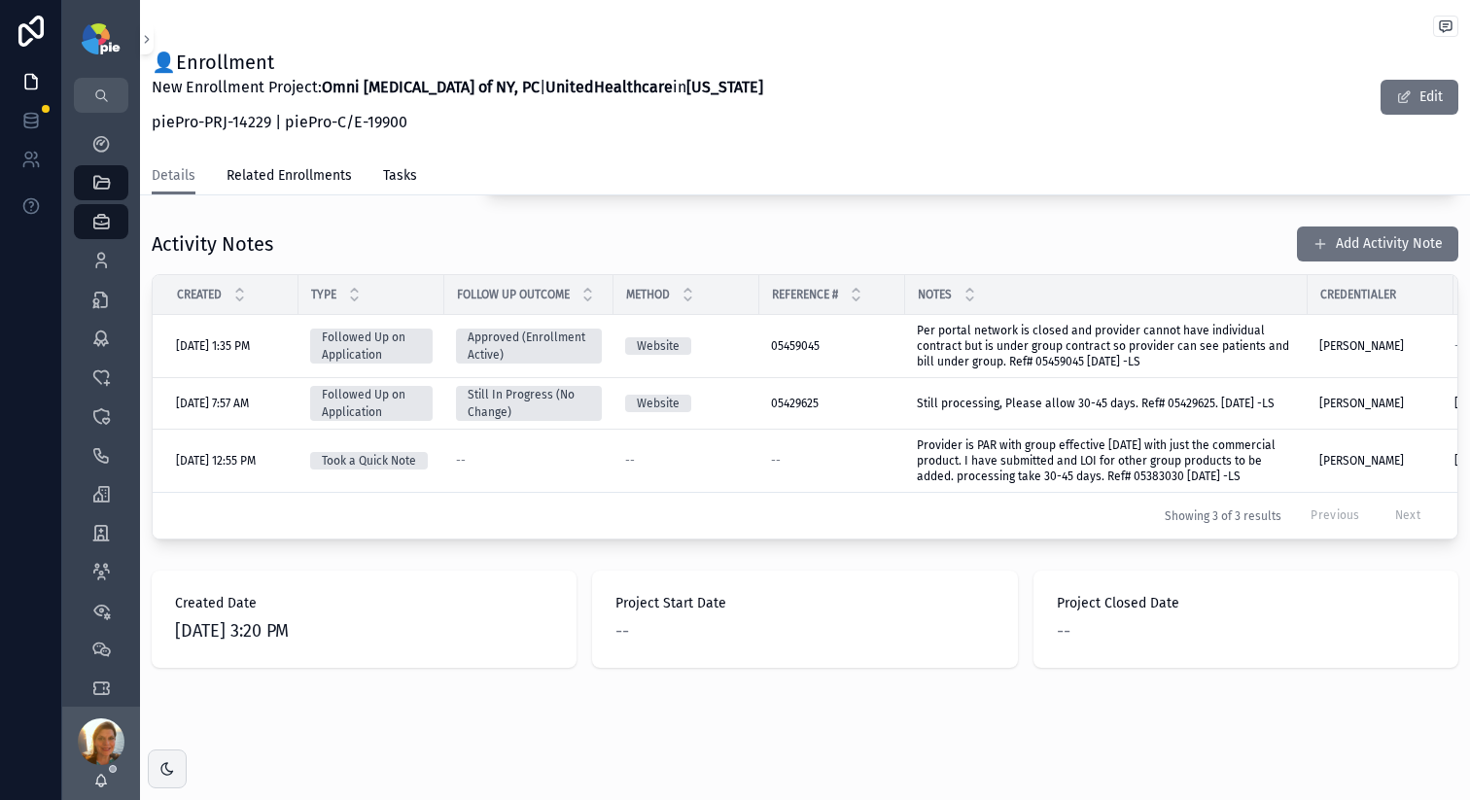
scroll to position [730, 0]
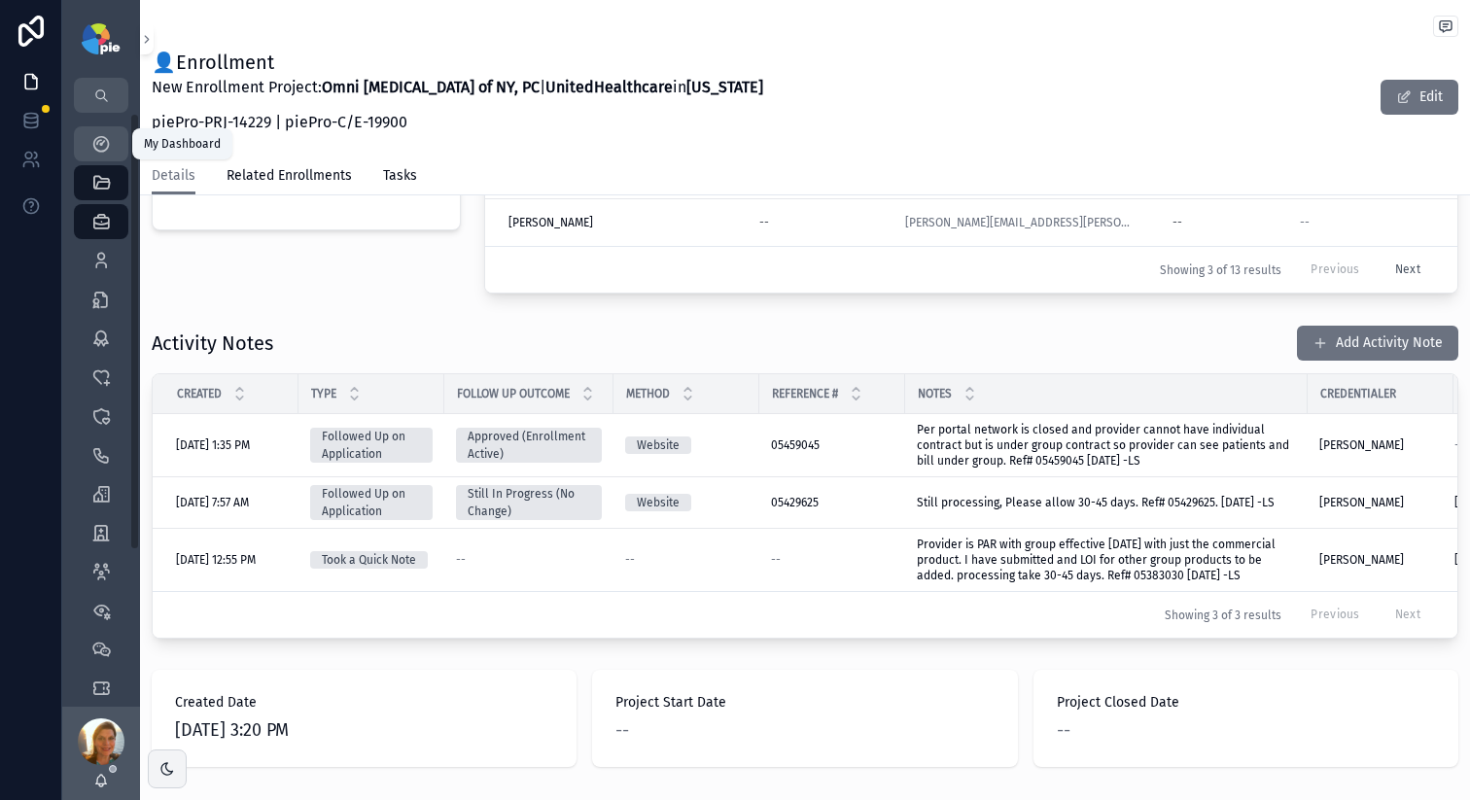
click at [113, 149] on div "My Dashboard" at bounding box center [101, 143] width 31 height 31
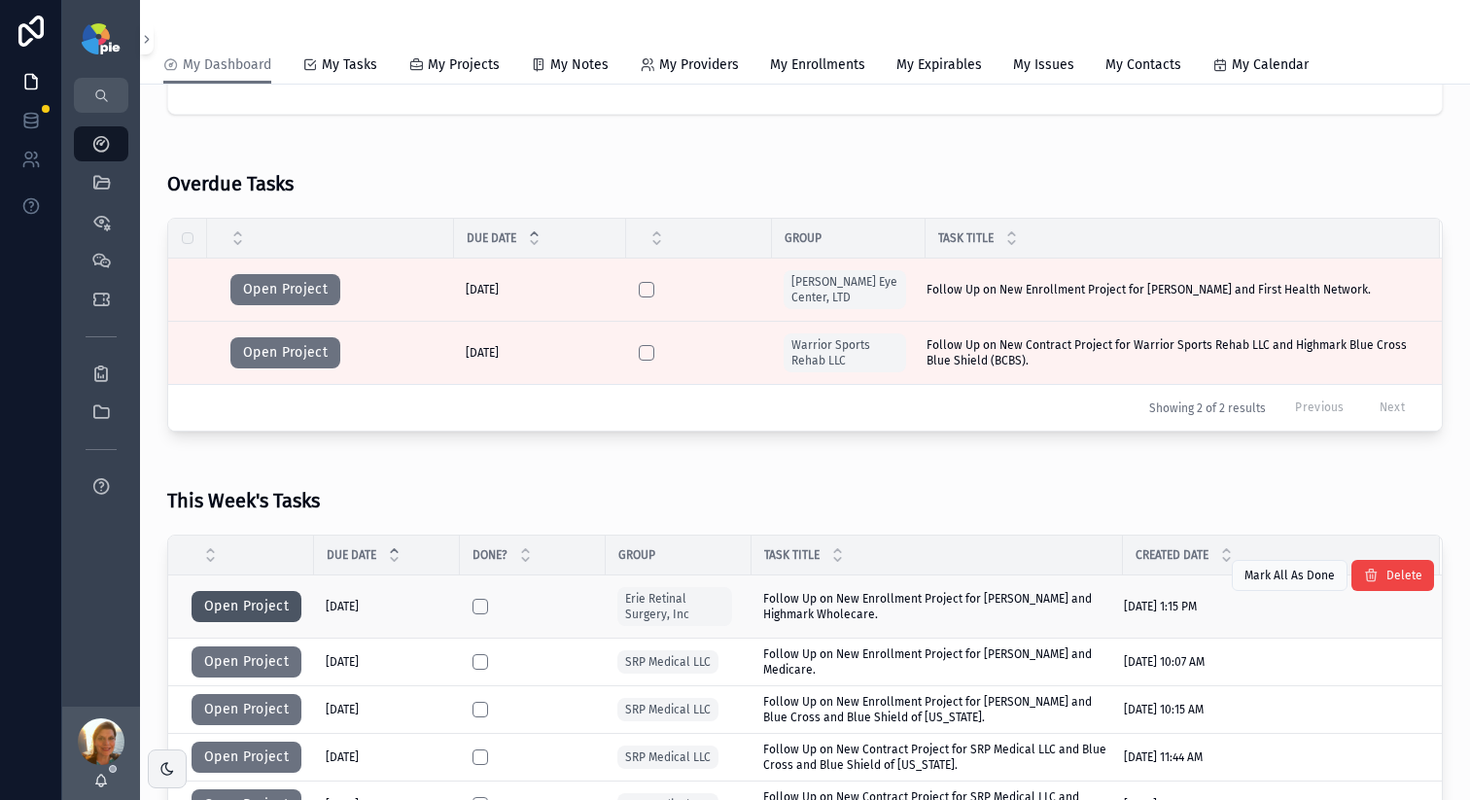
click at [217, 610] on button "Open Project" at bounding box center [247, 606] width 110 height 31
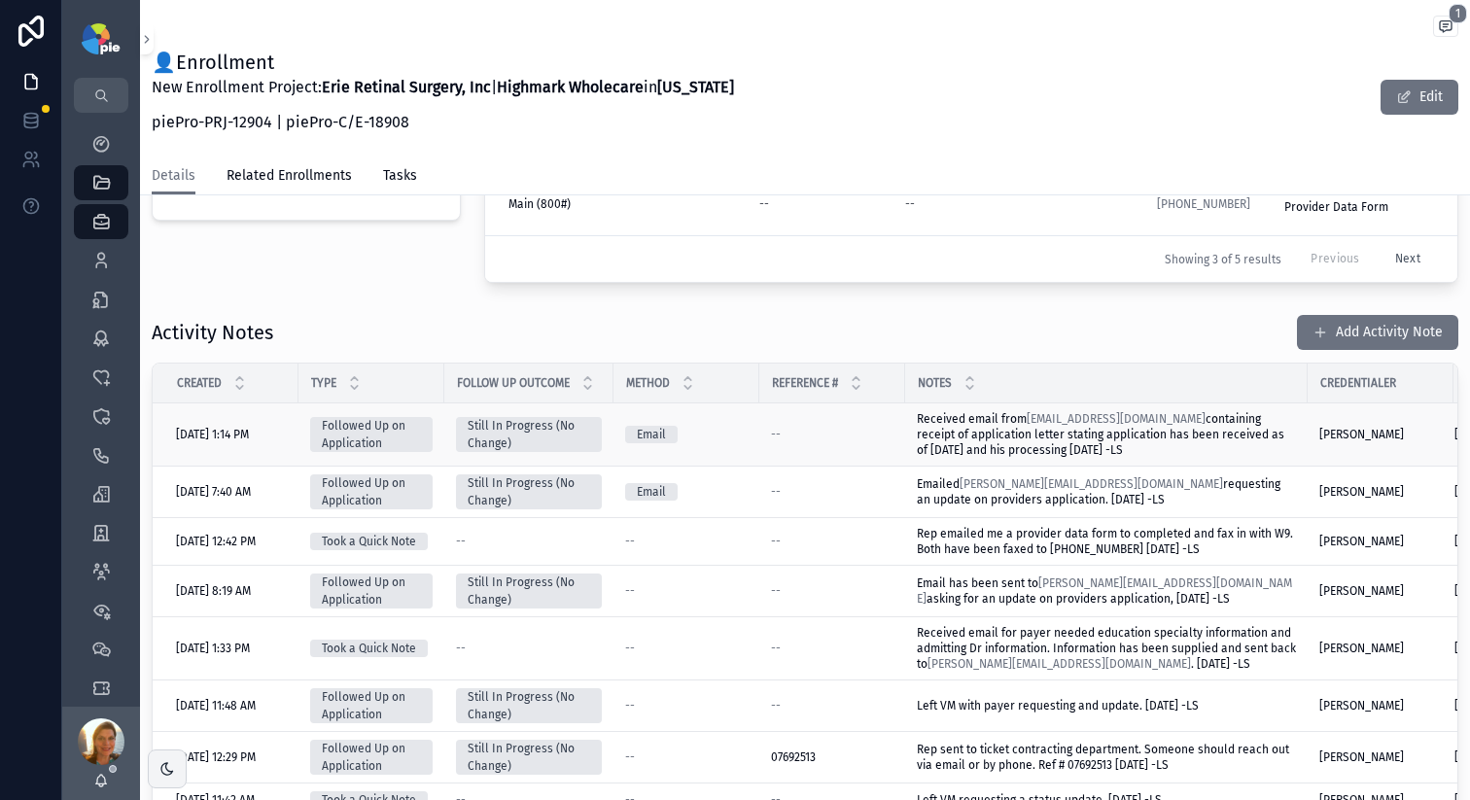
scroll to position [663, 0]
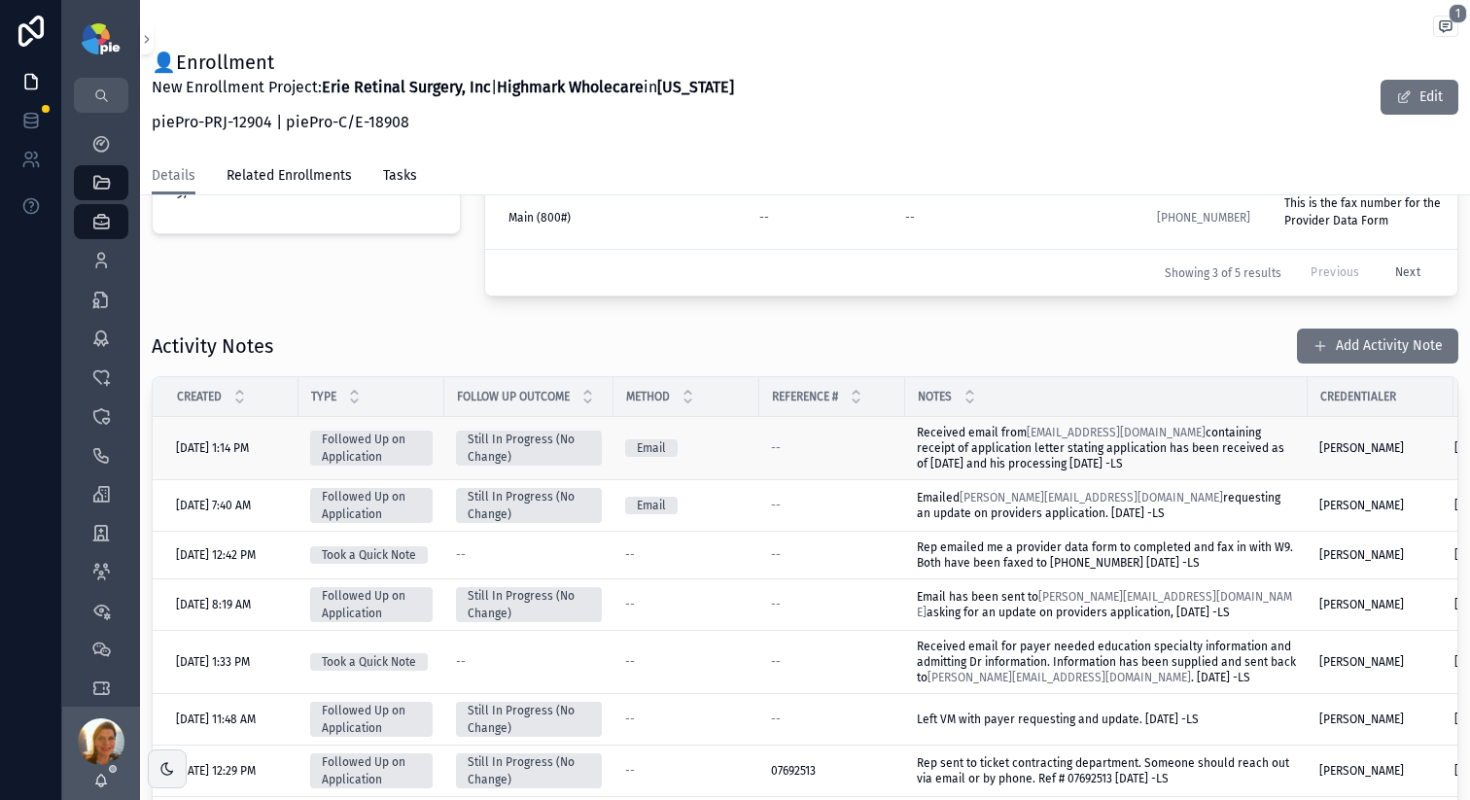
click at [958, 471] on span "Received email from mtyler@highmarkwholecare.com containing receipt of applicat…" at bounding box center [1102, 448] width 370 height 45
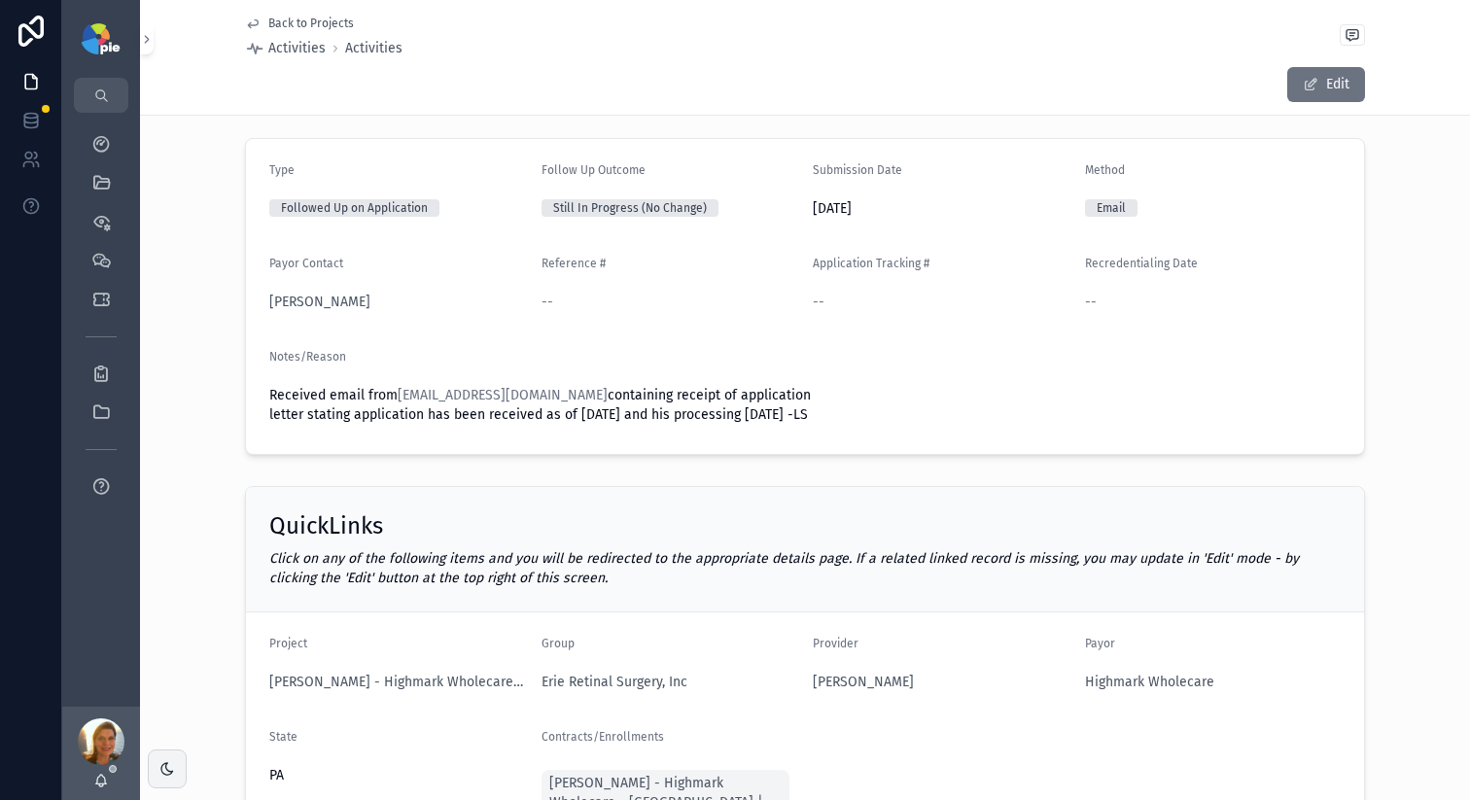
scroll to position [262, 0]
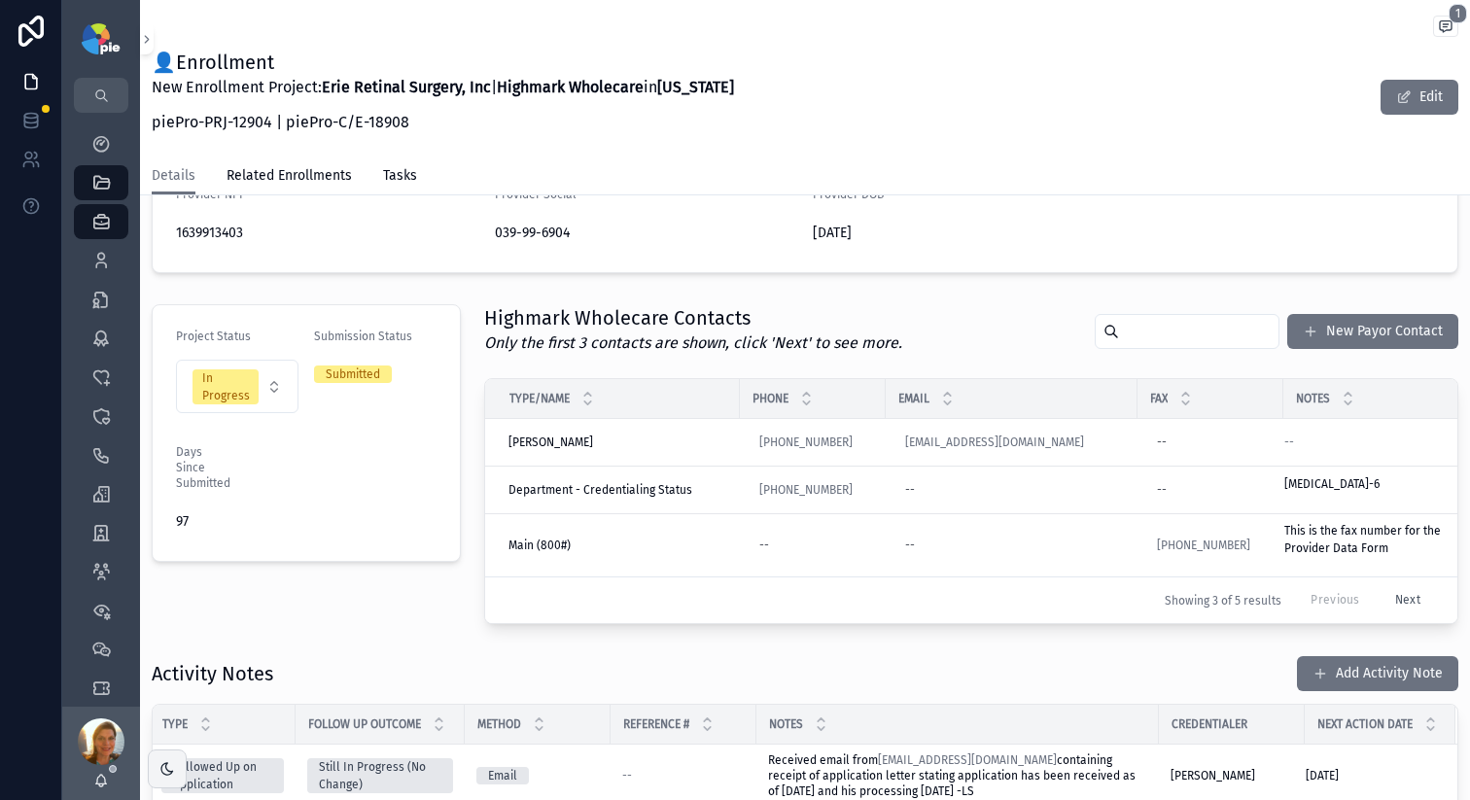
scroll to position [812, 0]
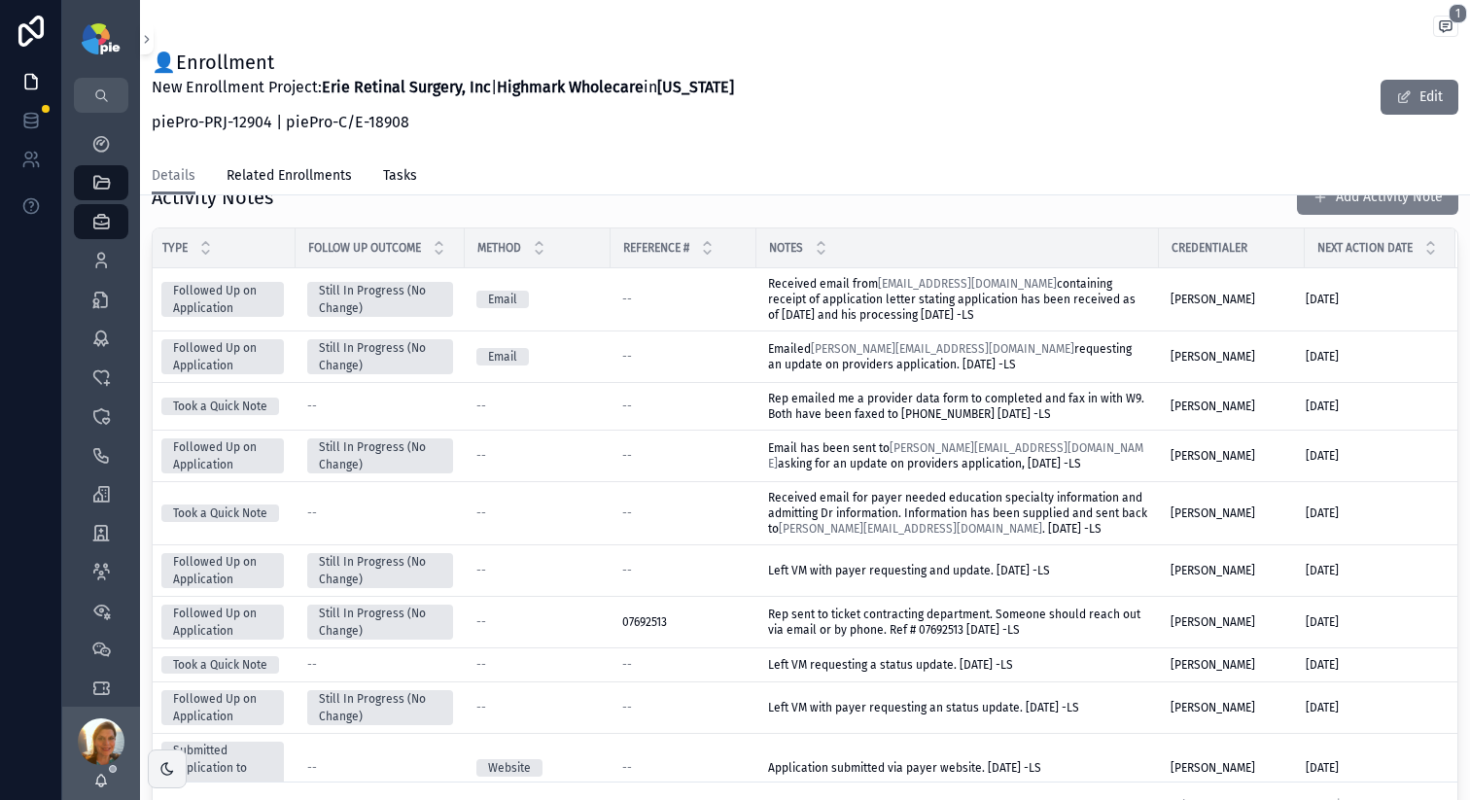
click at [1312, 215] on button "Add Activity Note" at bounding box center [1377, 197] width 161 height 35
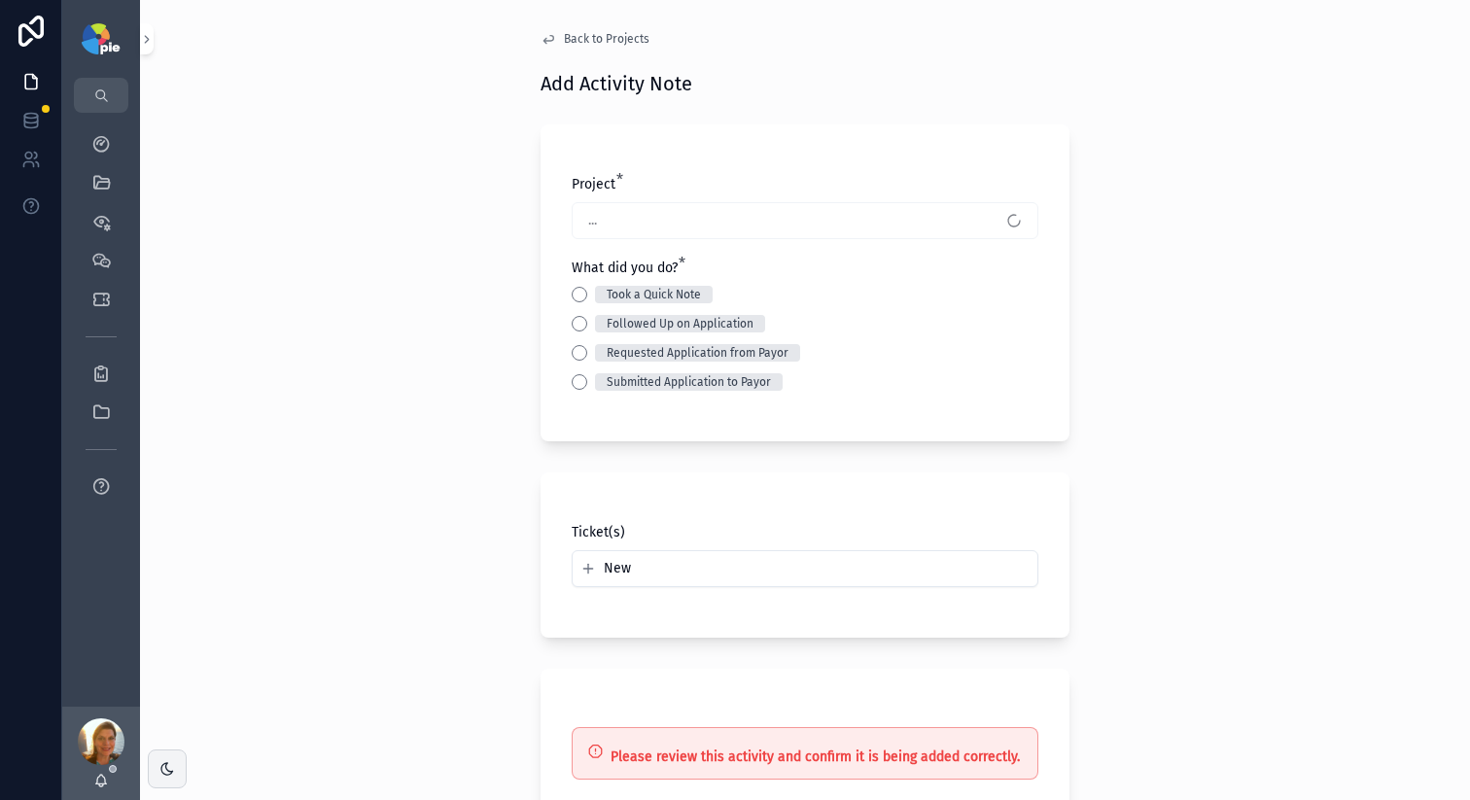
click at [768, 227] on div "..." at bounding box center [805, 220] width 467 height 37
click at [573, 323] on button "Followed Up on Application" at bounding box center [580, 324] width 16 height 16
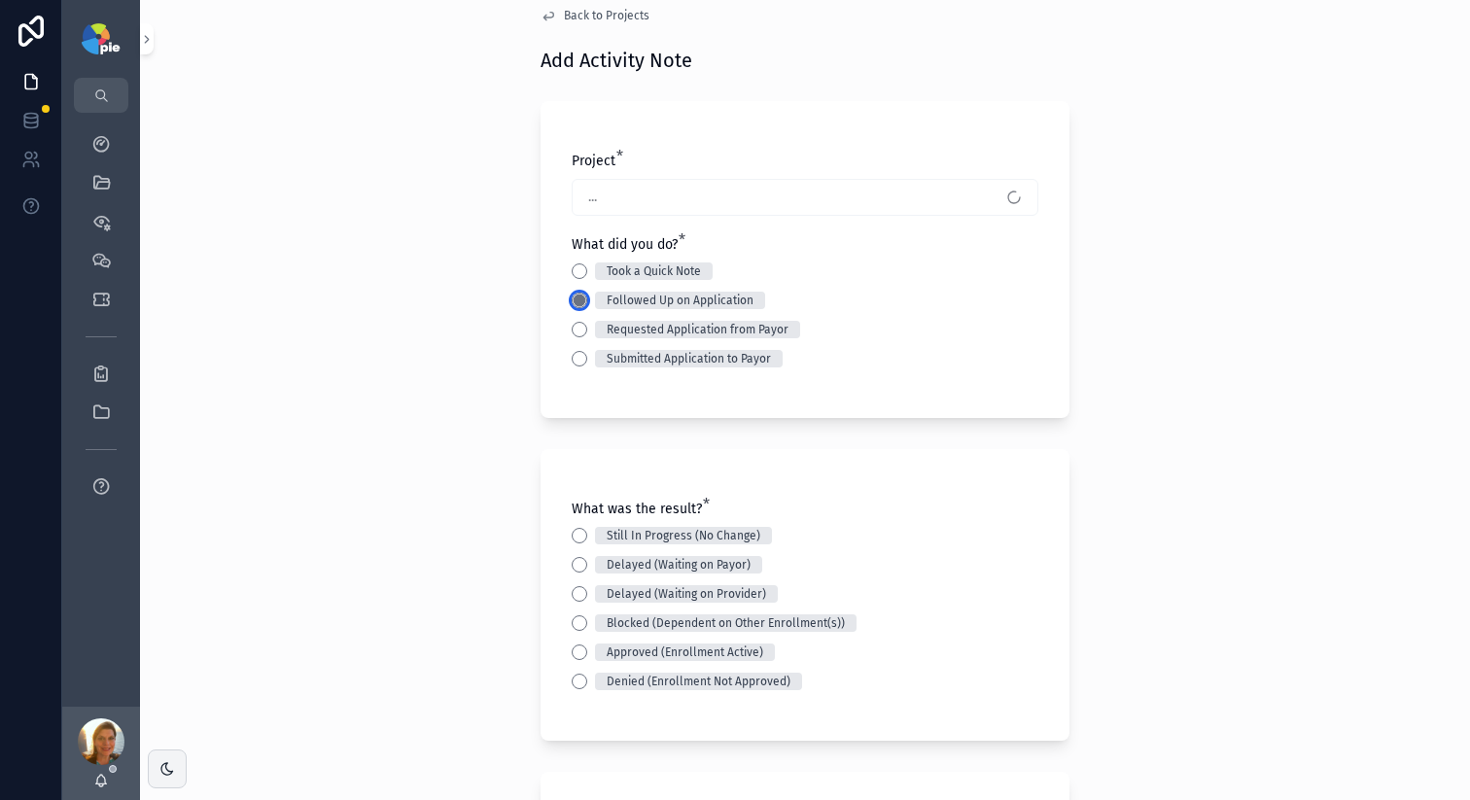
scroll to position [75, 0]
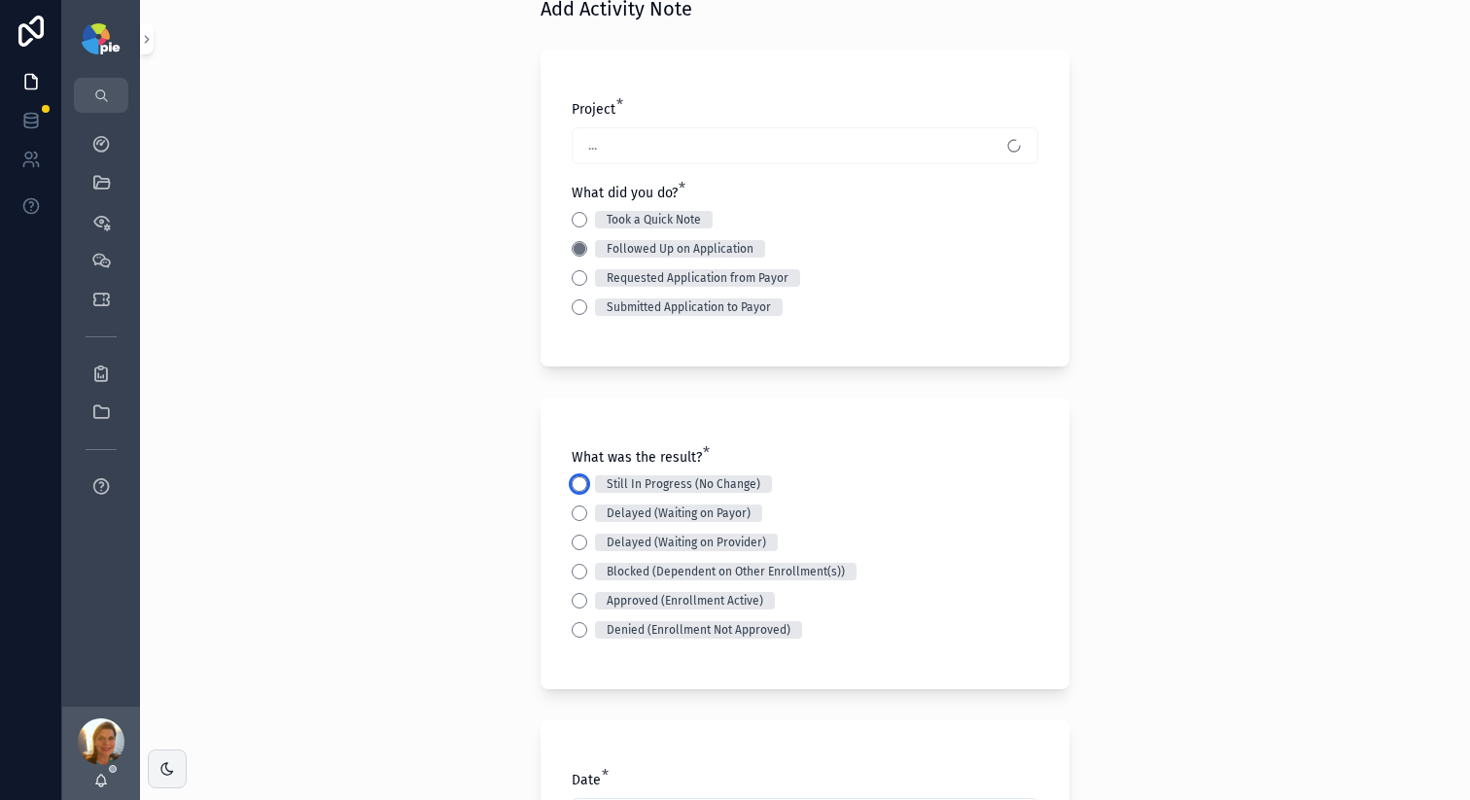
click at [572, 485] on button "Still In Progress (No Change)" at bounding box center [580, 484] width 16 height 16
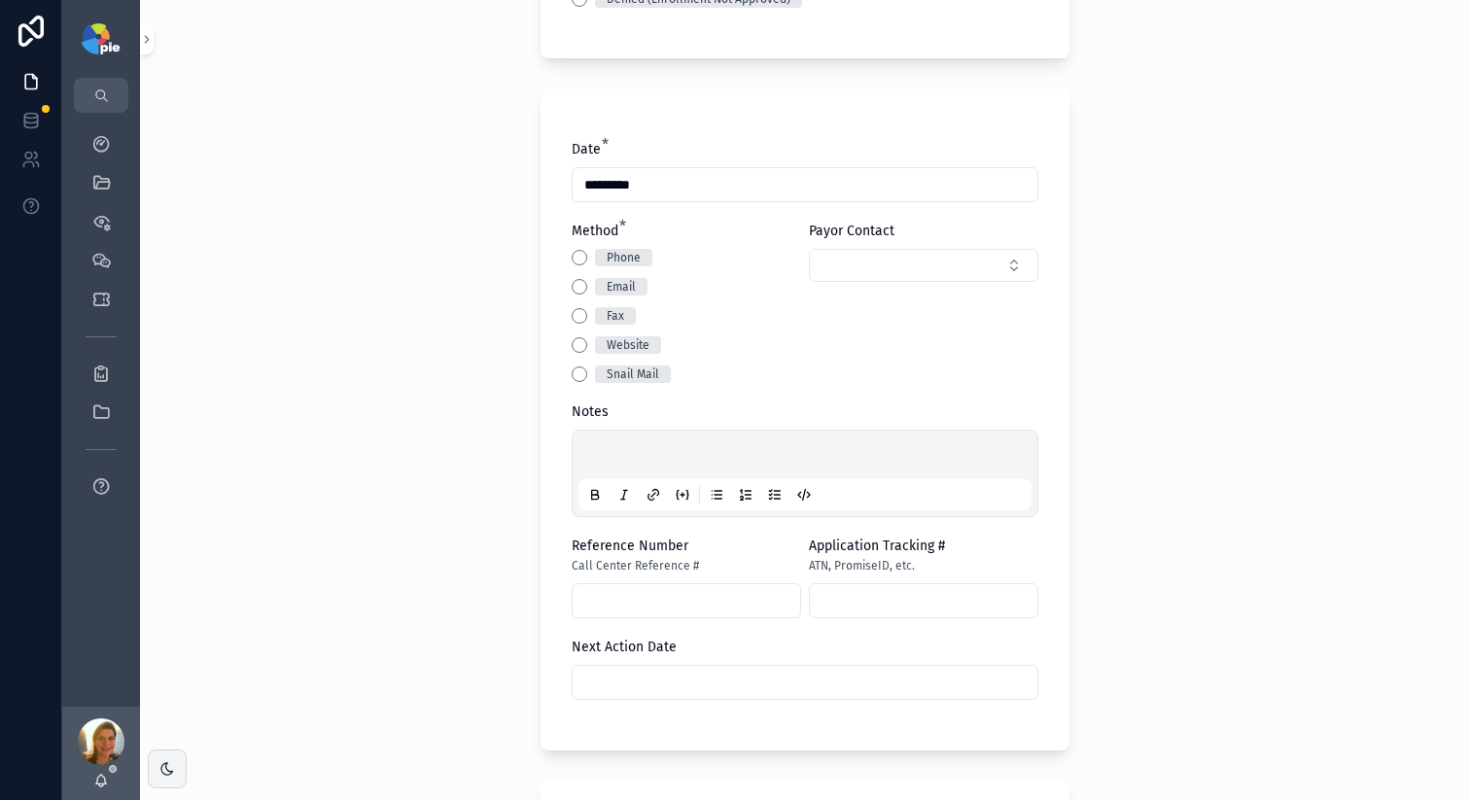
scroll to position [705, 0]
click at [575, 293] on button "Email" at bounding box center [580, 288] width 16 height 16
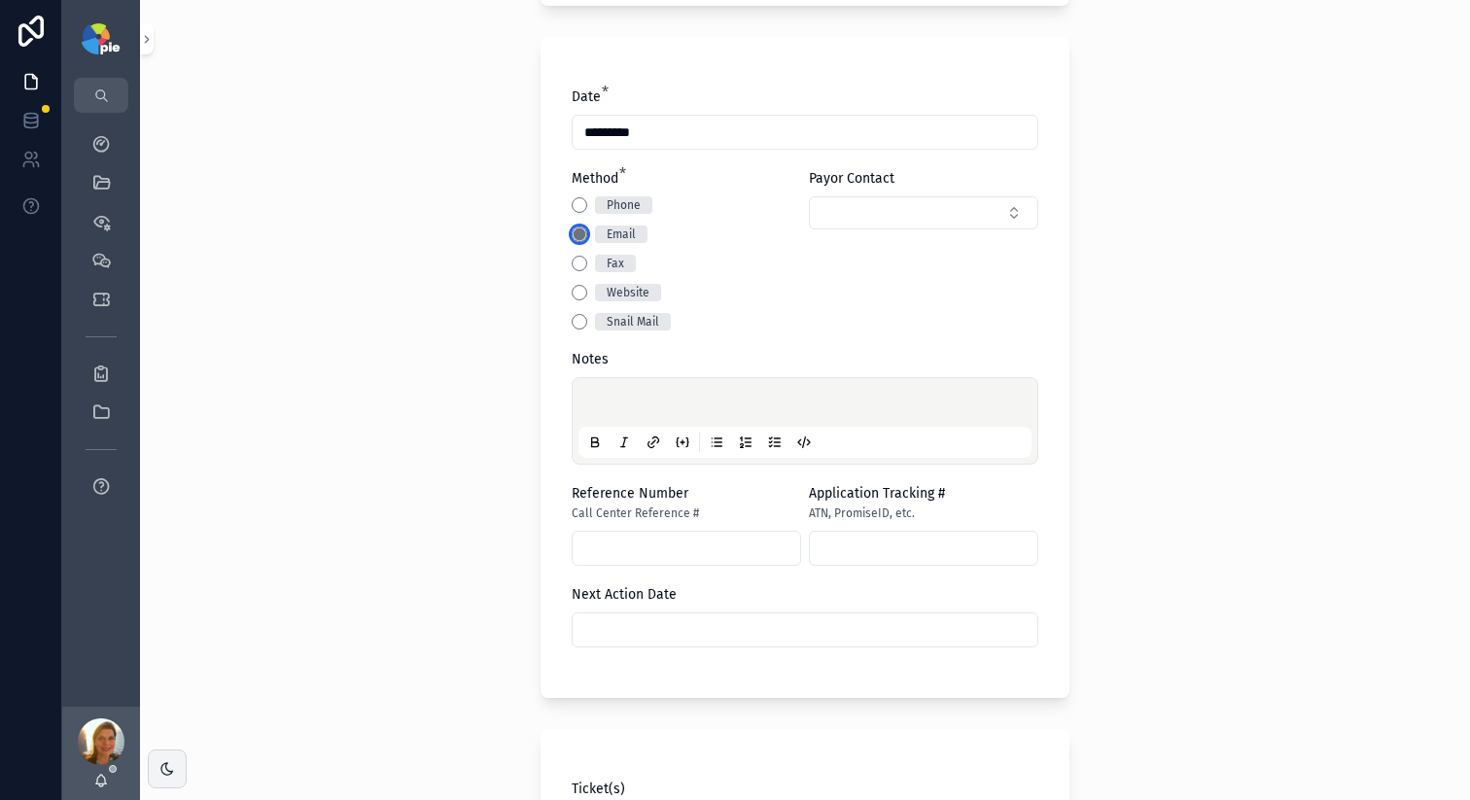
scroll to position [722, 0]
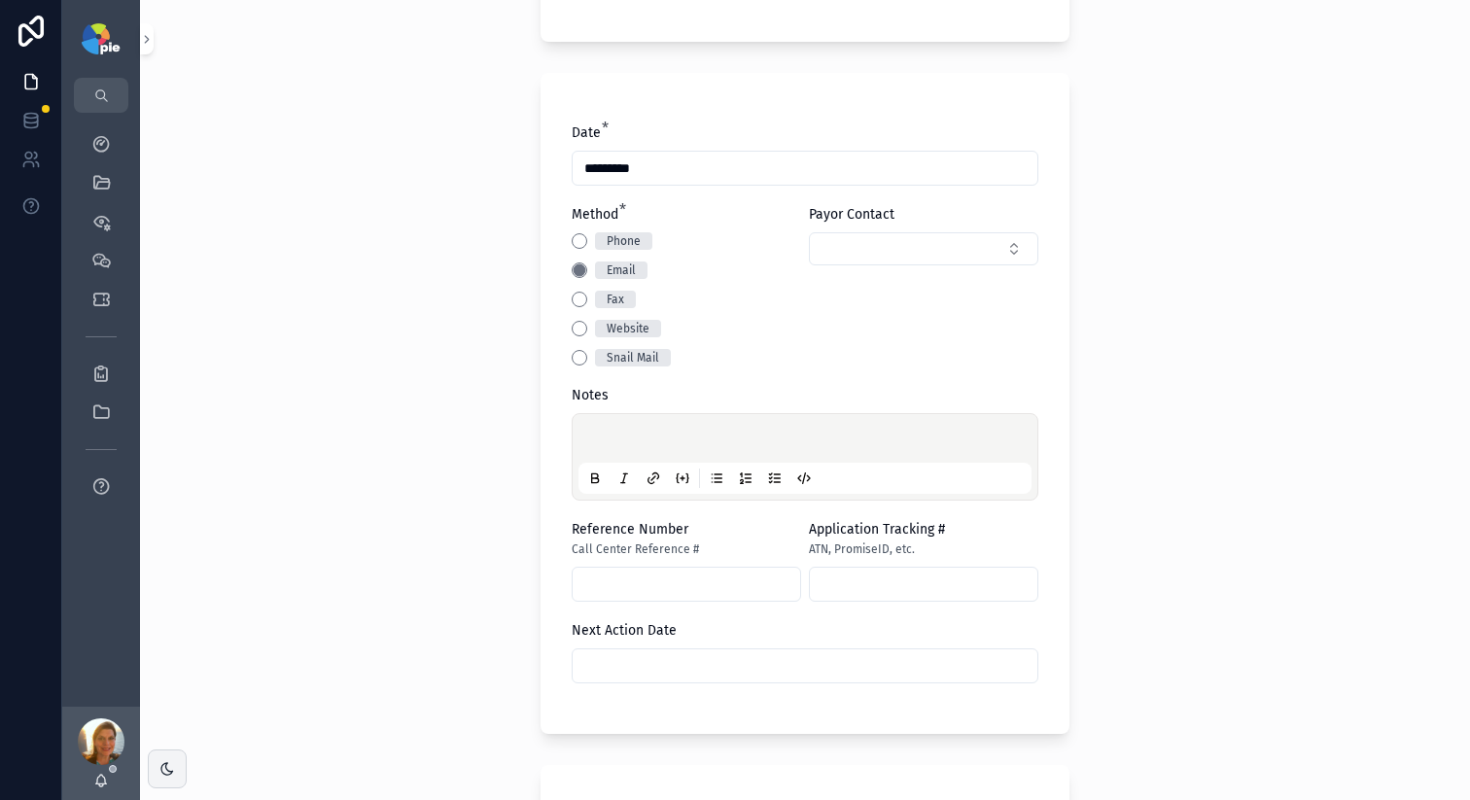
click at [688, 439] on p "scrollable content" at bounding box center [808, 441] width 453 height 19
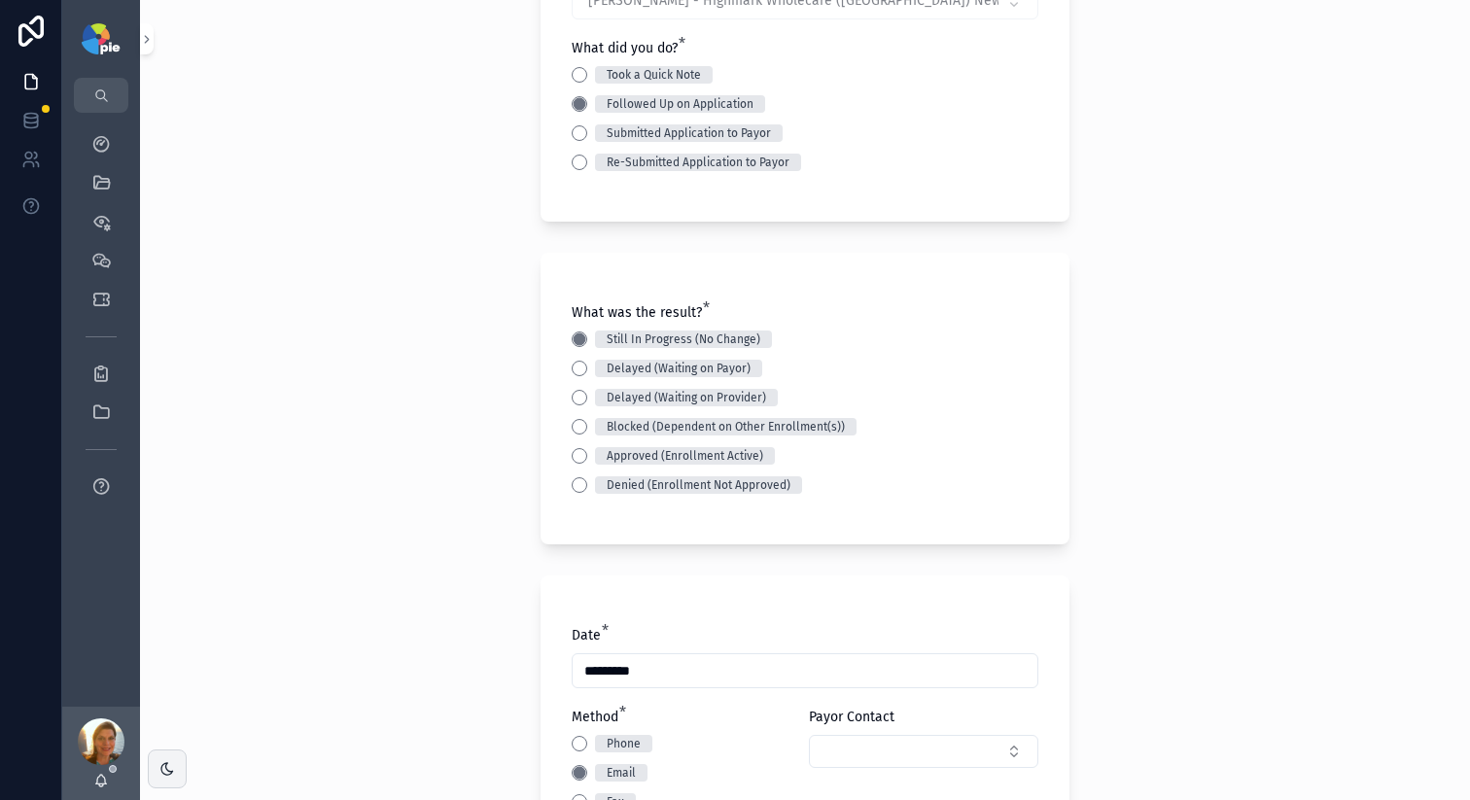
scroll to position [0, 0]
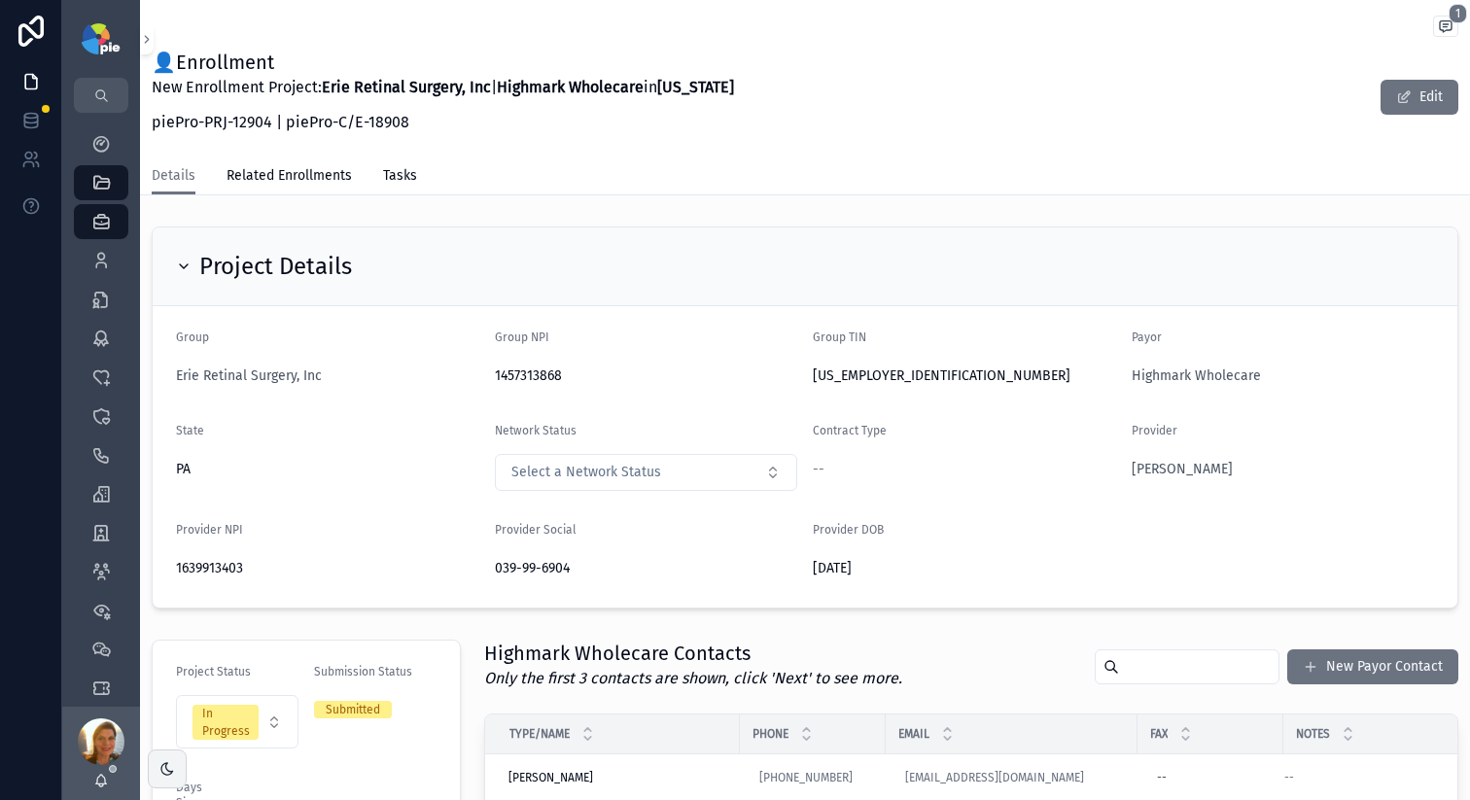
click at [196, 570] on span "1639913403" at bounding box center [327, 568] width 303 height 19
copy span "1639913403"
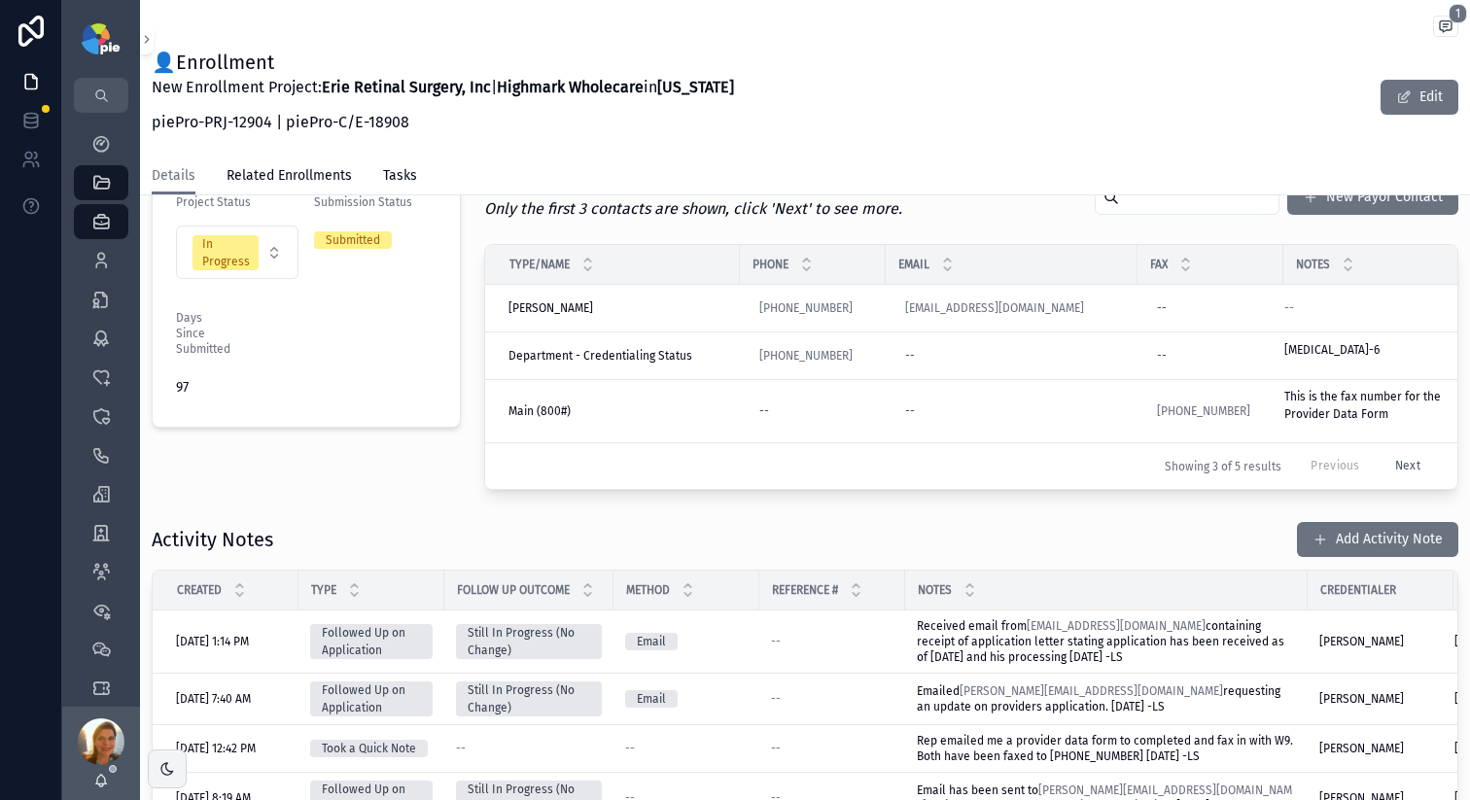
scroll to position [495, 0]
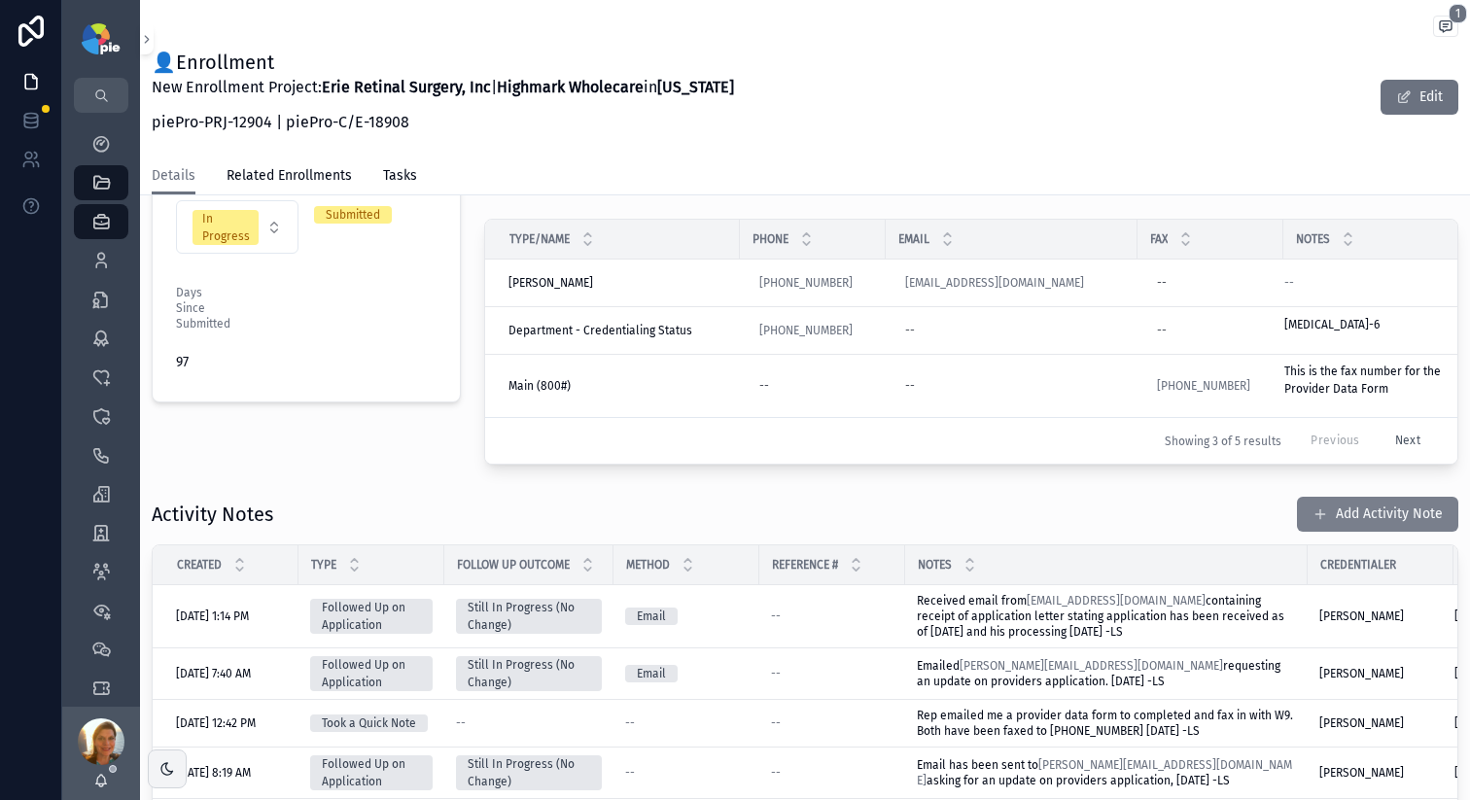
click at [1338, 520] on button "Add Activity Note" at bounding box center [1377, 514] width 161 height 35
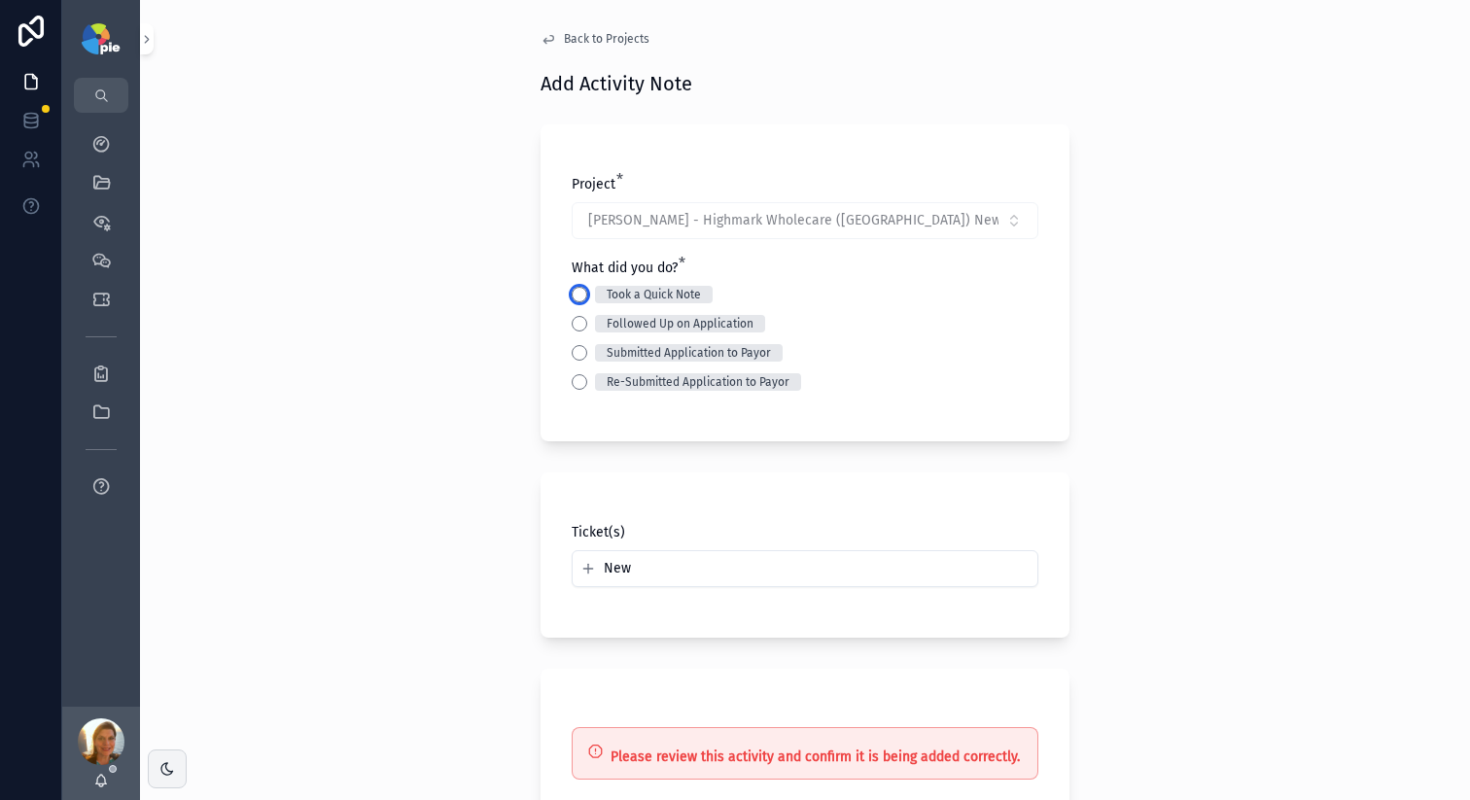
click at [572, 296] on button "Took a Quick Note" at bounding box center [580, 295] width 16 height 16
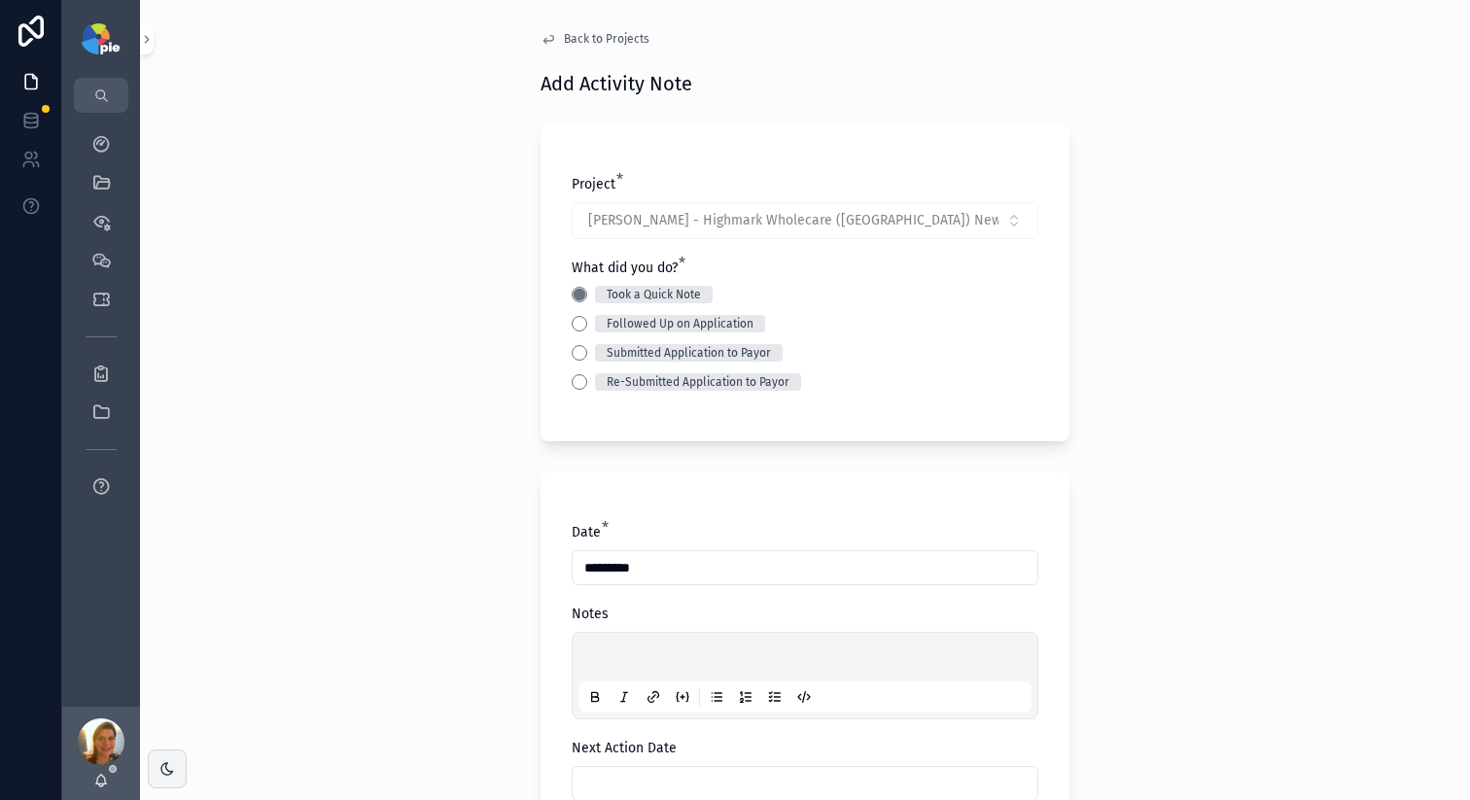
click at [562, 317] on div "Project * Mousa, Raed - Highmark Wholecare (PA) New Enrollment Project | 12904 …" at bounding box center [805, 282] width 529 height 317
click at [572, 329] on button "Followed Up on Application" at bounding box center [580, 324] width 16 height 16
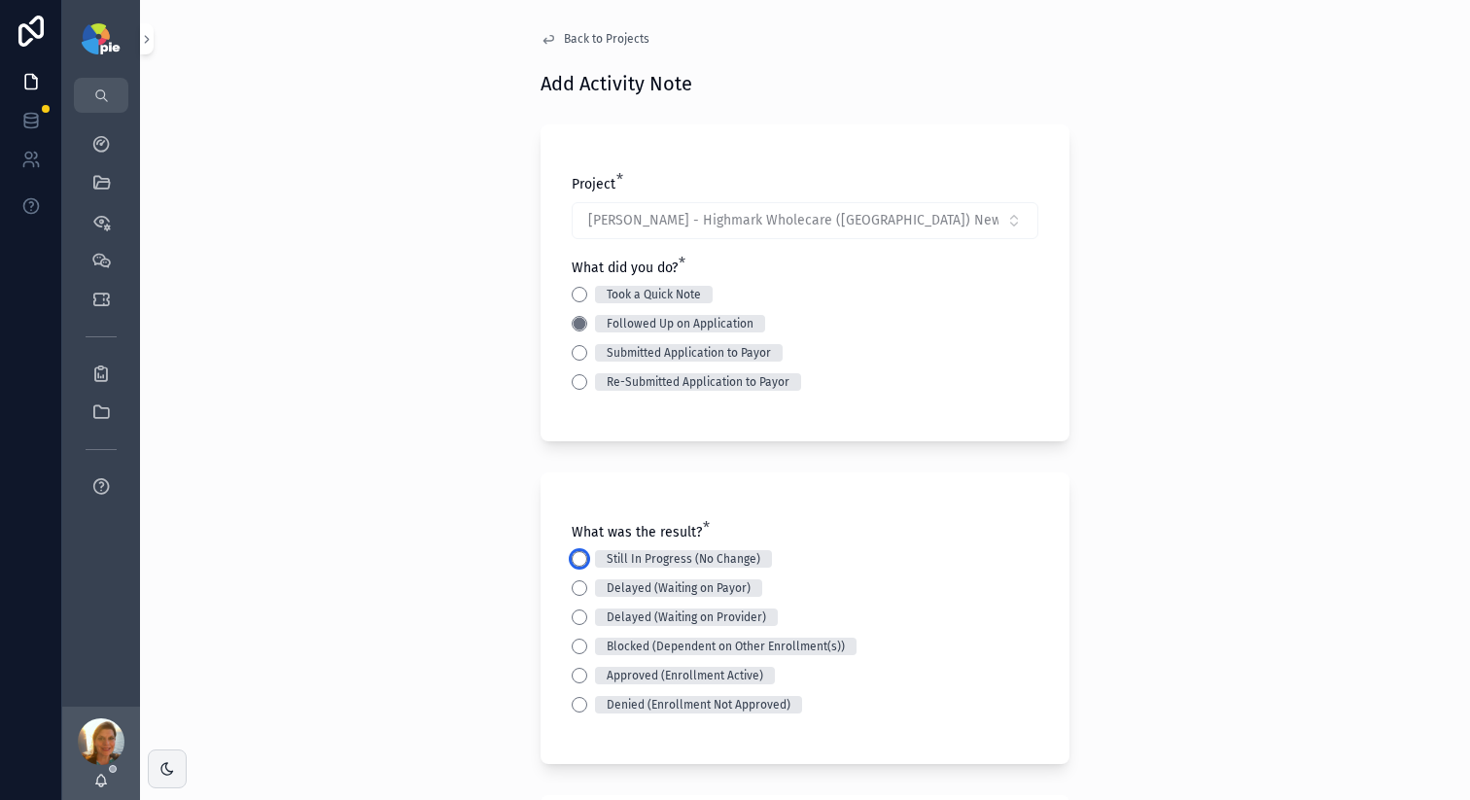
click at [572, 553] on button "Still In Progress (No Change)" at bounding box center [580, 559] width 16 height 16
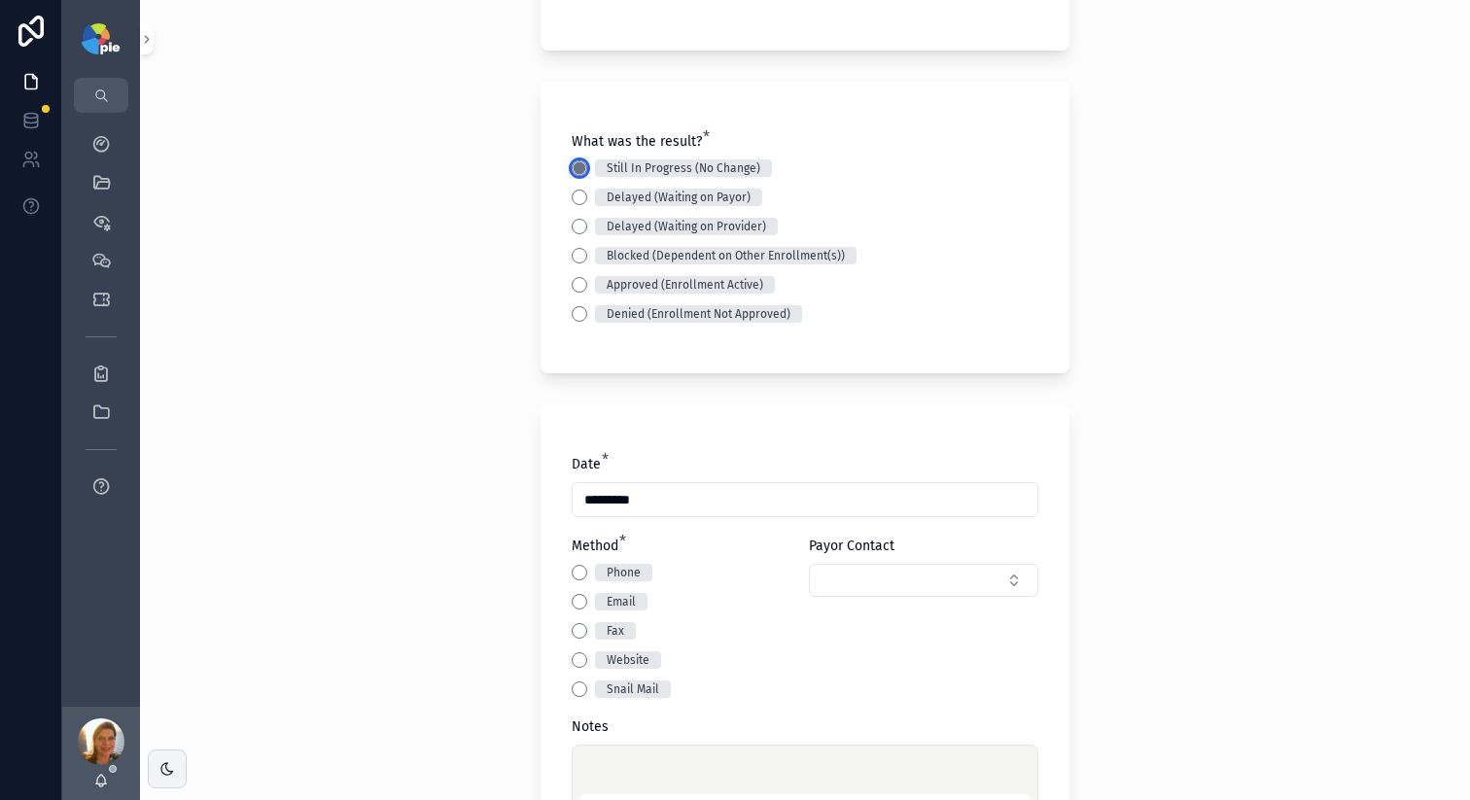
scroll to position [553, 0]
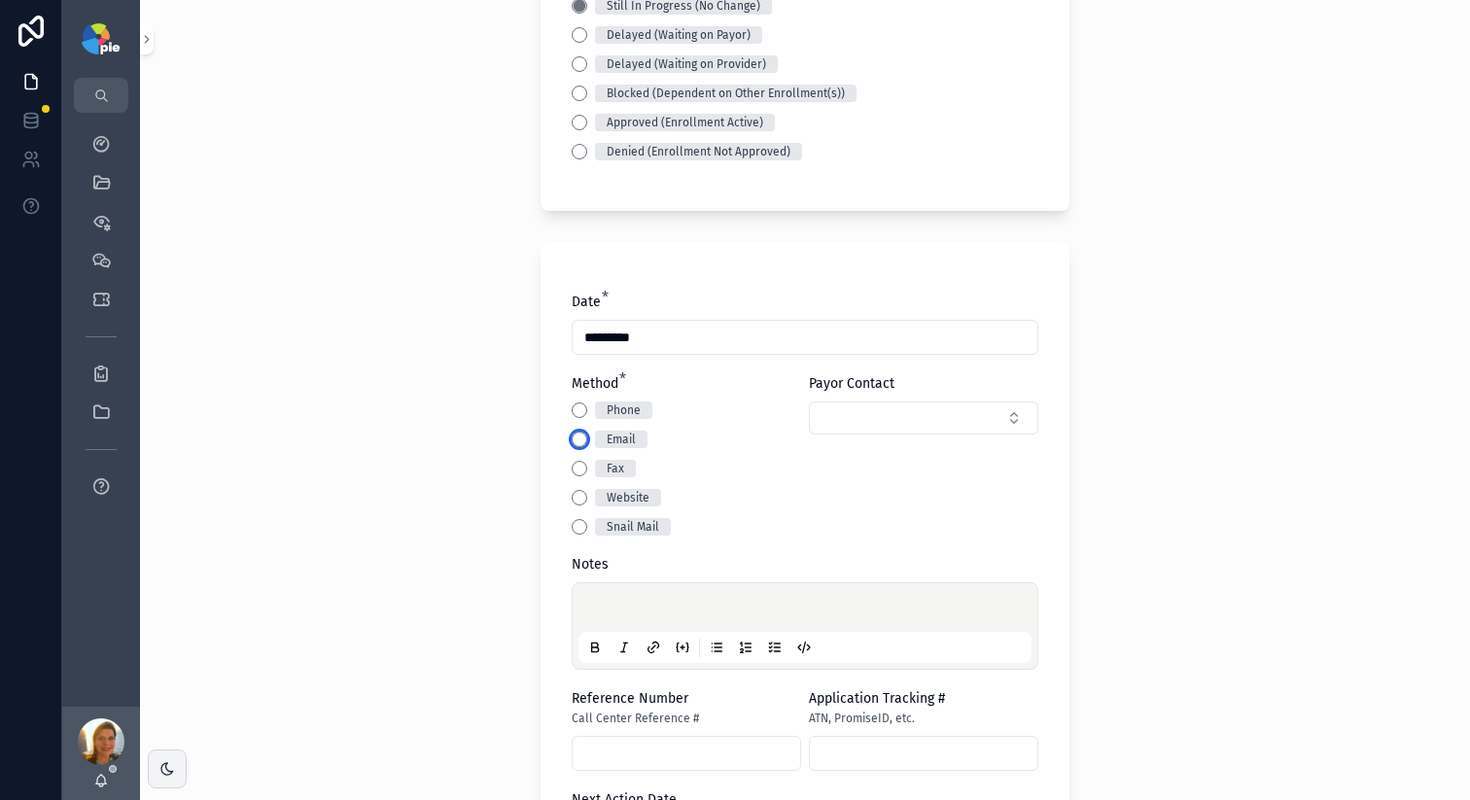
click at [572, 443] on button "Email" at bounding box center [580, 440] width 16 height 16
click at [914, 428] on button "Select Button" at bounding box center [923, 418] width 229 height 33
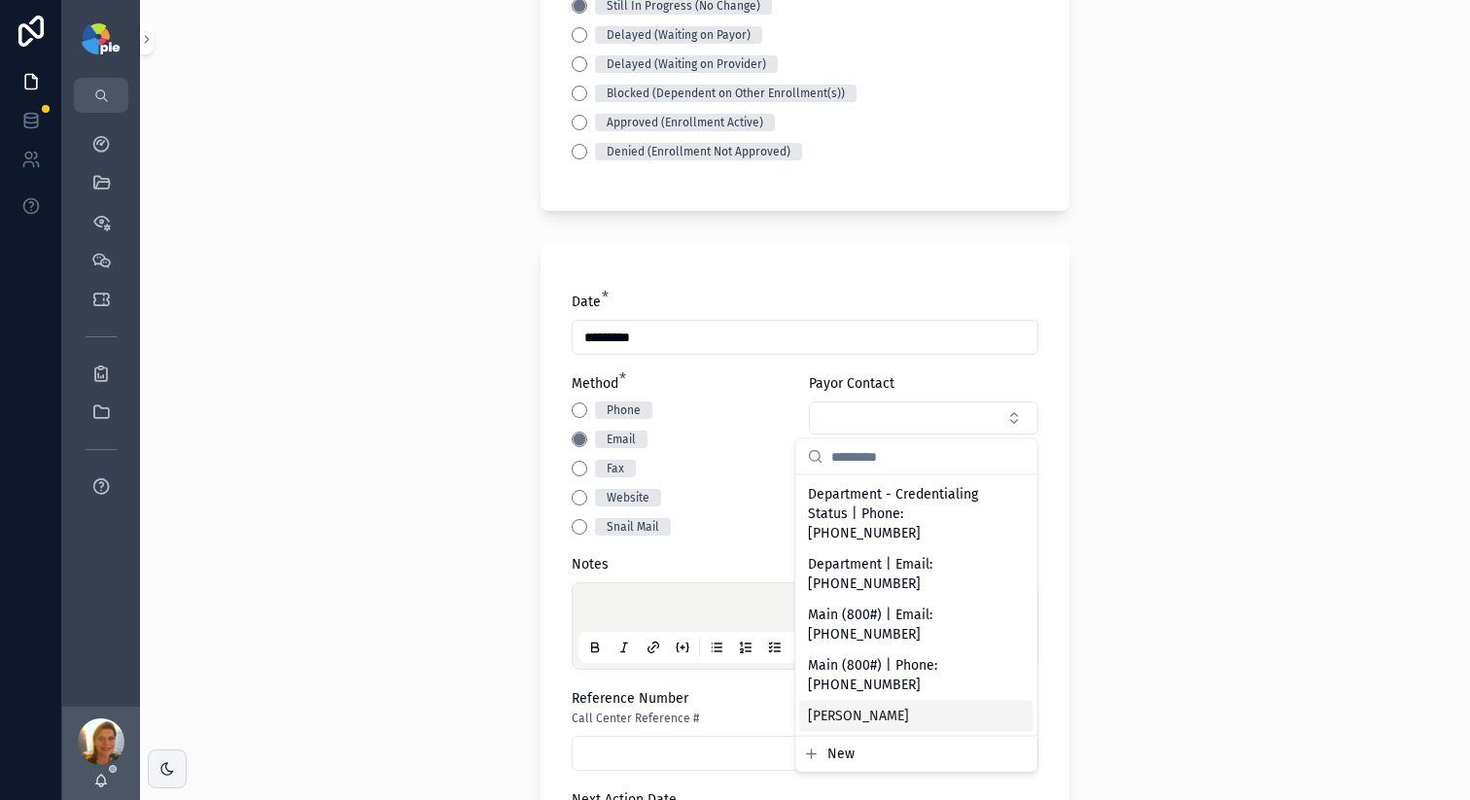
click at [814, 707] on span "Monteria Tyler" at bounding box center [858, 716] width 101 height 19
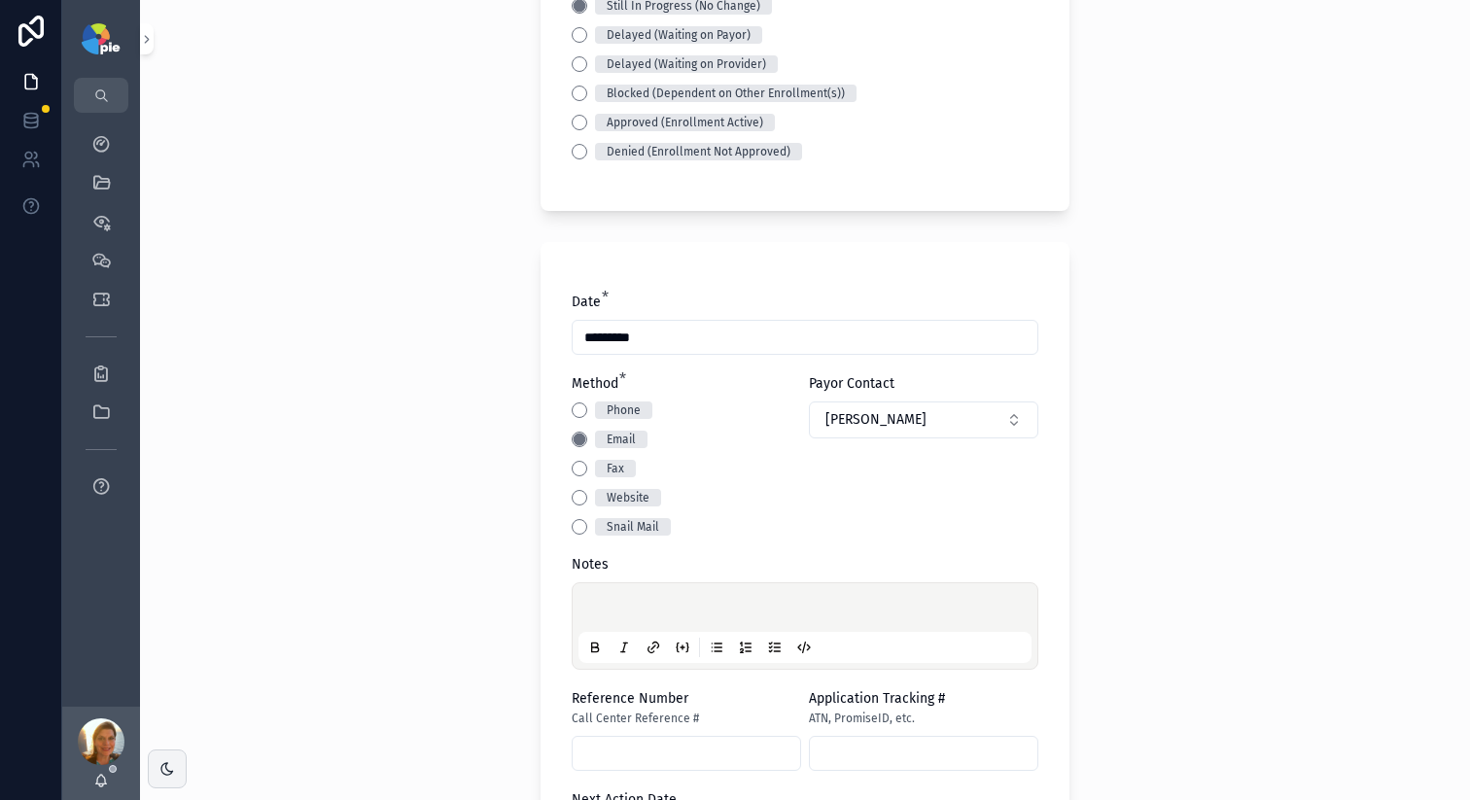
click at [668, 612] on p "scrollable content" at bounding box center [808, 610] width 453 height 19
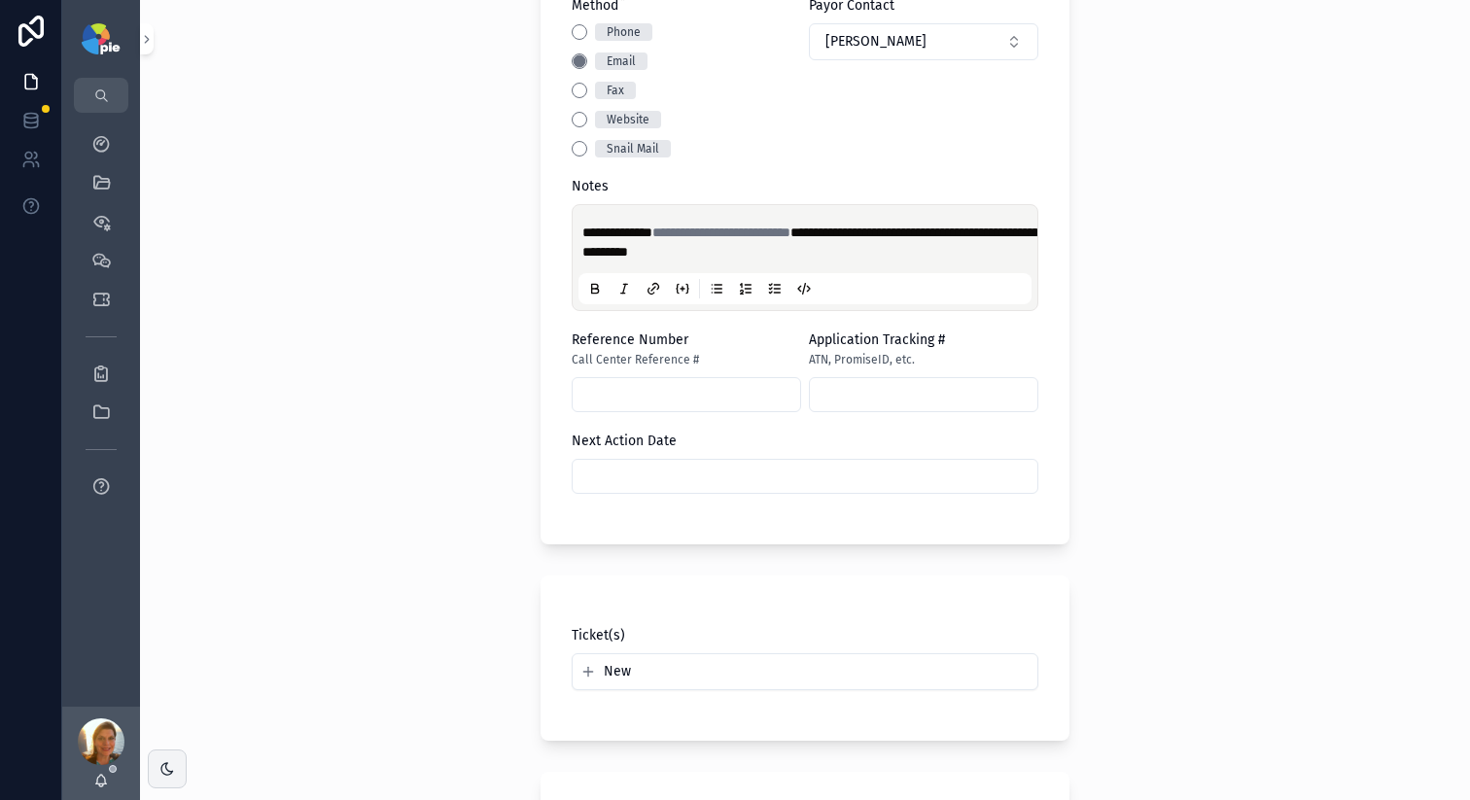
scroll to position [935, 0]
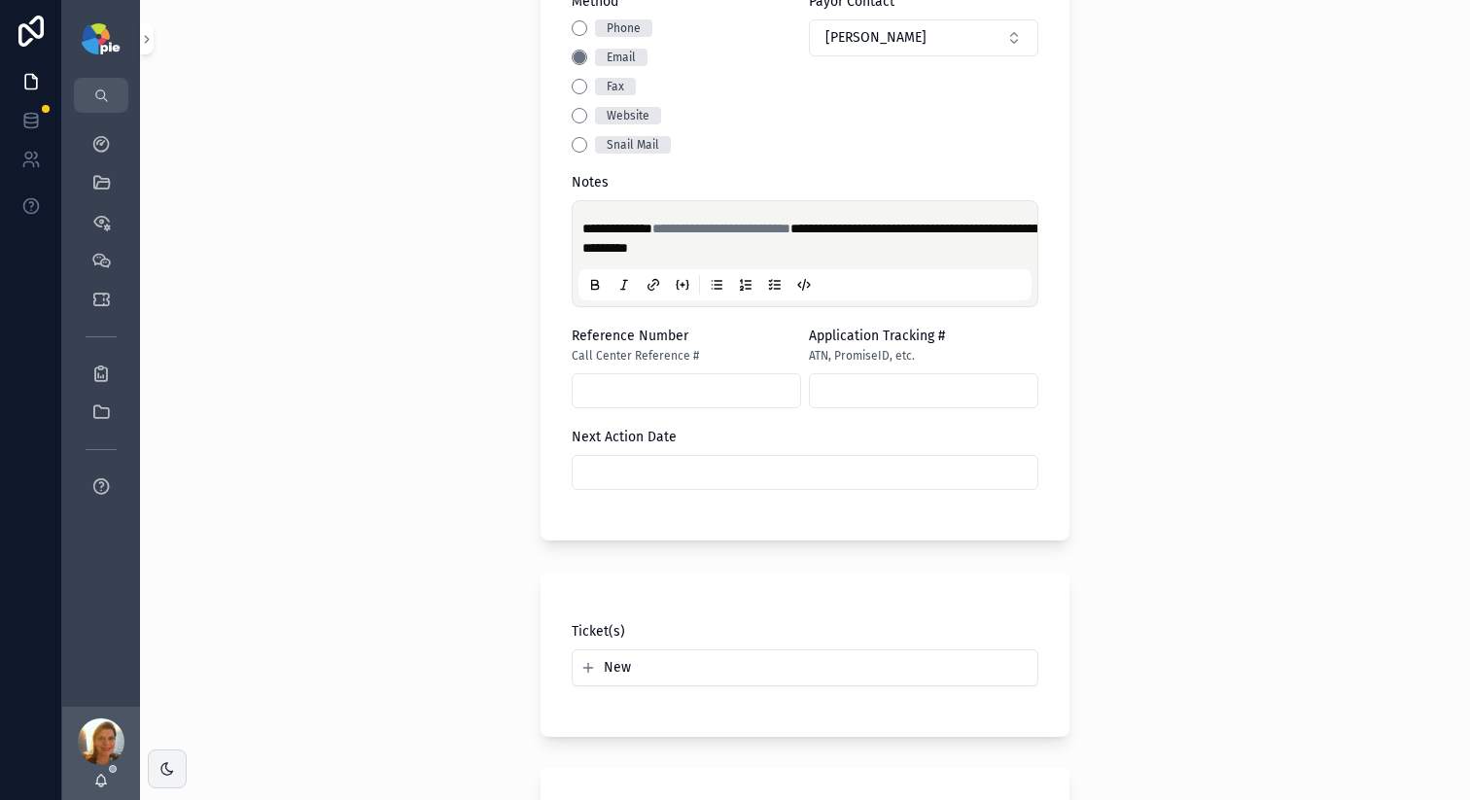
click at [815, 477] on input "scrollable content" at bounding box center [805, 472] width 465 height 27
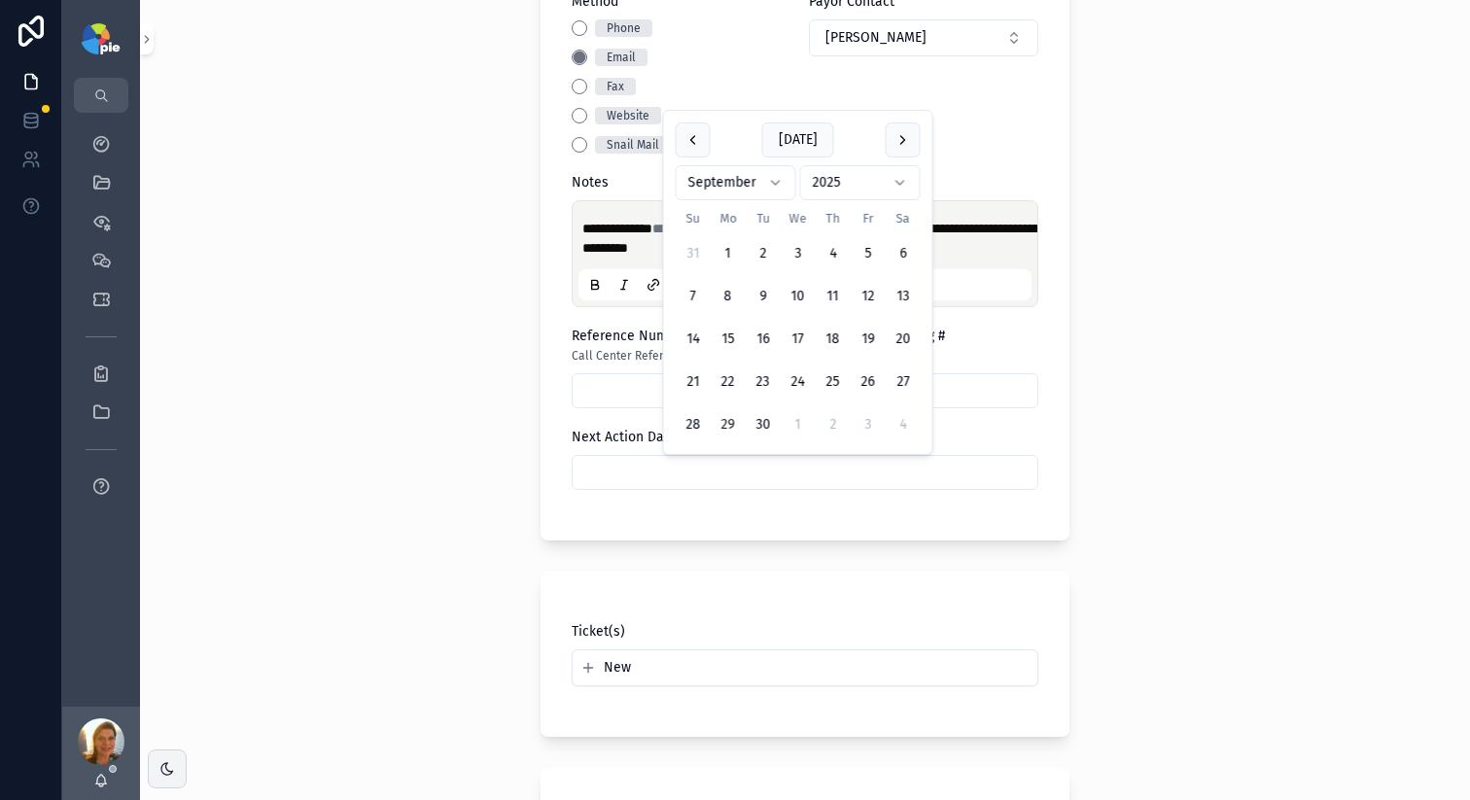
click at [724, 187] on html "**********" at bounding box center [735, 400] width 1470 height 800
click at [732, 328] on button "13" at bounding box center [728, 339] width 35 height 35
type input "**********"
click at [475, 442] on div "**********" at bounding box center [805, 400] width 1330 height 800
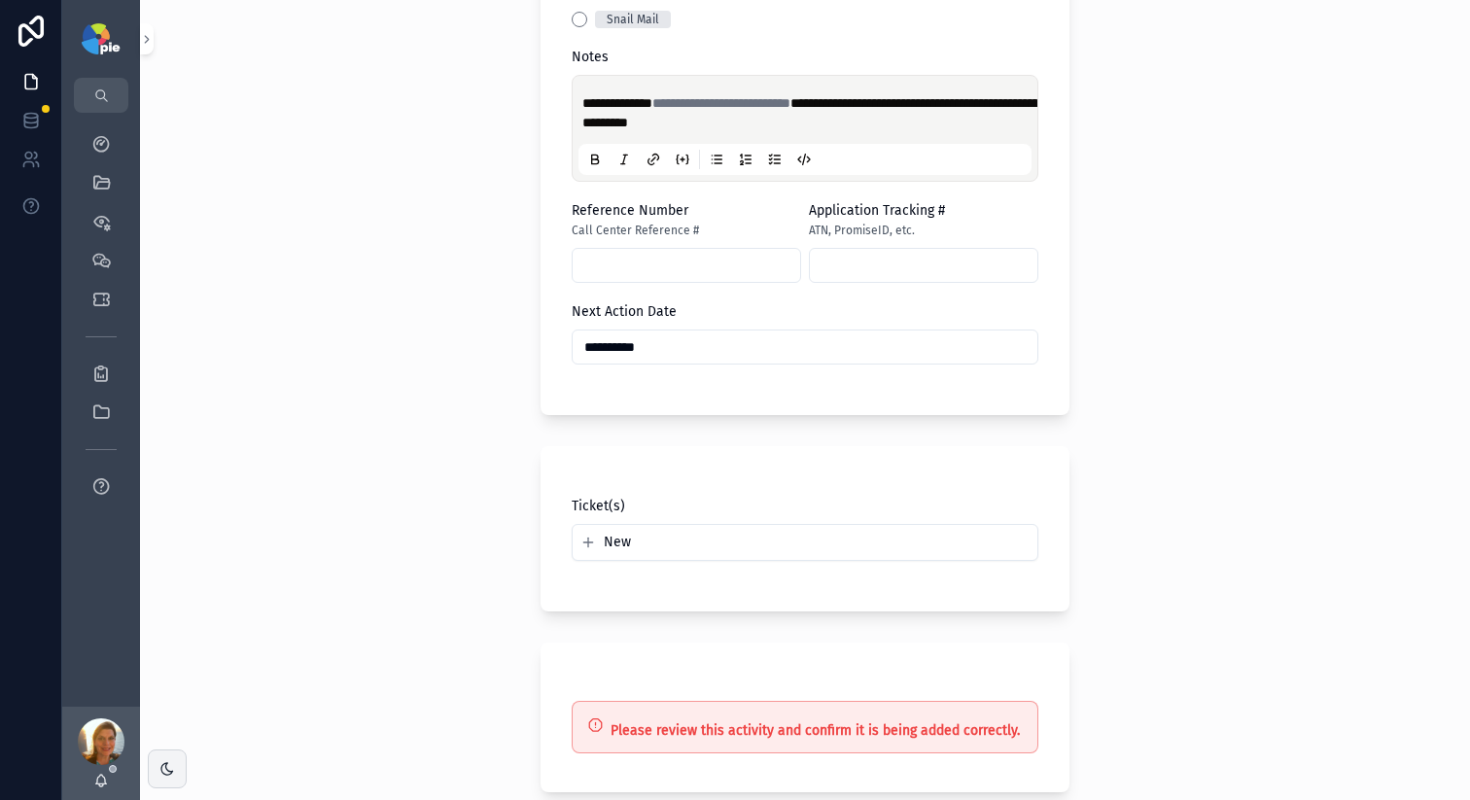
scroll to position [1226, 0]
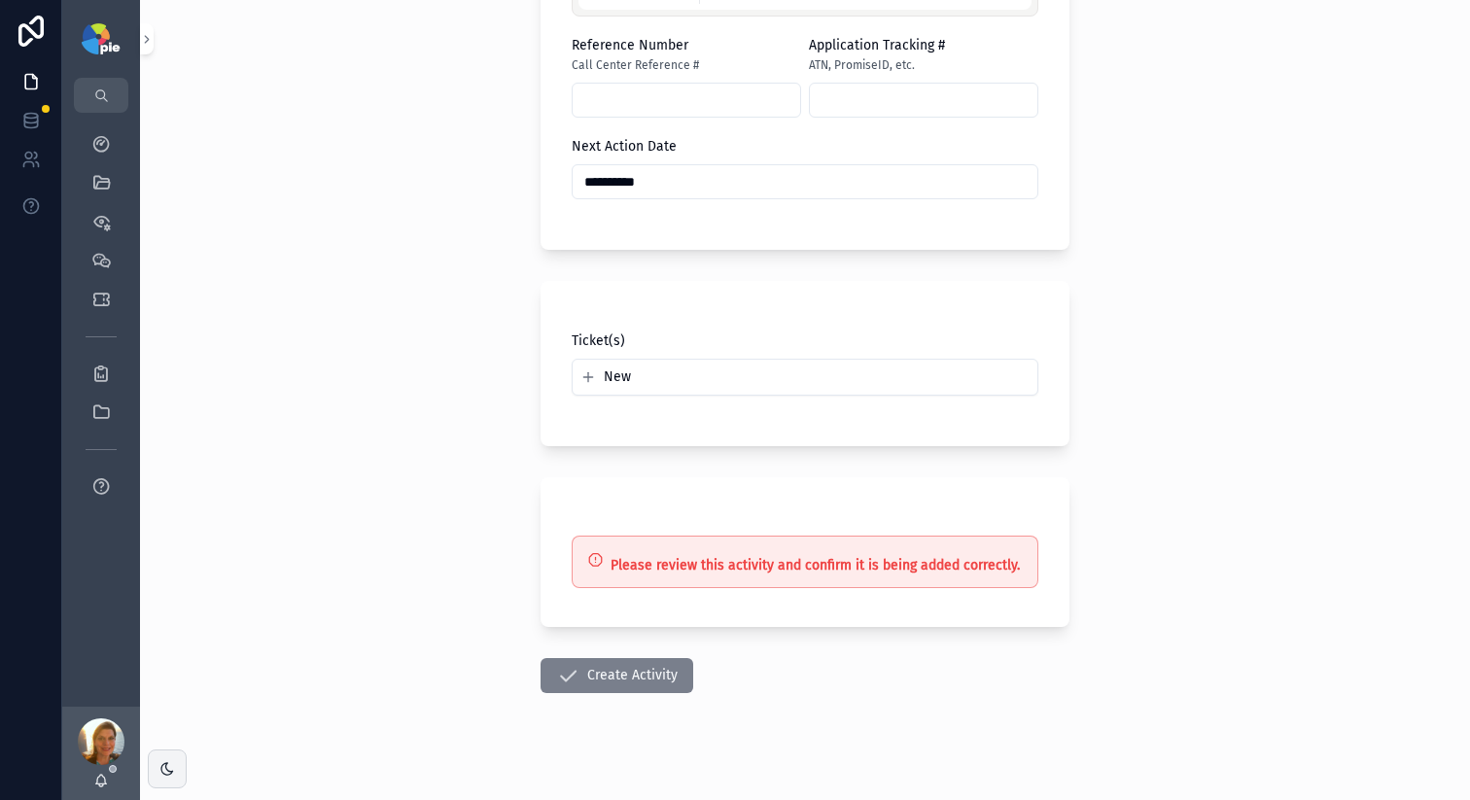
click at [645, 675] on button "Create Activity" at bounding box center [617, 675] width 153 height 35
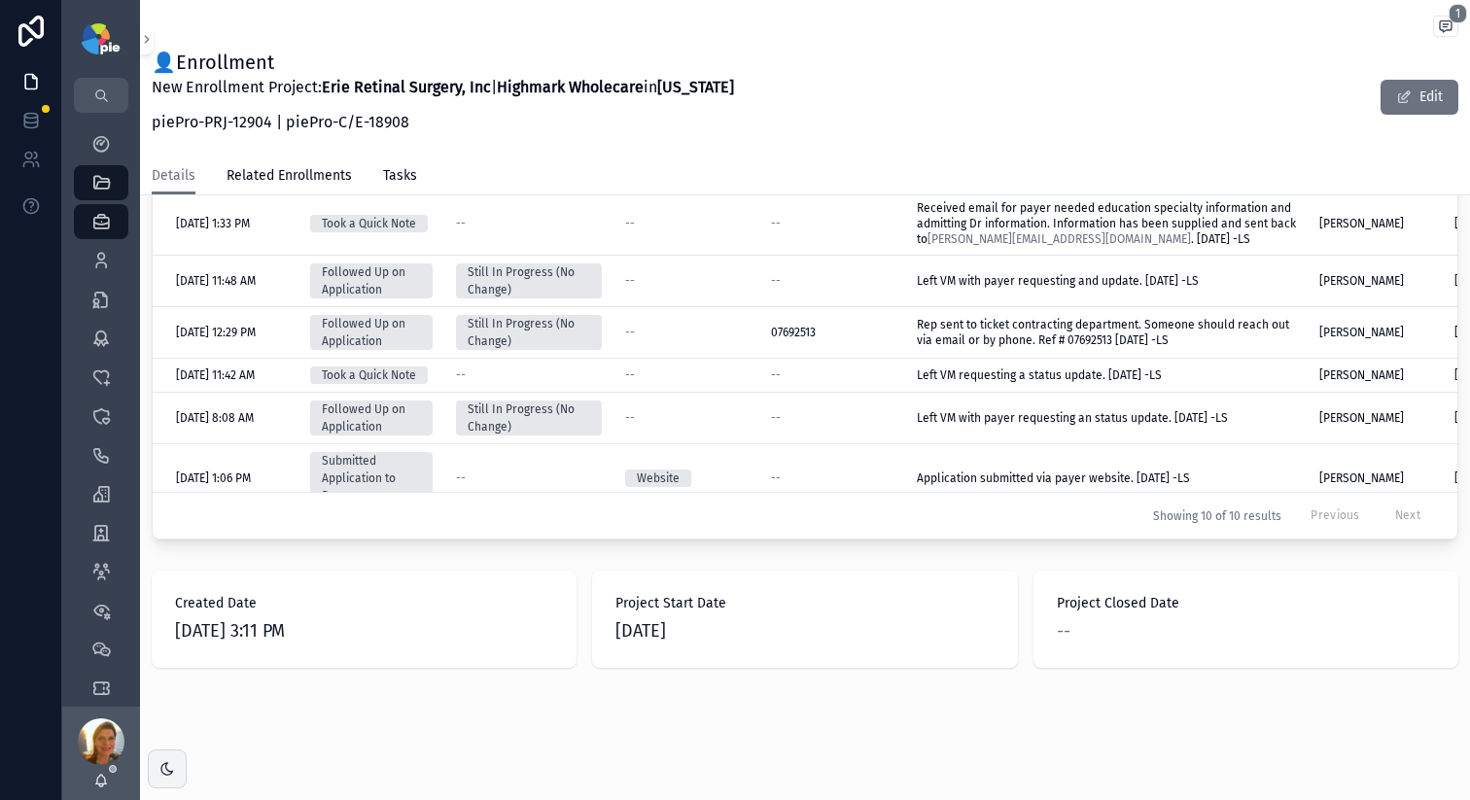
scroll to position [1116, 0]
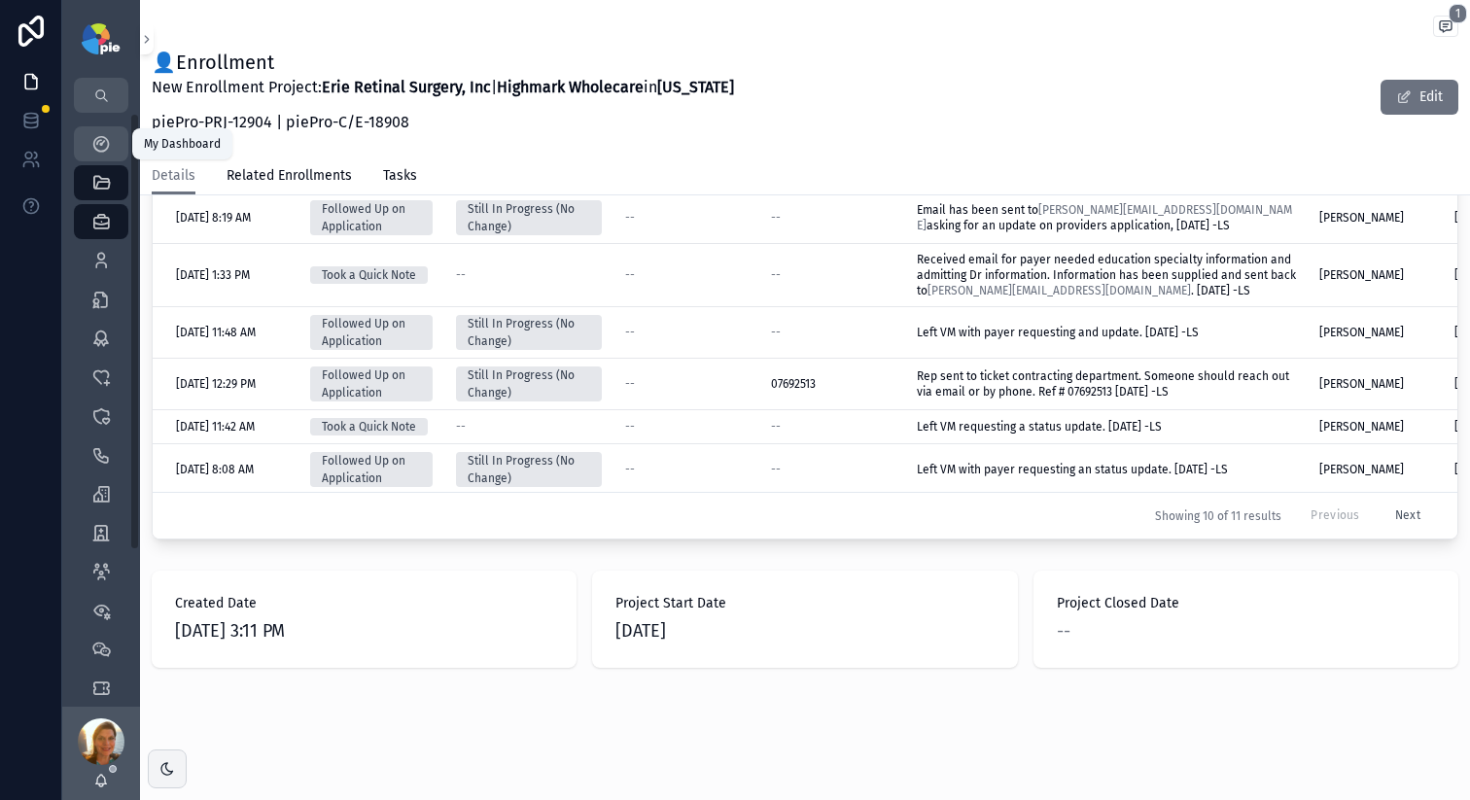
click at [117, 144] on link "My Dashboard" at bounding box center [101, 143] width 54 height 35
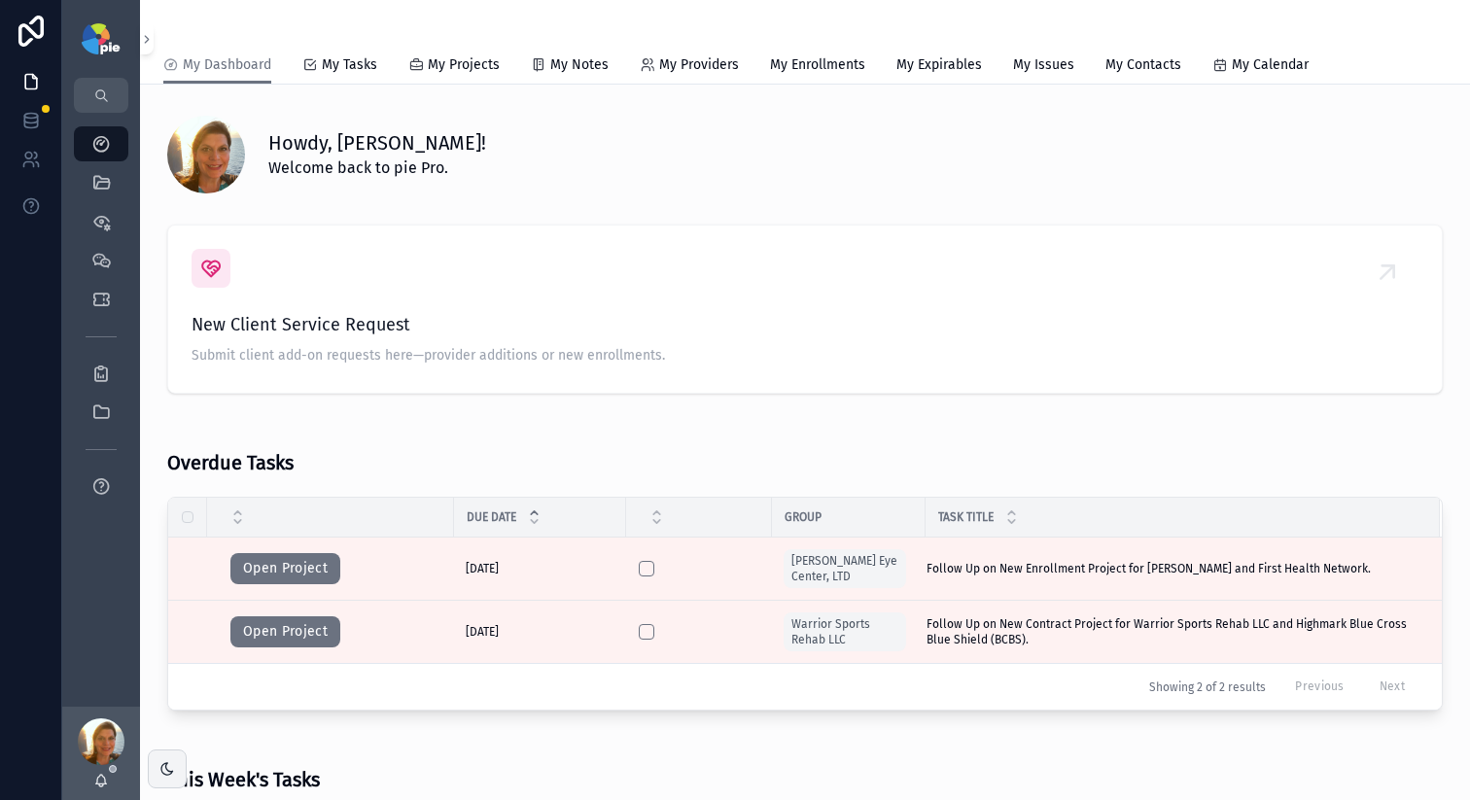
scroll to position [460, 0]
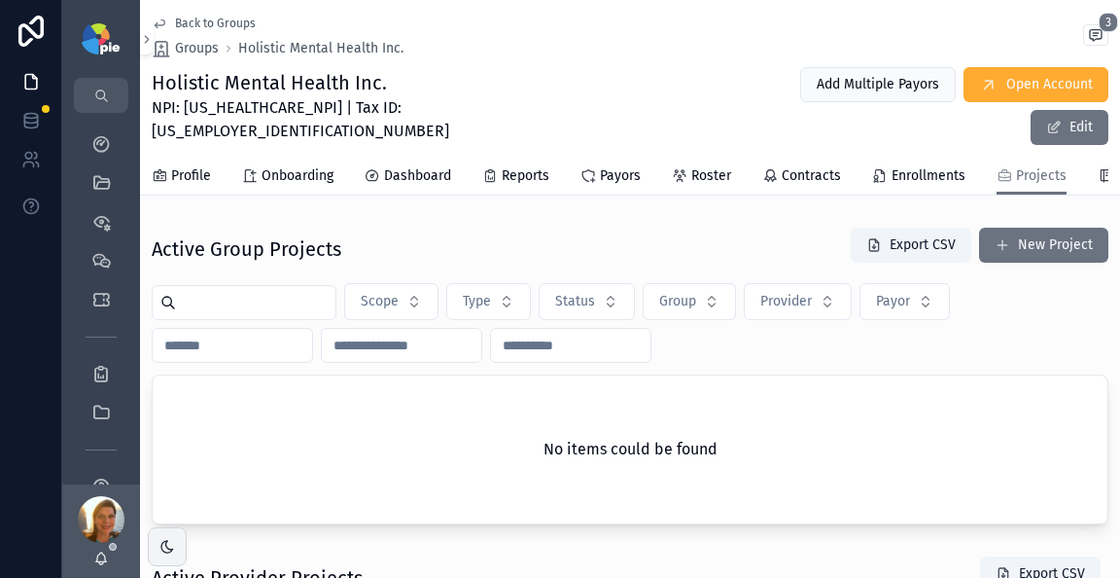
scroll to position [767, 0]
